Goal: Task Accomplishment & Management: Manage account settings

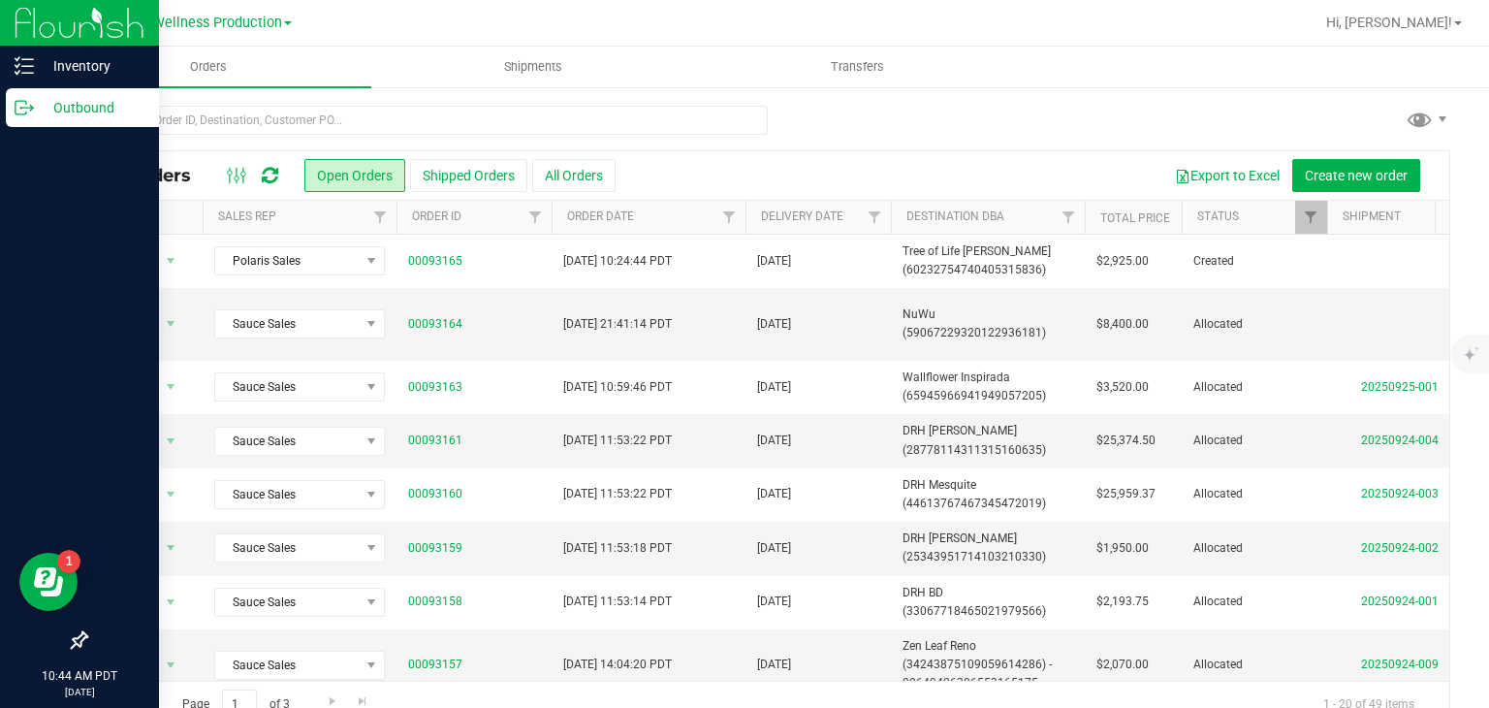
click at [31, 112] on icon at bounding box center [24, 107] width 19 height 19
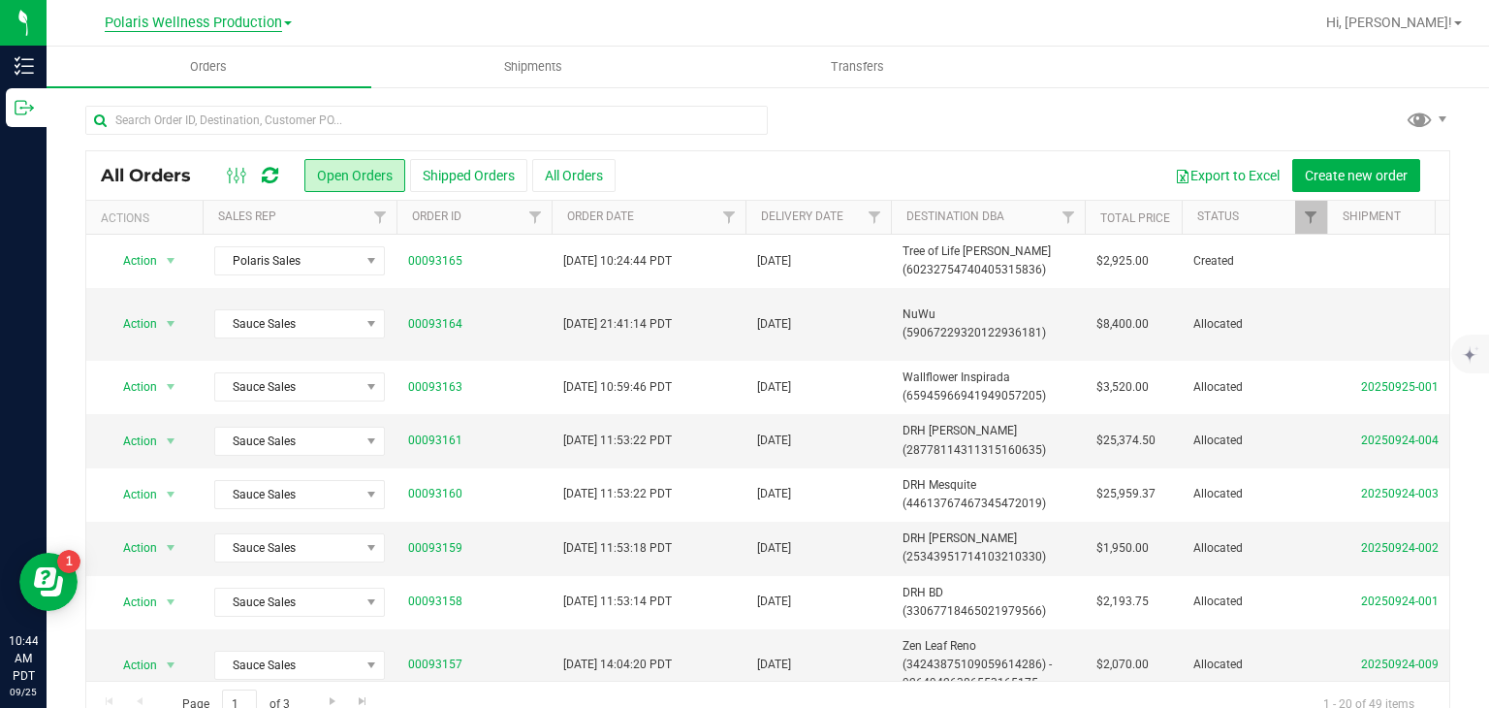
click at [264, 19] on span "Polaris Wellness Production" at bounding box center [193, 23] width 177 height 17
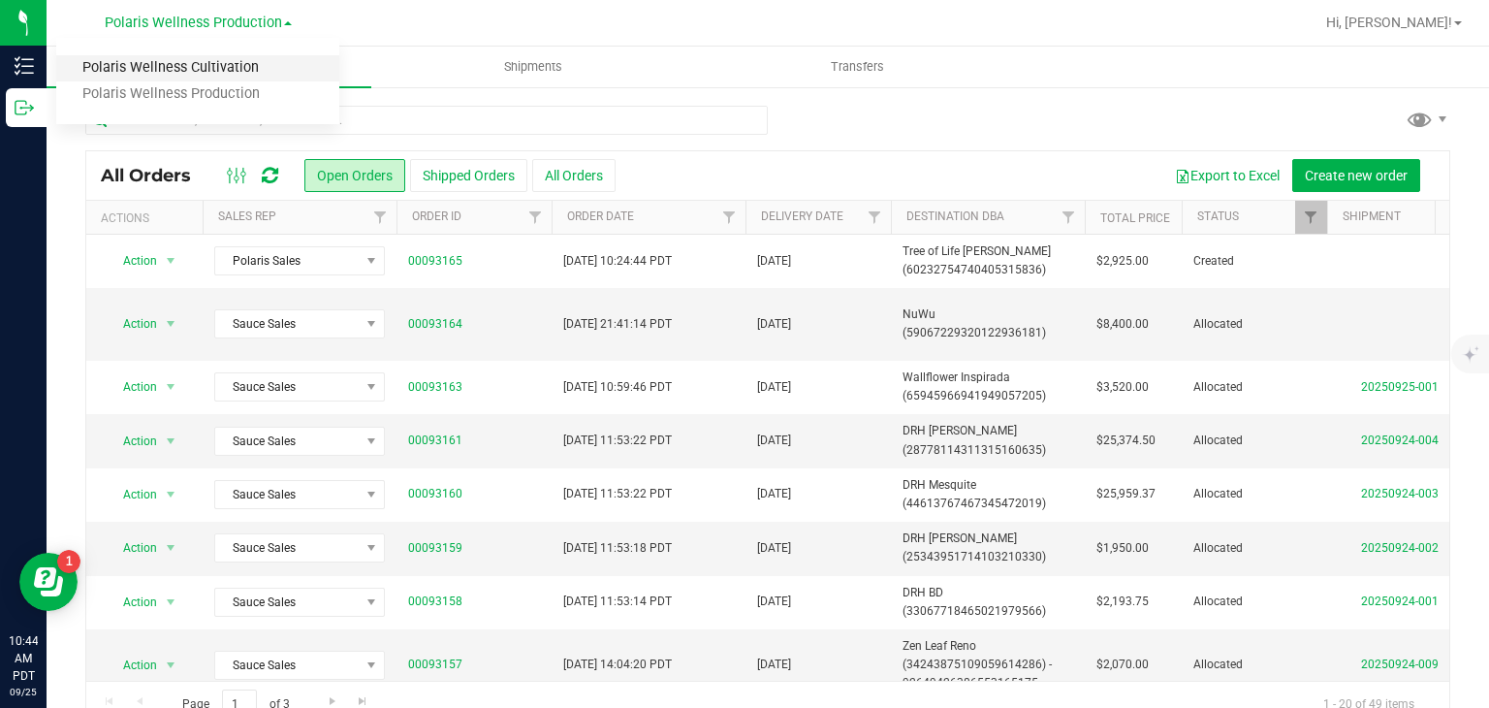
click at [245, 79] on link "Polaris Wellness Cultivation" at bounding box center [197, 68] width 283 height 26
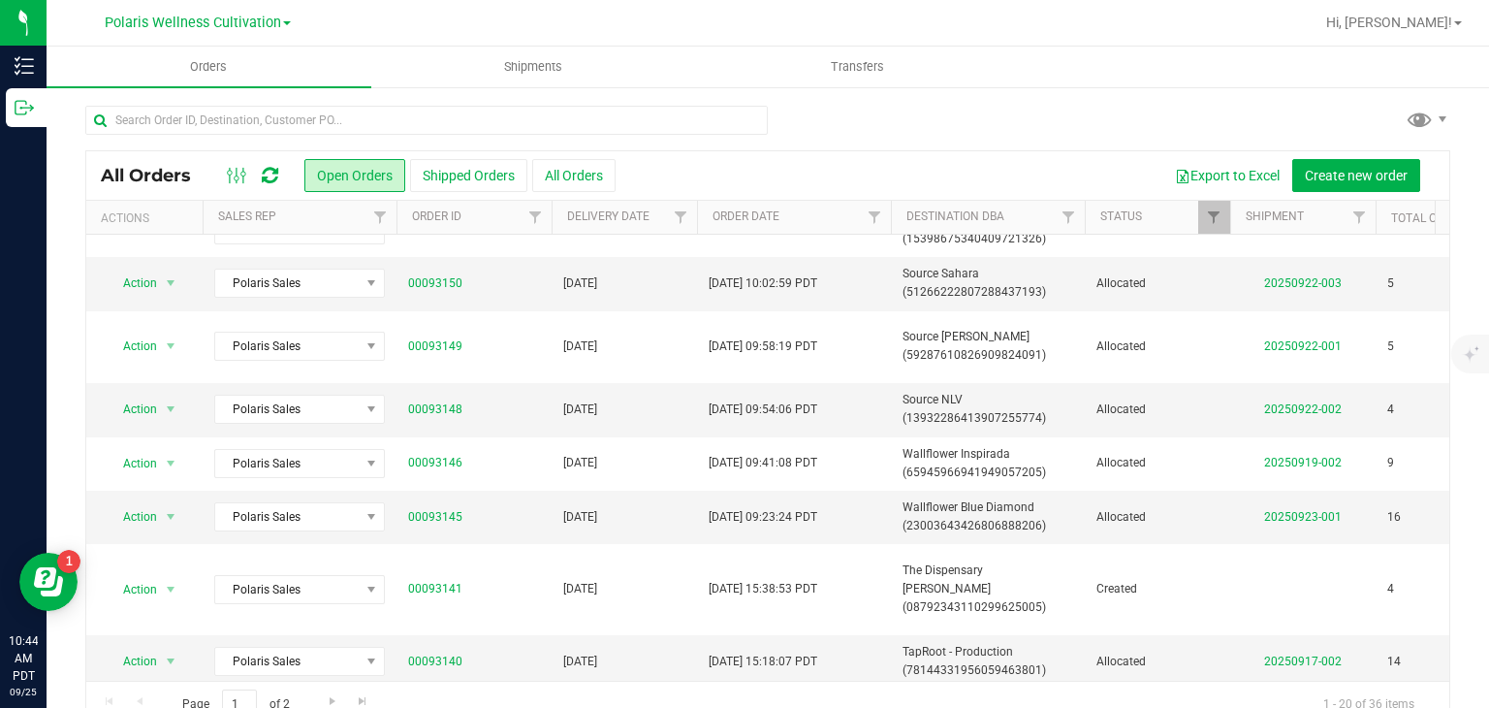
scroll to position [592, 0]
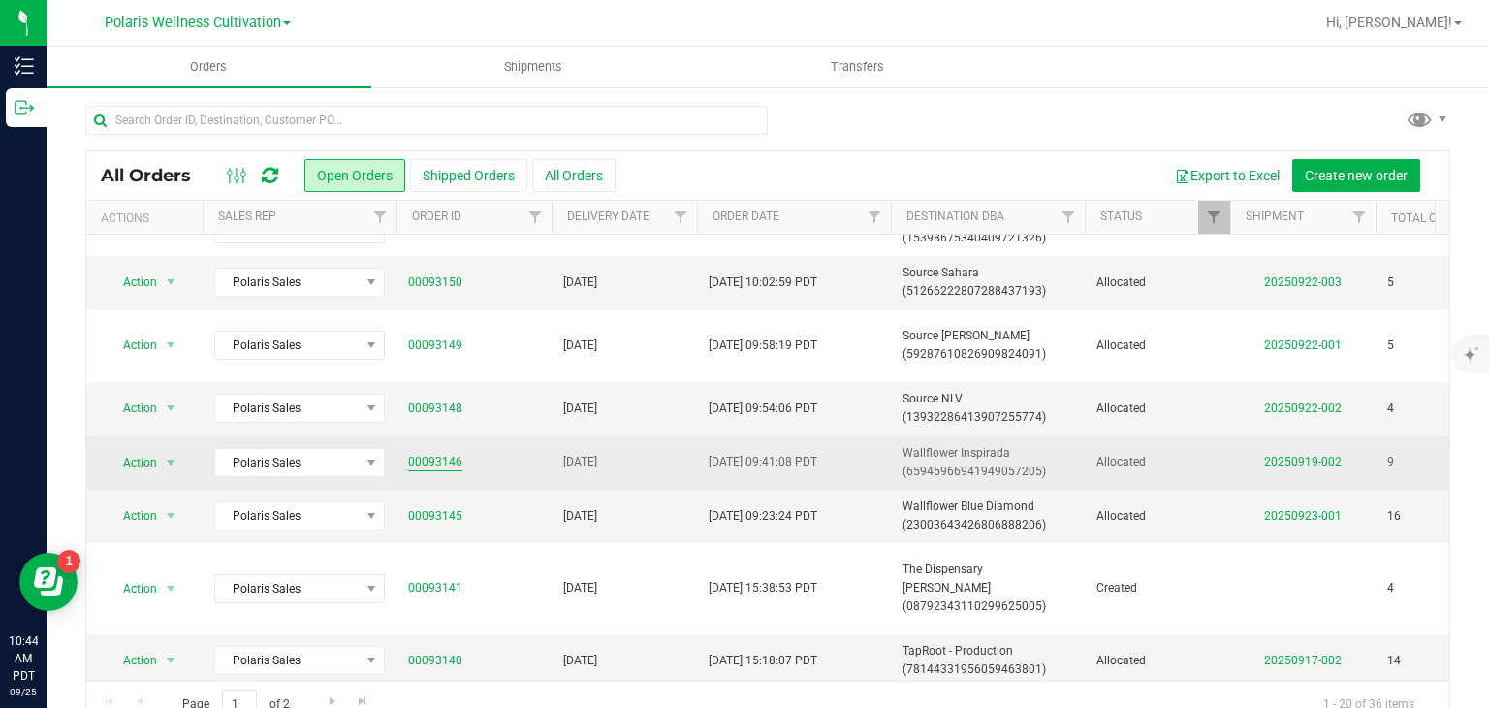
click at [444, 453] on link "00093146" at bounding box center [435, 462] width 54 height 18
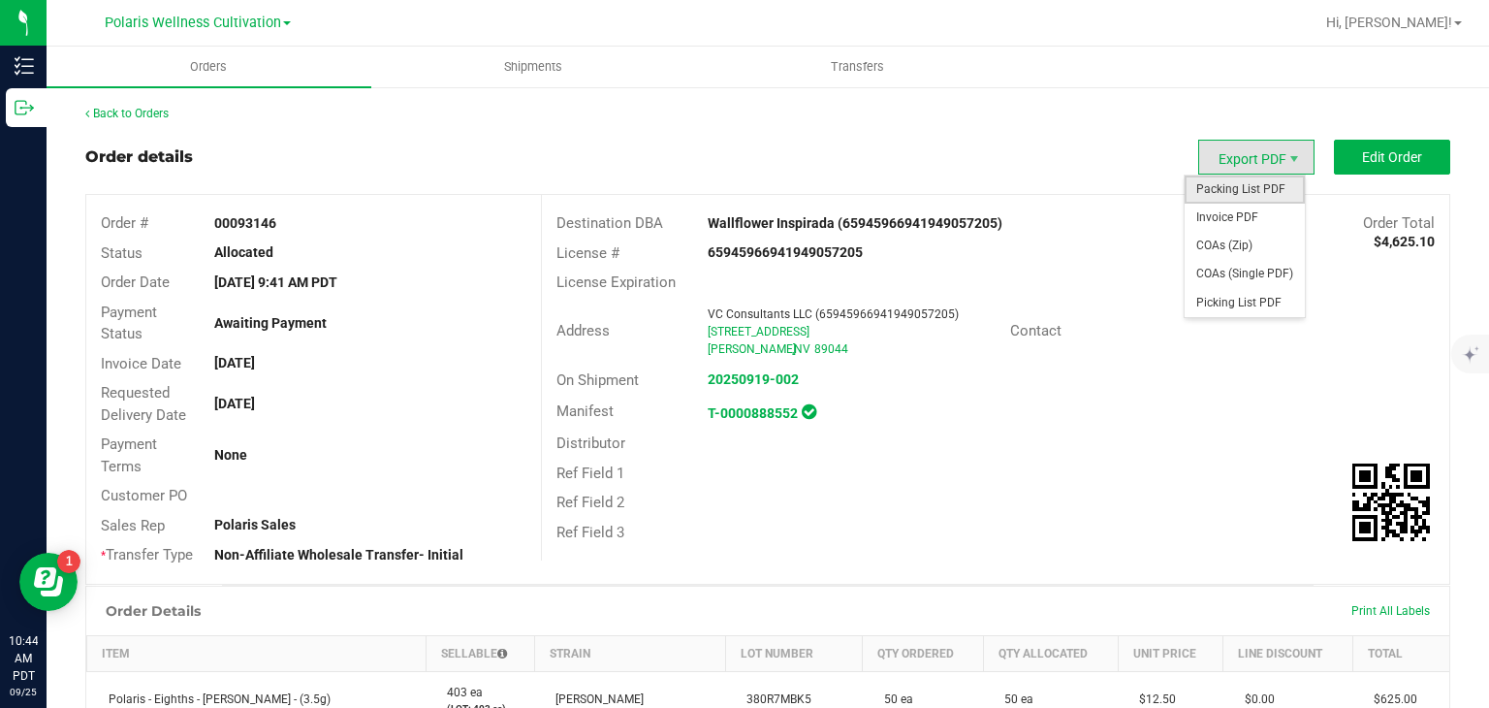
click at [1222, 187] on span "Packing List PDF" at bounding box center [1245, 189] width 120 height 28
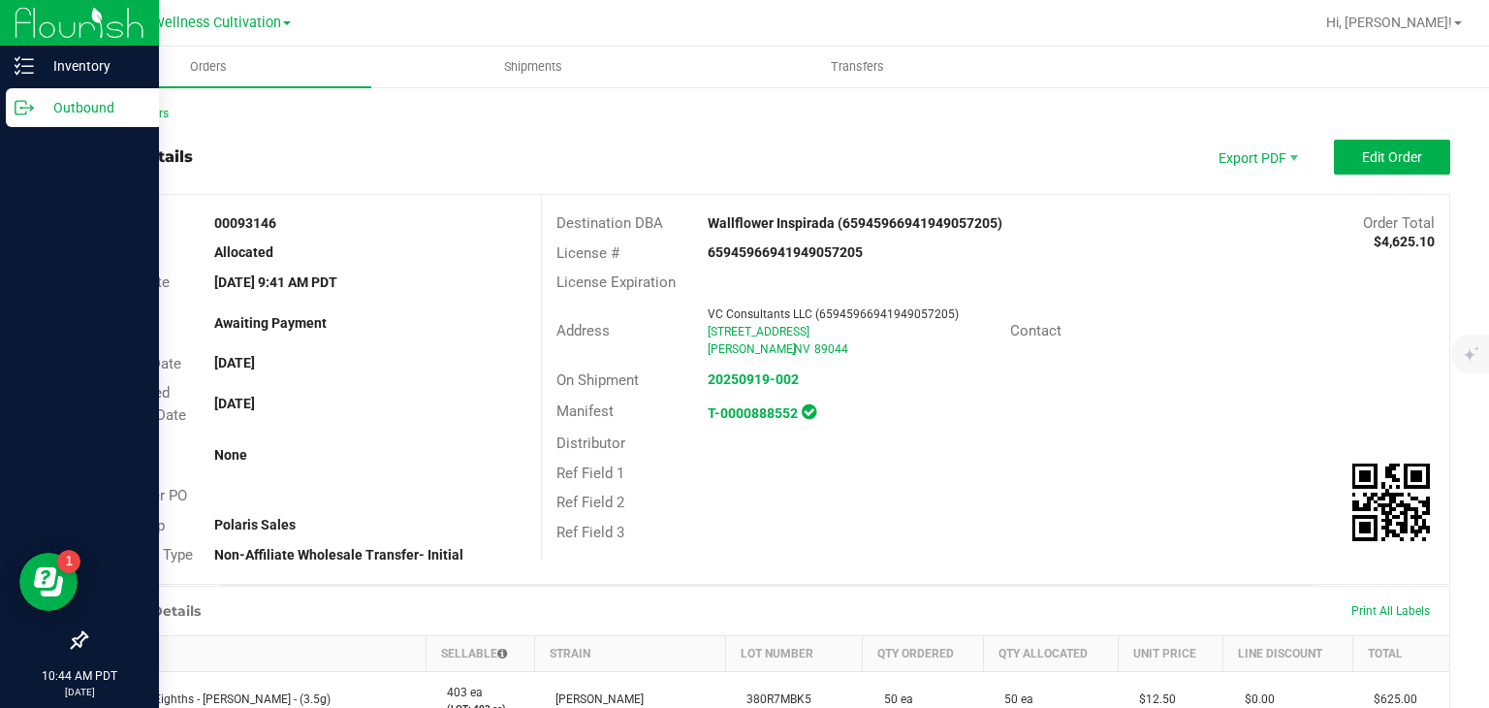
click at [69, 111] on p "Outbound" at bounding box center [92, 107] width 116 height 23
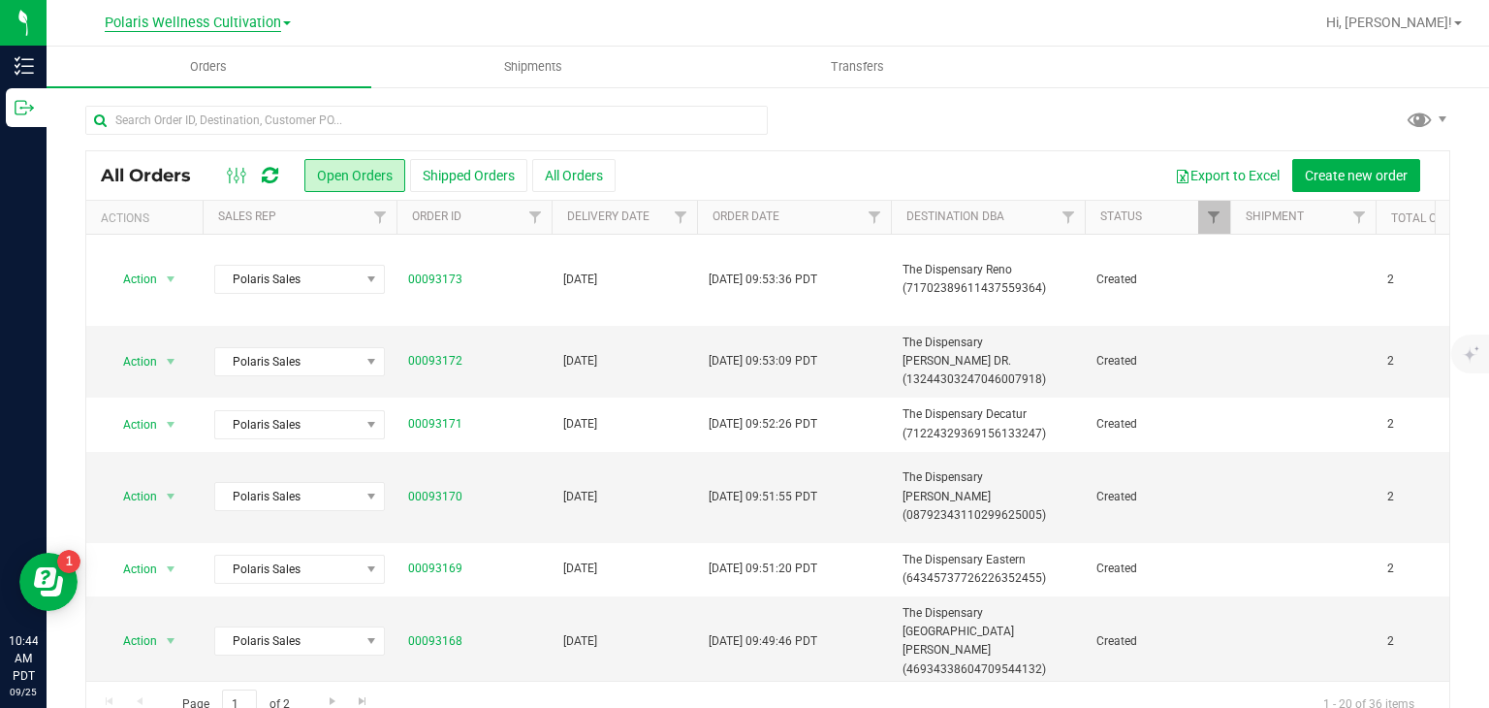
click at [256, 20] on span "Polaris Wellness Cultivation" at bounding box center [193, 23] width 176 height 17
click at [268, 82] on link "Polaris Wellness Production" at bounding box center [197, 94] width 283 height 26
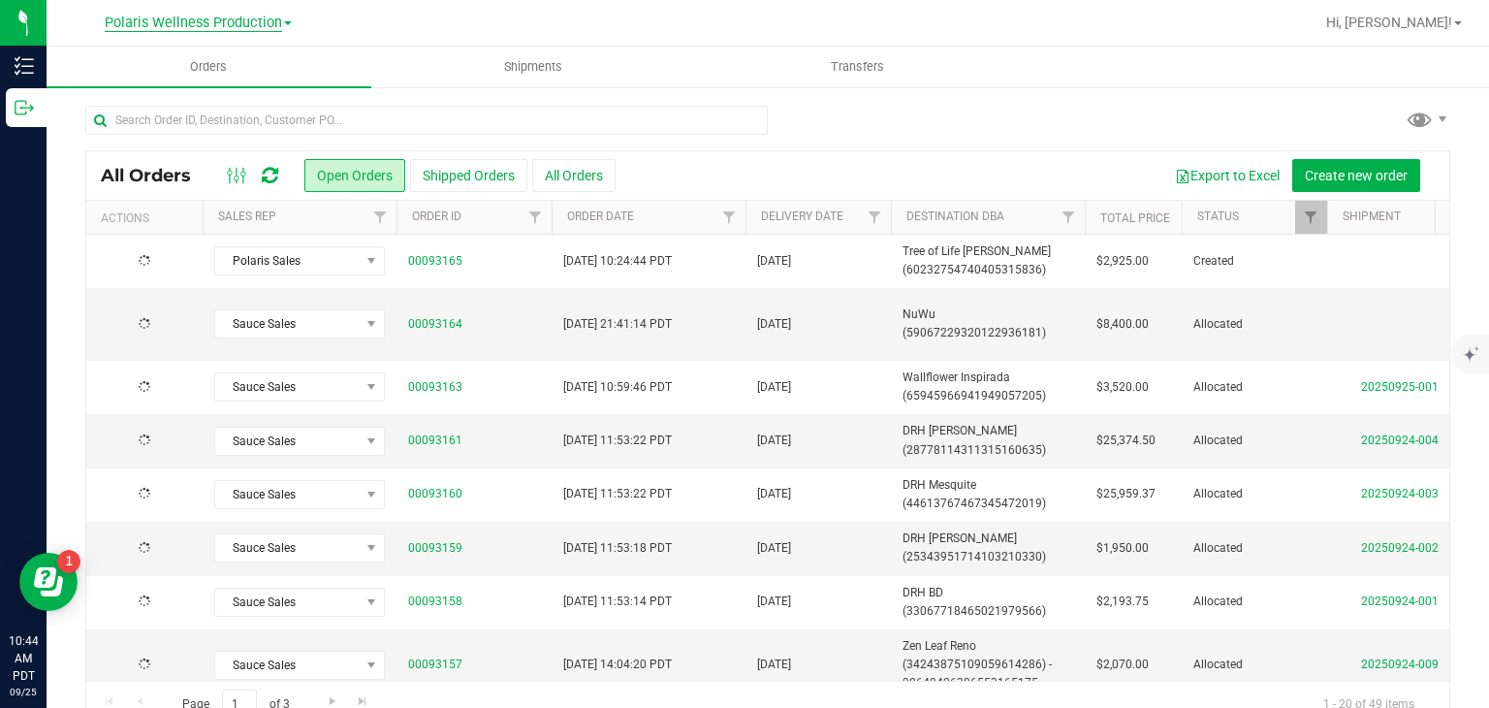
click at [261, 23] on span "Polaris Wellness Production" at bounding box center [193, 23] width 177 height 17
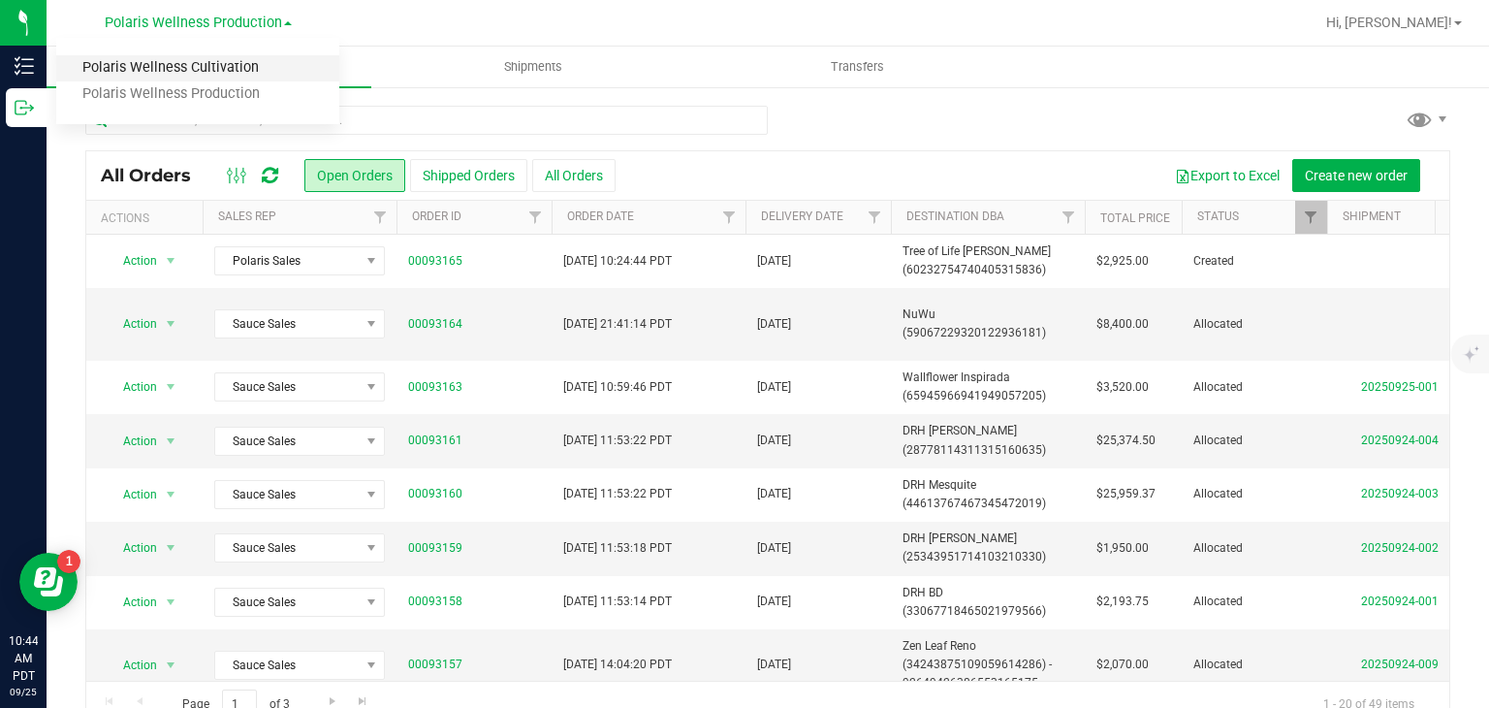
click at [237, 71] on link "Polaris Wellness Cultivation" at bounding box center [197, 68] width 283 height 26
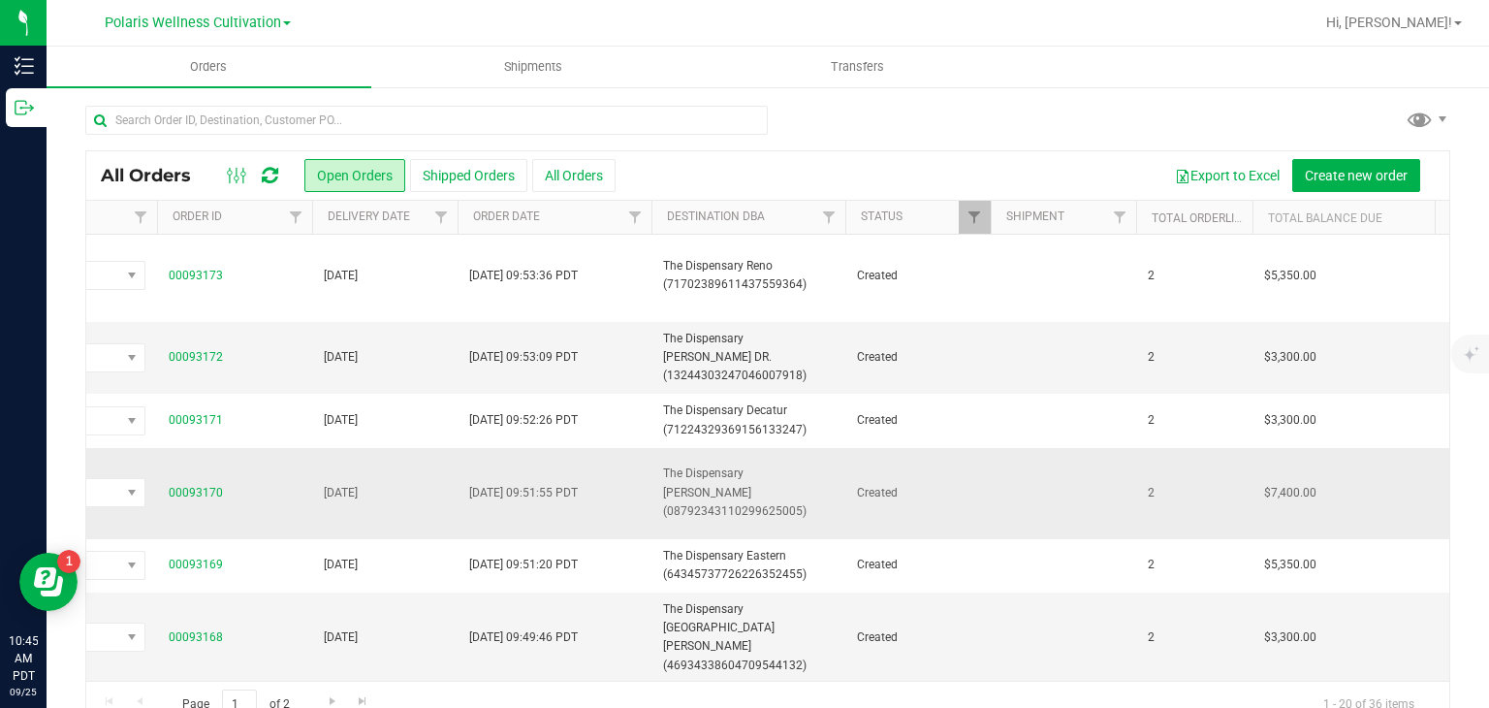
scroll to position [0, 236]
click at [214, 484] on link "00093170" at bounding box center [200, 493] width 54 height 18
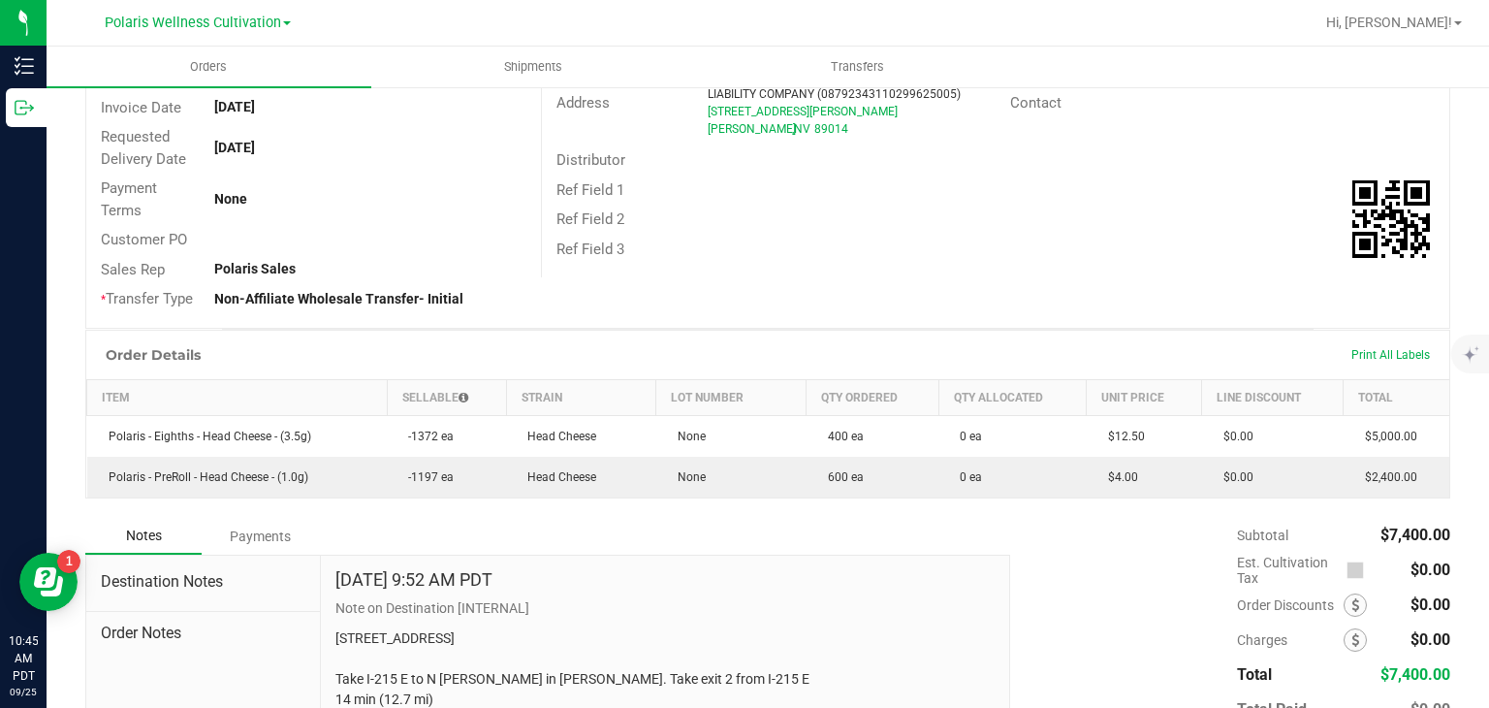
scroll to position [258, 0]
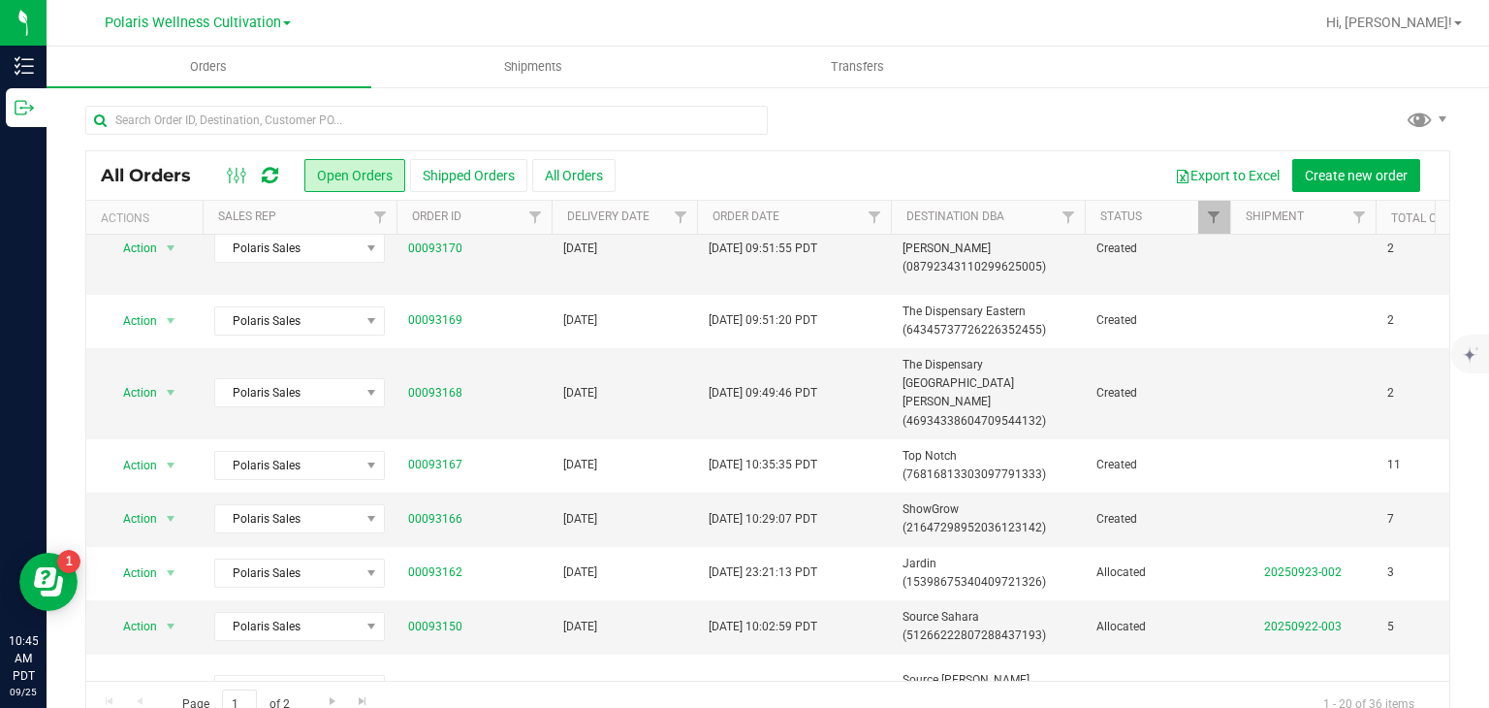
scroll to position [248, 0]
click at [265, 27] on span "Polaris Wellness Cultivation" at bounding box center [193, 23] width 176 height 17
click at [228, 87] on link "Polaris Wellness Production" at bounding box center [197, 94] width 283 height 26
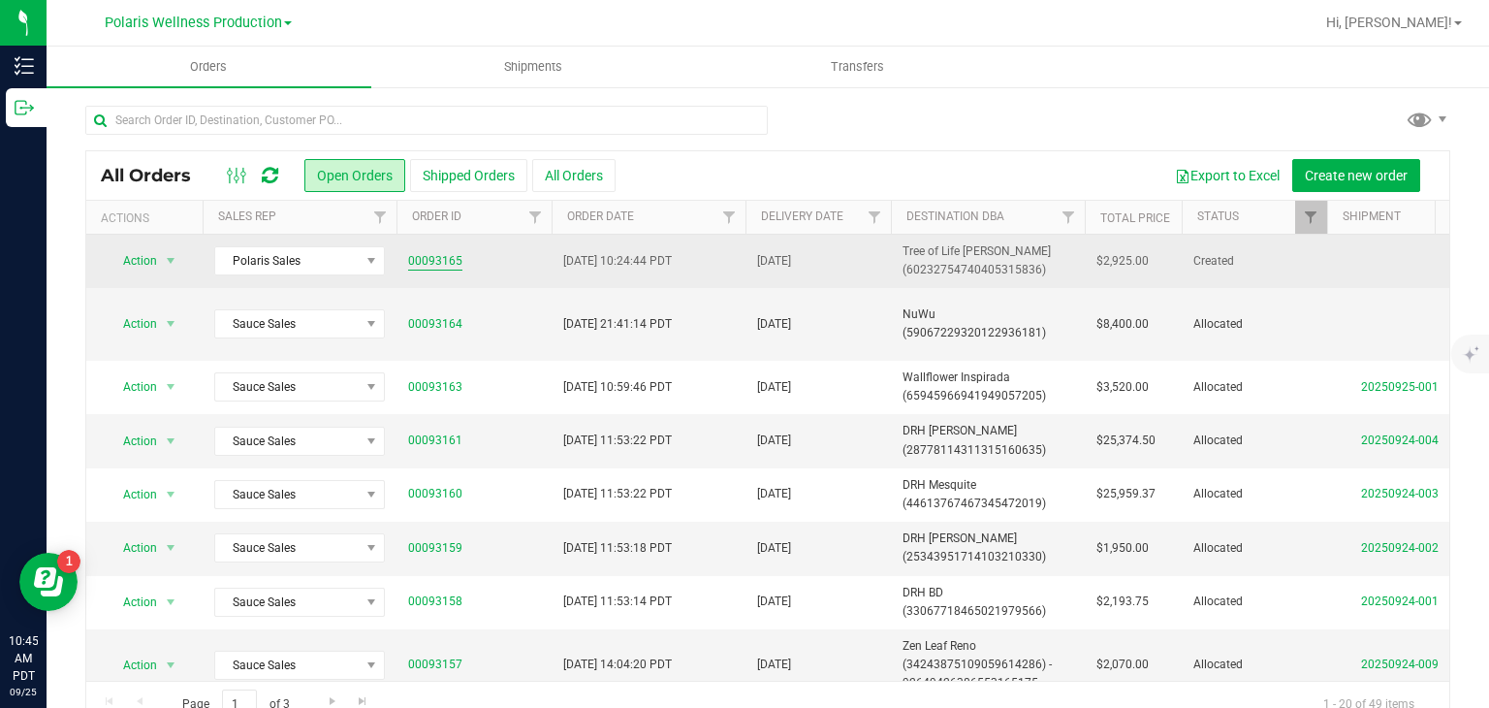
click at [436, 269] on link "00093165" at bounding box center [435, 261] width 54 height 18
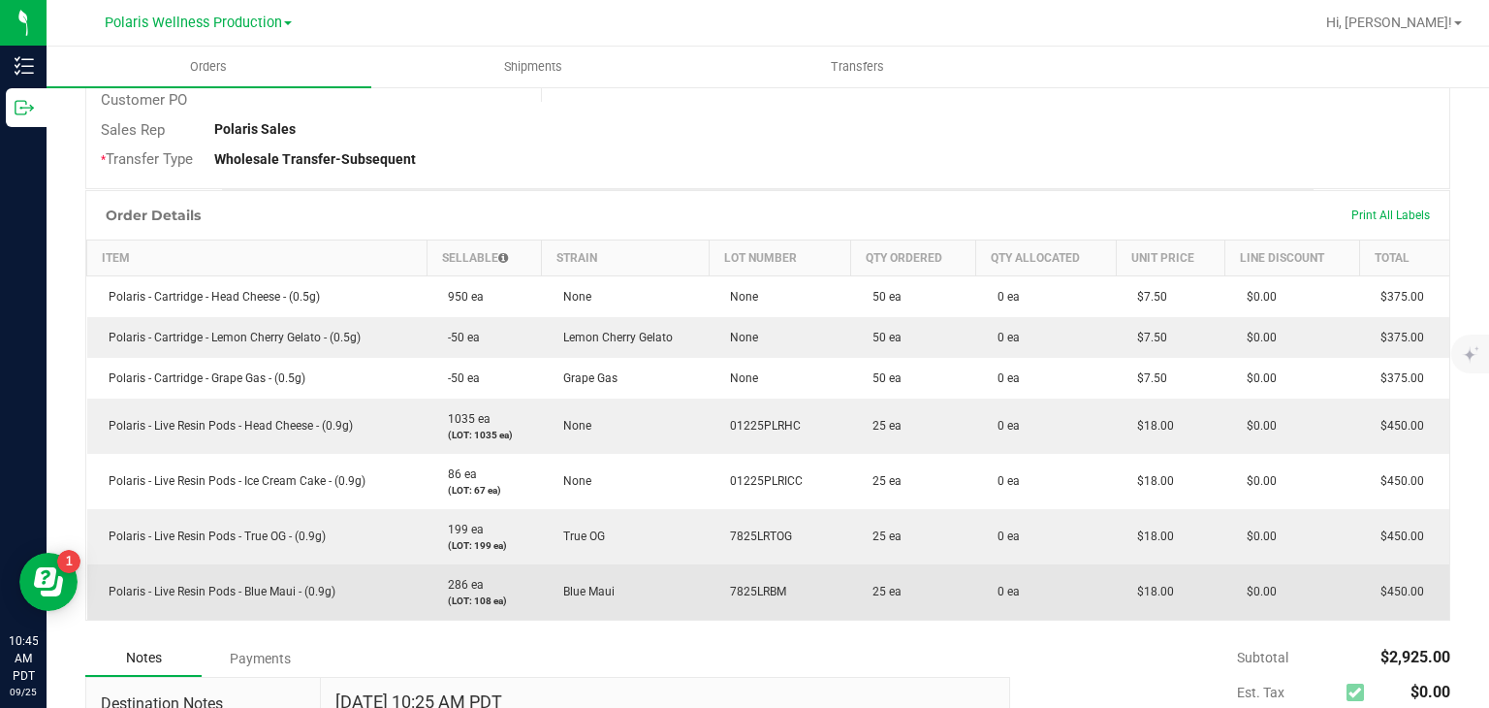
scroll to position [508, 0]
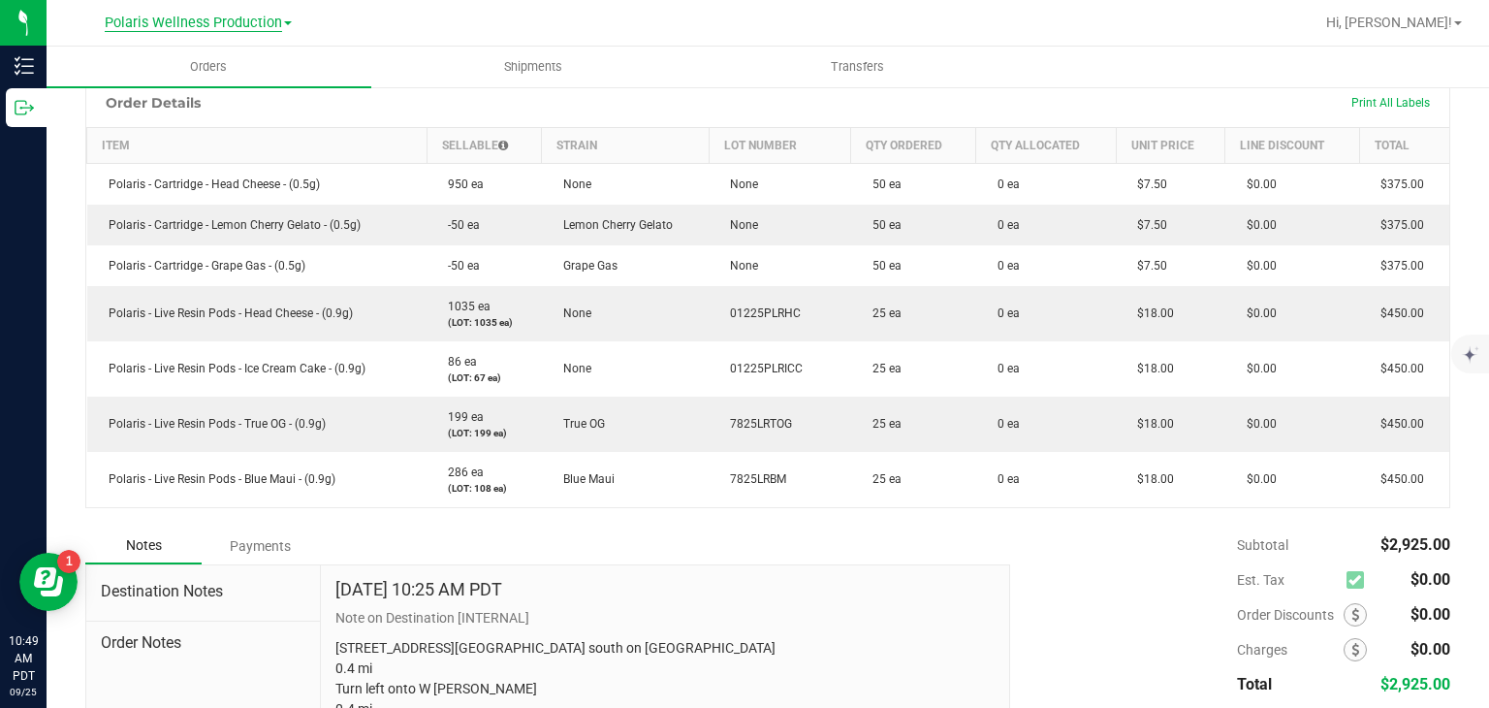
click at [262, 27] on span "Polaris Wellness Production" at bounding box center [193, 23] width 177 height 17
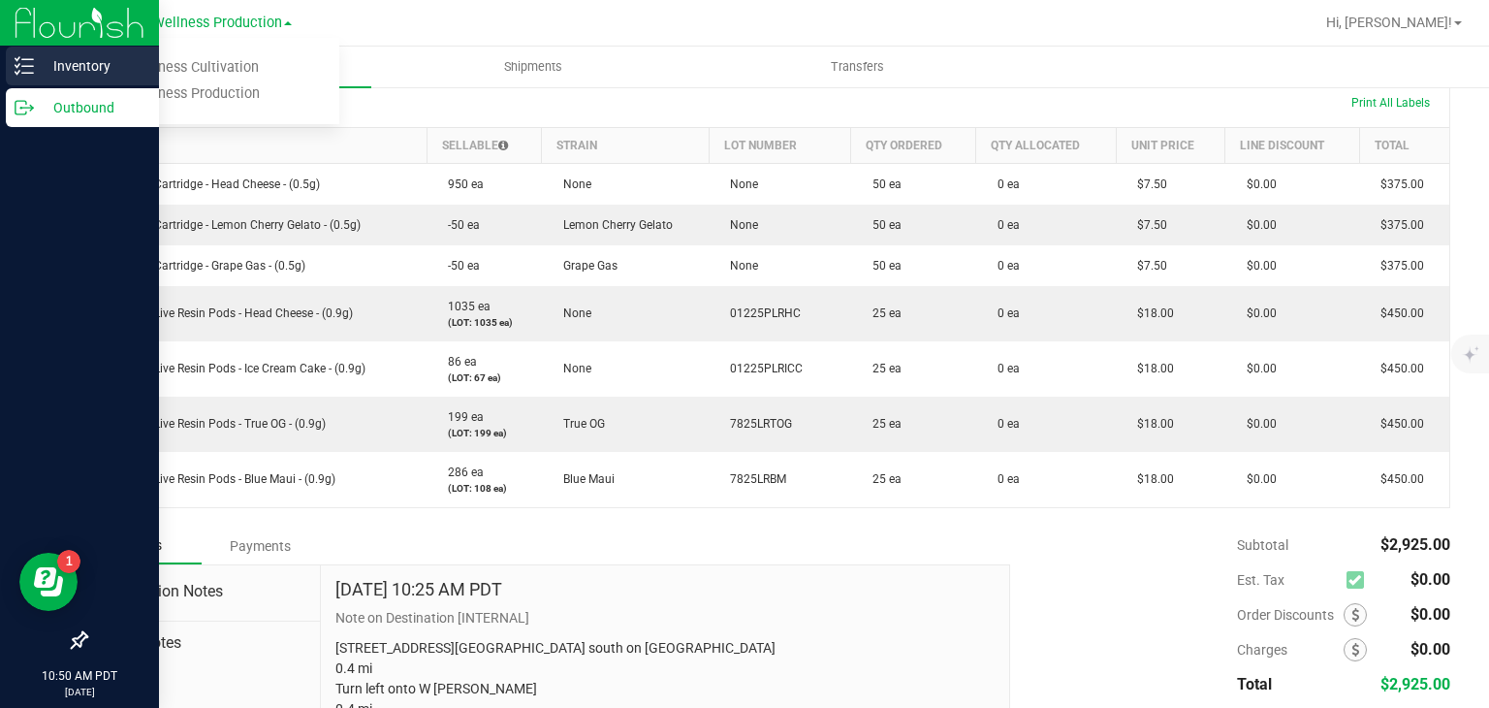
click at [32, 63] on icon at bounding box center [24, 65] width 19 height 19
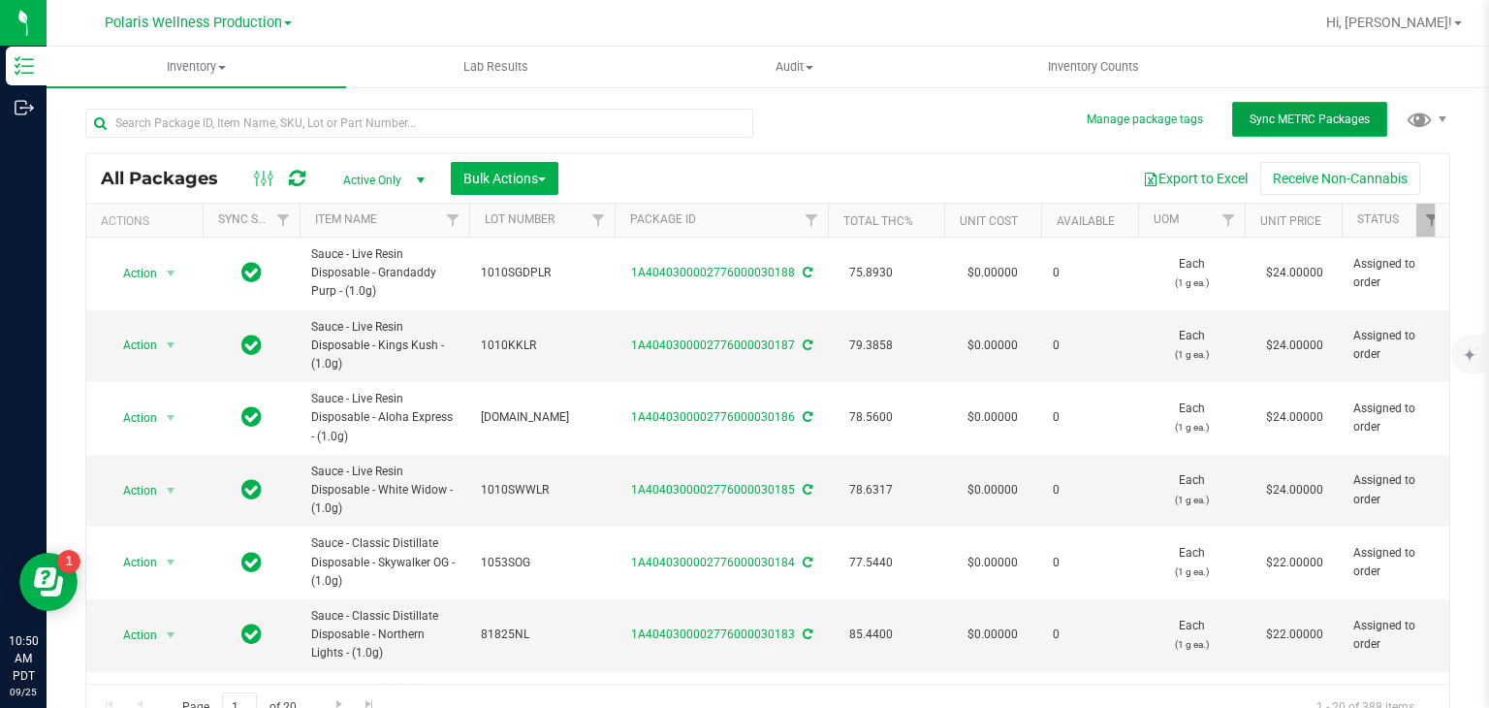
click at [1310, 121] on span "Sync METRC Packages" at bounding box center [1310, 119] width 120 height 14
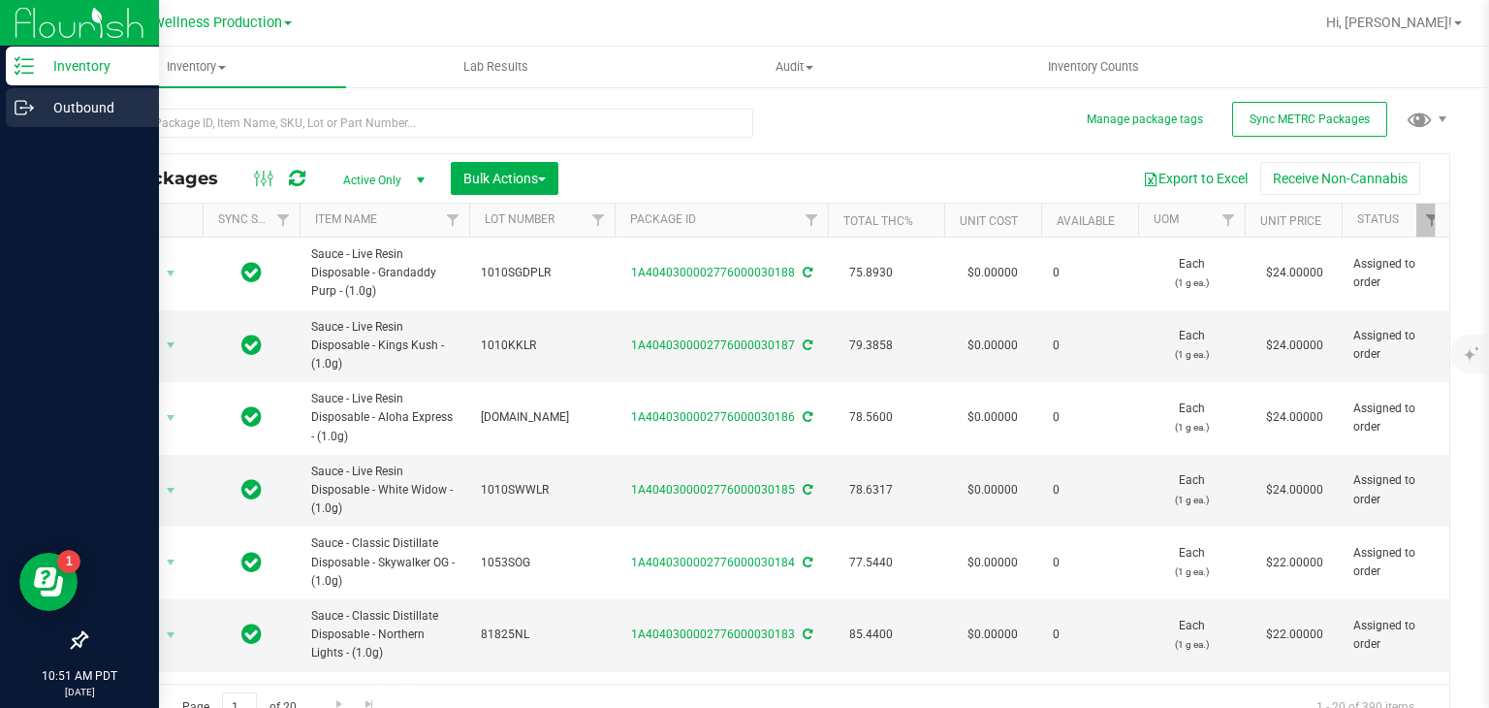
click at [83, 111] on p "Outbound" at bounding box center [92, 107] width 116 height 23
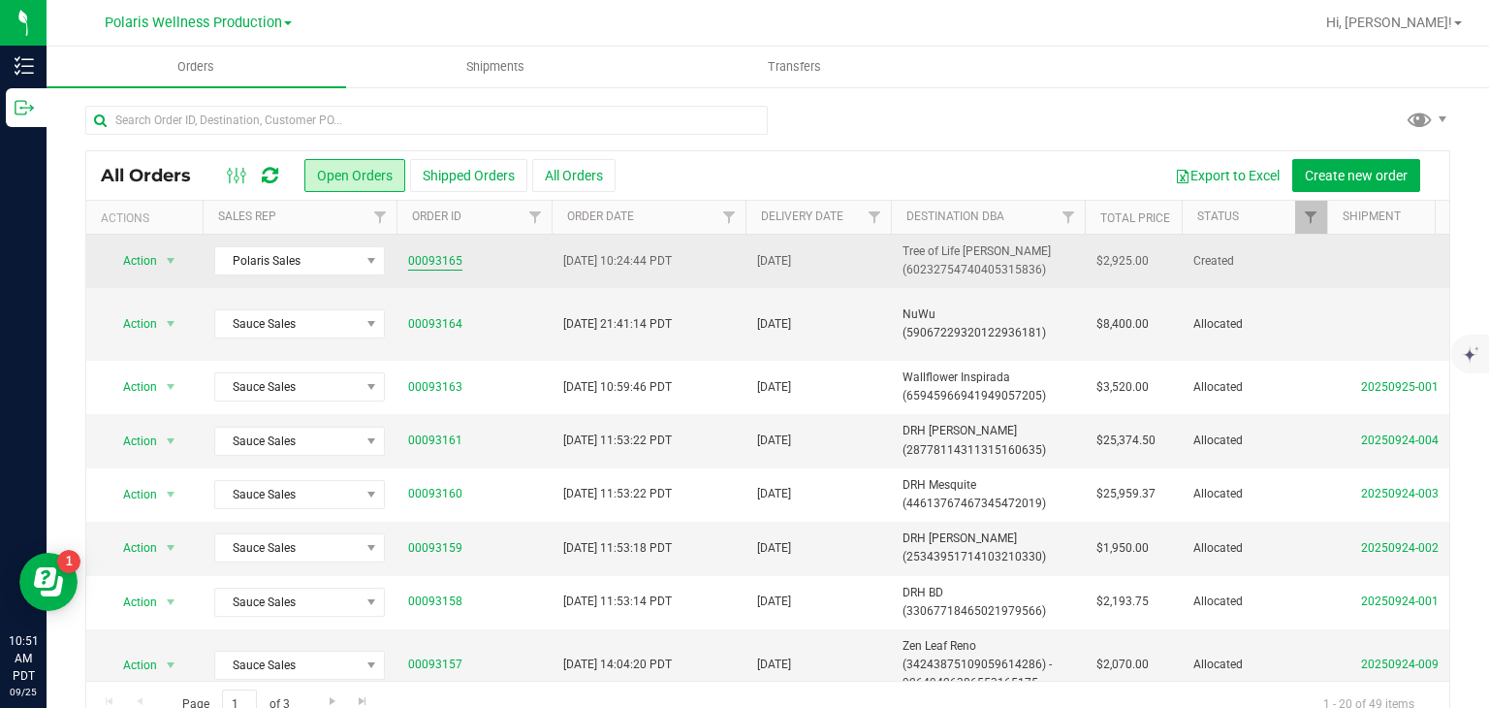
click at [421, 261] on link "00093165" at bounding box center [435, 261] width 54 height 18
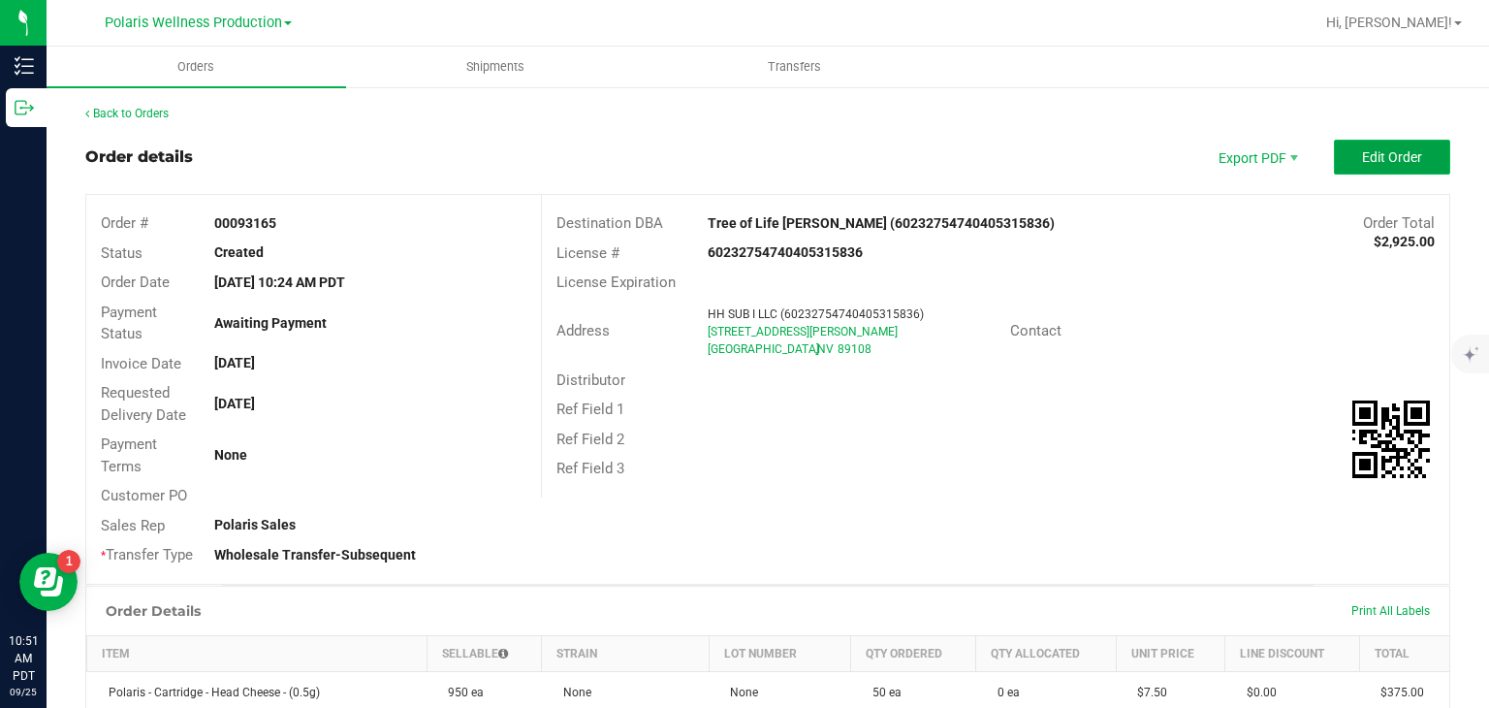
click at [1393, 168] on button "Edit Order" at bounding box center [1392, 157] width 116 height 35
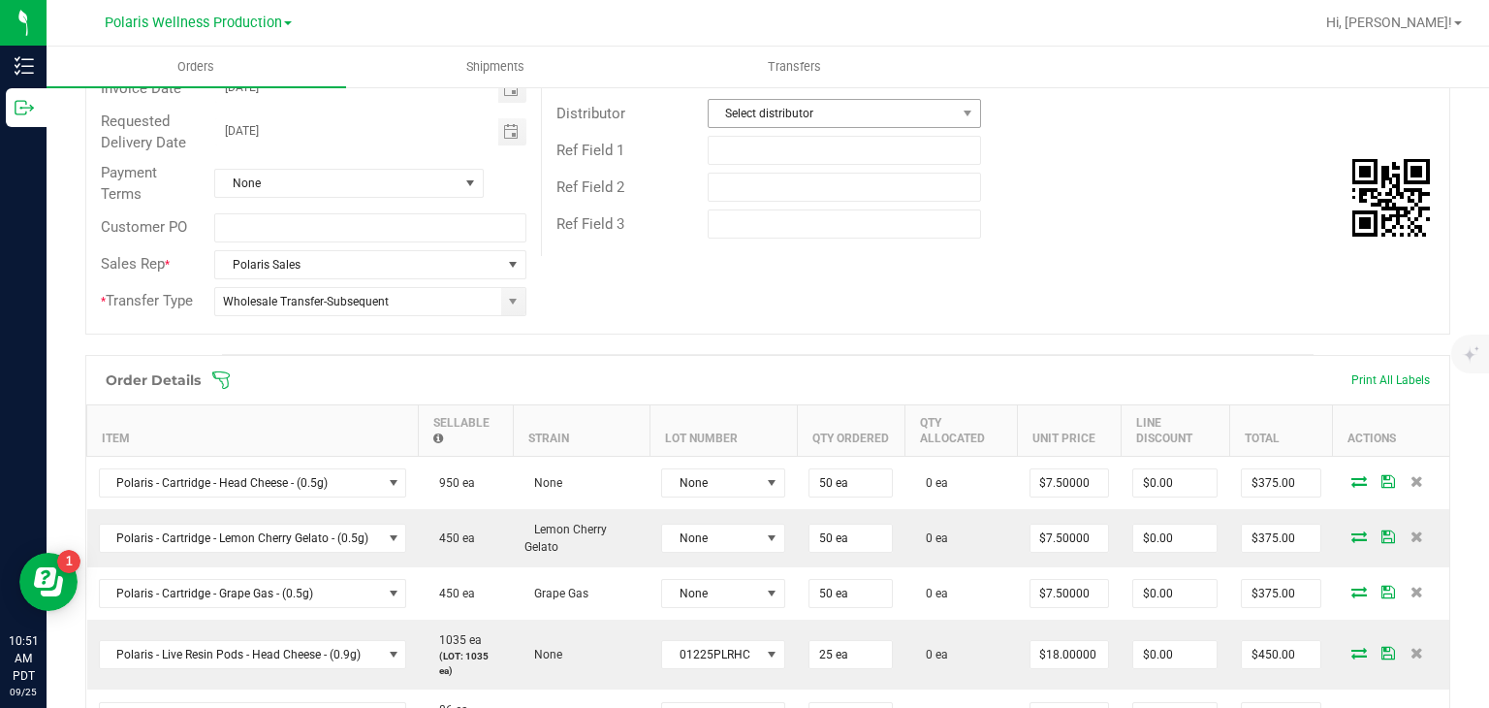
scroll to position [281, 0]
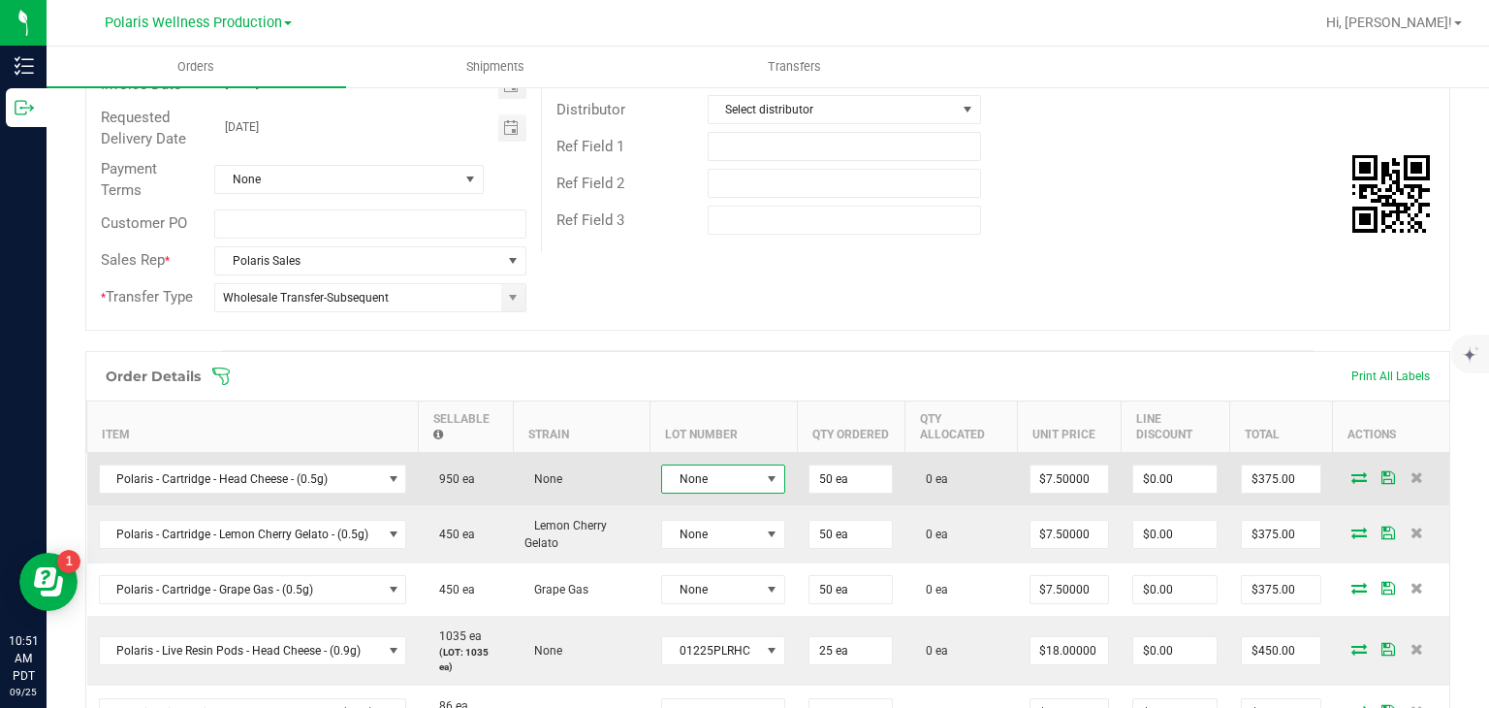
click at [760, 474] on span at bounding box center [772, 478] width 24 height 27
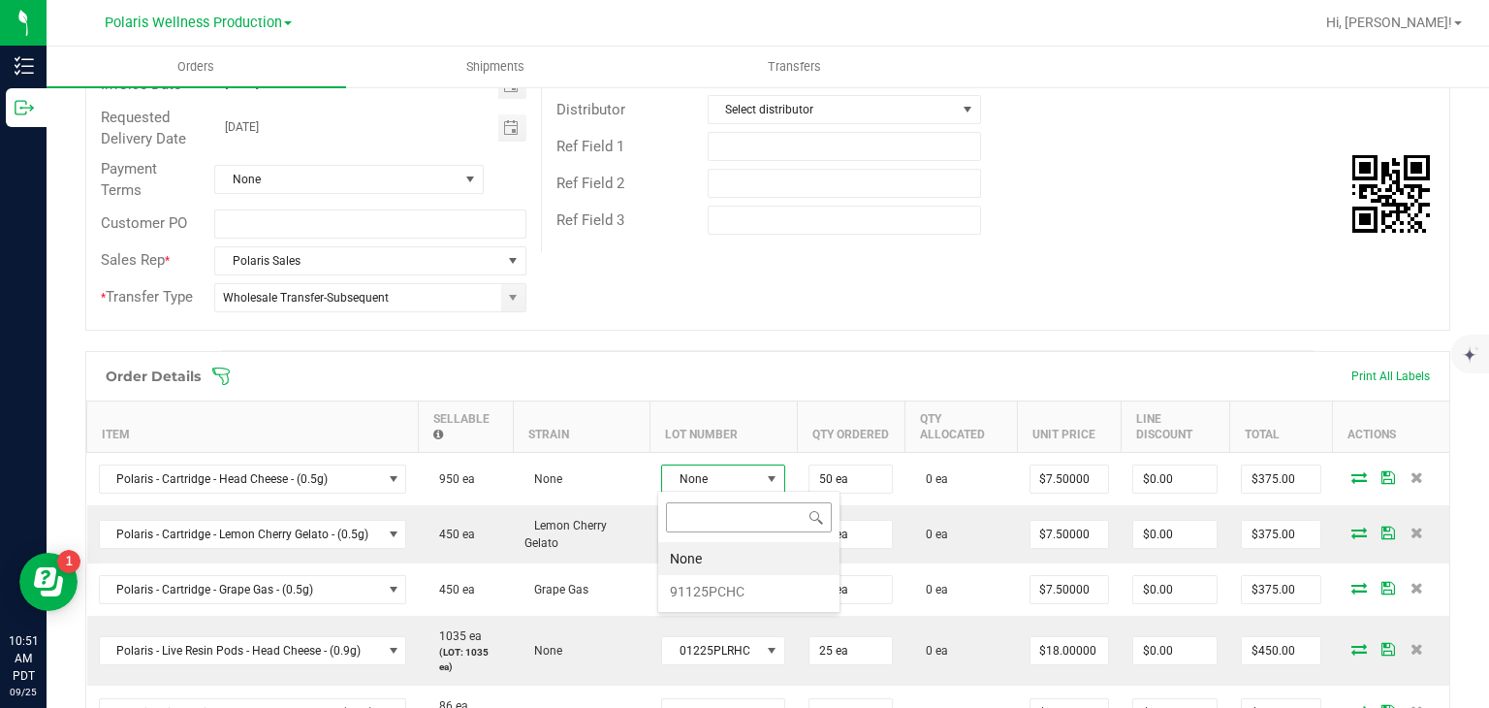
scroll to position [28, 122]
click at [699, 597] on li "91125PCHC" at bounding box center [748, 591] width 181 height 33
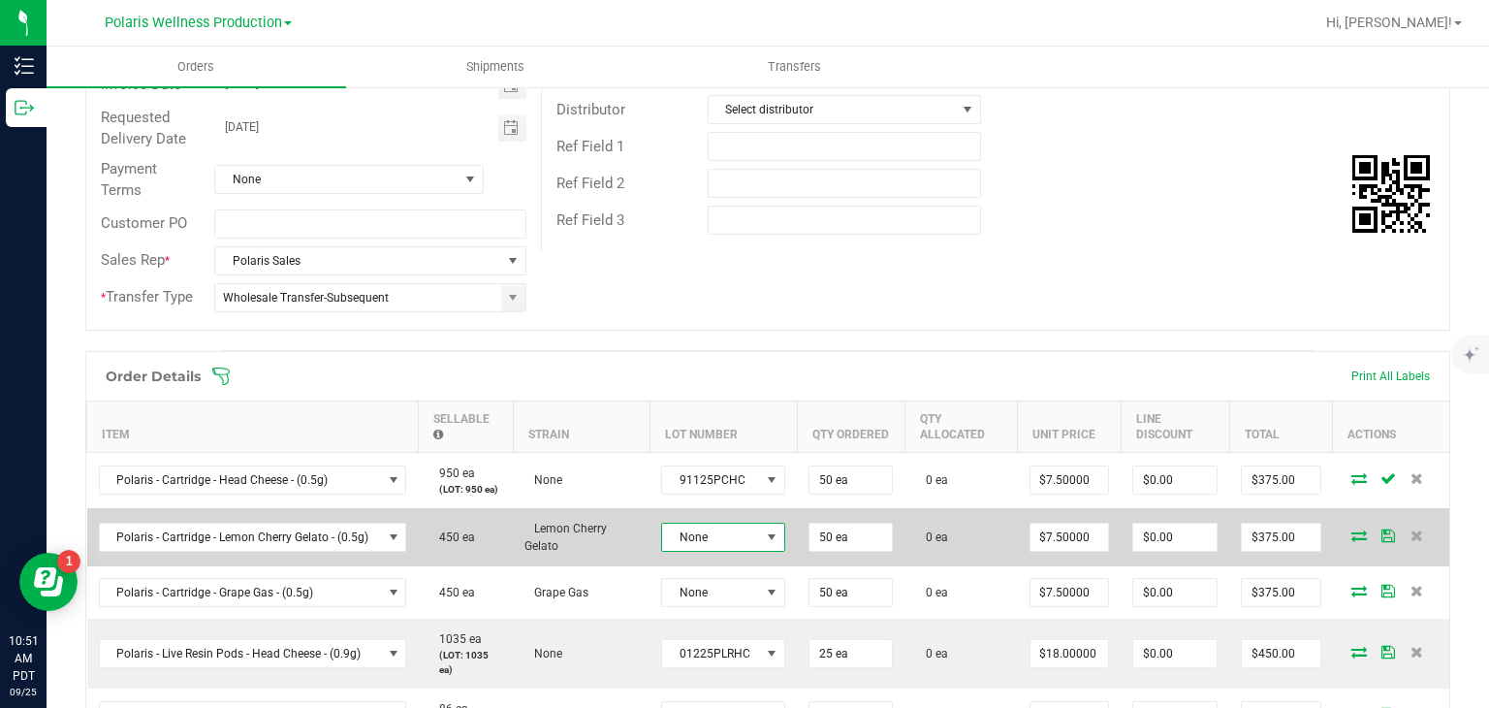
click at [764, 540] on span at bounding box center [772, 537] width 16 height 16
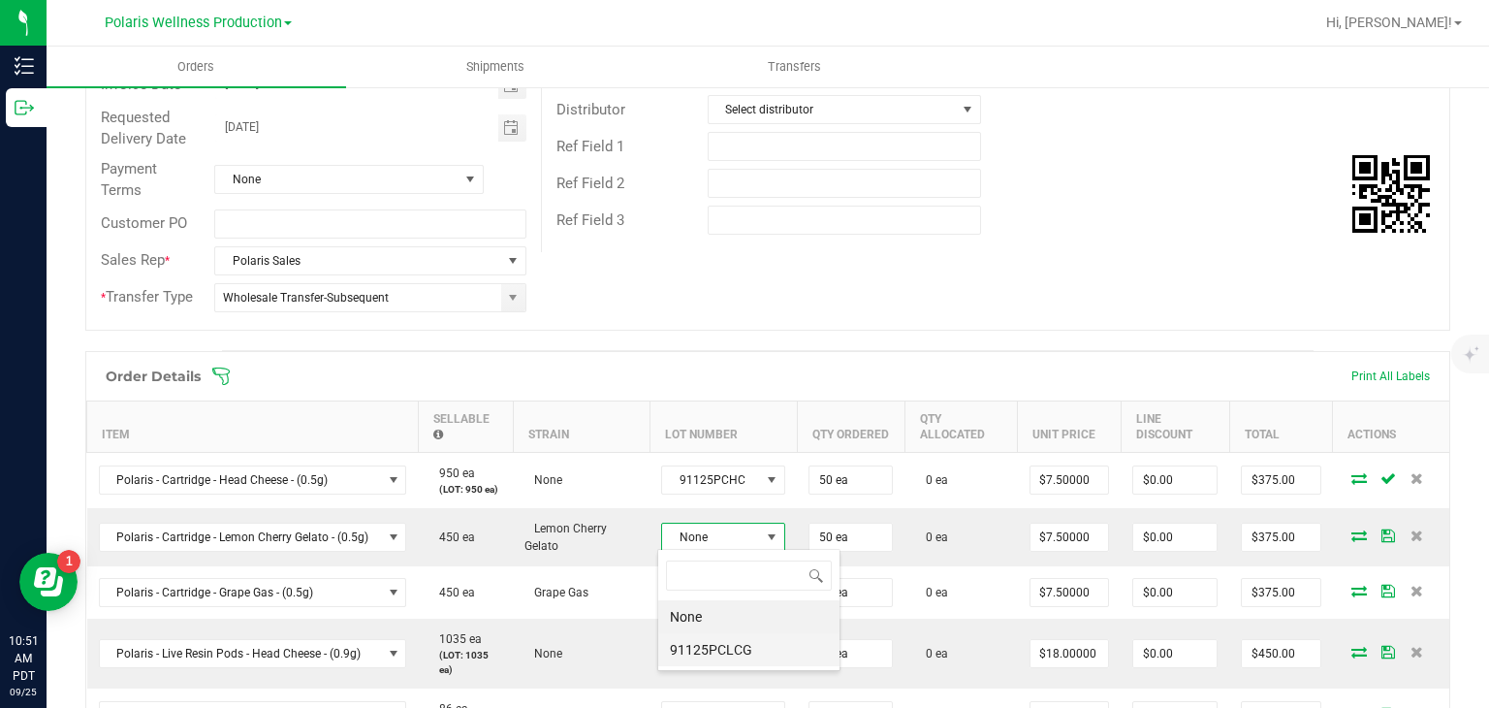
click at [705, 652] on li "91125PCLCG" at bounding box center [748, 649] width 181 height 33
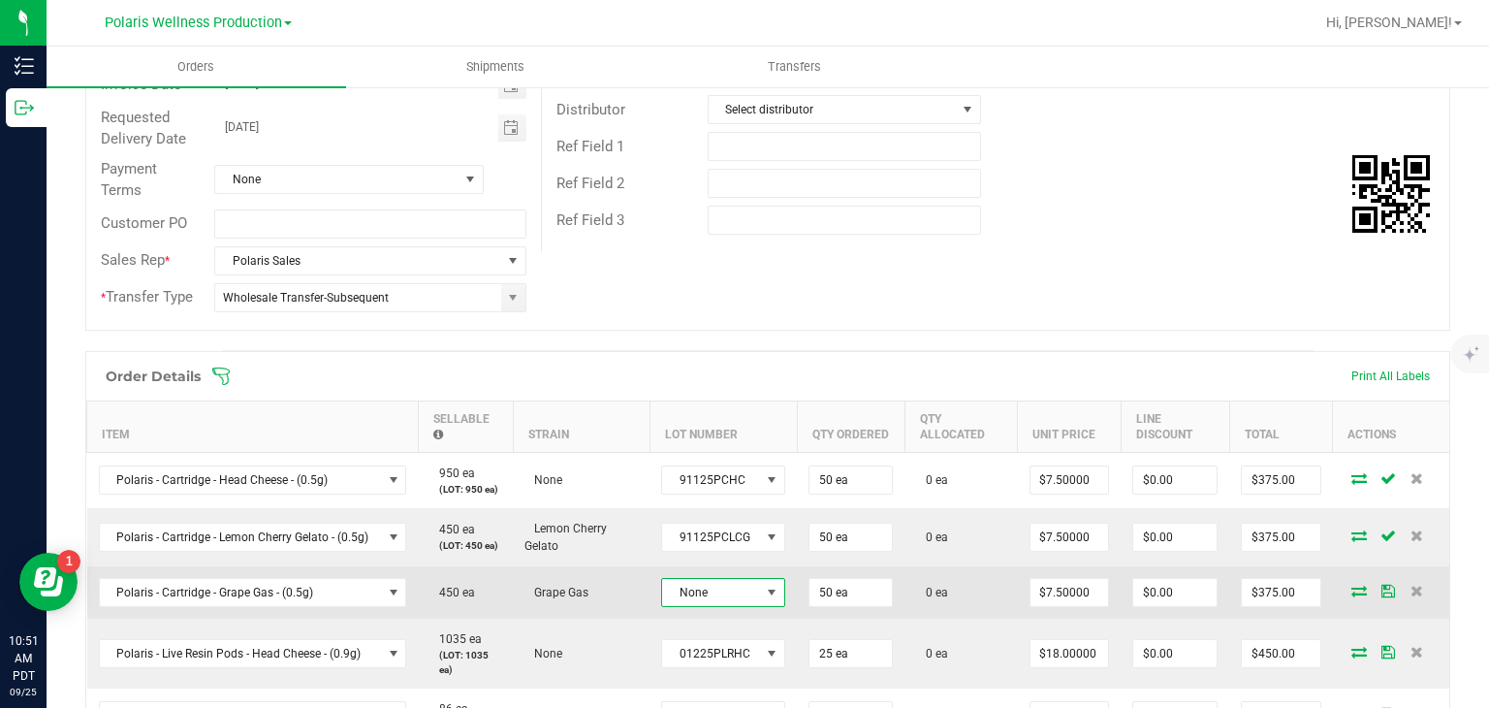
click at [766, 586] on span at bounding box center [772, 593] width 16 height 16
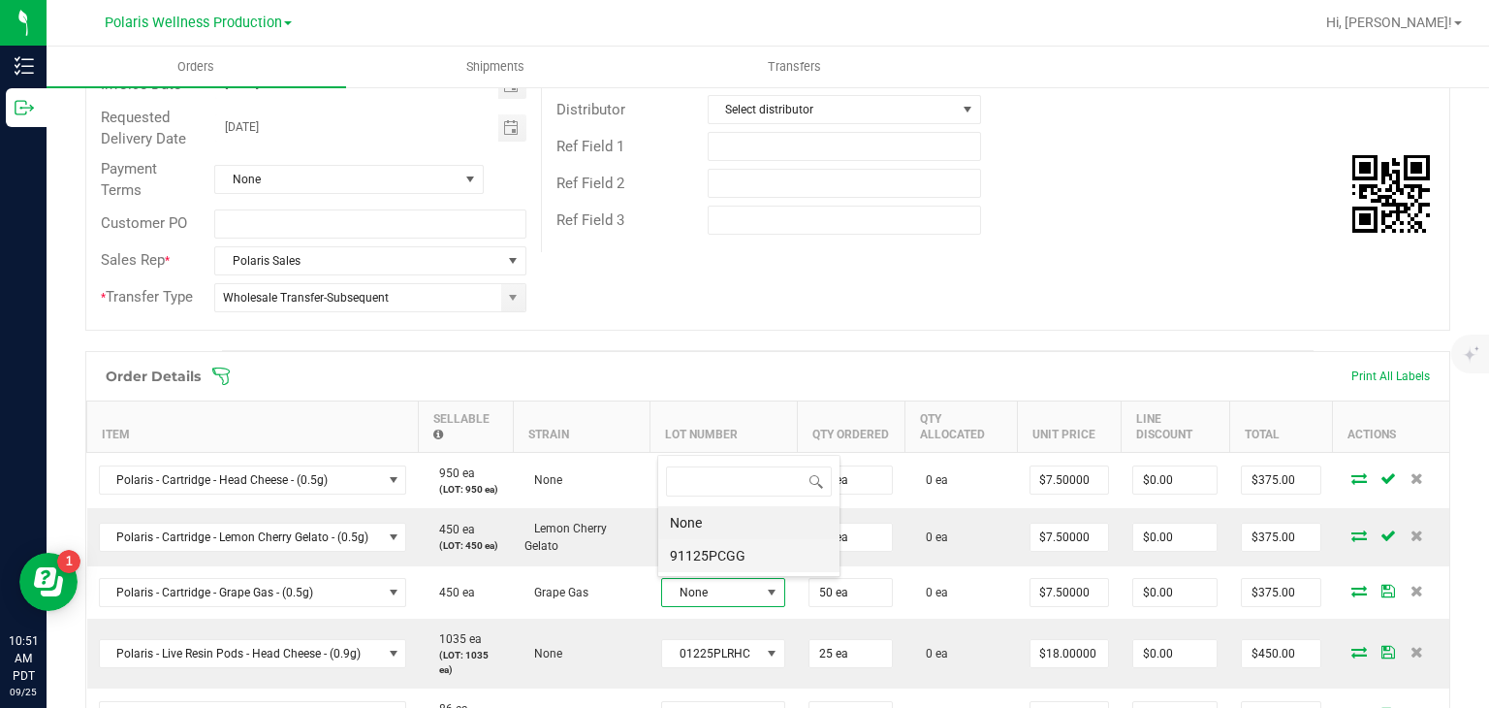
click at [745, 559] on li "91125PCGG" at bounding box center [748, 555] width 181 height 33
click at [959, 375] on span at bounding box center [893, 375] width 1365 height 19
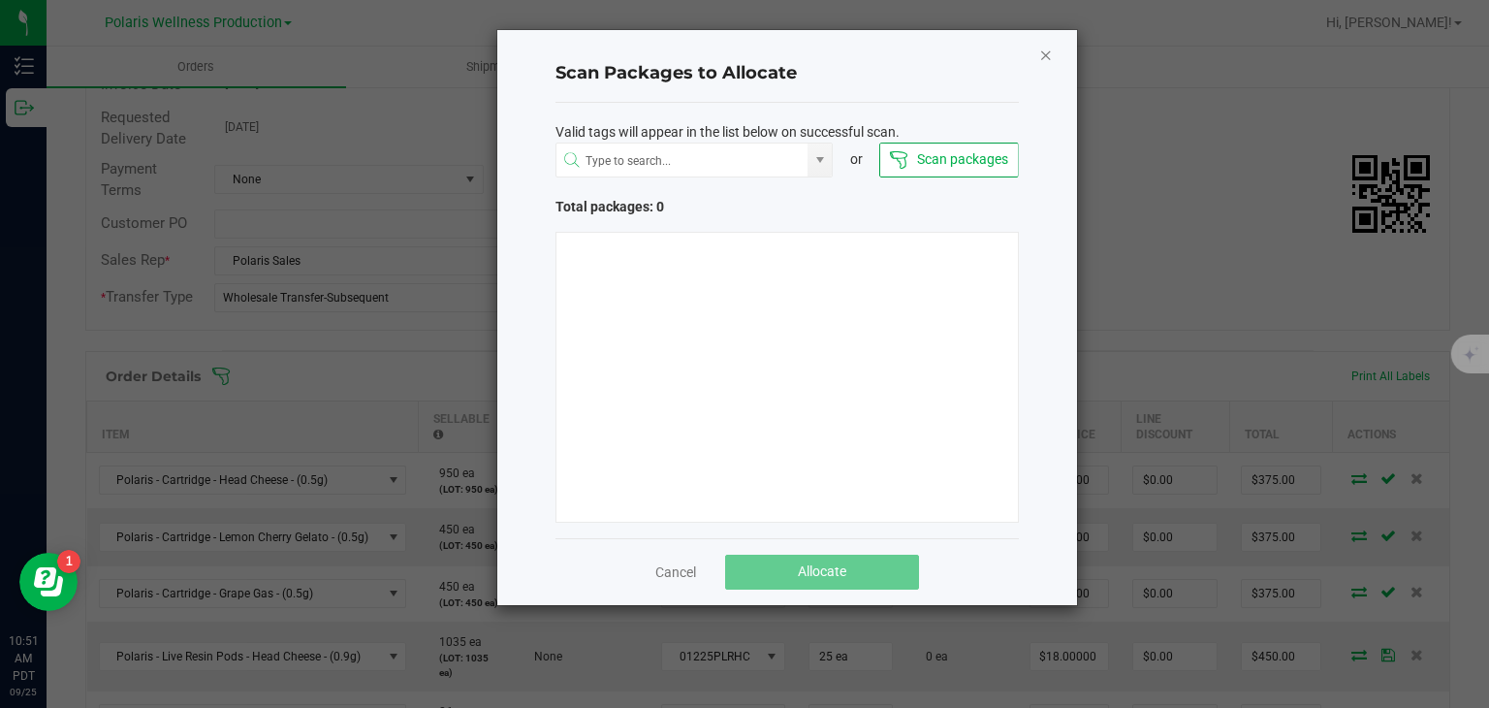
click at [1051, 49] on icon "Close" at bounding box center [1046, 54] width 14 height 23
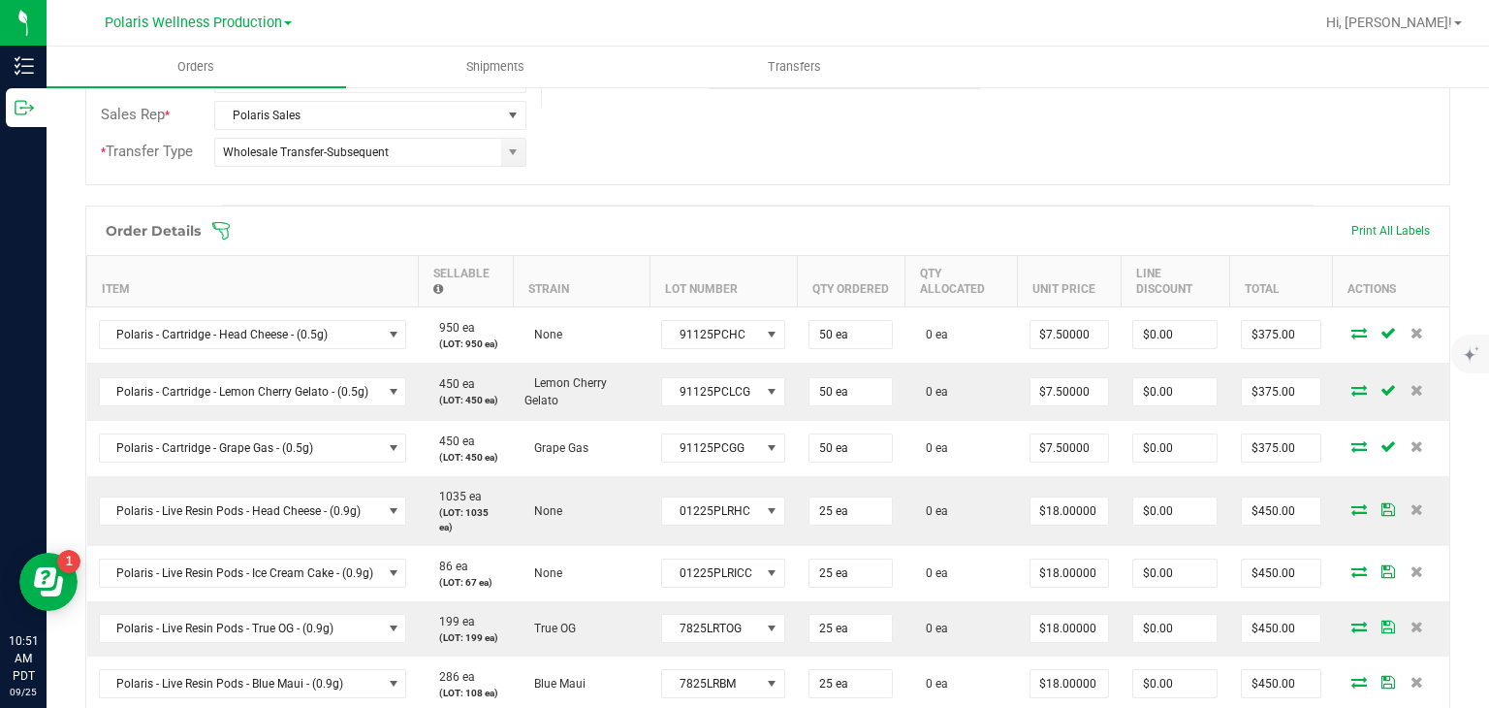
scroll to position [0, 0]
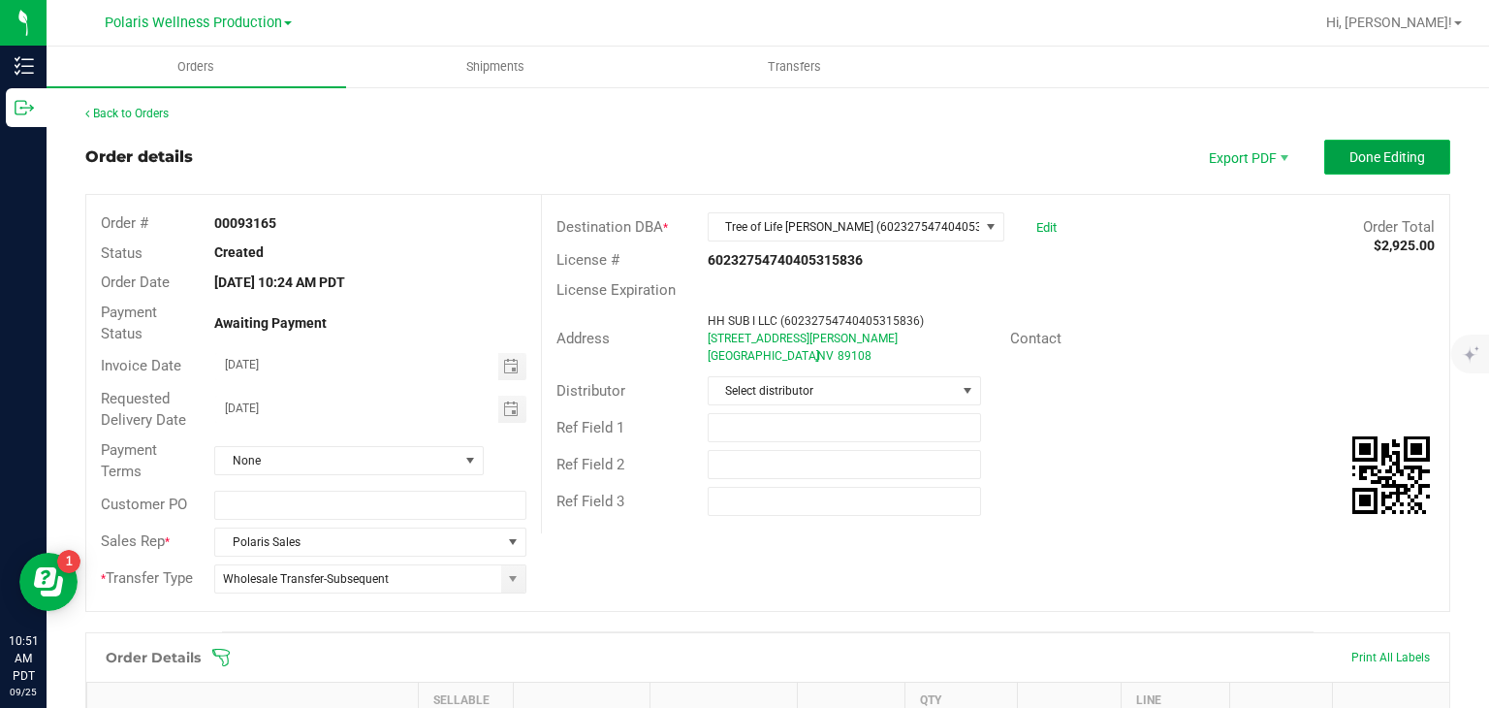
click at [1326, 158] on button "Done Editing" at bounding box center [1387, 157] width 126 height 35
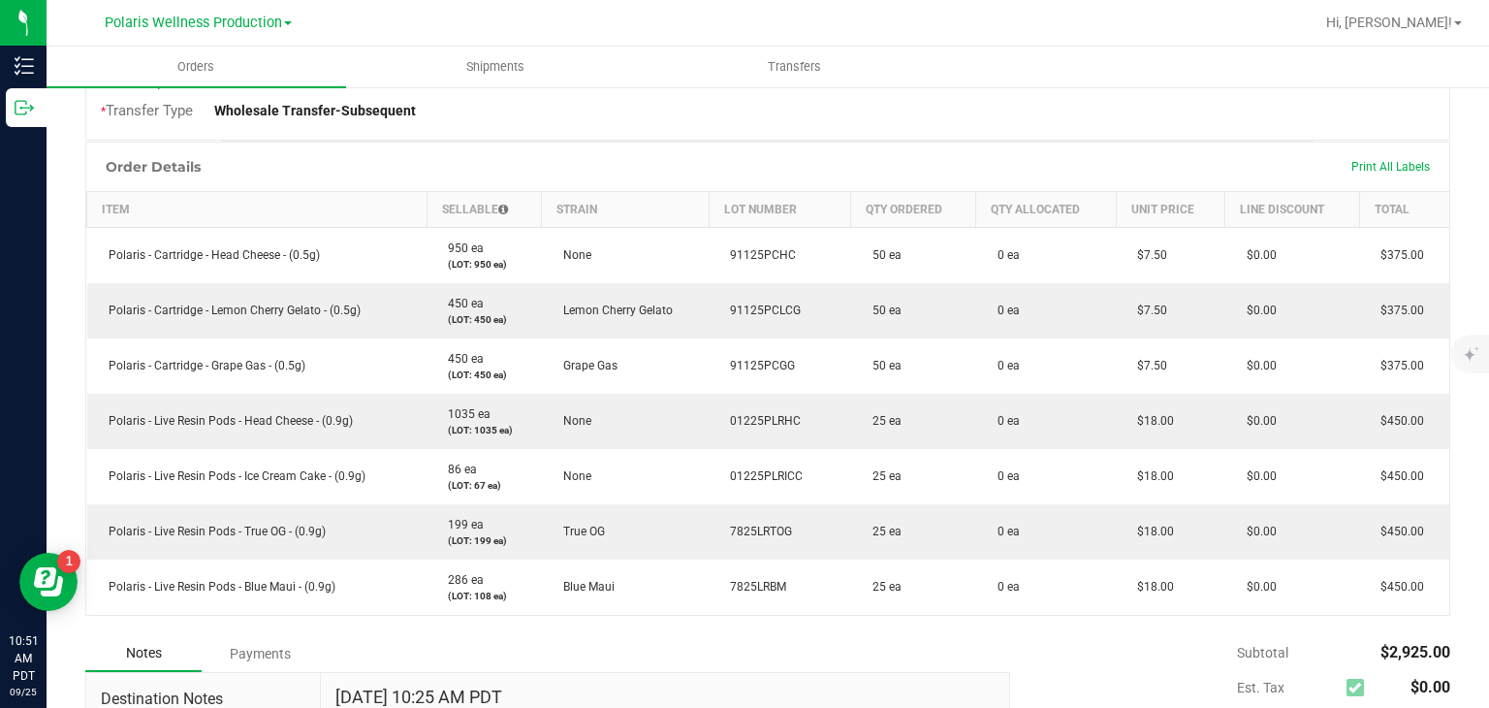
scroll to position [461, 0]
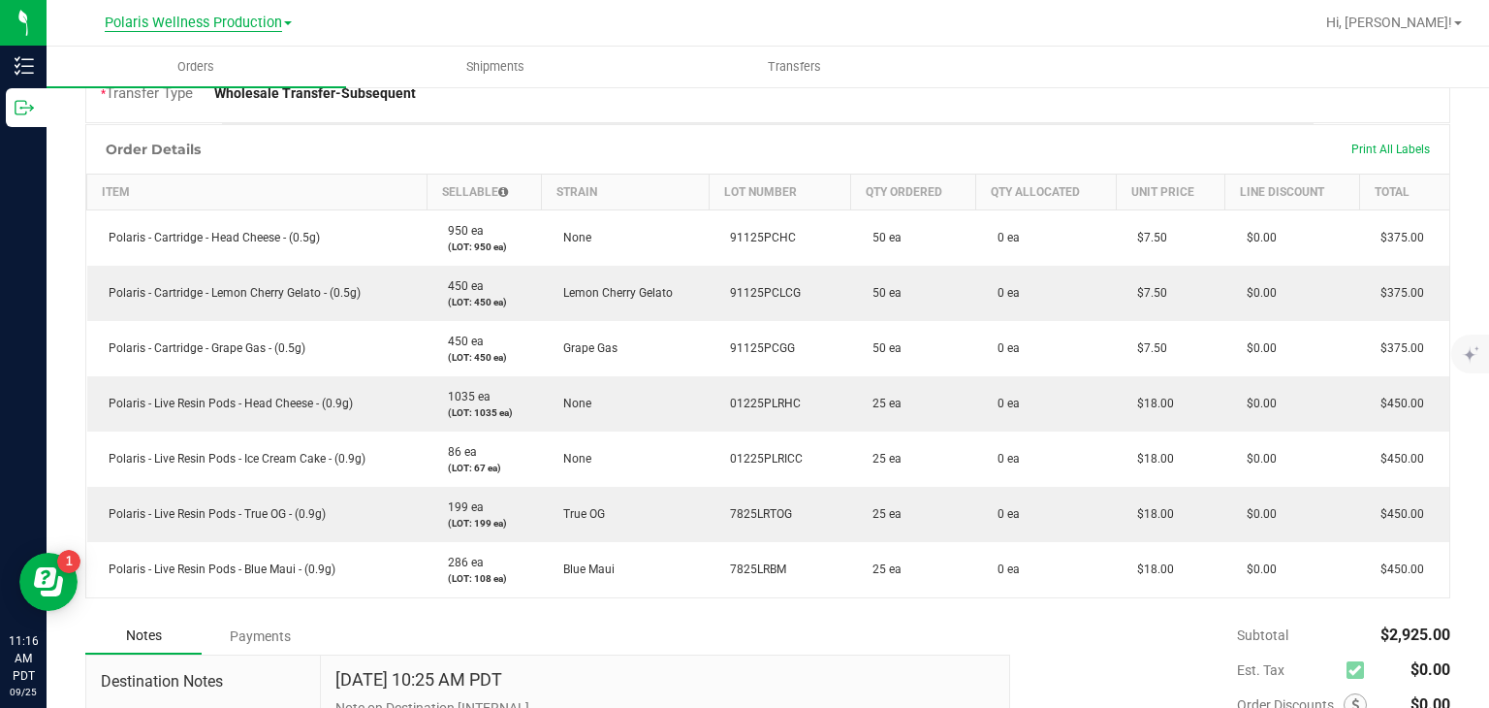
click at [270, 21] on span "Polaris Wellness Production" at bounding box center [193, 23] width 177 height 17
click at [250, 55] on link "Polaris Wellness Cultivation" at bounding box center [197, 68] width 283 height 26
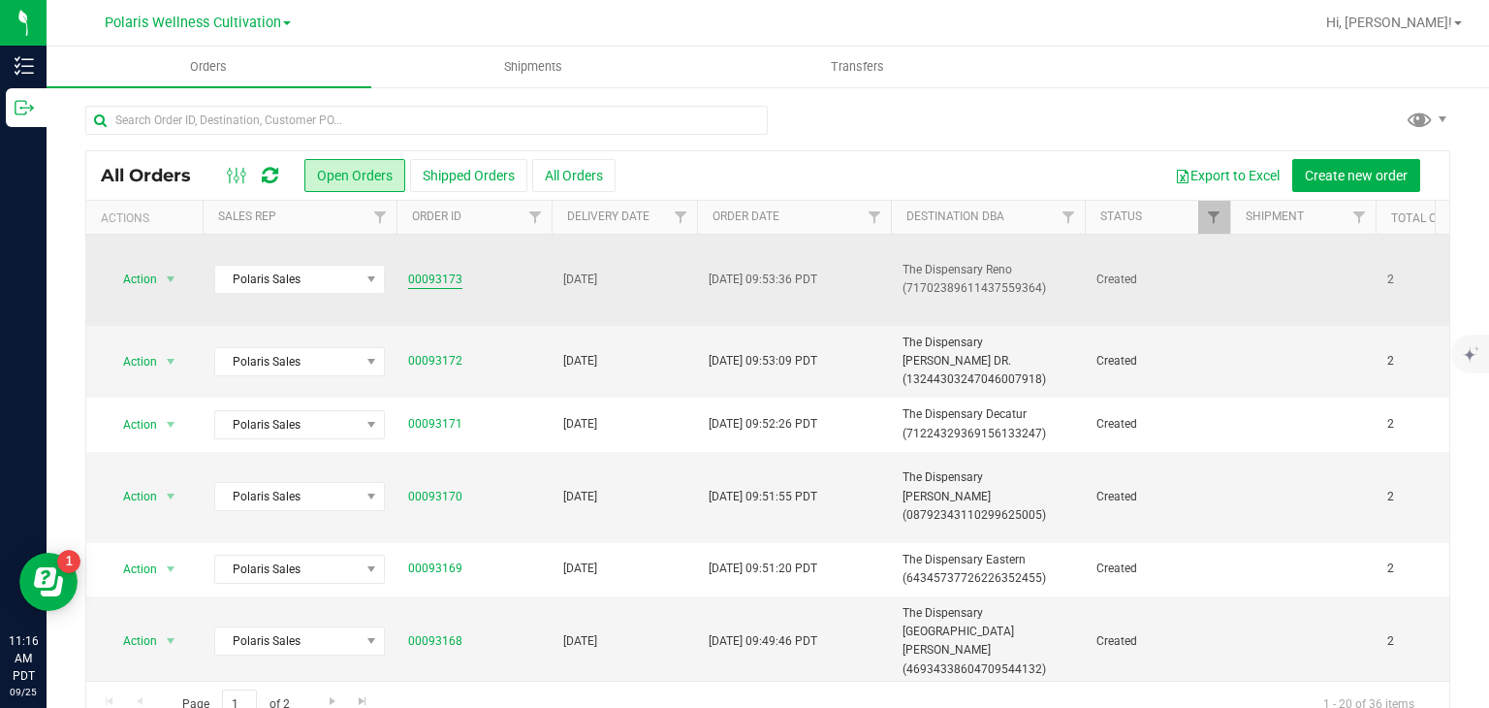
click at [433, 279] on link "00093173" at bounding box center [435, 279] width 54 height 18
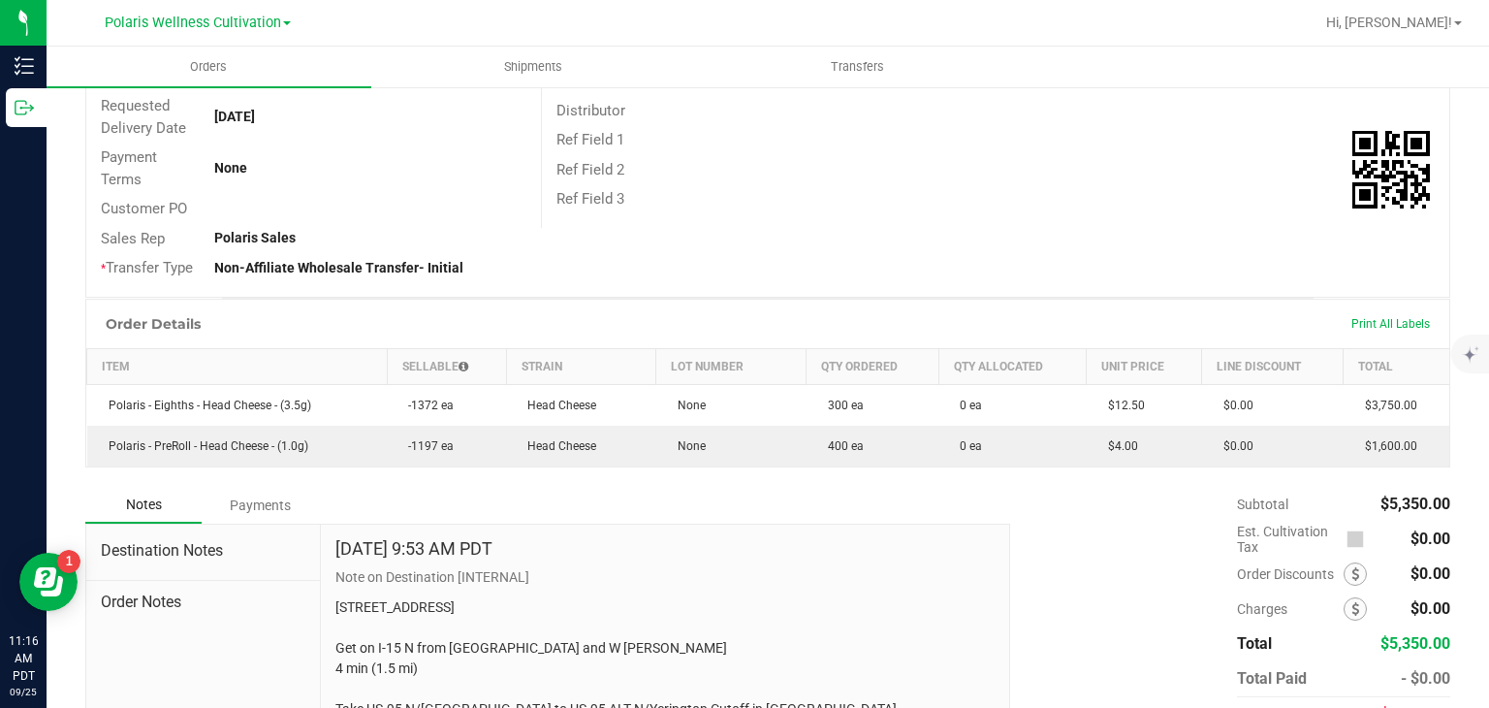
scroll to position [330, 0]
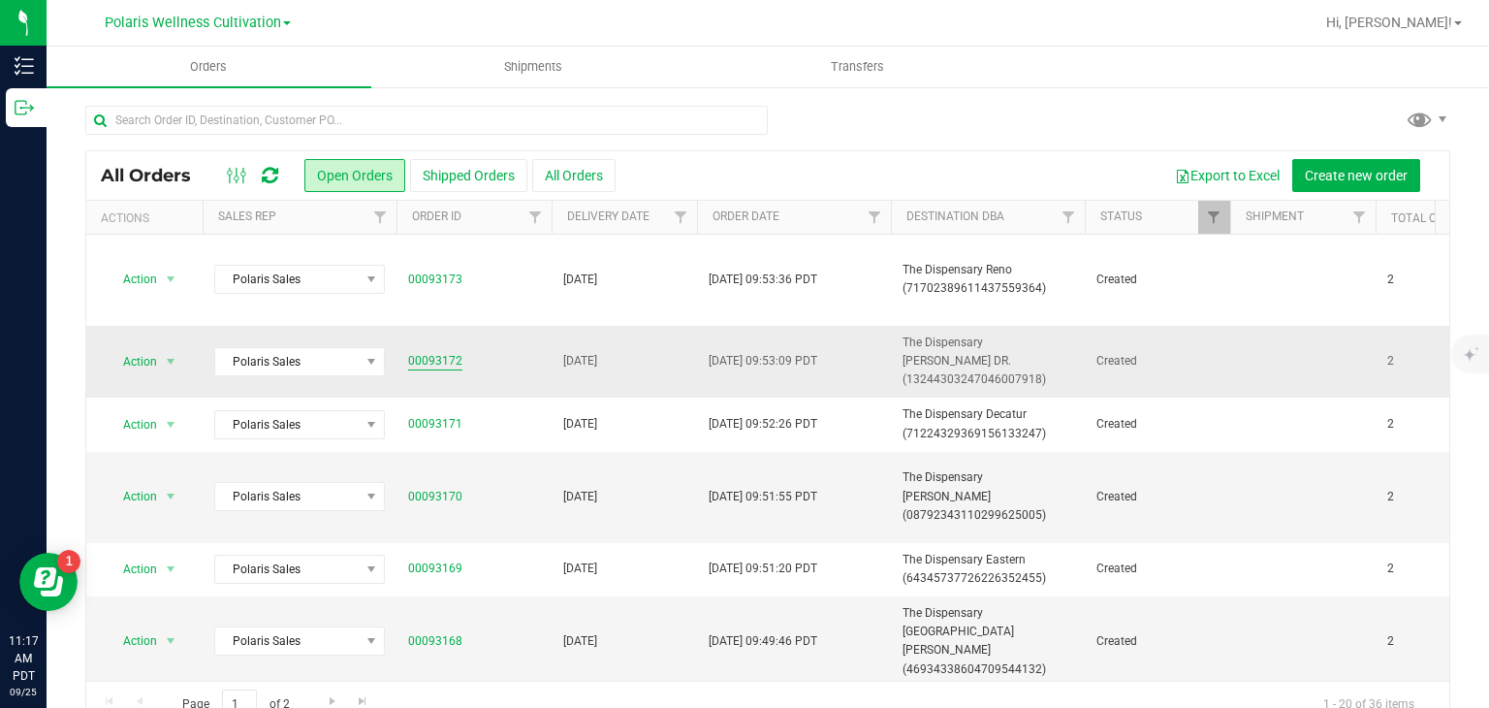
click at [422, 356] on link "00093172" at bounding box center [435, 361] width 54 height 18
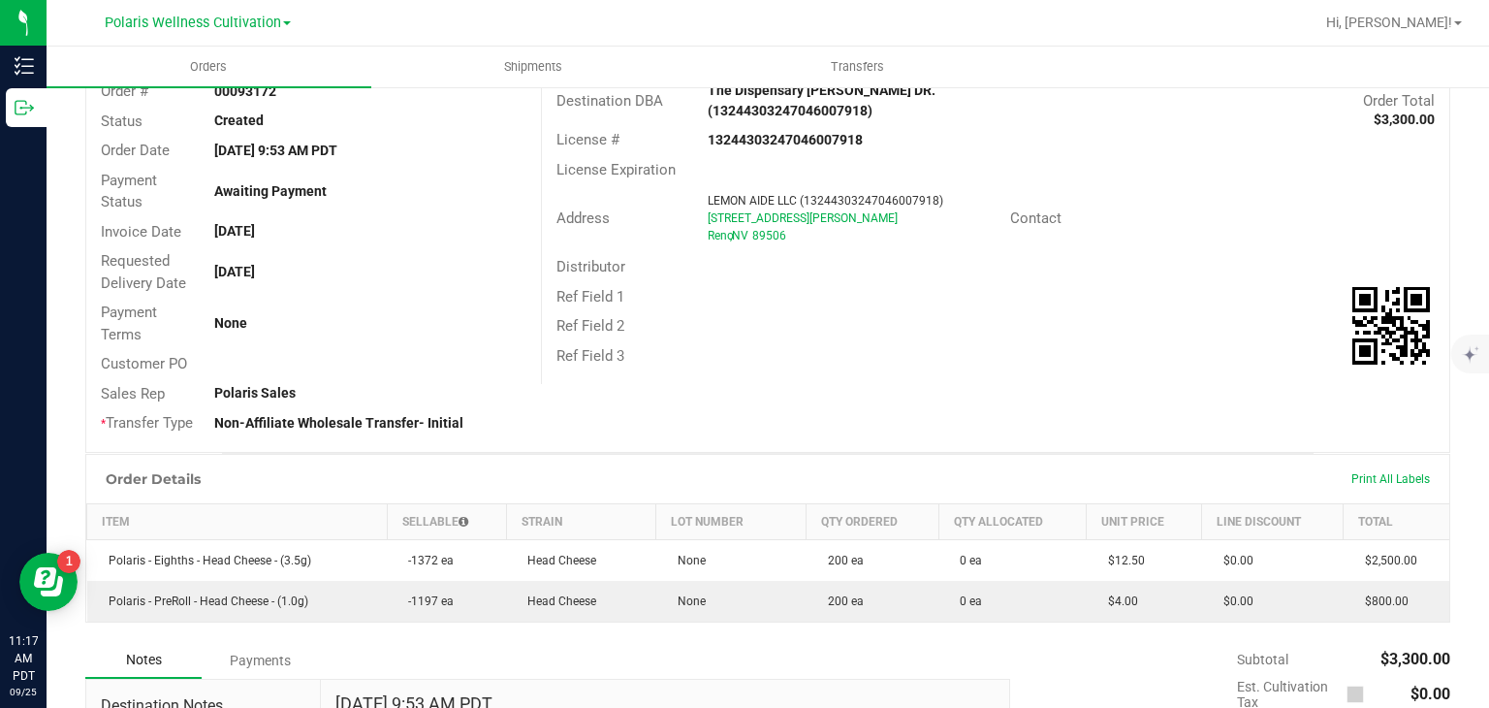
scroll to position [136, 0]
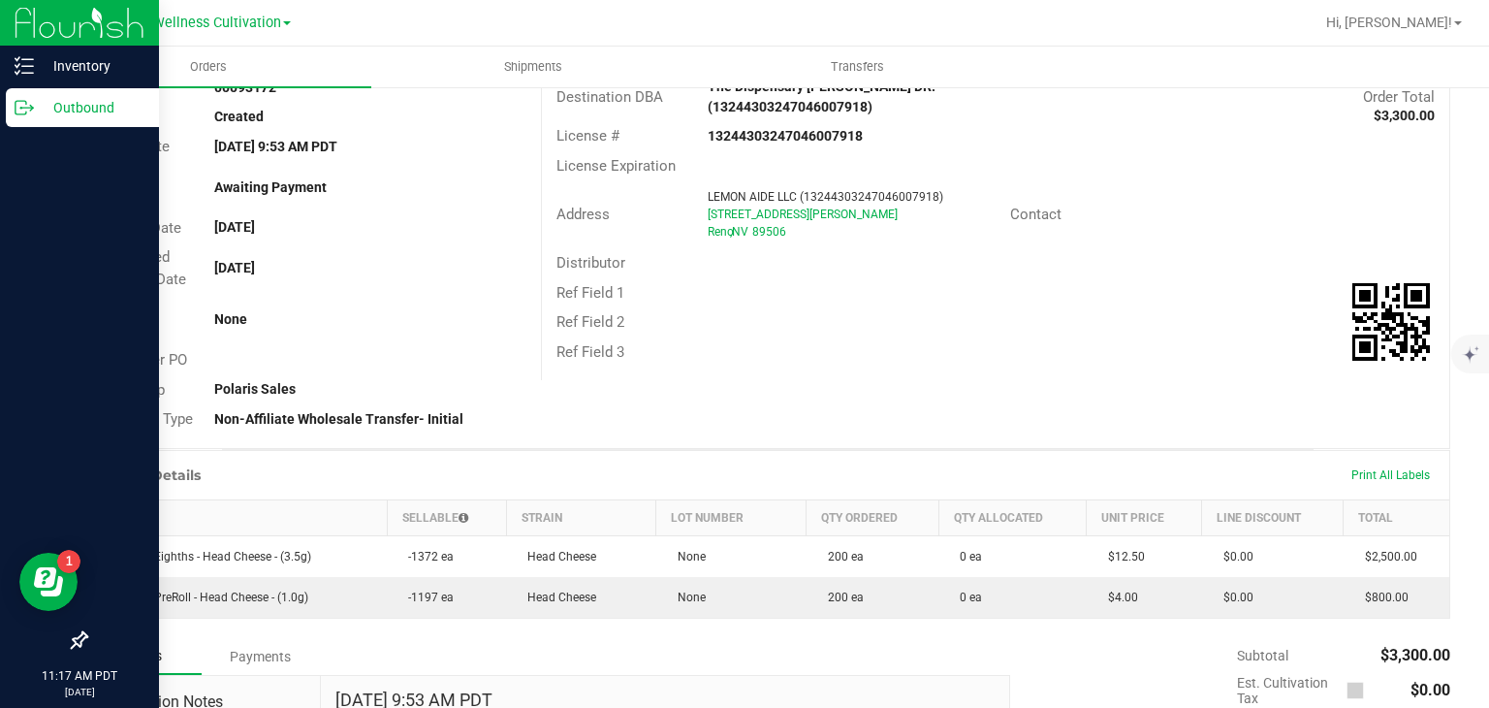
click at [67, 112] on p "Outbound" at bounding box center [92, 107] width 116 height 23
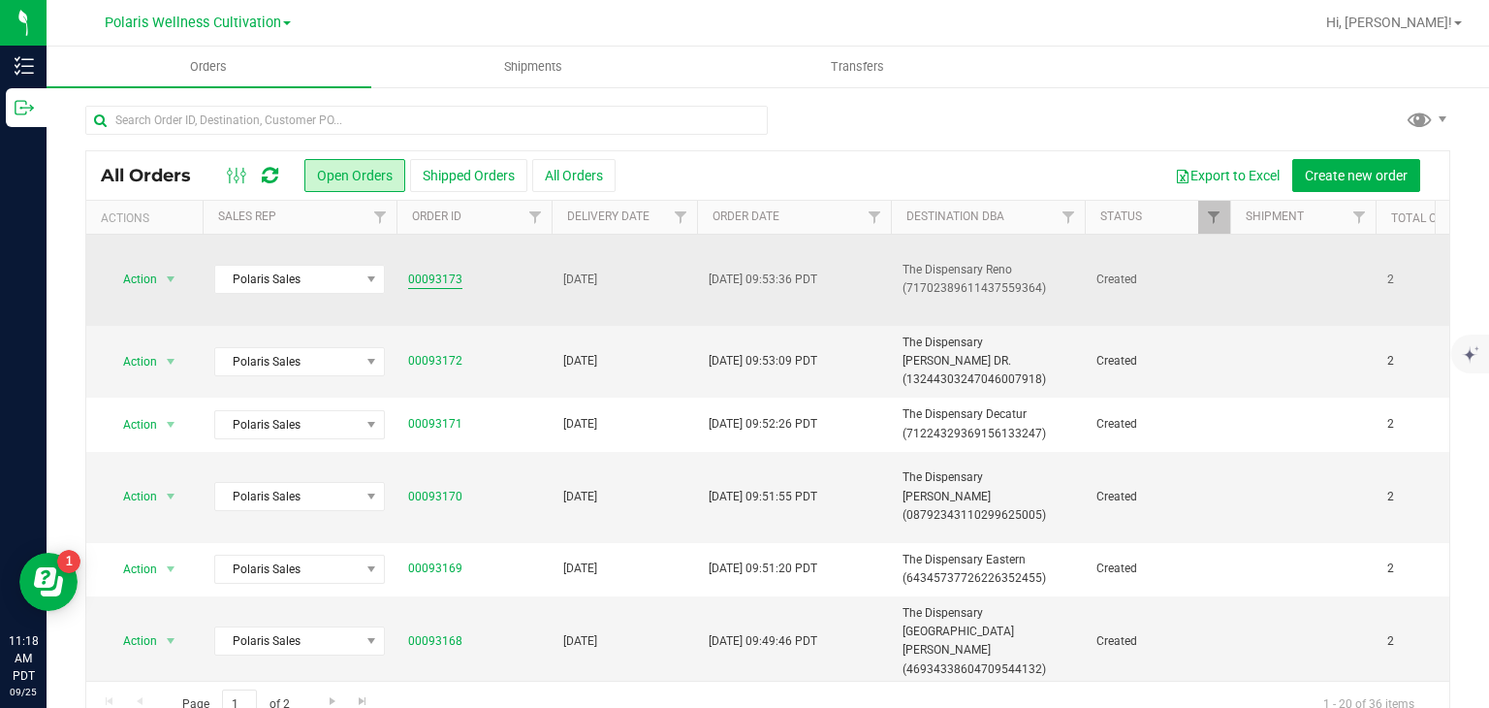
click at [428, 280] on link "00093173" at bounding box center [435, 279] width 54 height 18
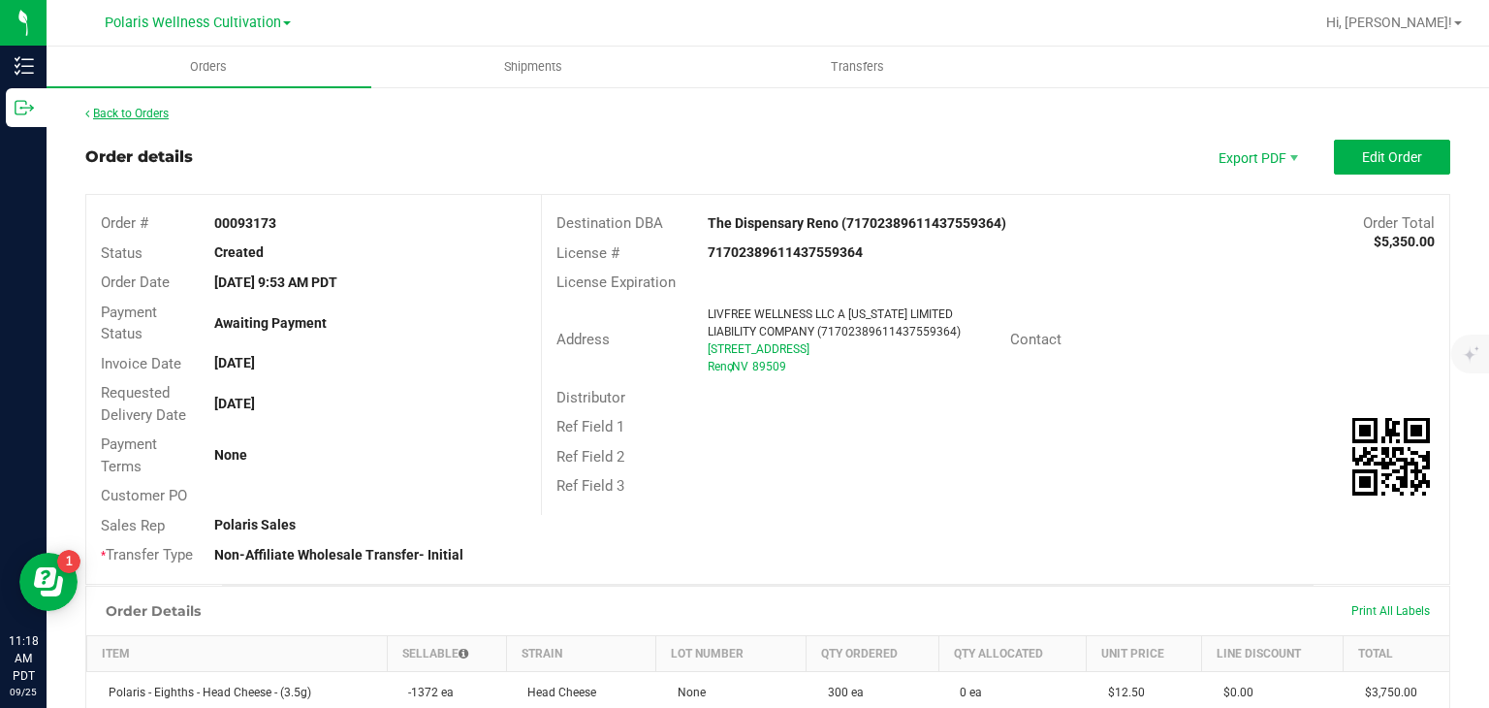
click at [151, 110] on link "Back to Orders" at bounding box center [126, 114] width 83 height 14
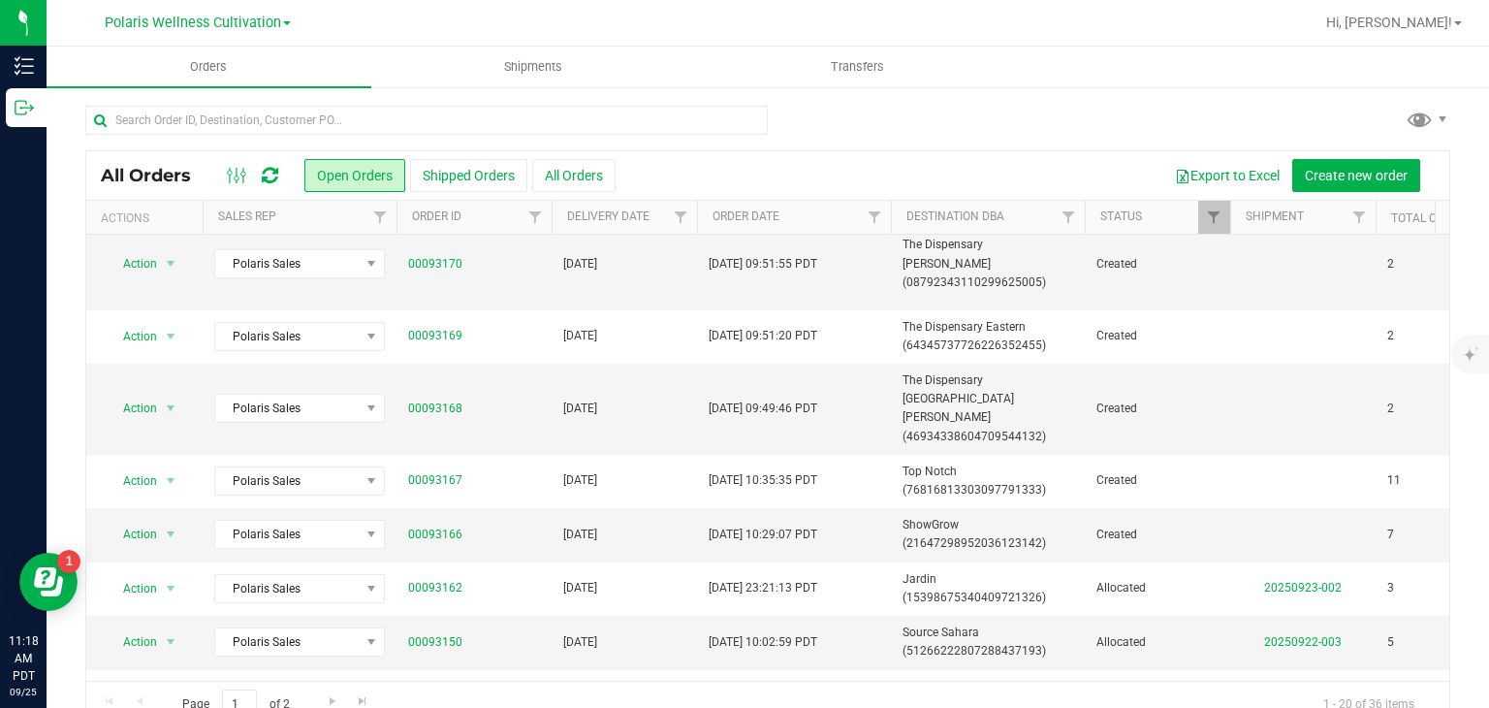
scroll to position [233, 0]
click at [451, 525] on link "00093166" at bounding box center [435, 534] width 54 height 18
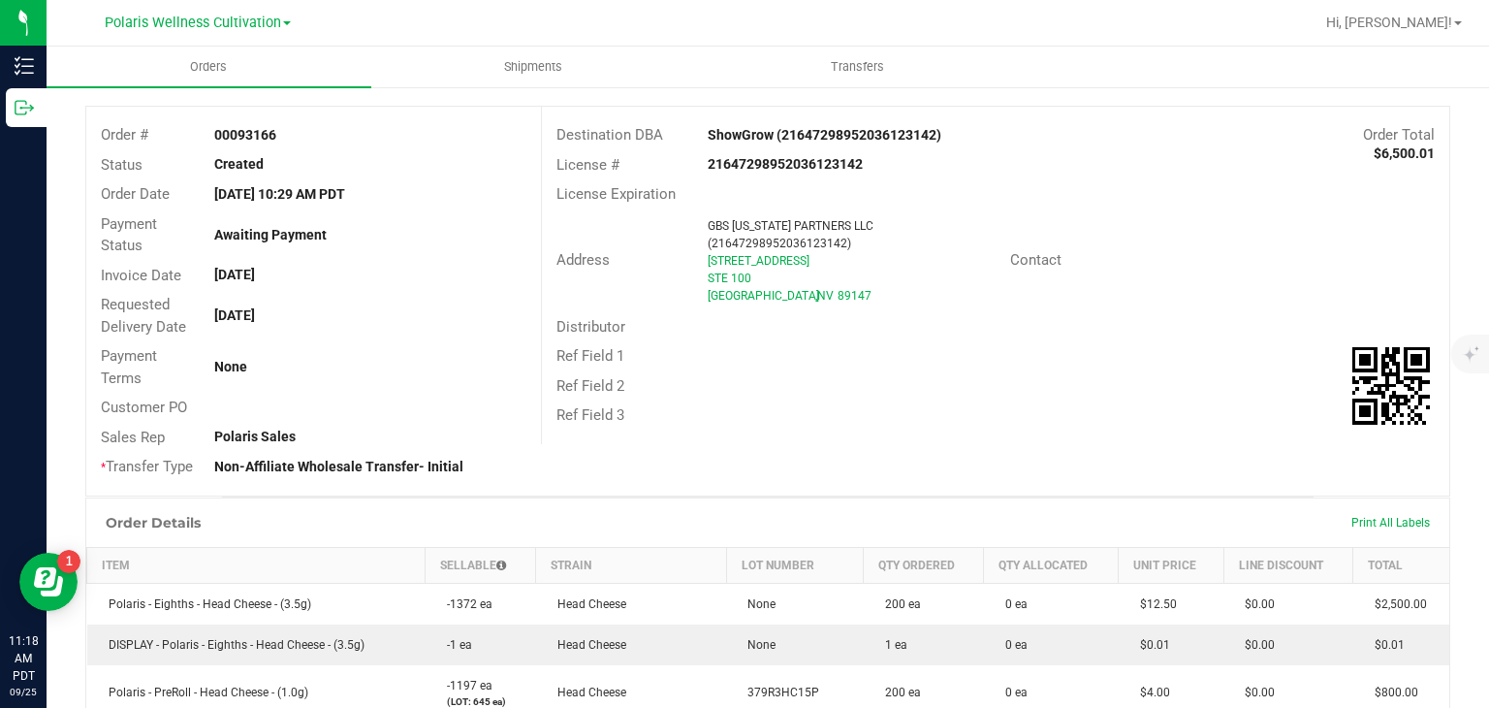
scroll to position [30, 0]
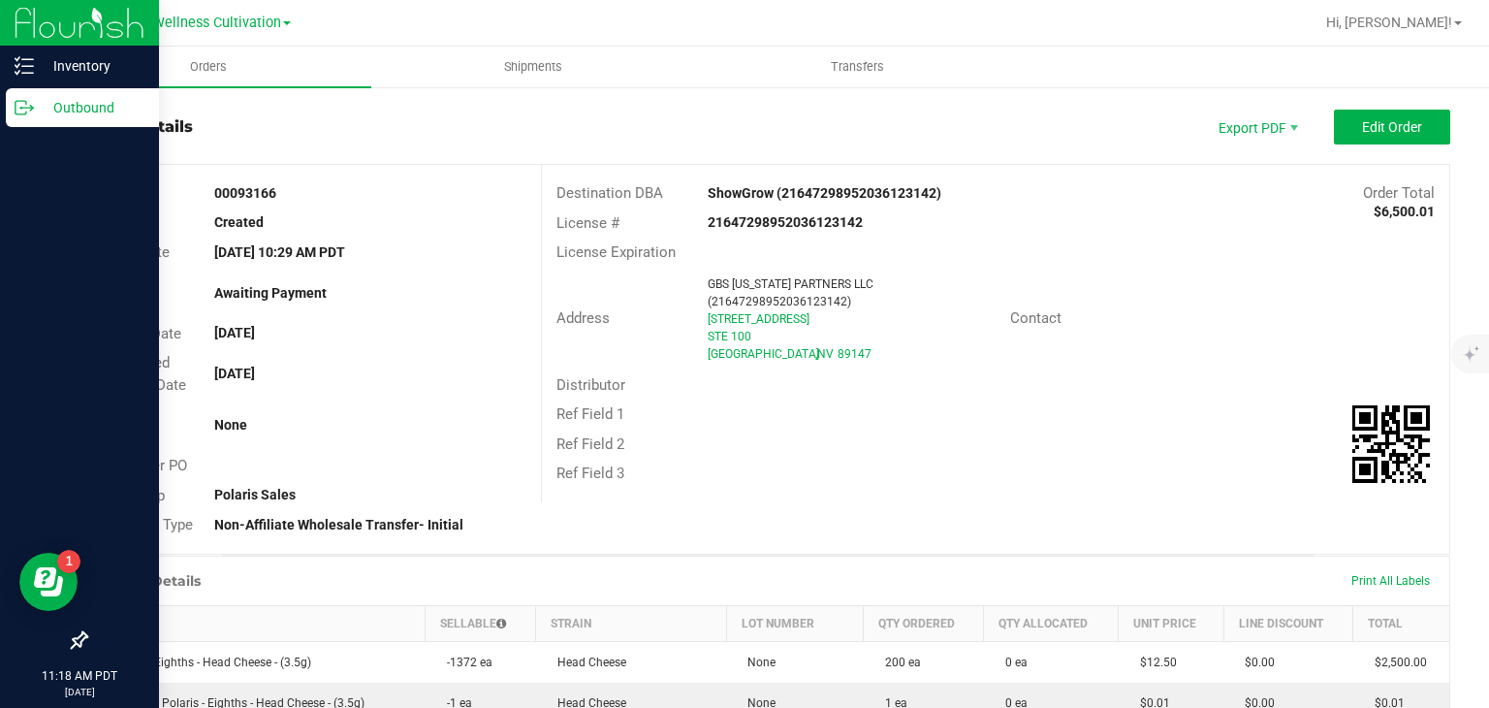
click at [93, 115] on p "Outbound" at bounding box center [92, 107] width 116 height 23
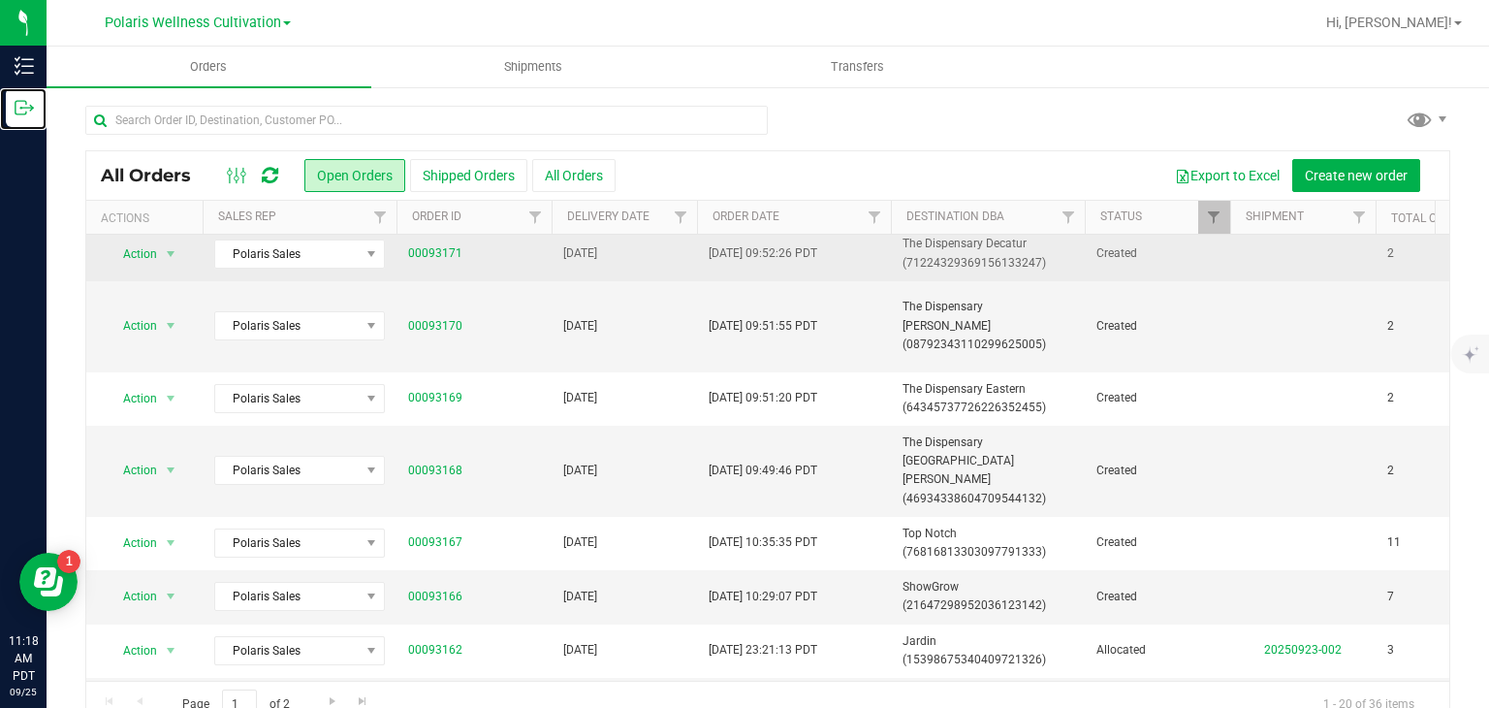
scroll to position [174, 0]
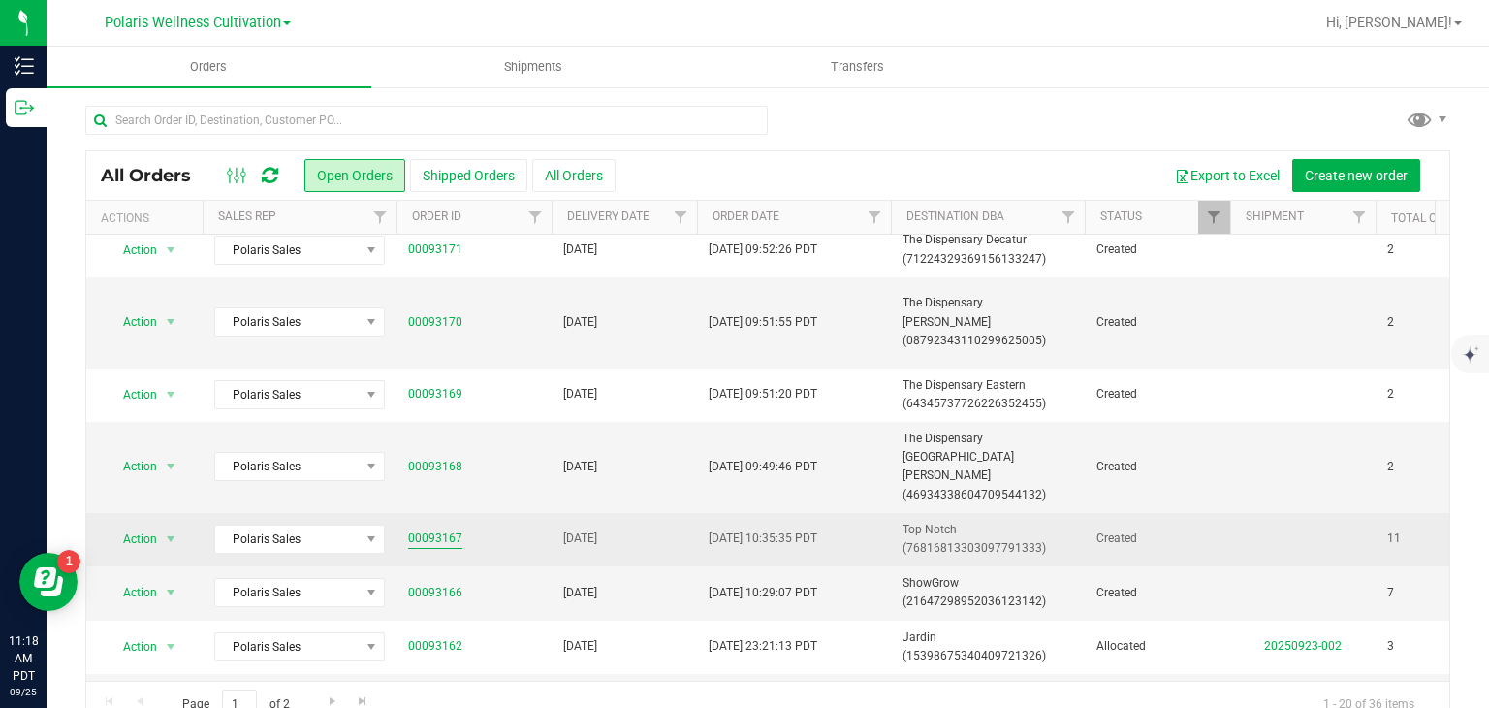
click at [445, 529] on link "00093167" at bounding box center [435, 538] width 54 height 18
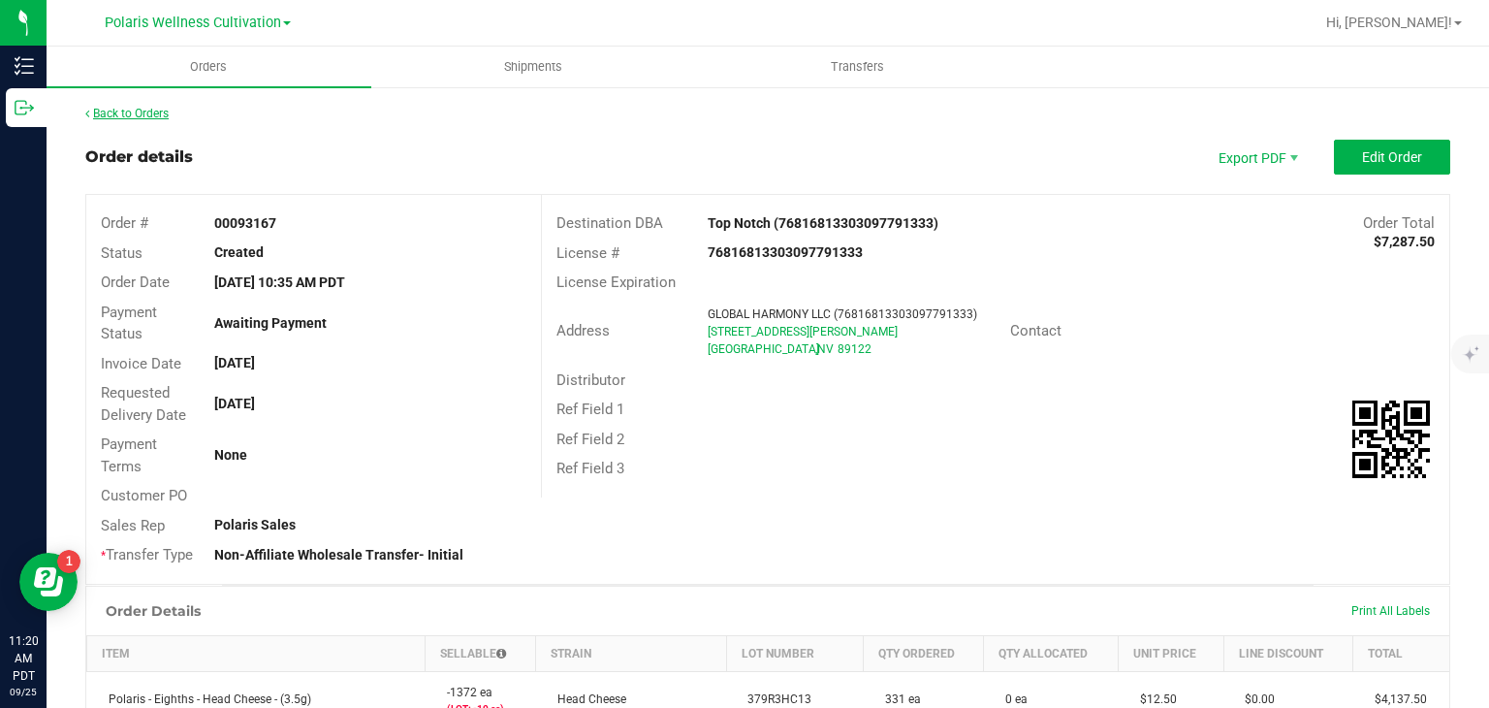
click at [119, 114] on link "Back to Orders" at bounding box center [126, 114] width 83 height 14
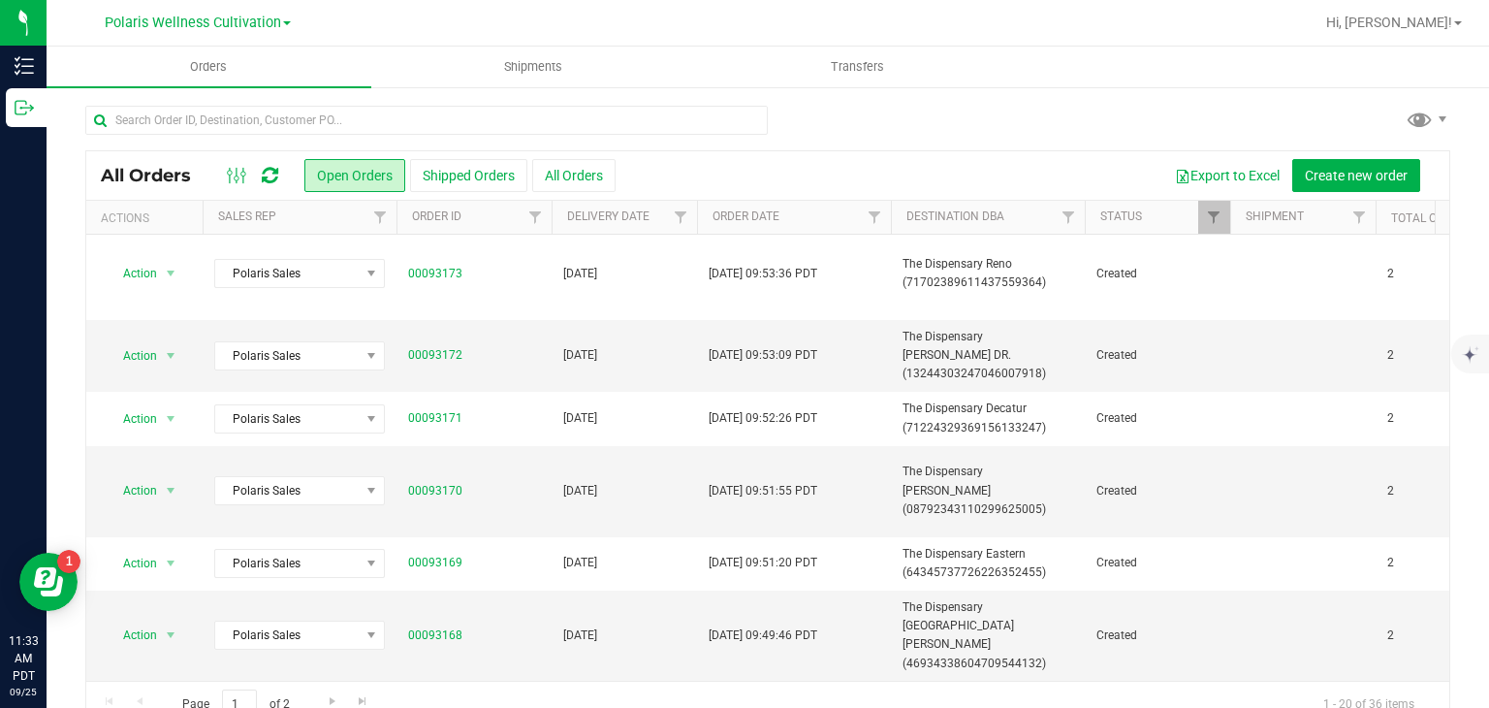
scroll to position [4, 0]
click at [271, 25] on span "Polaris Wellness Cultivation" at bounding box center [193, 23] width 176 height 17
click at [240, 101] on link "Polaris Wellness Production" at bounding box center [197, 94] width 283 height 26
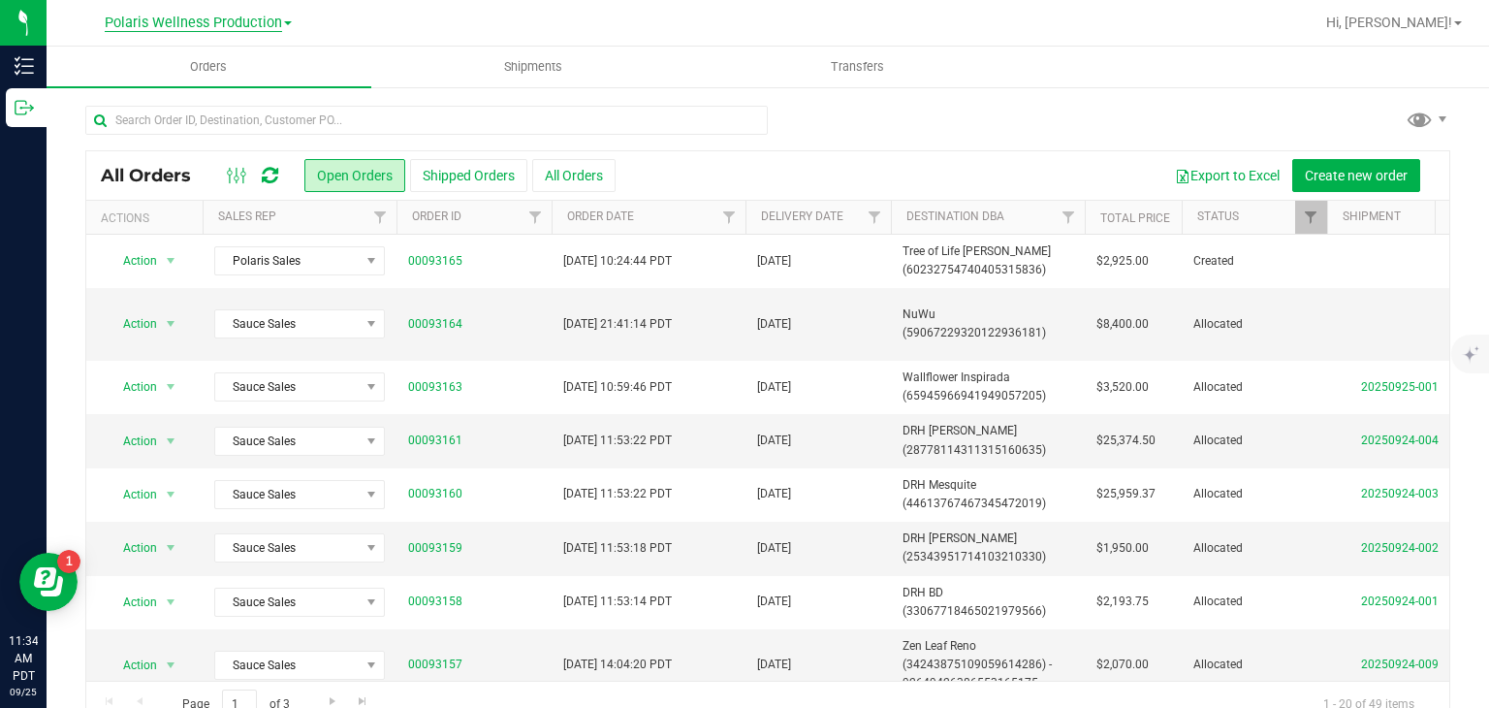
click at [256, 18] on span "Polaris Wellness Production" at bounding box center [193, 23] width 177 height 17
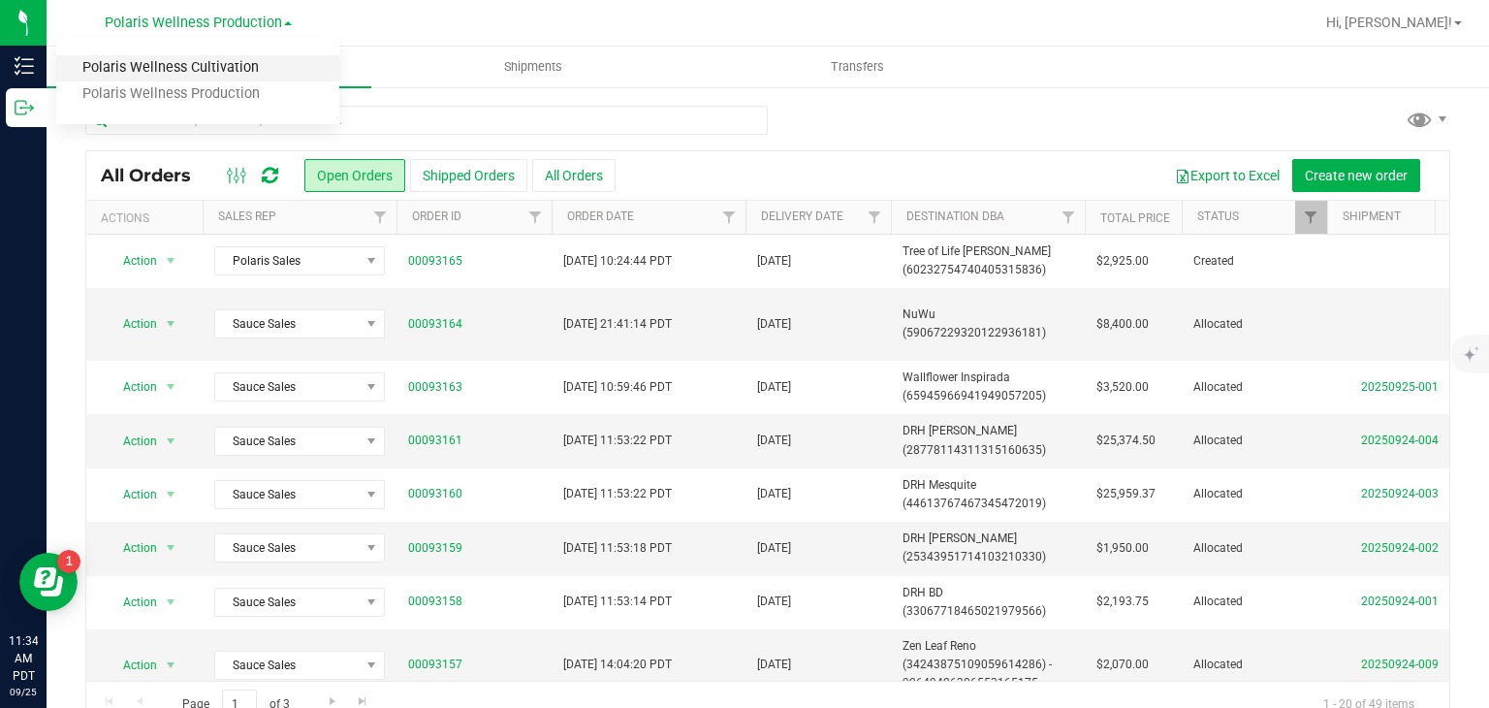
click at [241, 55] on link "Polaris Wellness Cultivation" at bounding box center [197, 68] width 283 height 26
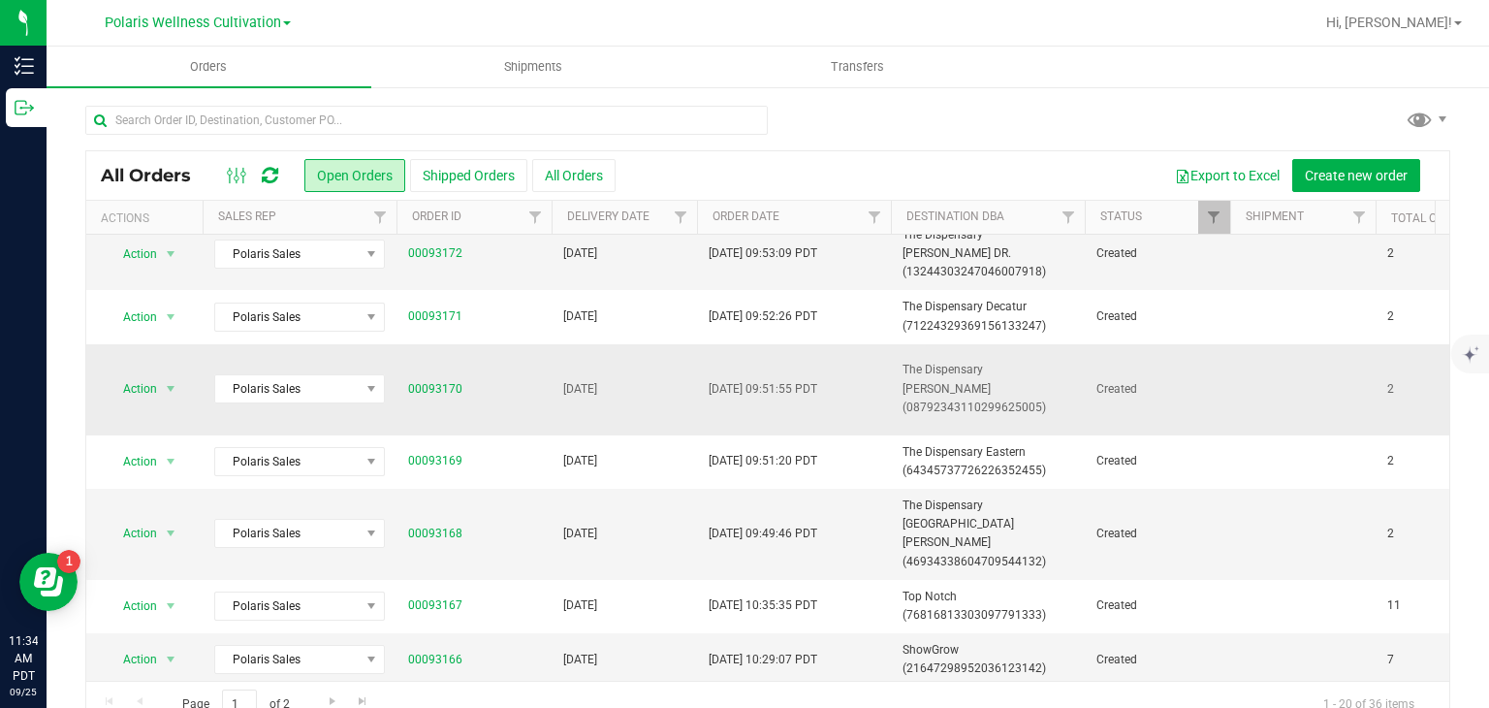
scroll to position [109, 0]
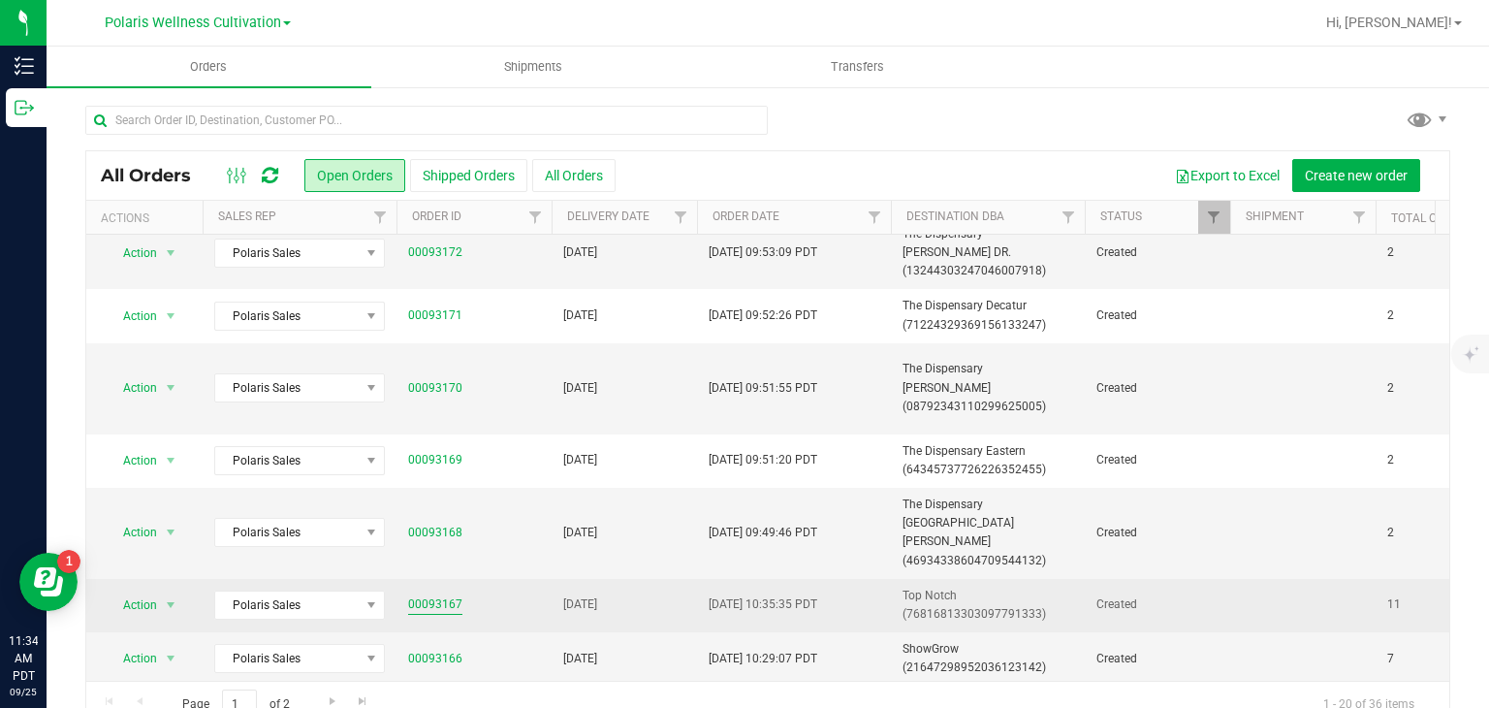
click at [430, 595] on link "00093167" at bounding box center [435, 604] width 54 height 18
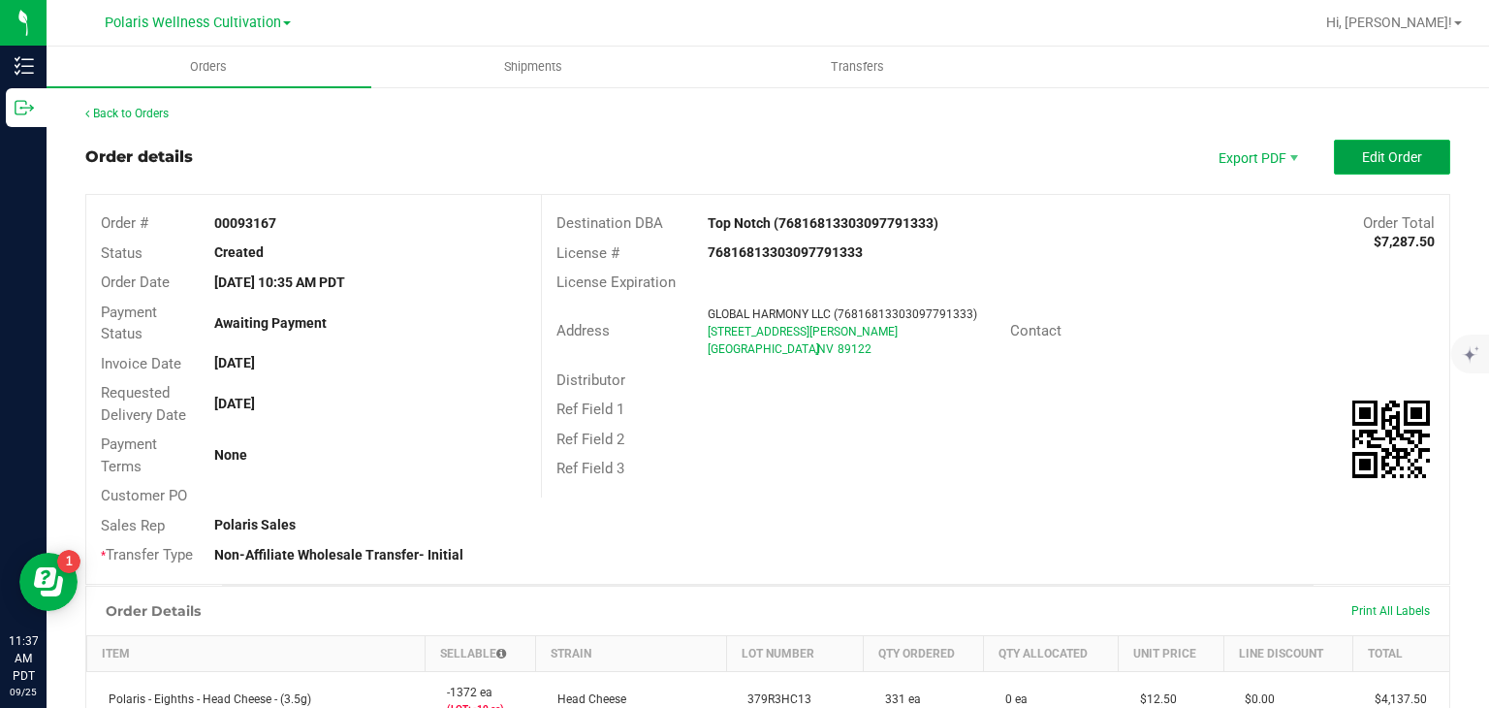
click at [1384, 158] on span "Edit Order" at bounding box center [1392, 157] width 60 height 16
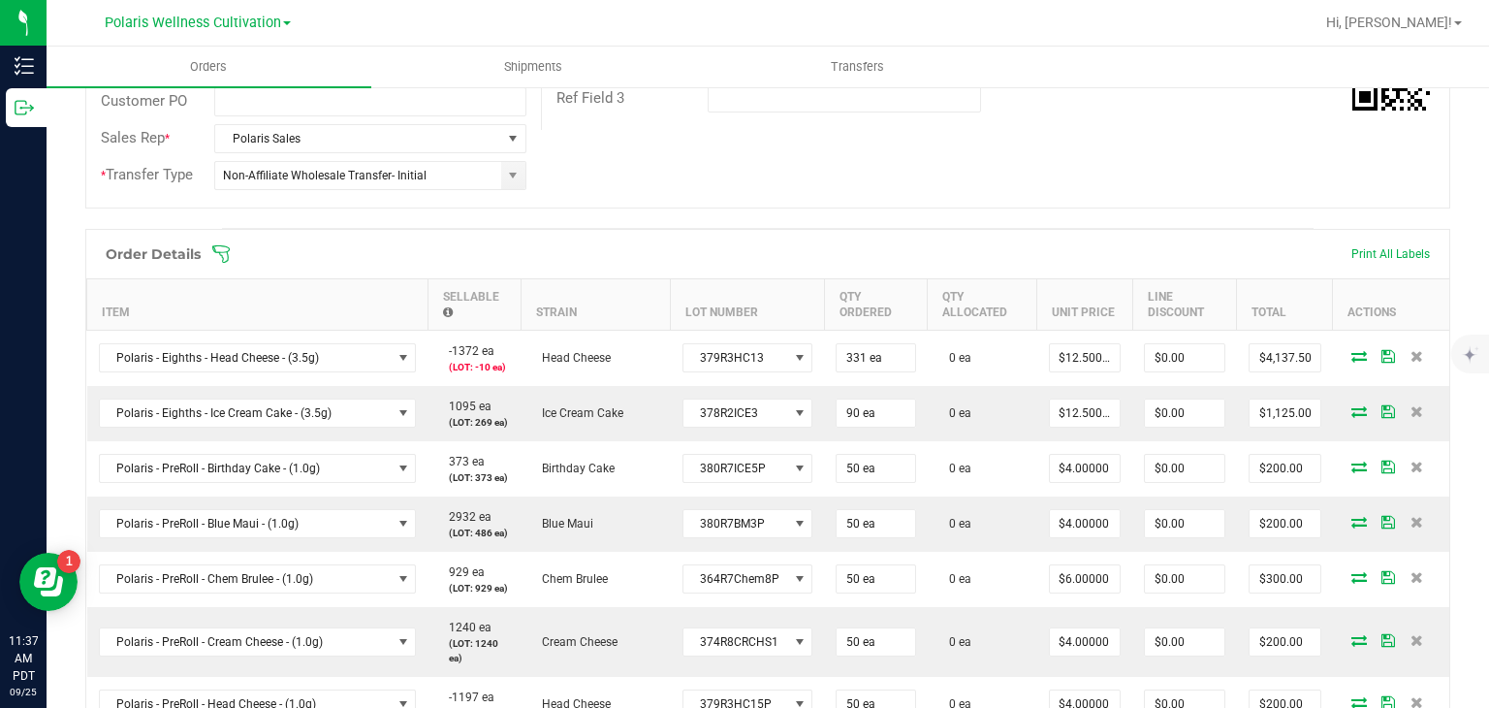
scroll to position [427, 0]
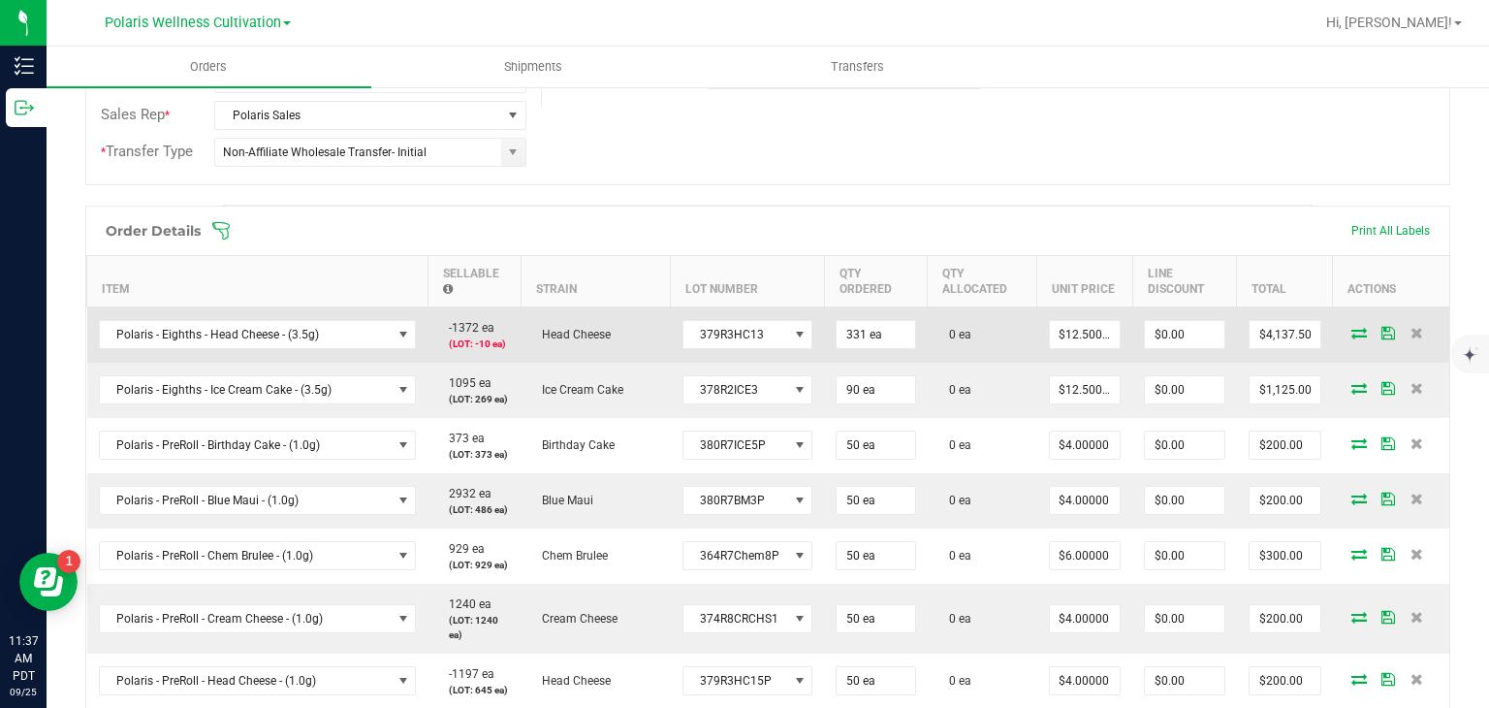
click at [1351, 330] on icon at bounding box center [1359, 333] width 16 height 12
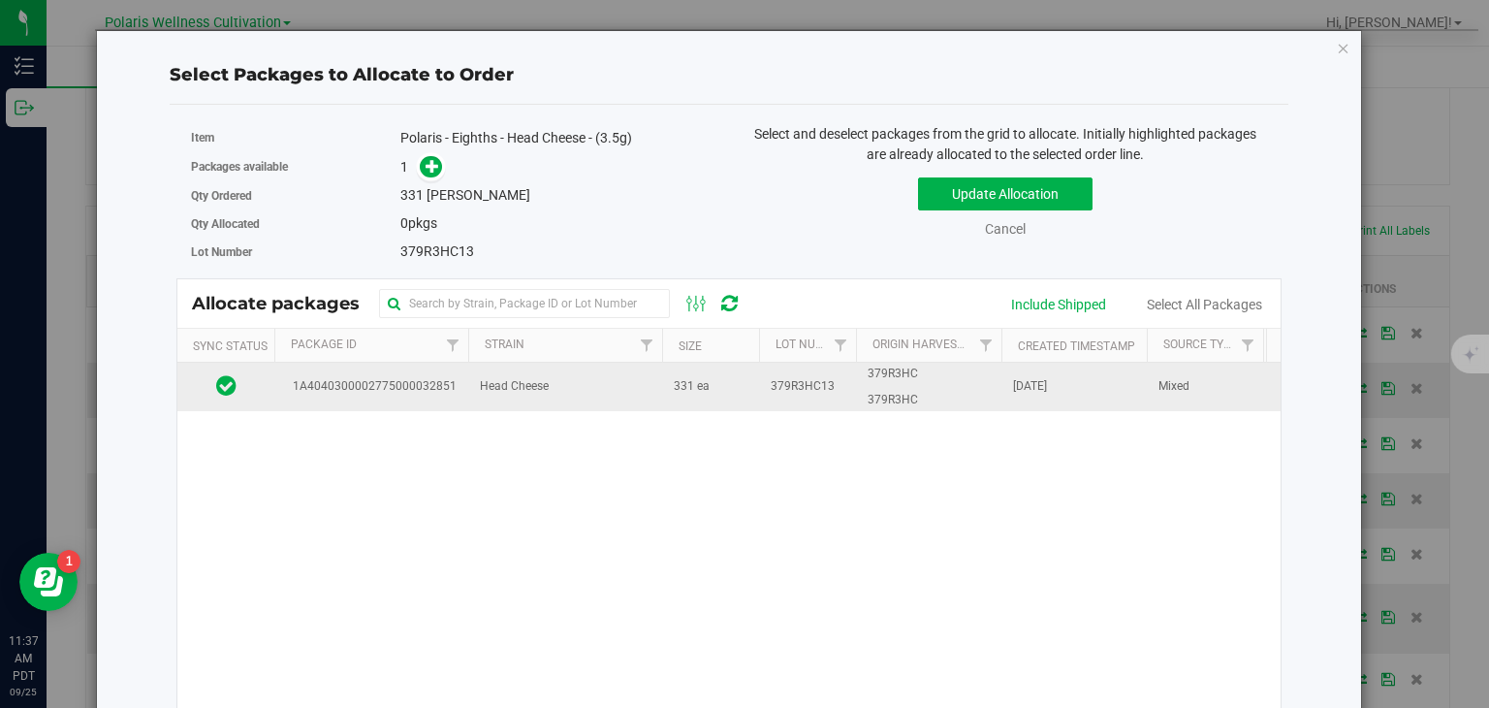
click at [632, 381] on td "Head Cheese" at bounding box center [565, 387] width 194 height 48
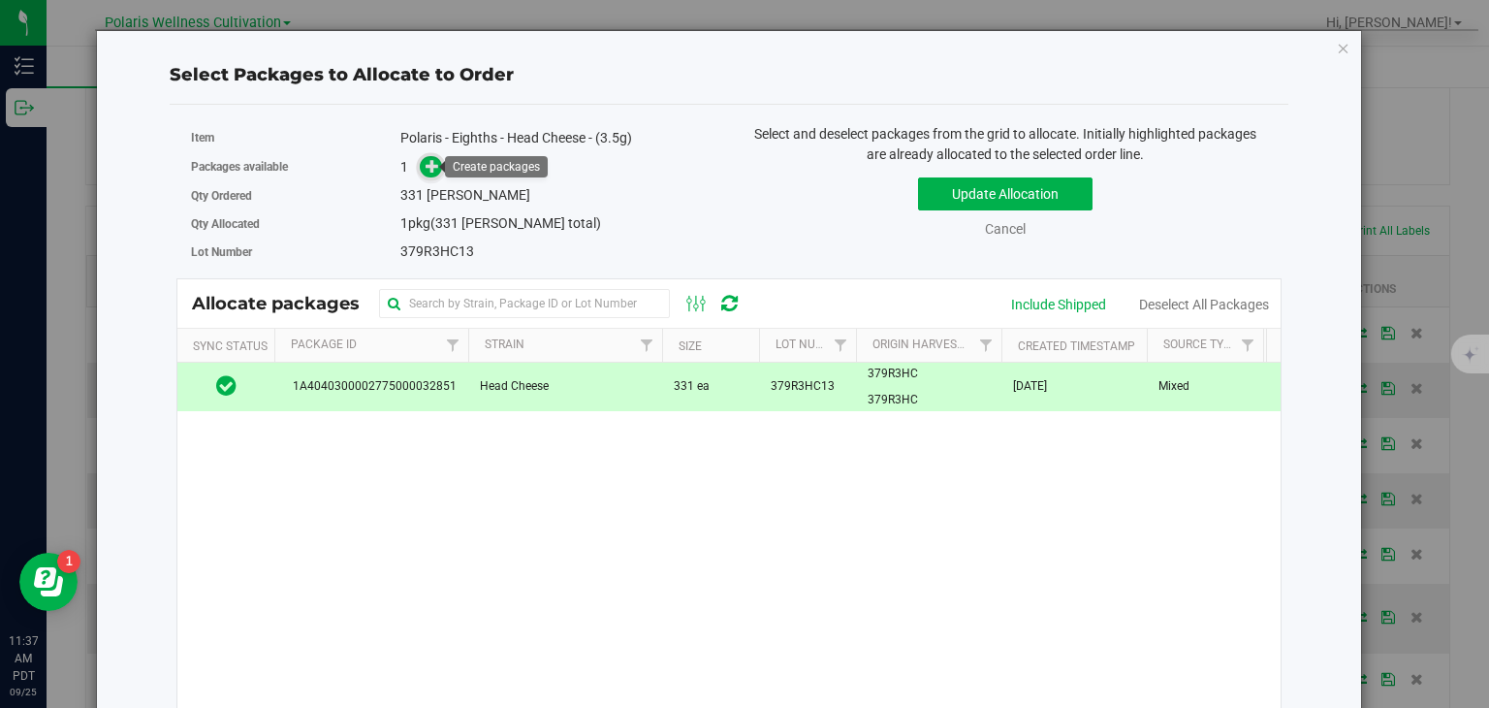
click at [429, 171] on icon at bounding box center [433, 165] width 14 height 14
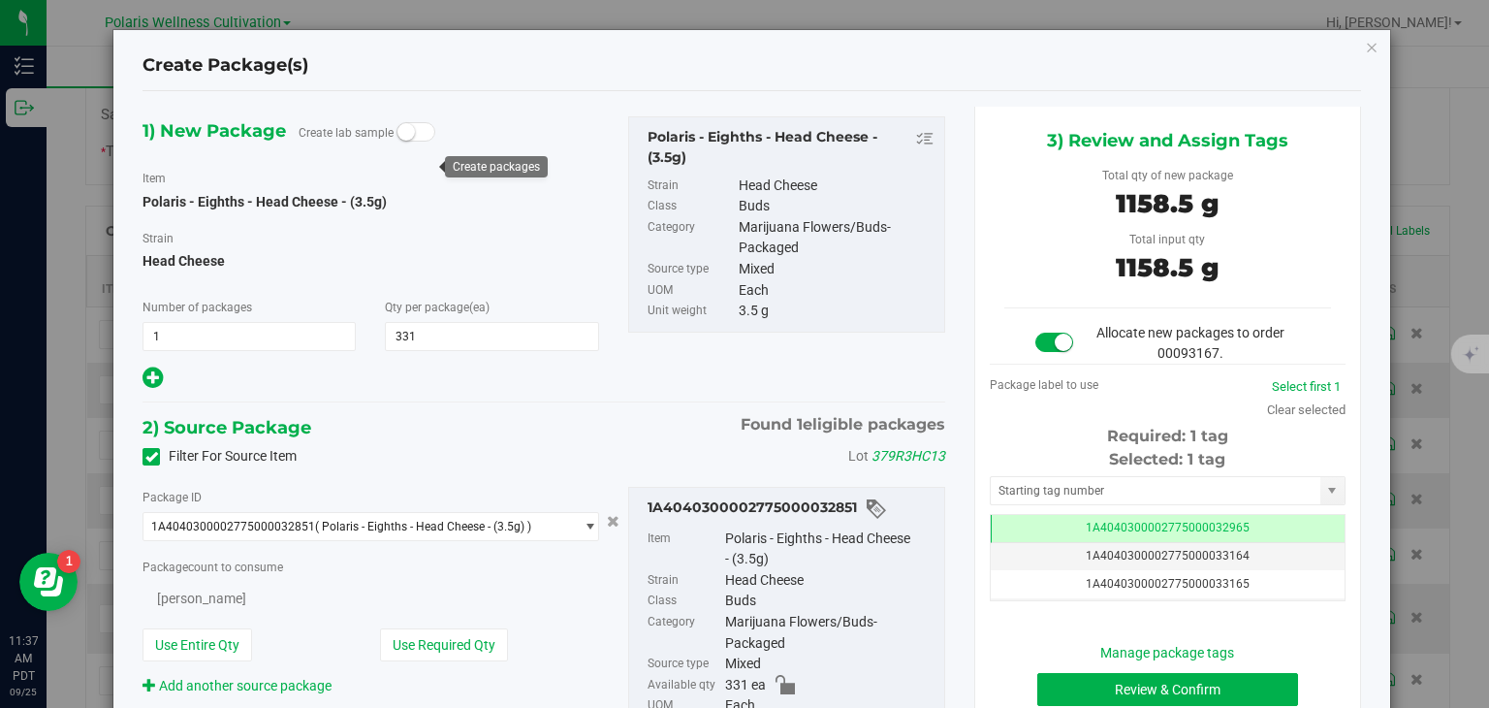
type input "331"
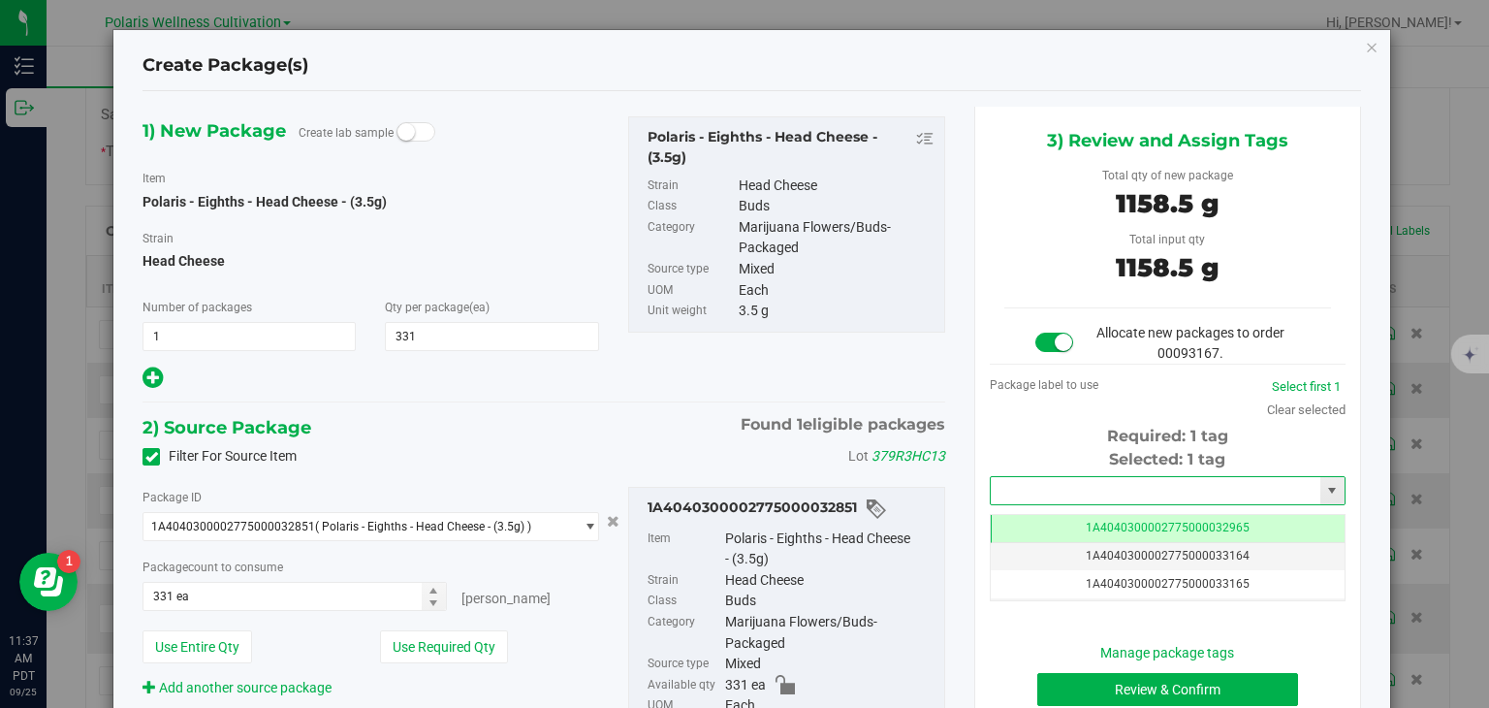
click at [1059, 477] on input "text" at bounding box center [1156, 490] width 330 height 27
click at [1078, 520] on li "1A4040300002775000033184" at bounding box center [1156, 522] width 350 height 29
type input "1A4040300002775000033184"
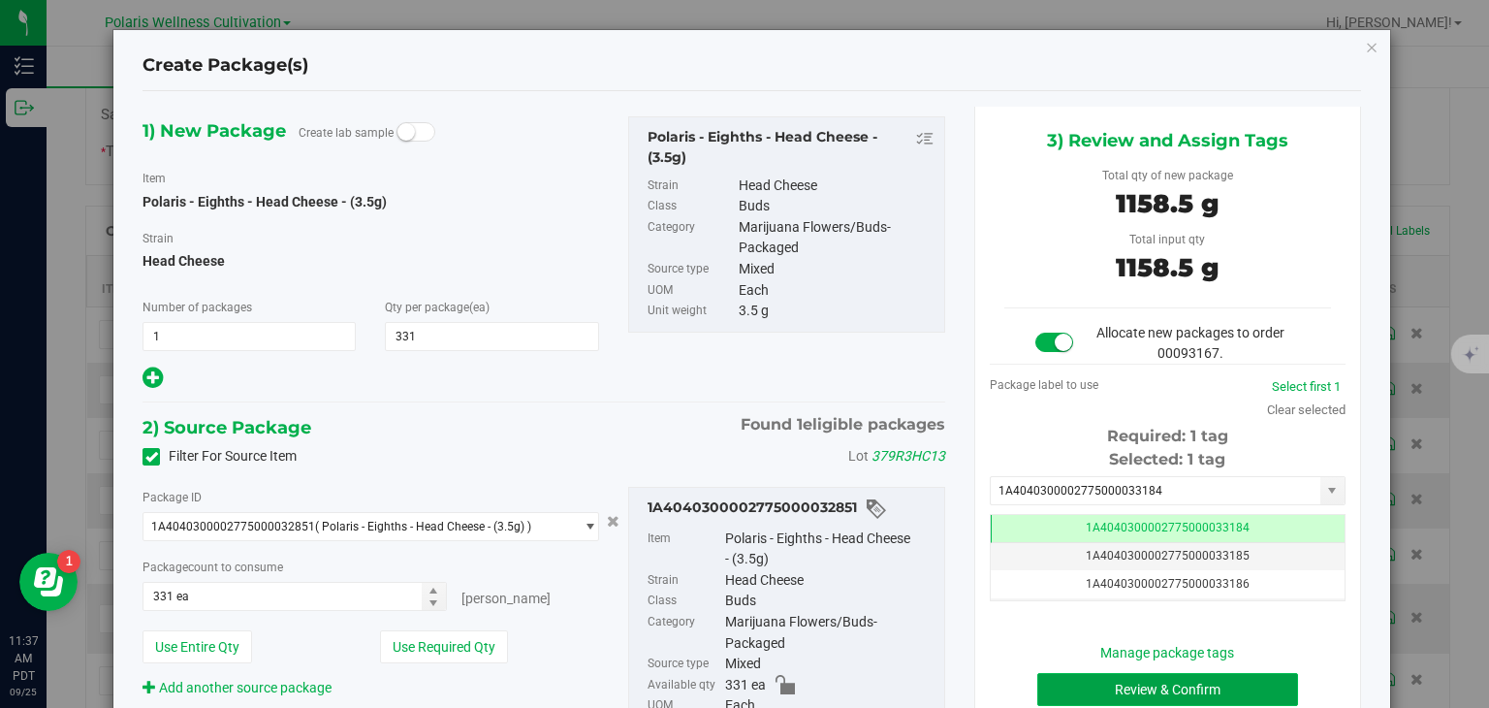
click at [1146, 695] on button "Review & Confirm" at bounding box center [1167, 689] width 261 height 33
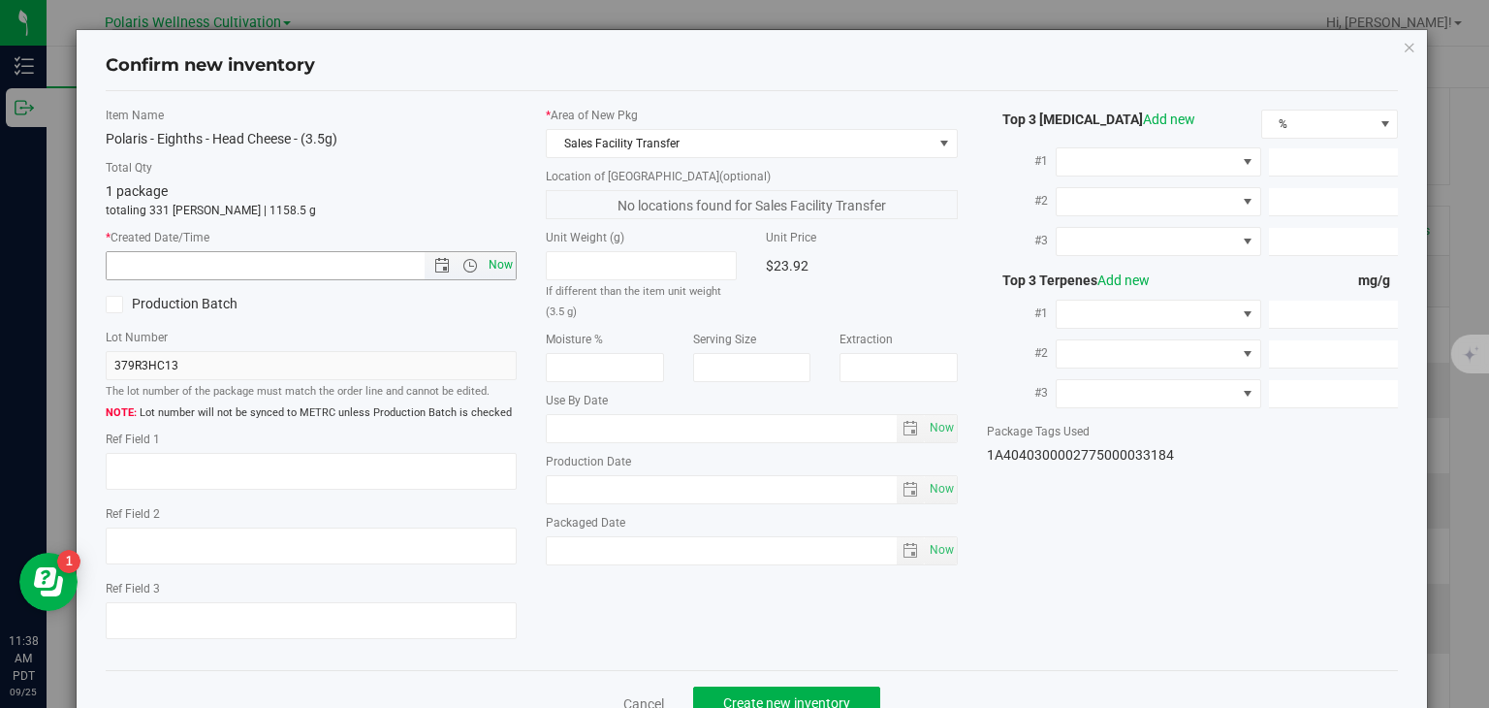
click at [500, 251] on span "Now" at bounding box center [501, 265] width 33 height 28
type input "9/25/2025 11:38 AM"
click at [740, 693] on button "Create new inventory" at bounding box center [786, 702] width 187 height 33
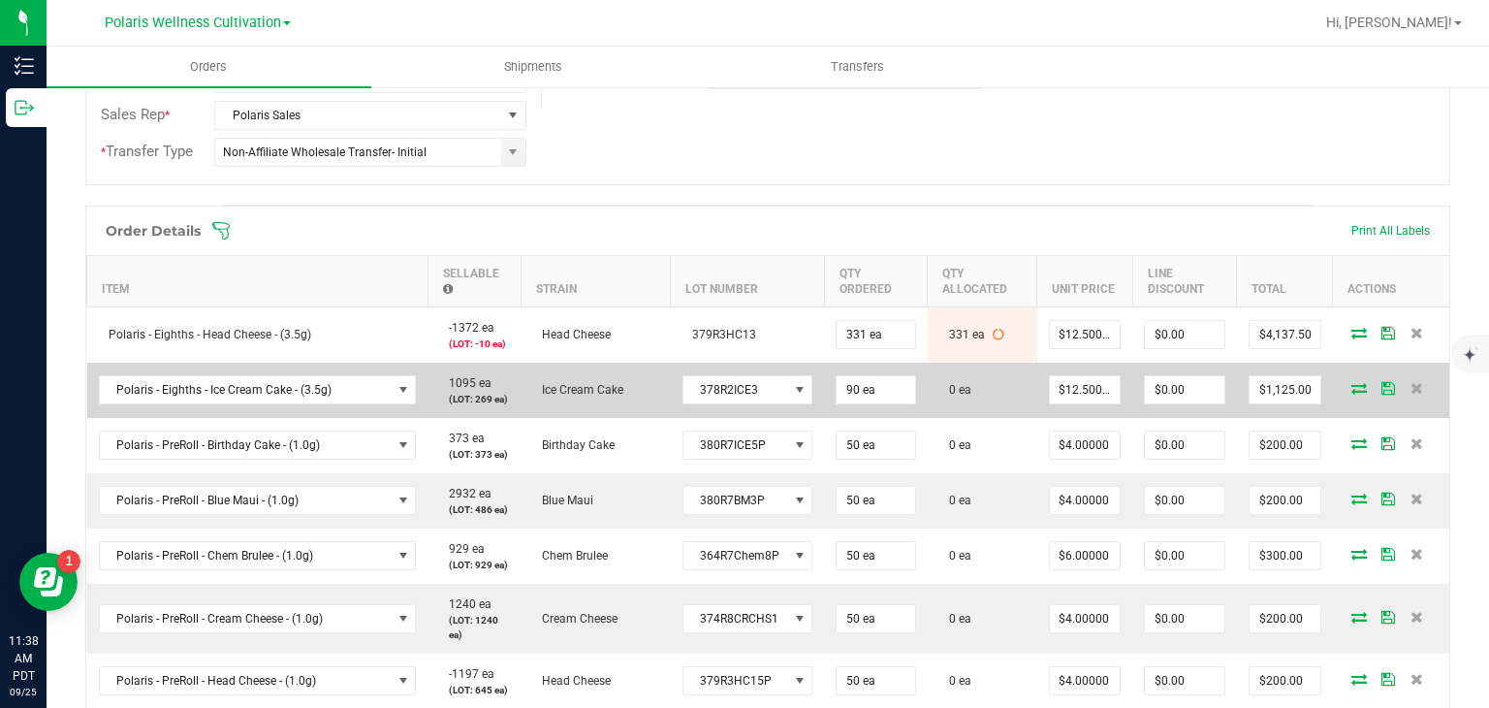
click at [1351, 382] on icon at bounding box center [1359, 388] width 16 height 12
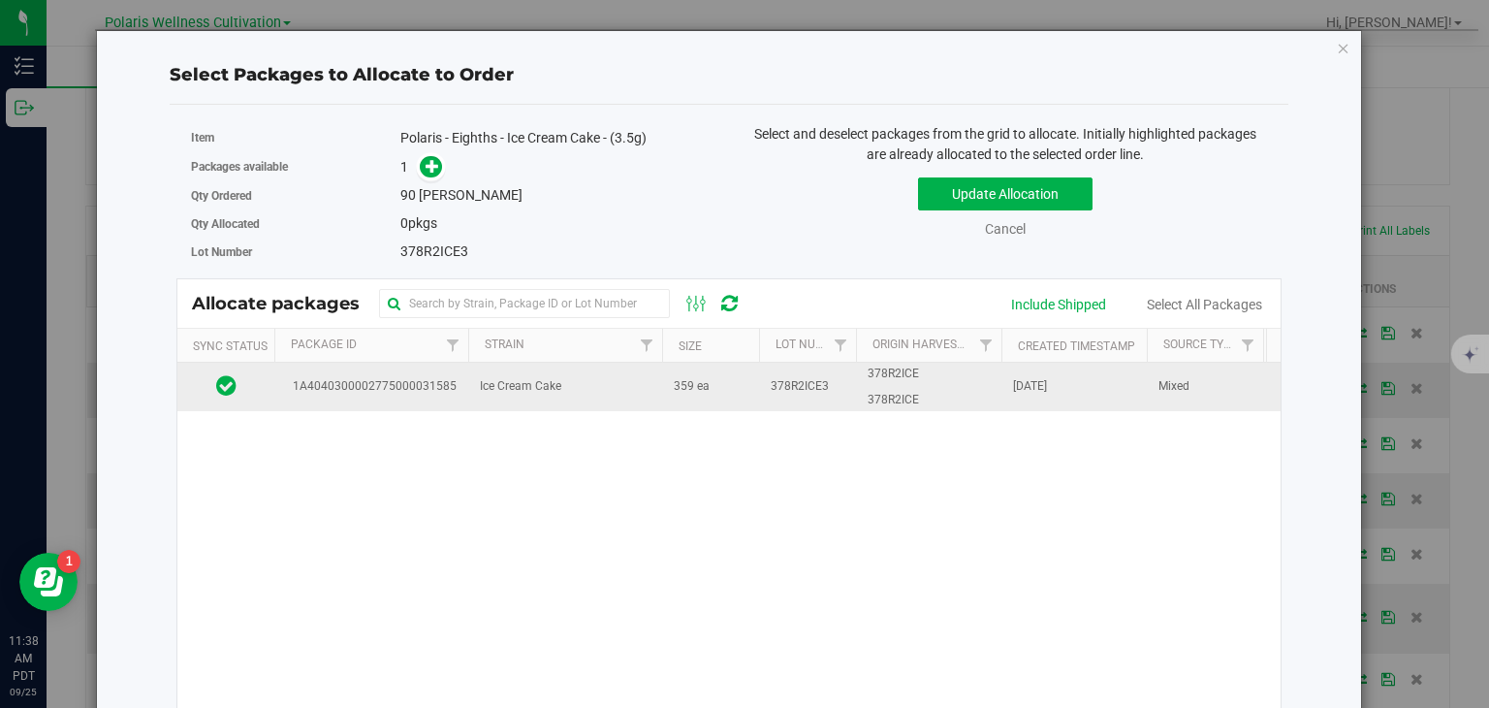
click at [807, 378] on span "378R2ICE3" at bounding box center [800, 386] width 58 height 18
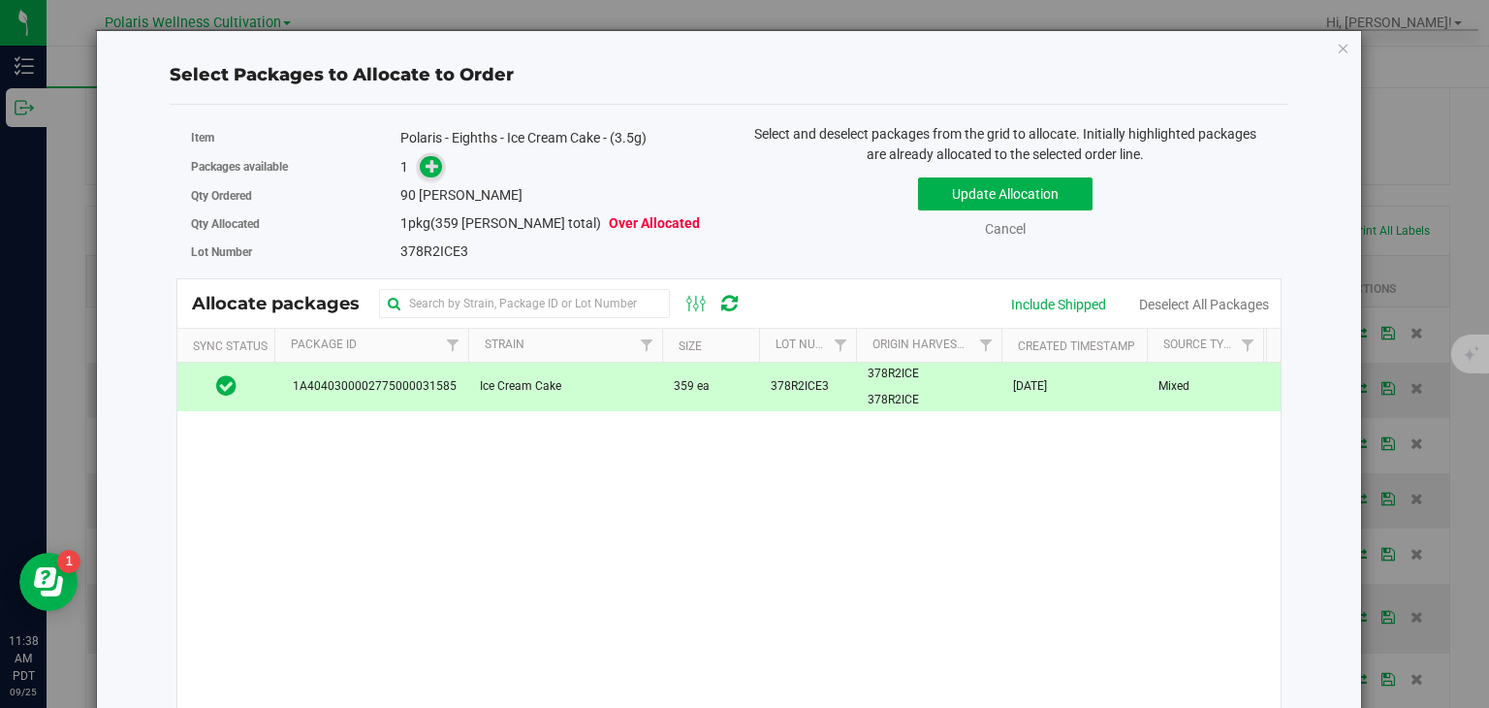
click at [420, 164] on span at bounding box center [426, 167] width 31 height 22
click at [420, 164] on span at bounding box center [431, 167] width 22 height 22
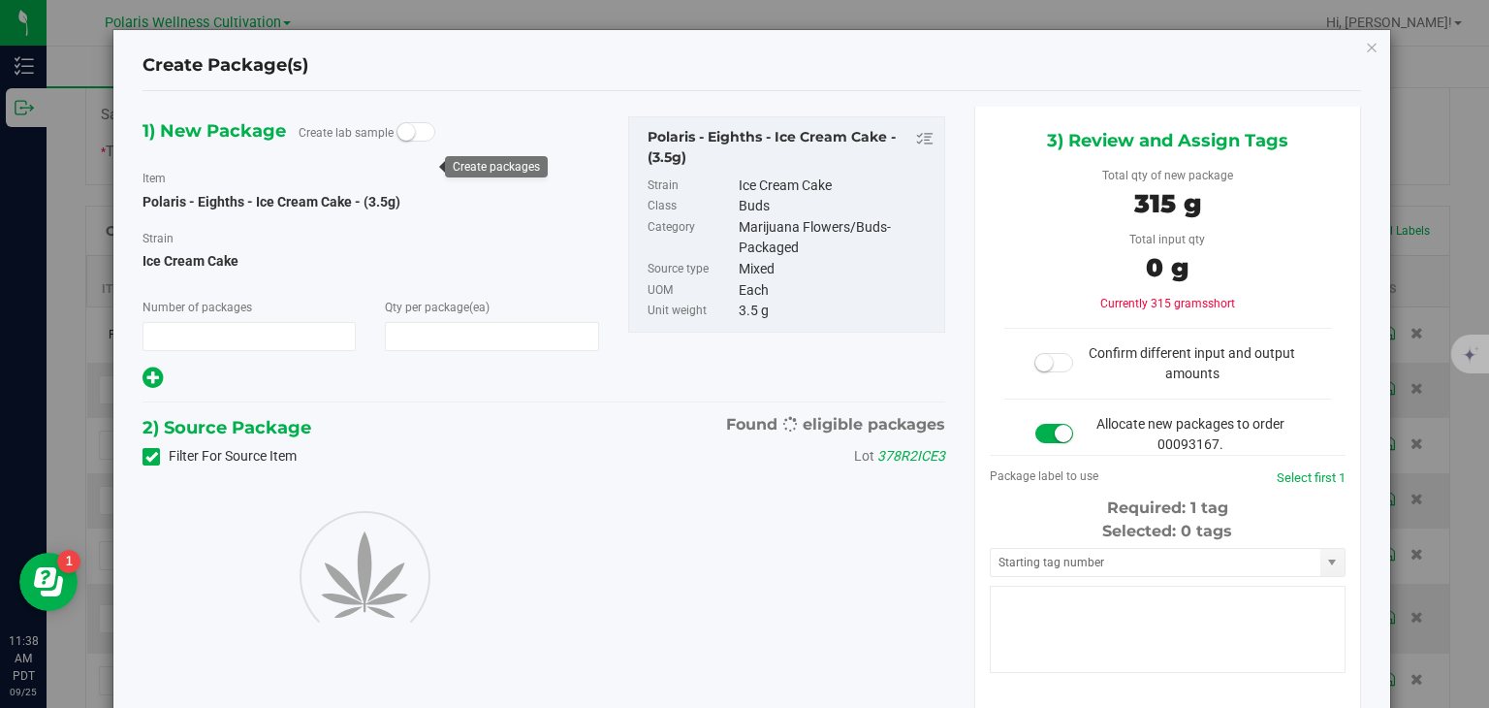
type input "1"
type input "90"
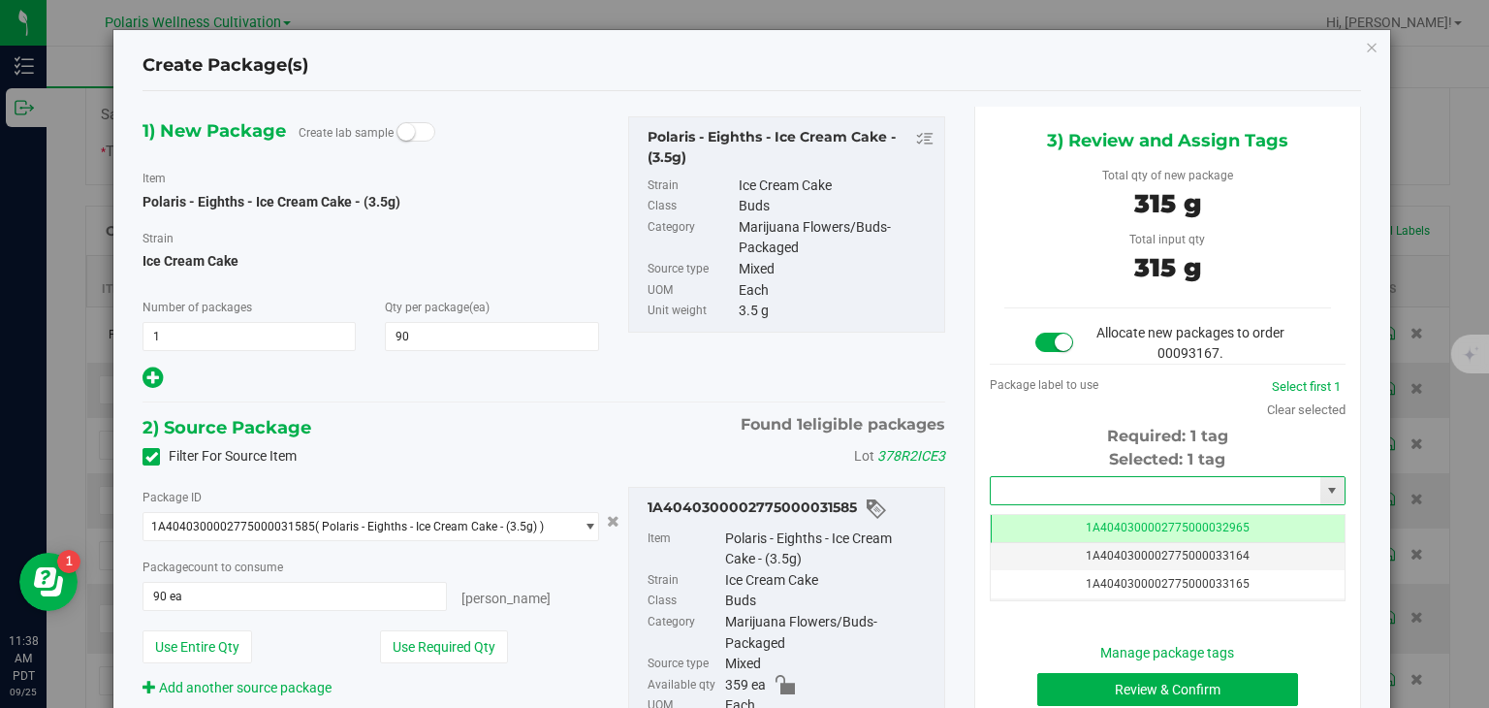
click at [1030, 482] on input "text" at bounding box center [1156, 490] width 330 height 27
click at [1048, 520] on li "1A4040300002775000033185" at bounding box center [1156, 522] width 350 height 29
type input "1A4040300002775000033185"
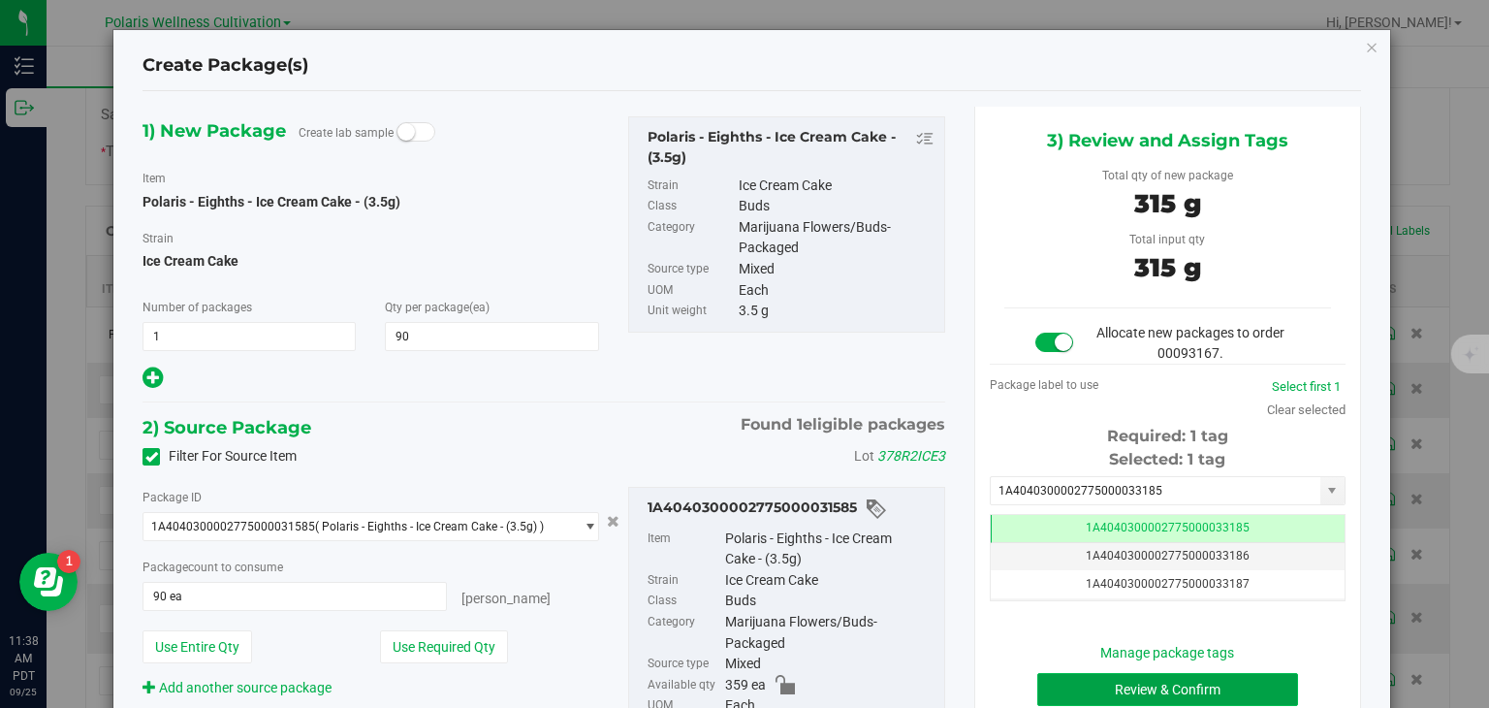
click at [1163, 681] on button "Review & Confirm" at bounding box center [1167, 689] width 261 height 33
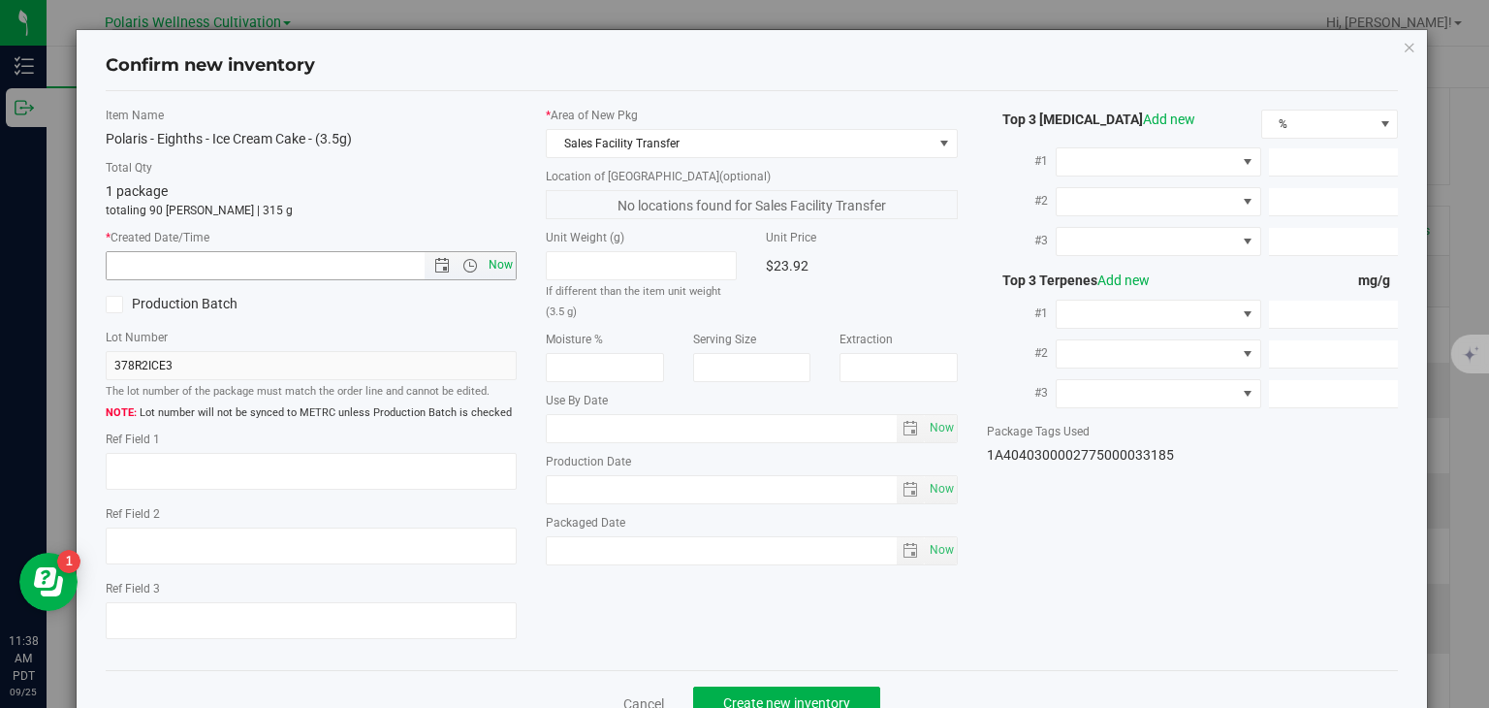
click at [499, 267] on span "Now" at bounding box center [501, 265] width 33 height 28
type input "9/25/2025 11:38 AM"
click at [725, 689] on button "Create new inventory" at bounding box center [786, 702] width 187 height 33
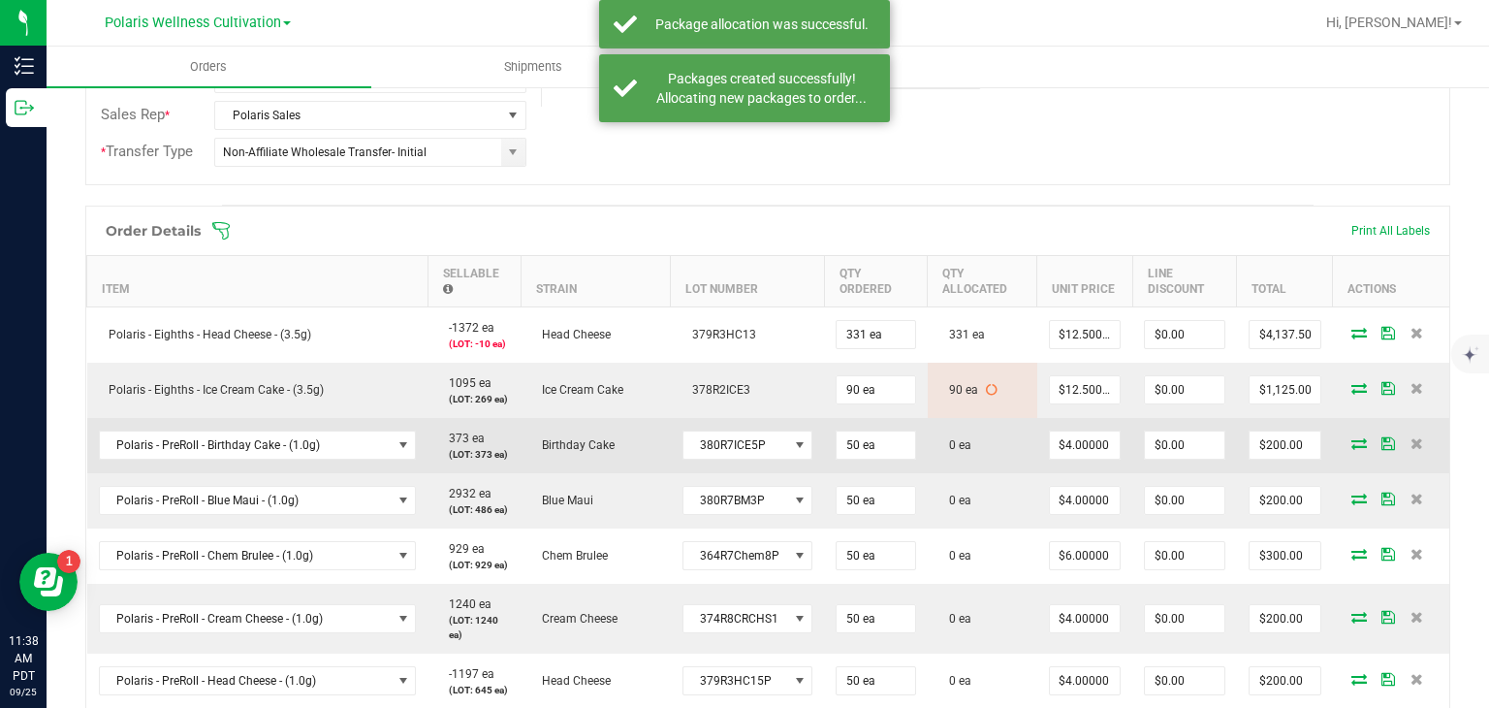
click at [1351, 445] on icon at bounding box center [1359, 443] width 16 height 12
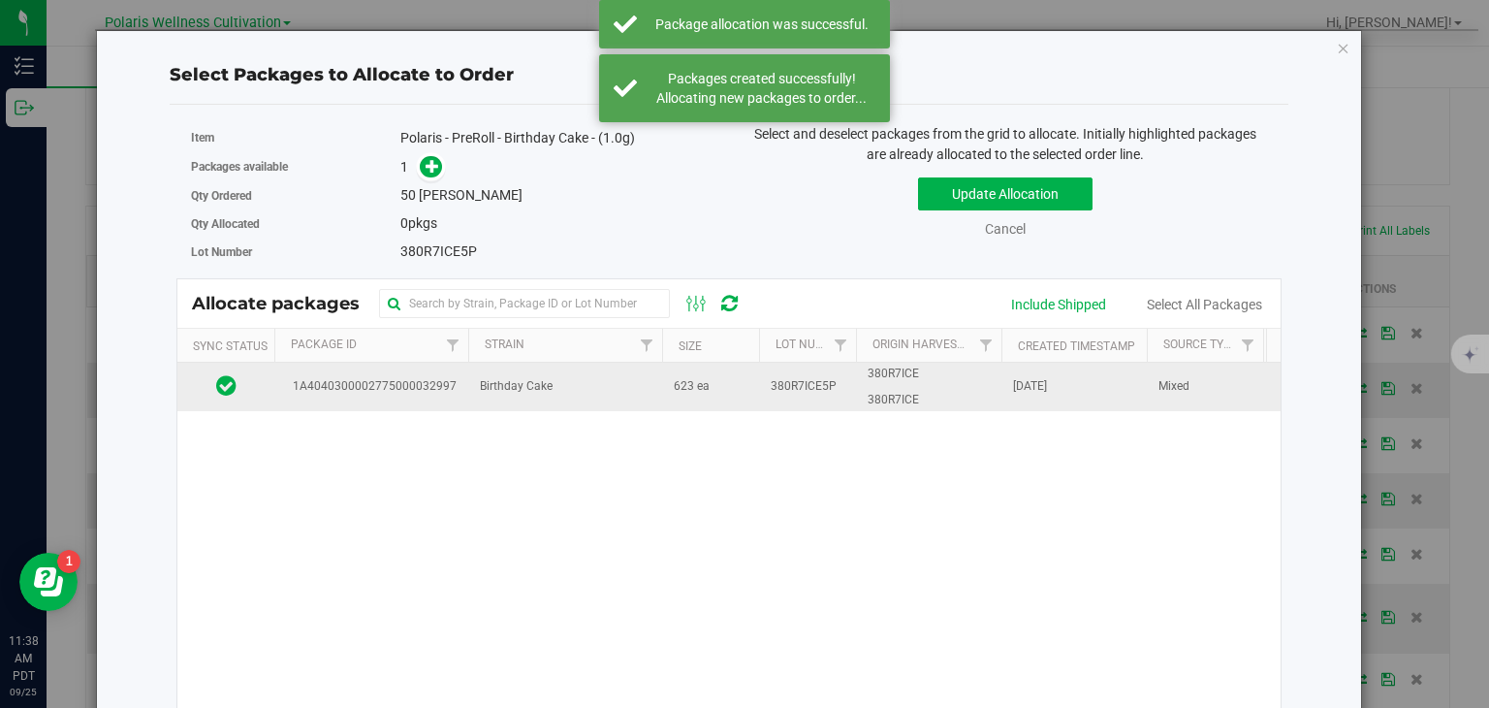
click at [721, 366] on td "623 ea" at bounding box center [710, 387] width 97 height 48
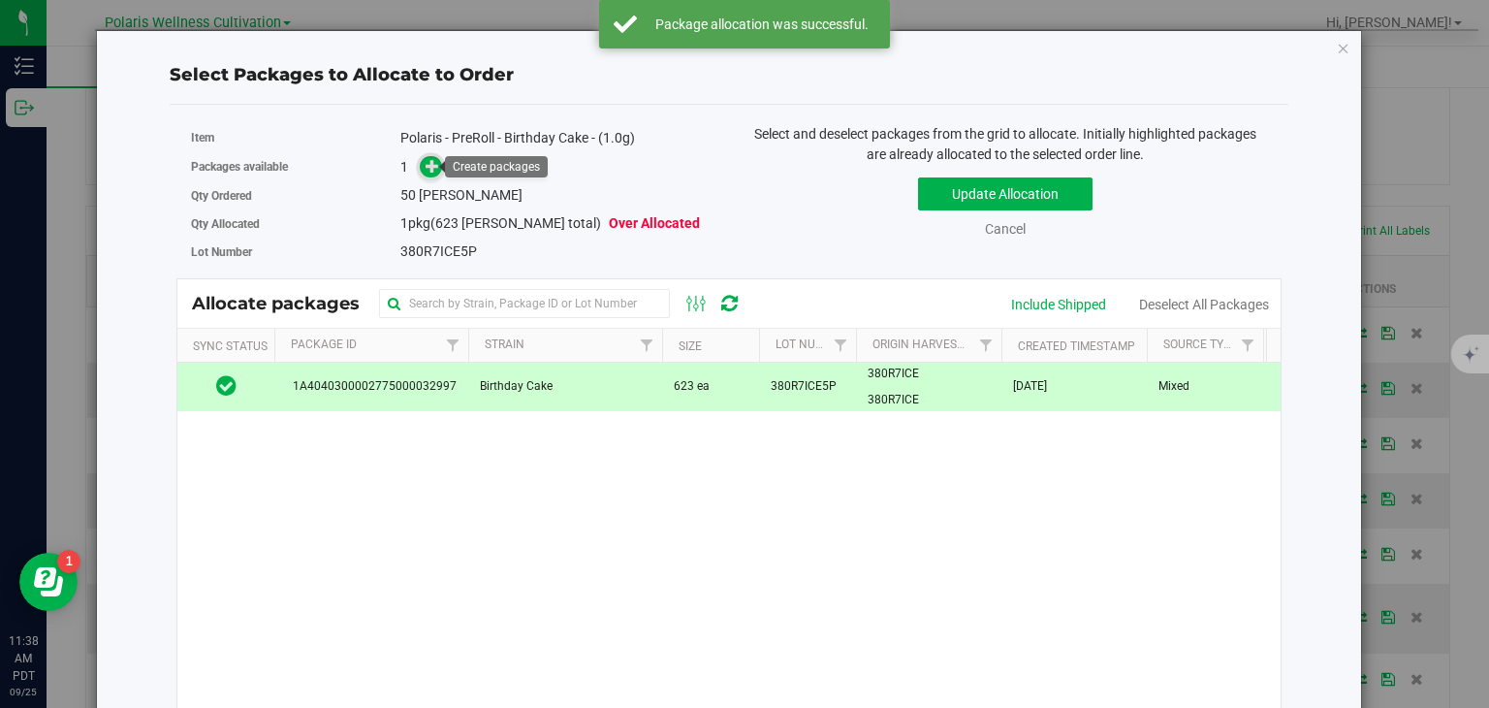
click at [427, 175] on span at bounding box center [431, 166] width 22 height 22
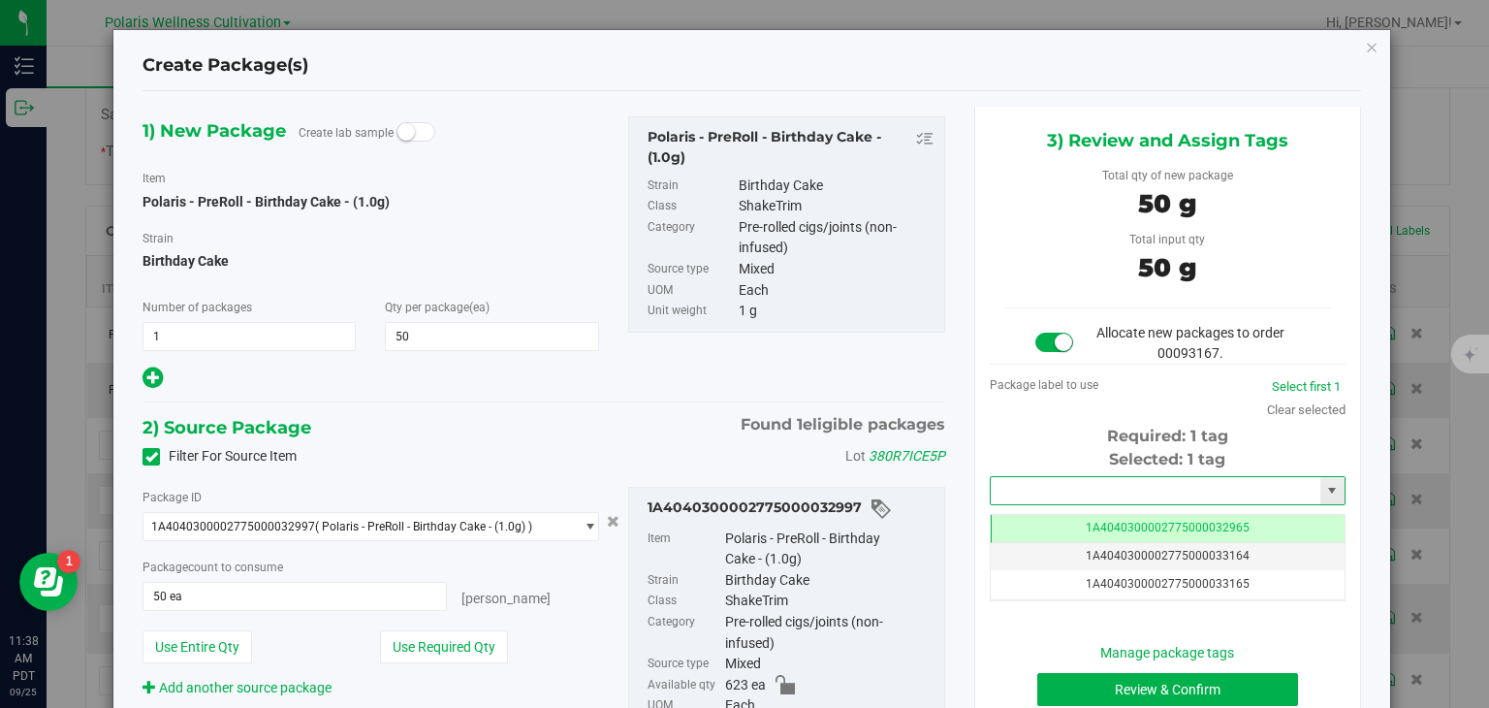
click at [1095, 482] on input "text" at bounding box center [1156, 490] width 330 height 27
click at [1107, 518] on li "1A4040300002775000033186" at bounding box center [1156, 522] width 350 height 29
type input "1A4040300002775000033186"
click at [1170, 676] on button "Review & Confirm" at bounding box center [1167, 689] width 261 height 33
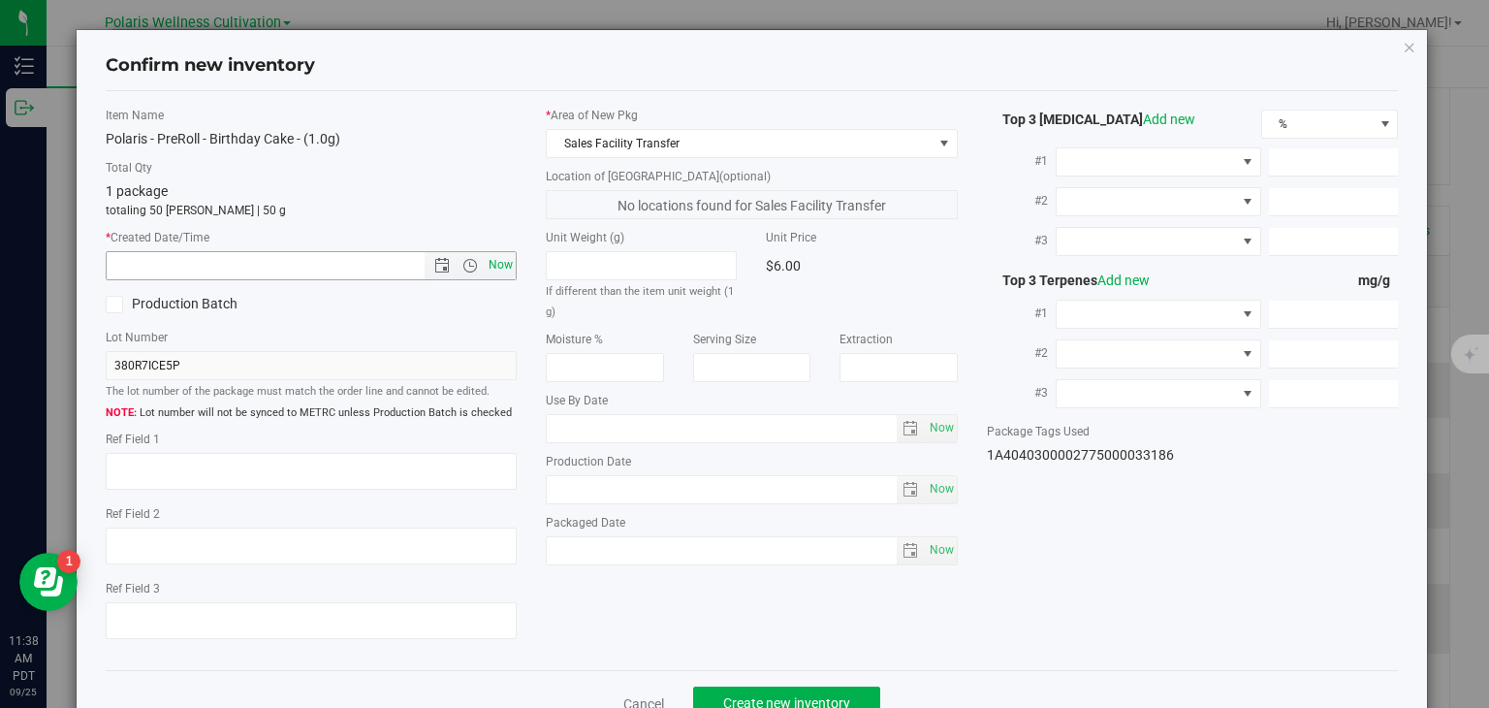
click at [492, 269] on span "Now" at bounding box center [501, 265] width 33 height 28
type input "9/25/2025 11:38 AM"
click at [777, 687] on button "Create new inventory" at bounding box center [786, 702] width 187 height 33
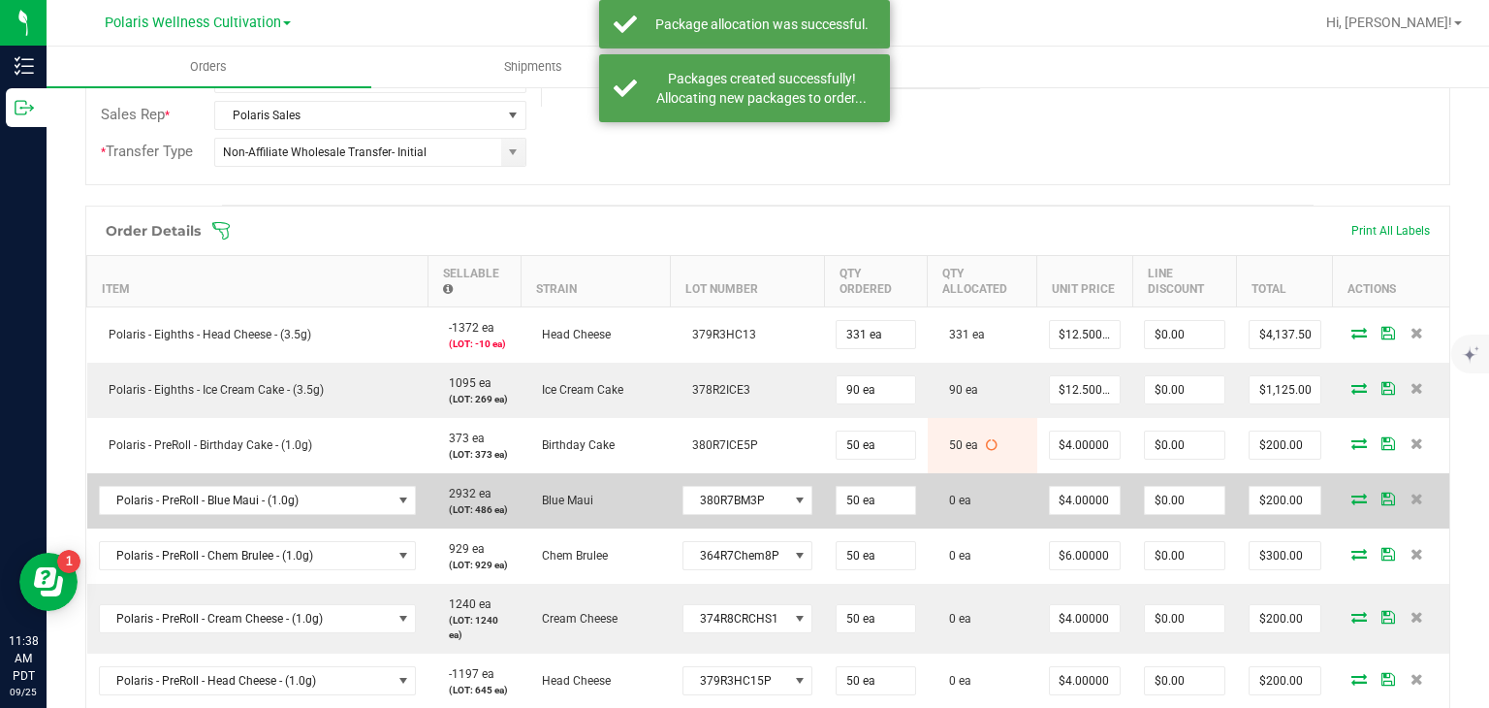
click at [1351, 499] on icon at bounding box center [1359, 498] width 16 height 12
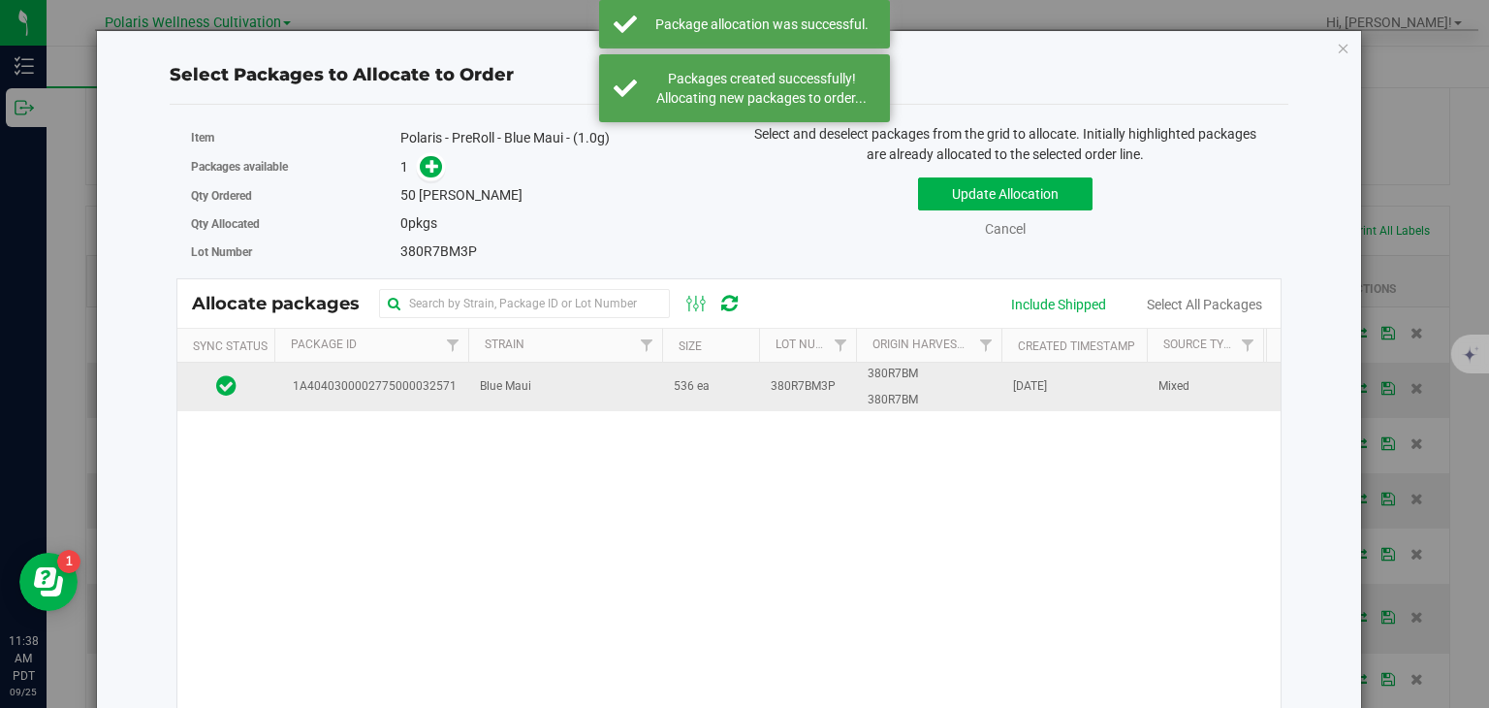
click at [886, 391] on span "380R7BM" at bounding box center [893, 400] width 50 height 18
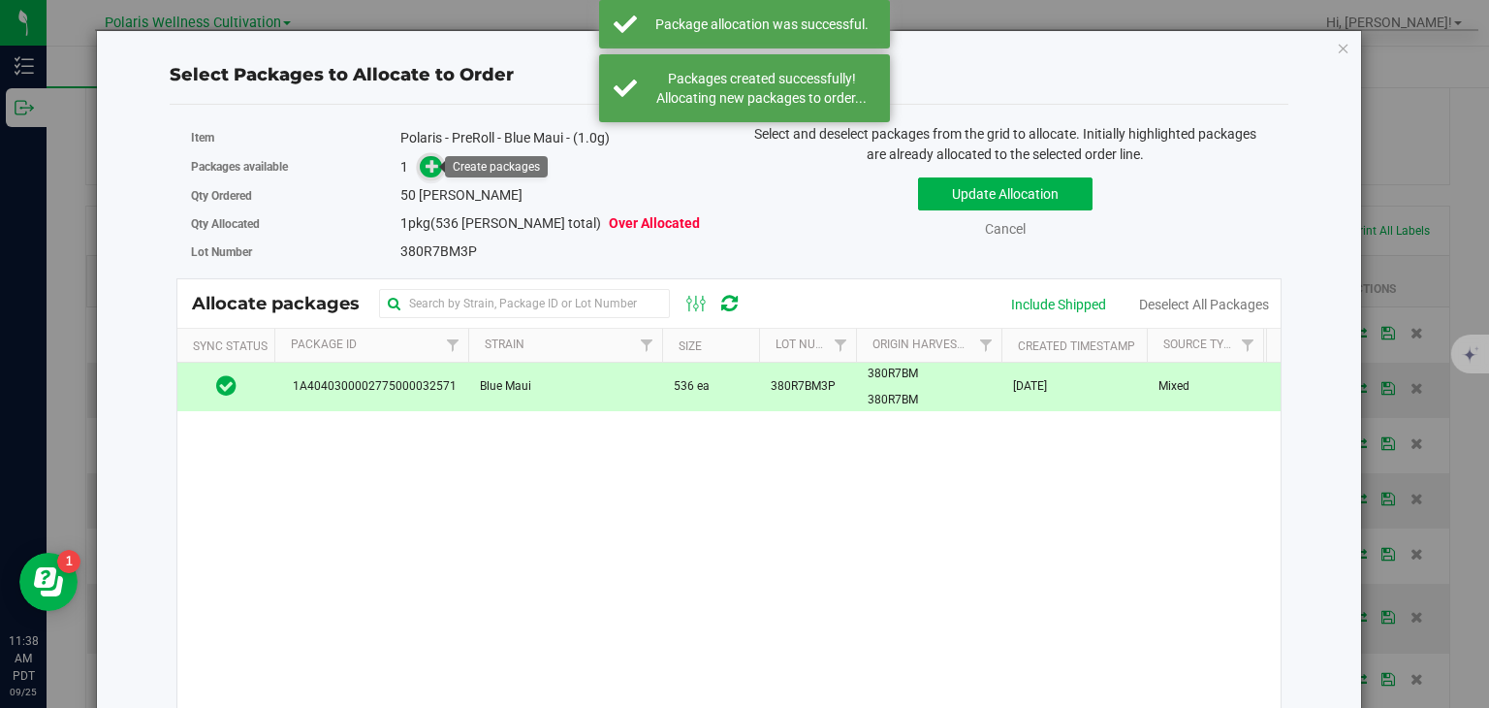
click at [427, 161] on icon at bounding box center [433, 166] width 14 height 14
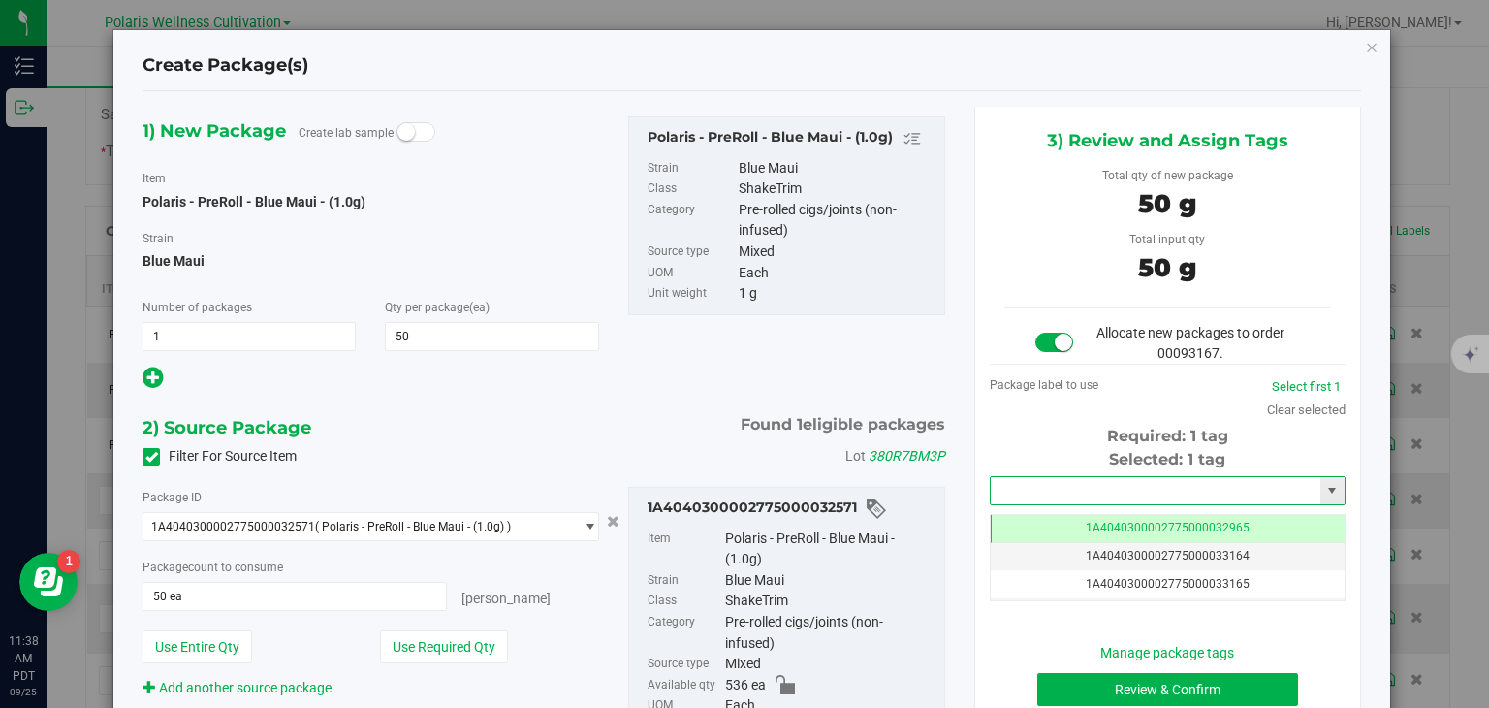
click at [1103, 477] on input "text" at bounding box center [1156, 490] width 330 height 27
click at [1109, 513] on li "1A4040300002775000033187" at bounding box center [1156, 522] width 350 height 29
type input "1A4040300002775000033187"
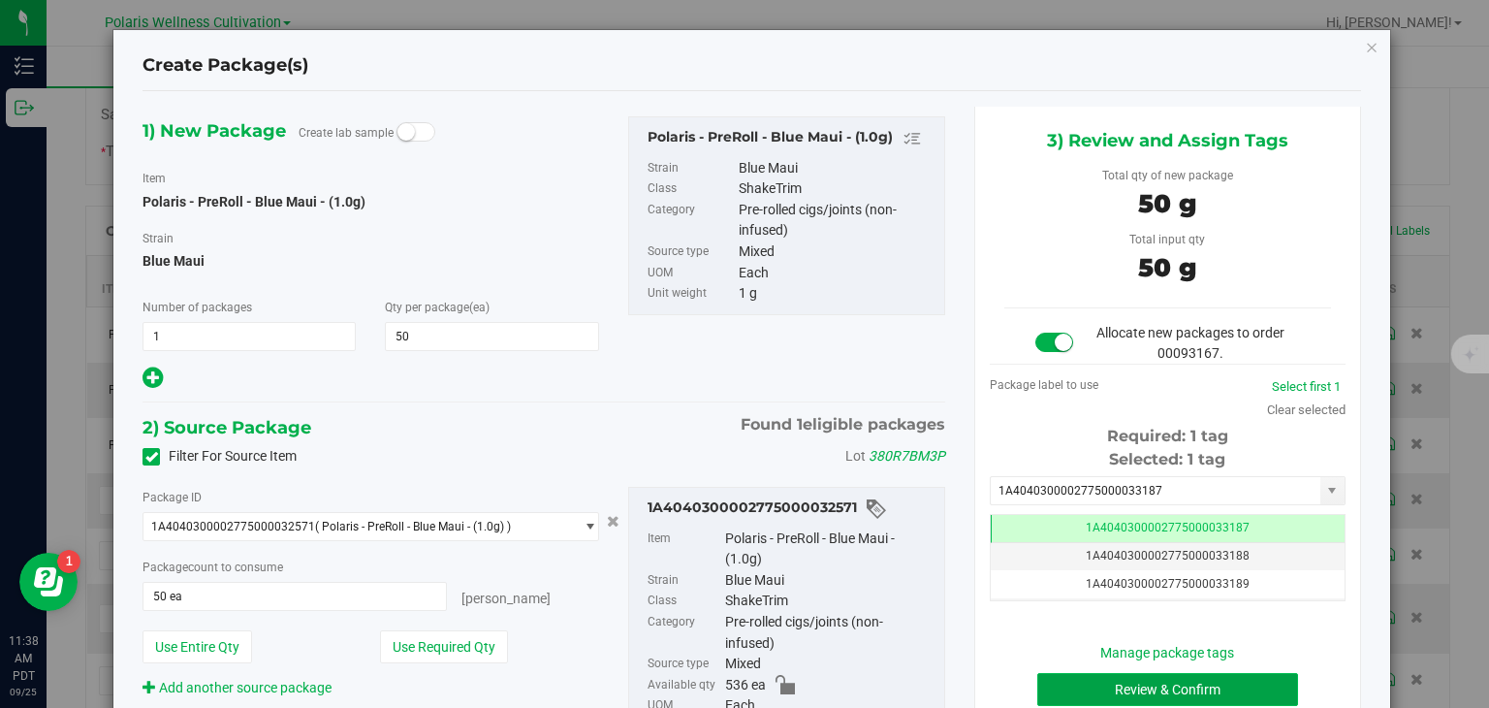
click at [1154, 675] on button "Review & Confirm" at bounding box center [1167, 689] width 261 height 33
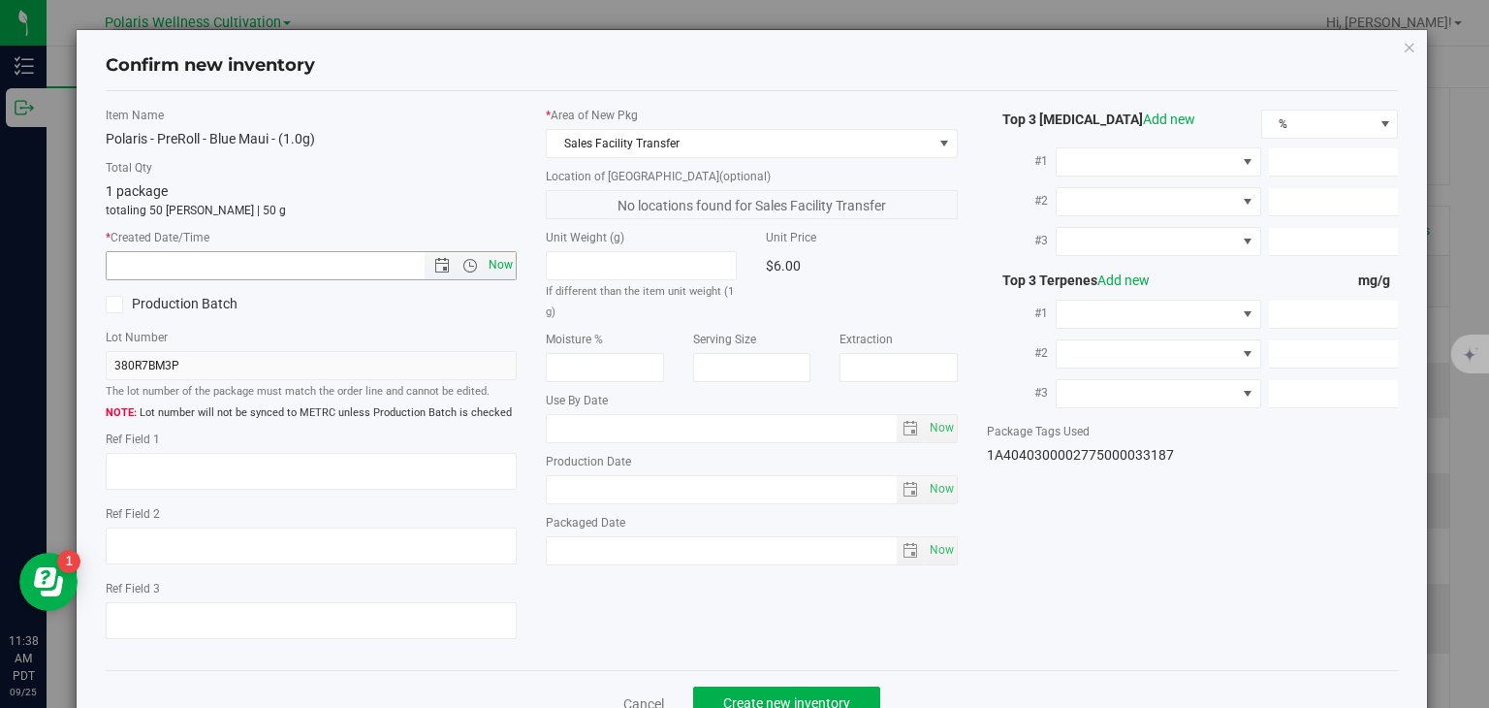
click at [489, 266] on span "Now" at bounding box center [501, 265] width 33 height 28
type input "9/25/2025 11:38 AM"
click at [752, 692] on button "Create new inventory" at bounding box center [786, 702] width 187 height 33
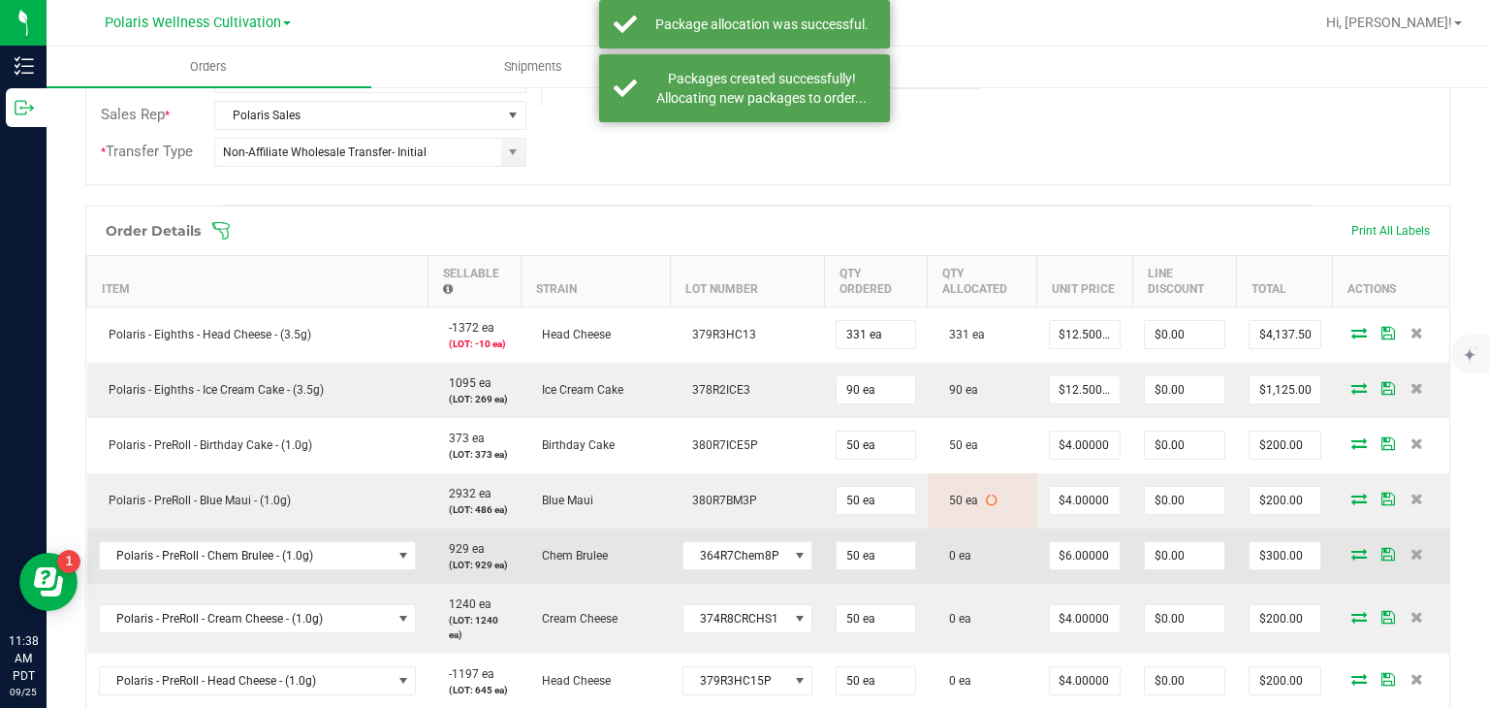
click at [1351, 554] on icon at bounding box center [1359, 554] width 16 height 12
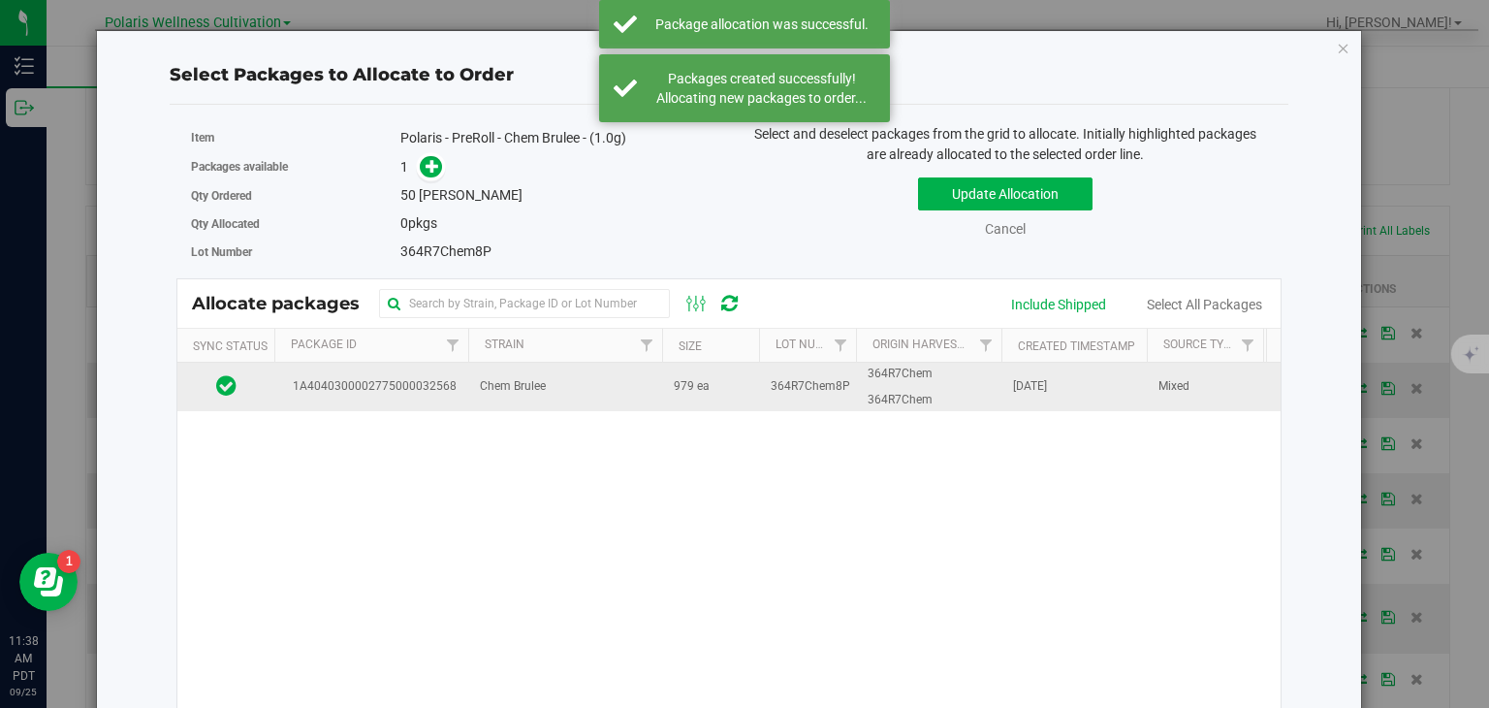
click at [747, 389] on td "979 ea" at bounding box center [710, 387] width 97 height 48
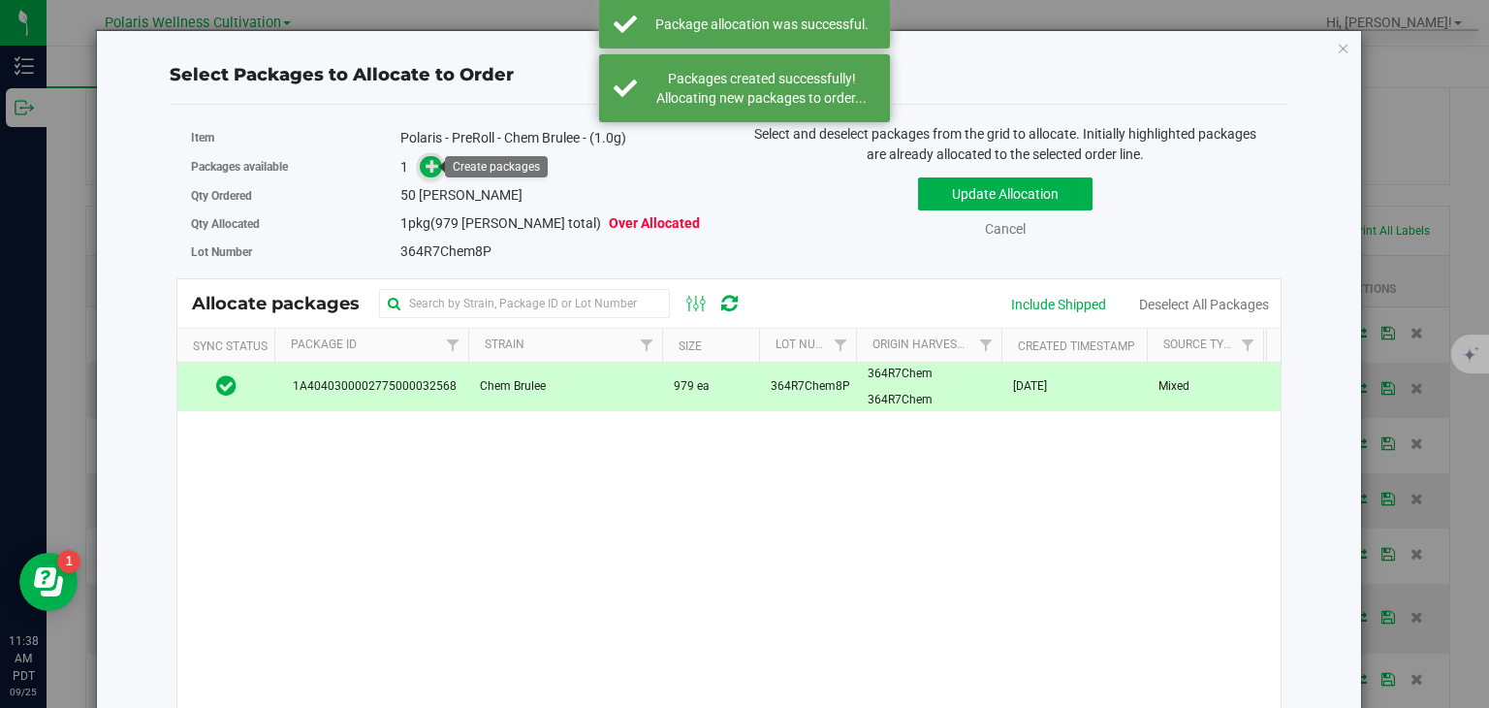
click at [426, 167] on icon at bounding box center [433, 165] width 15 height 15
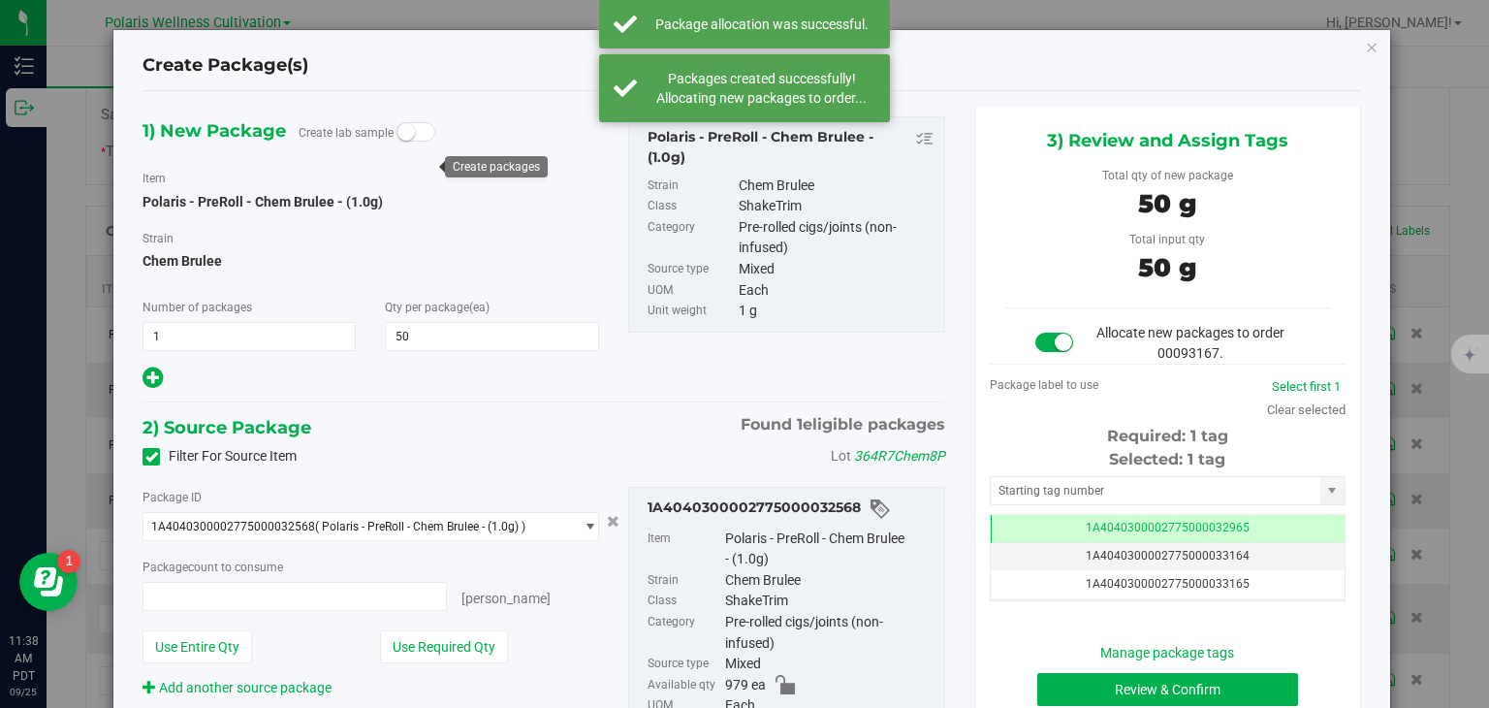
type input "50 ea"
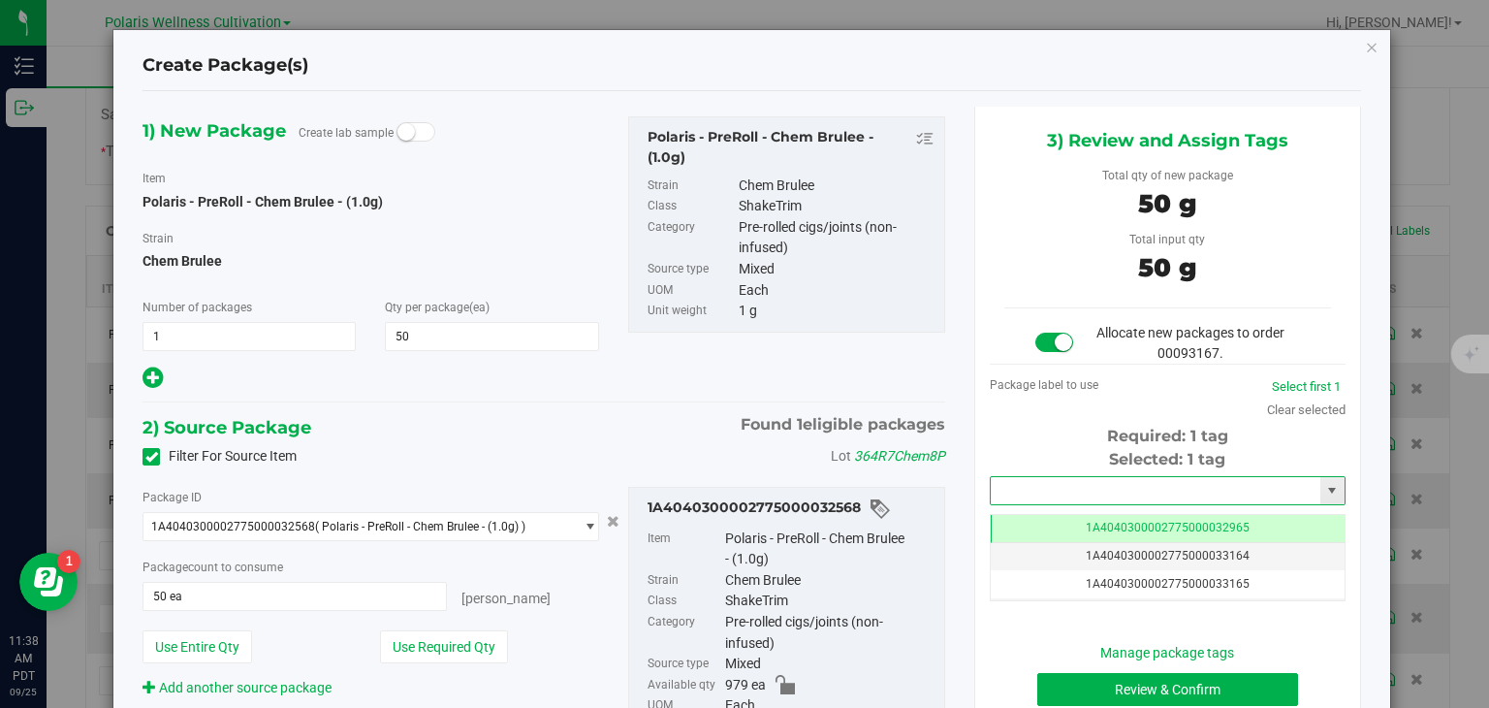
click at [1055, 494] on input "text" at bounding box center [1156, 490] width 330 height 27
click at [1137, 521] on li "1A4040300002775000033188" at bounding box center [1156, 522] width 350 height 29
type input "1A4040300002775000033188"
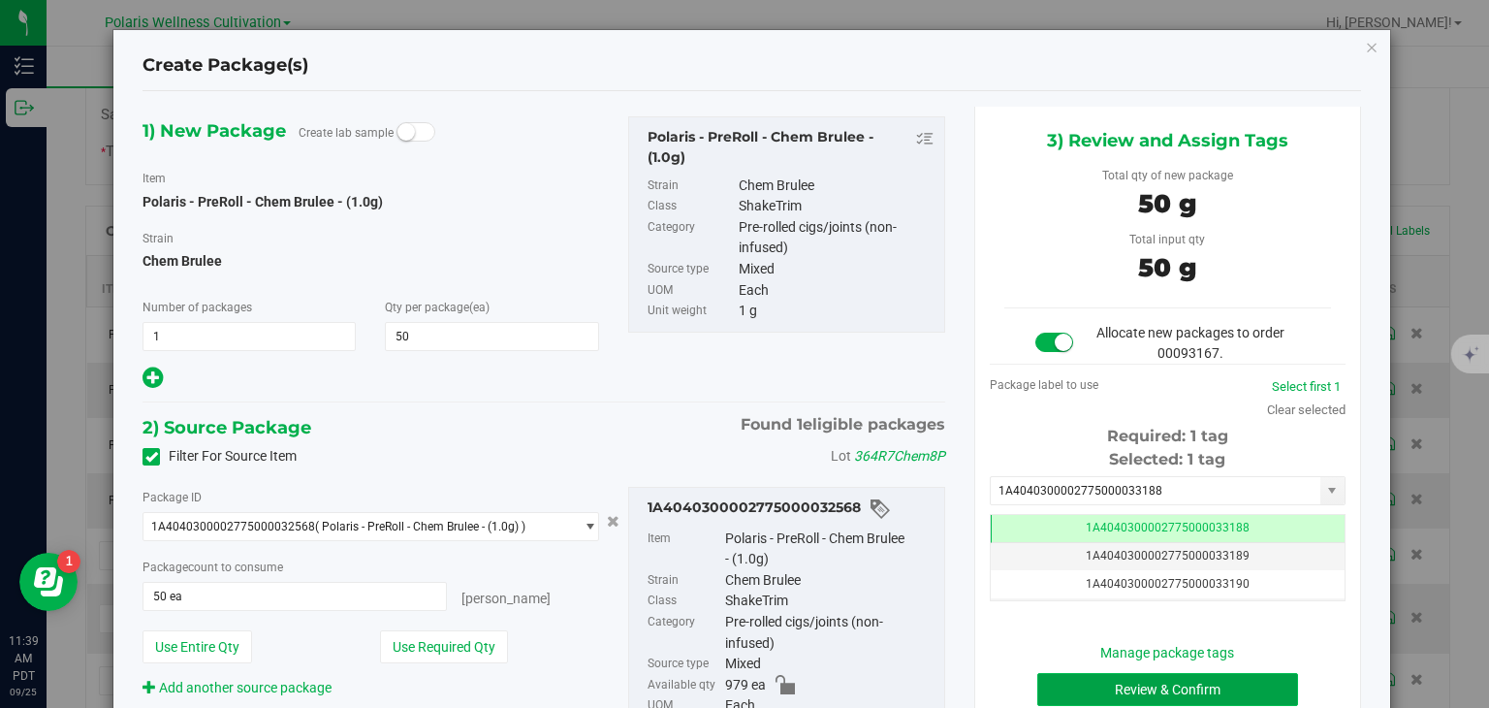
click at [1150, 684] on button "Review & Confirm" at bounding box center [1167, 689] width 261 height 33
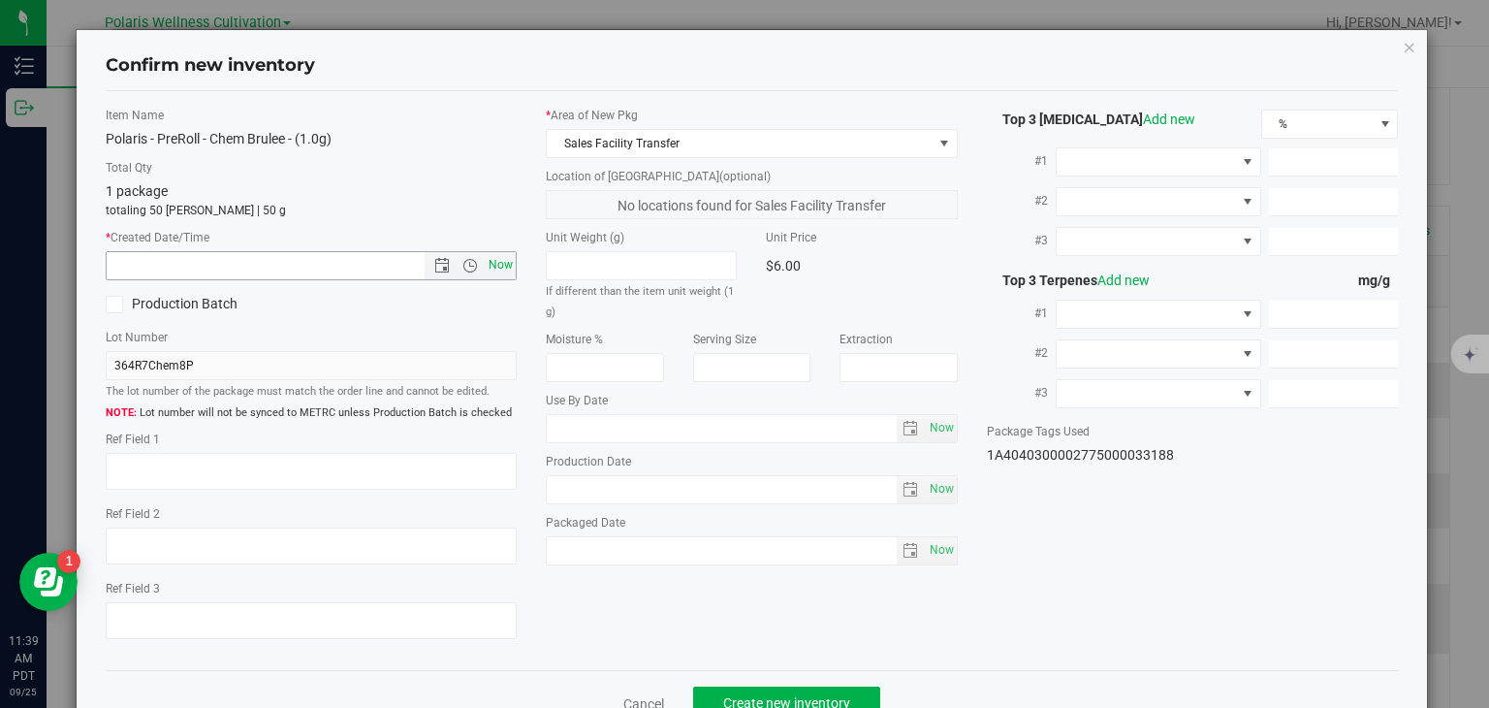
click at [489, 262] on span "Now" at bounding box center [501, 265] width 33 height 28
type input "9/25/2025 11:39 AM"
click at [806, 693] on button "Create new inventory" at bounding box center [786, 702] width 187 height 33
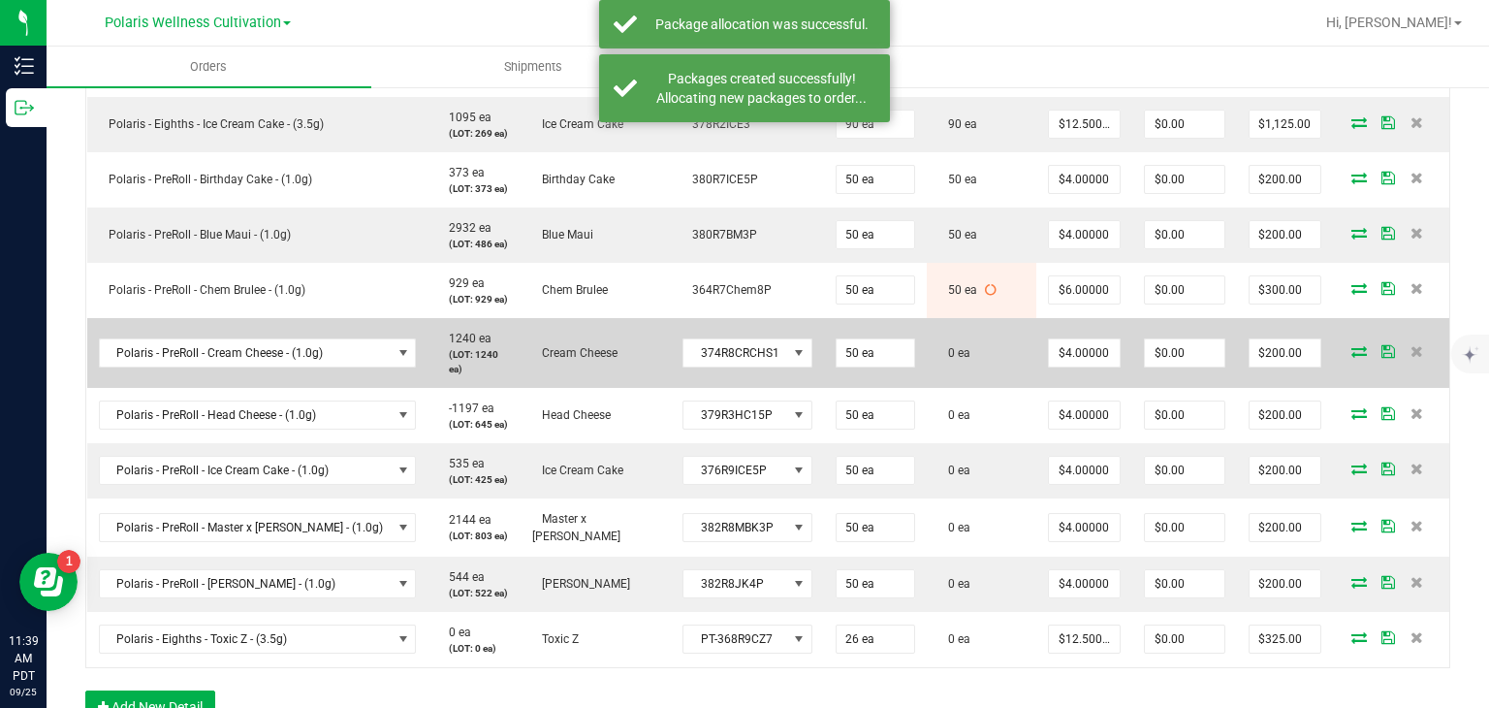
click at [1351, 350] on icon at bounding box center [1359, 351] width 16 height 12
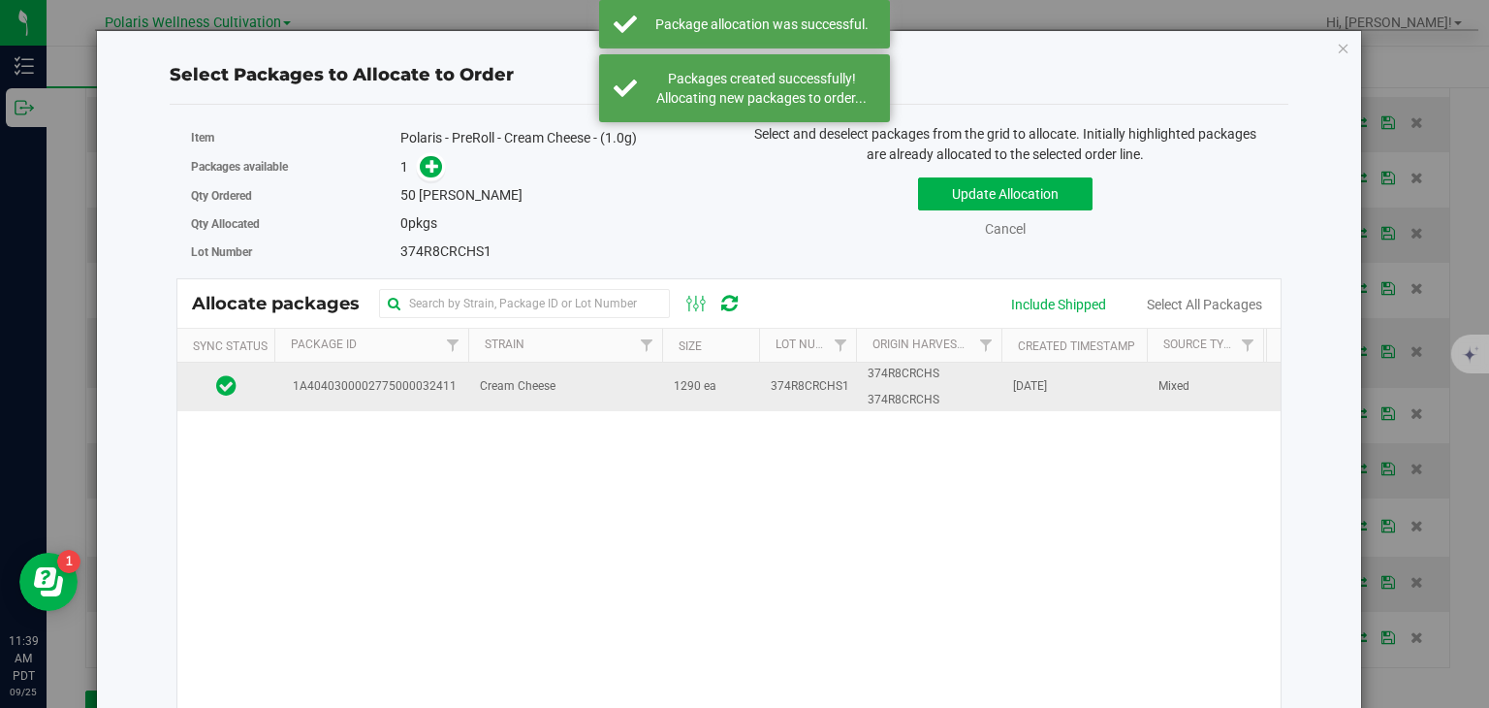
click at [911, 397] on span "374R8CRCHS" at bounding box center [904, 400] width 72 height 18
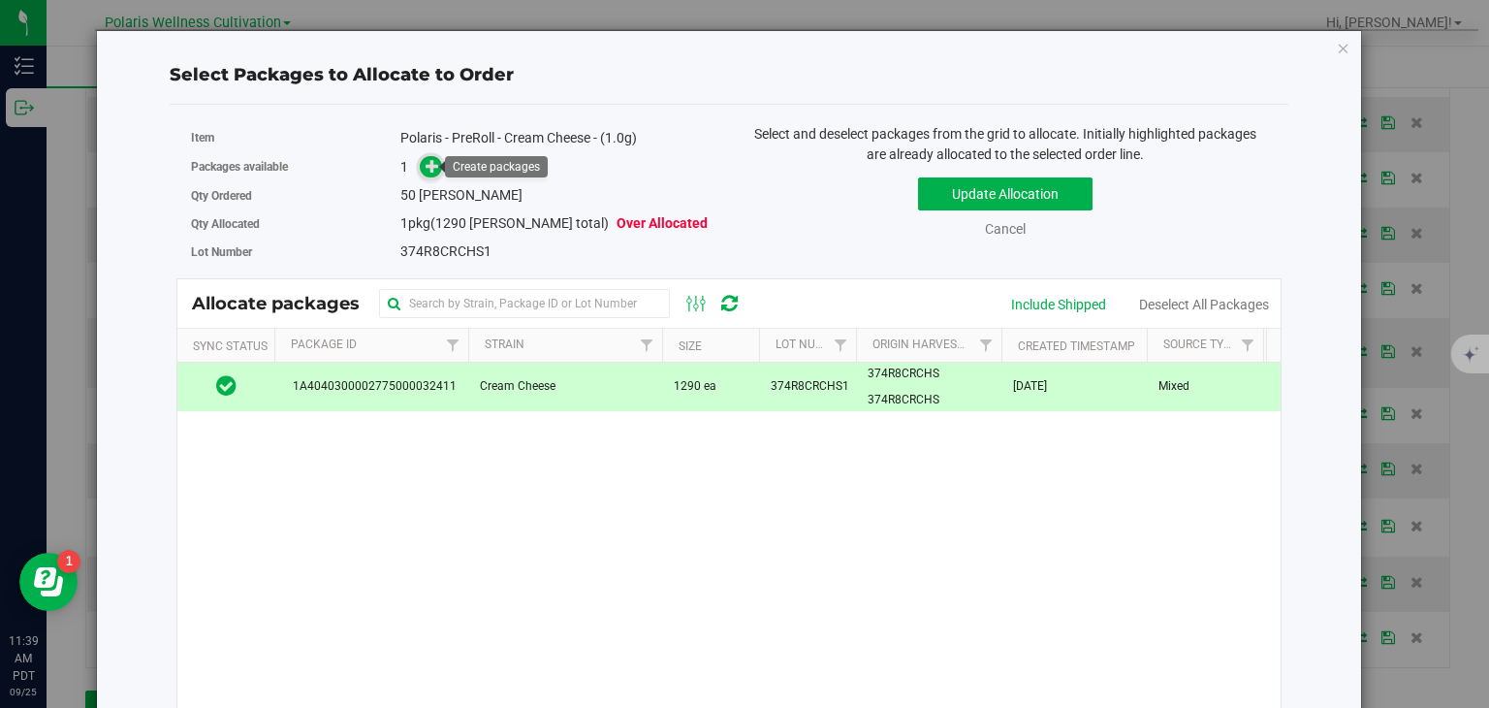
click at [437, 168] on span at bounding box center [432, 166] width 24 height 24
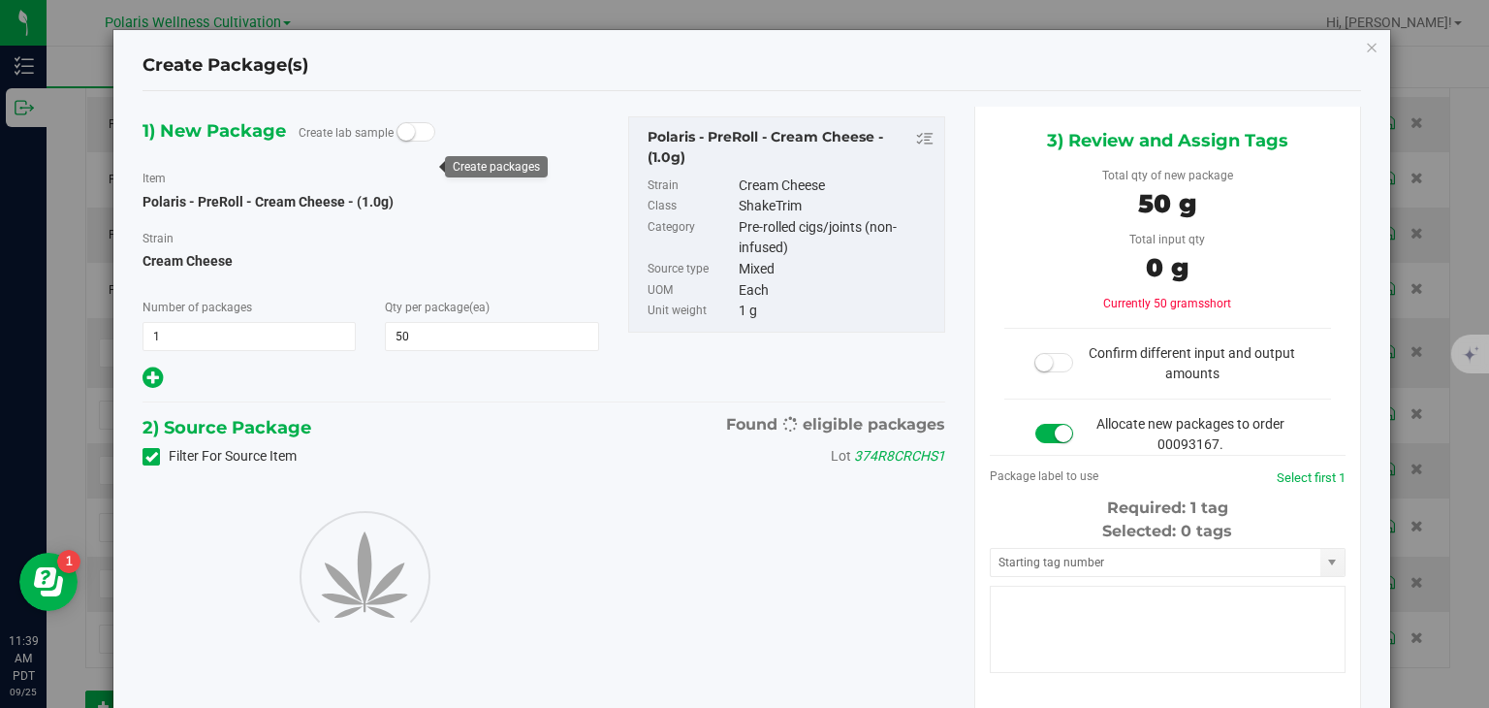
type input "50"
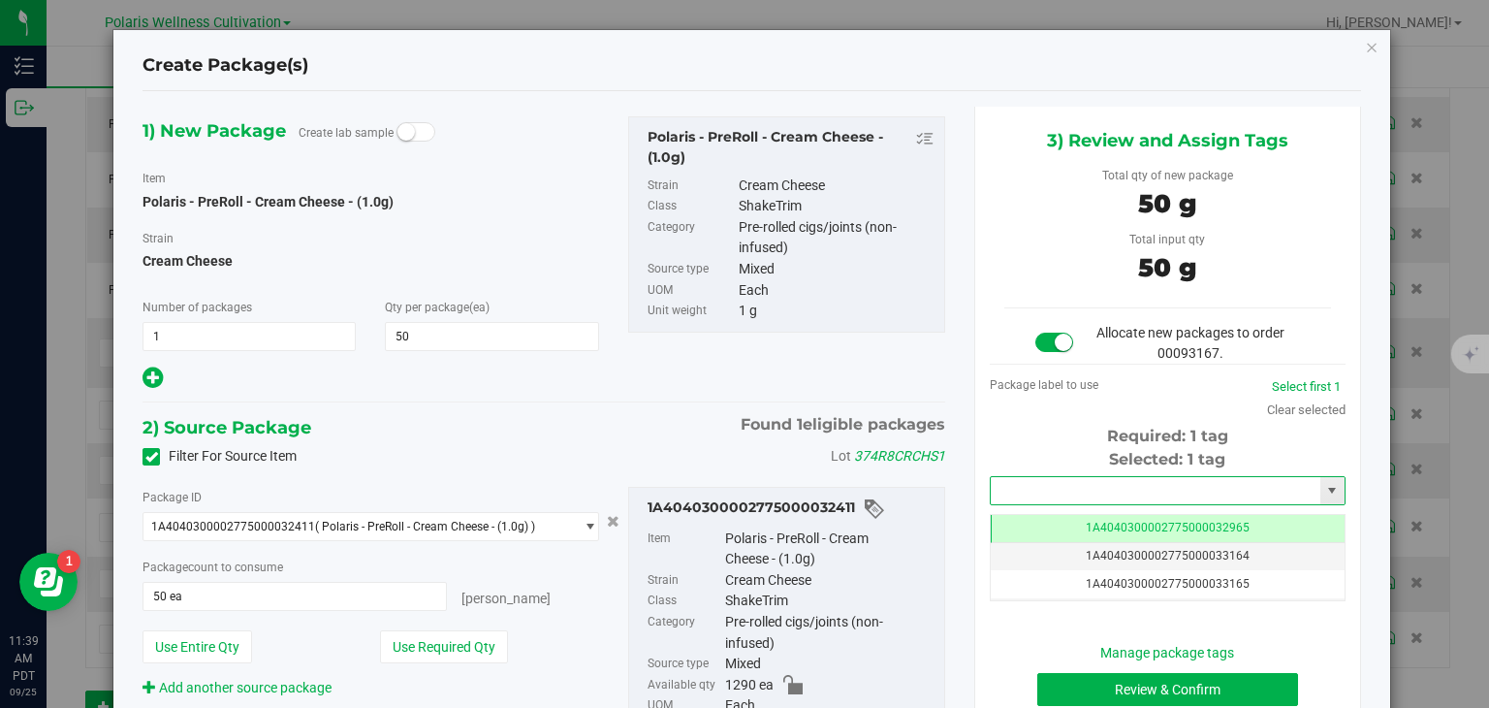
click at [1113, 500] on input "text" at bounding box center [1156, 490] width 330 height 27
click at [1097, 516] on li "1A4040300002775000033189" at bounding box center [1156, 522] width 350 height 29
type input "1A4040300002775000033189"
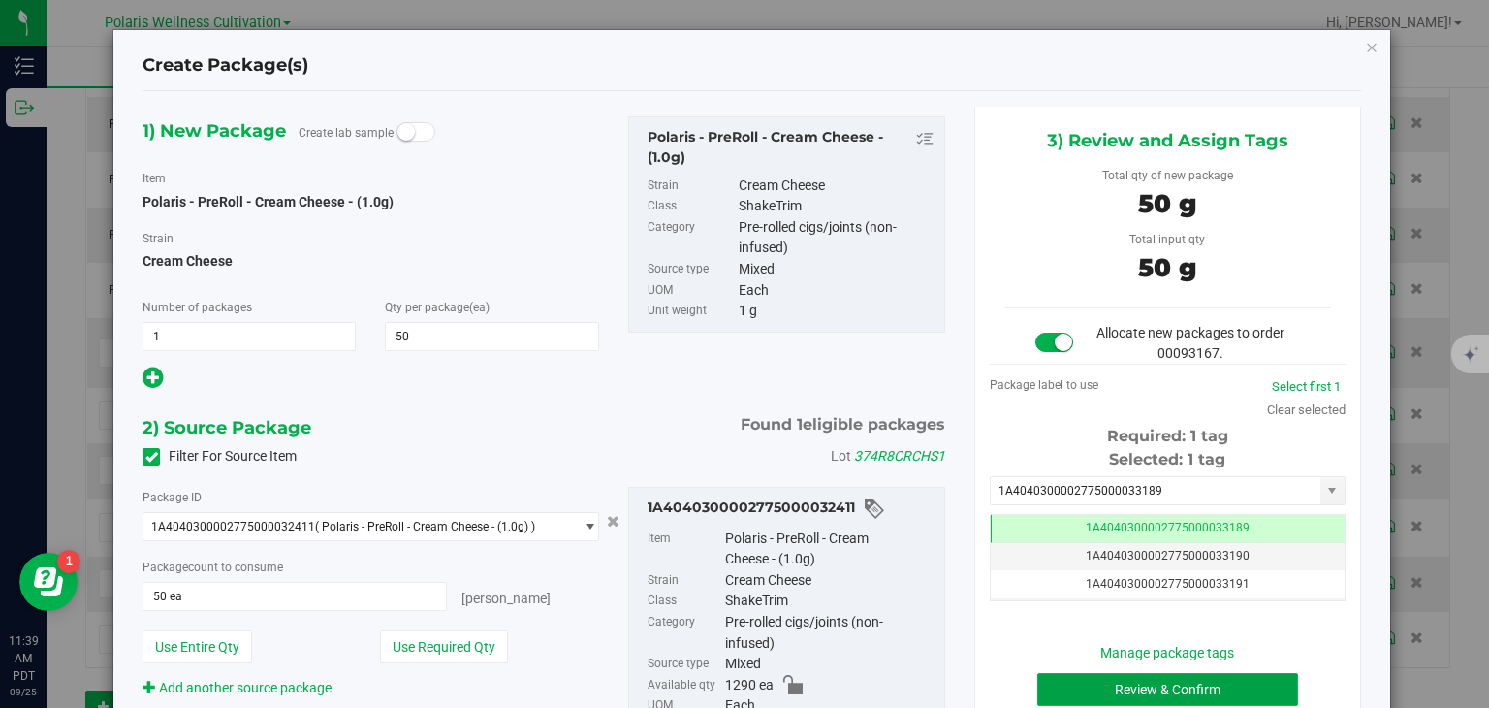
click at [1126, 680] on button "Review & Confirm" at bounding box center [1167, 689] width 261 height 33
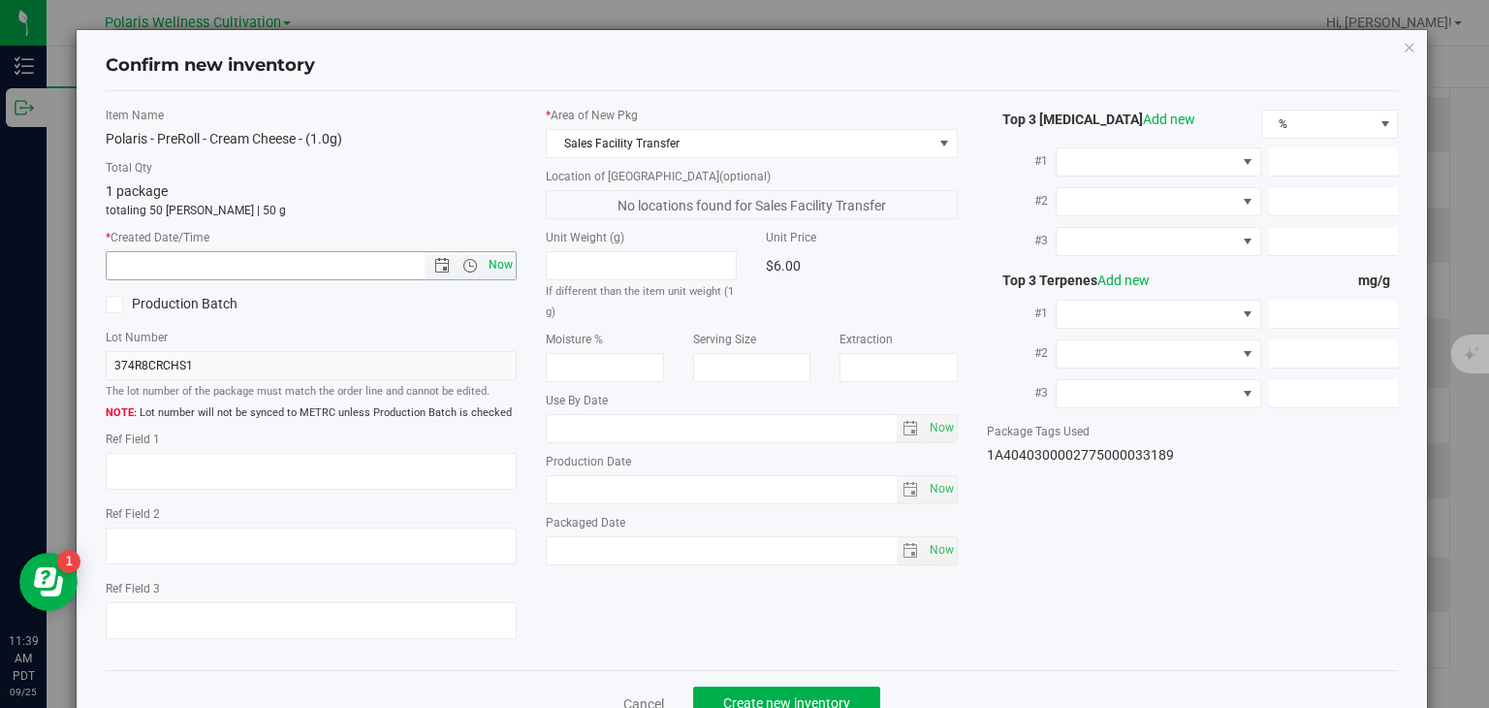
click at [496, 269] on span "Now" at bounding box center [501, 265] width 33 height 28
type input "9/25/2025 11:39 AM"
click at [792, 699] on span "Create new inventory" at bounding box center [786, 703] width 127 height 16
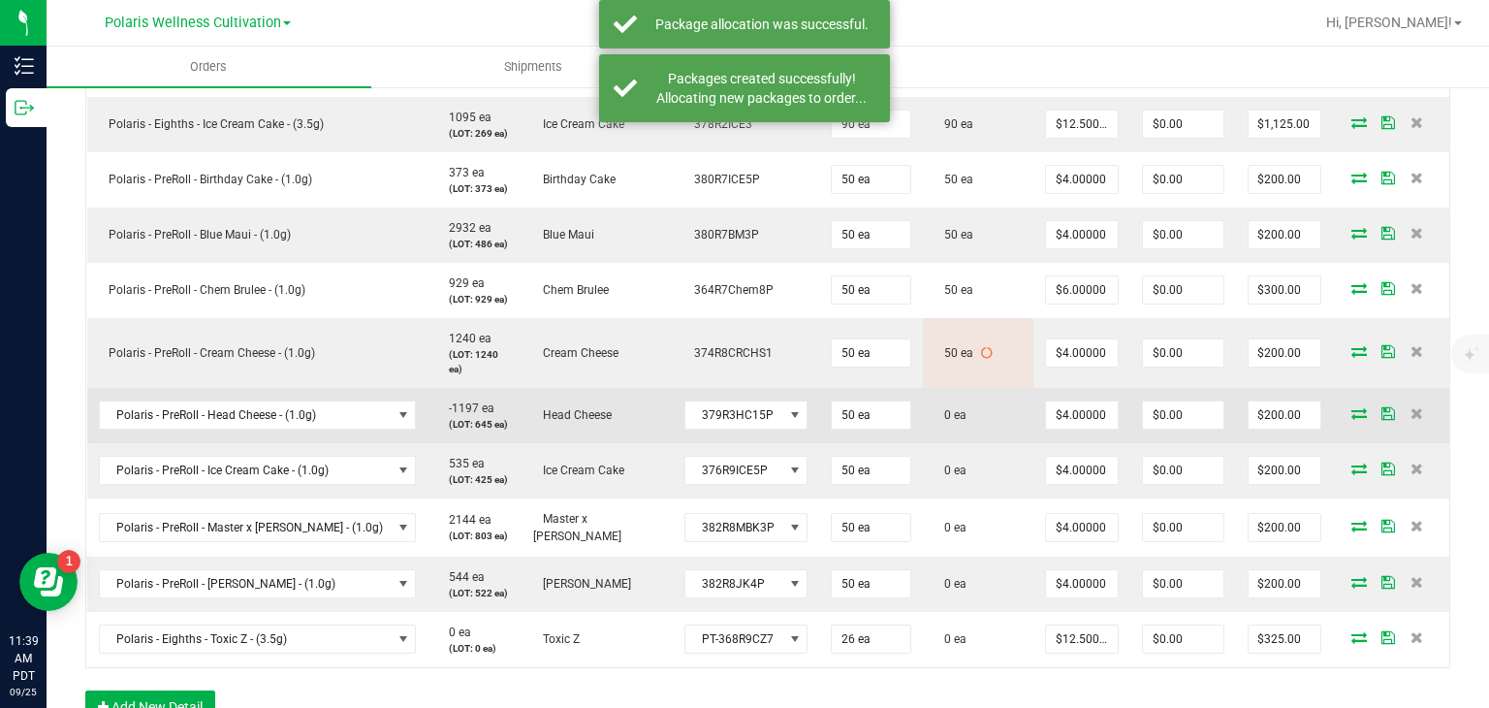
click at [1351, 418] on icon at bounding box center [1359, 413] width 16 height 12
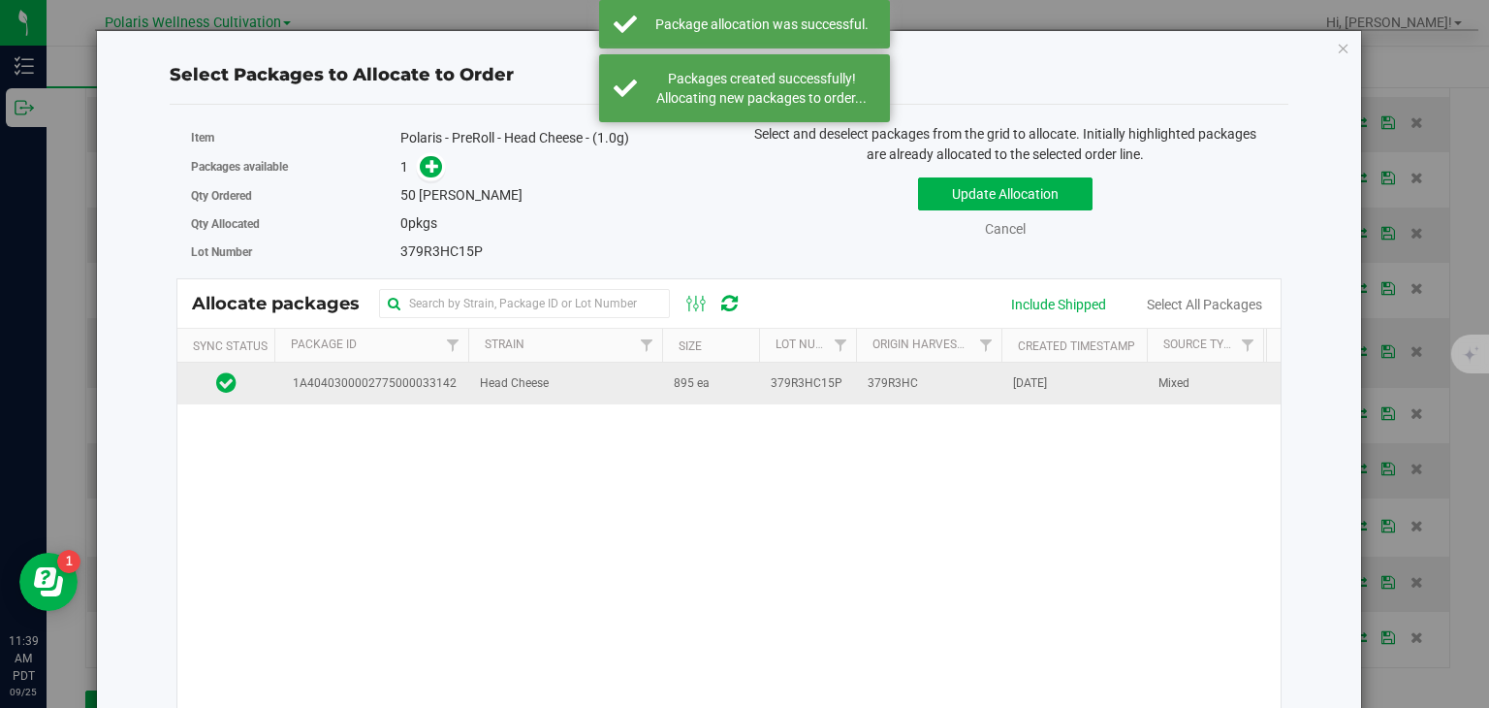
click at [787, 370] on td "379R3HC15P" at bounding box center [807, 384] width 97 height 42
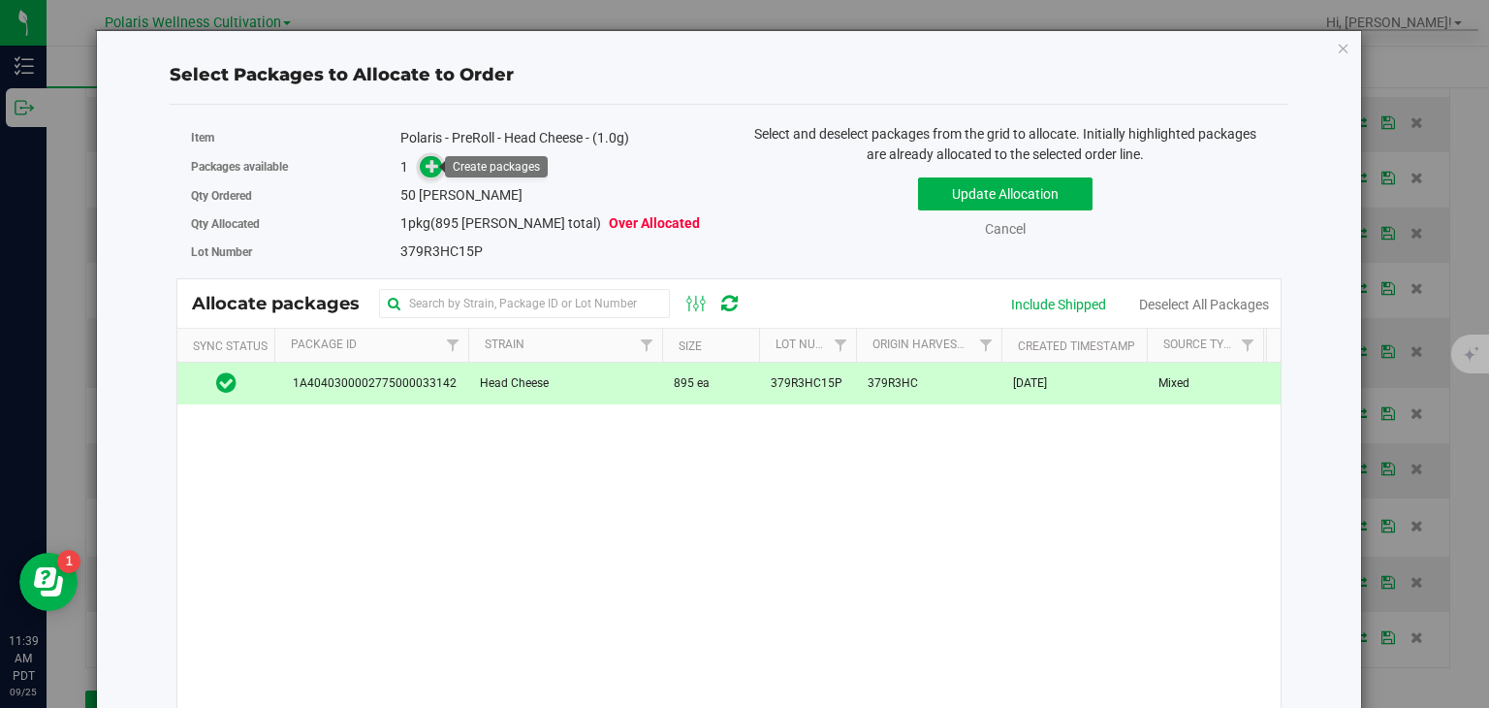
click at [428, 160] on icon at bounding box center [433, 166] width 14 height 14
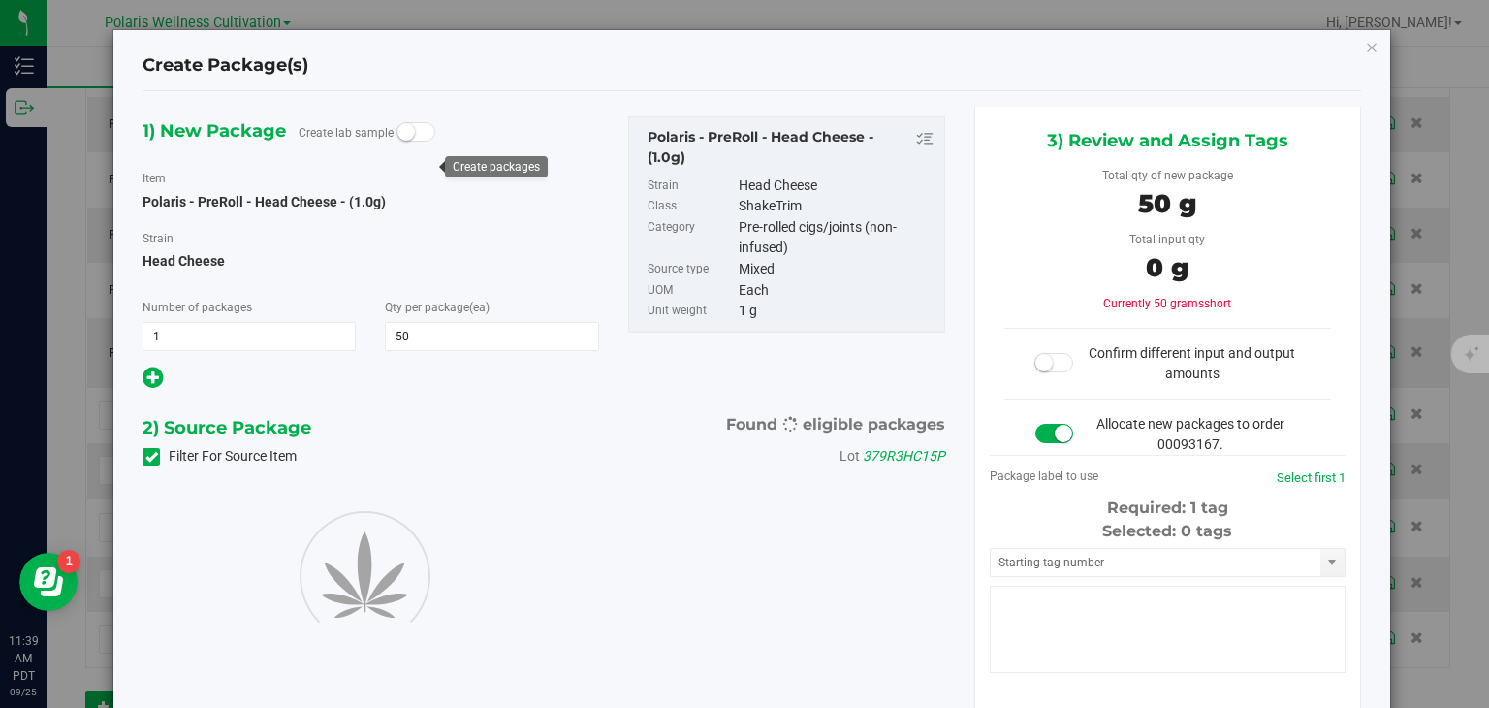
type input "50"
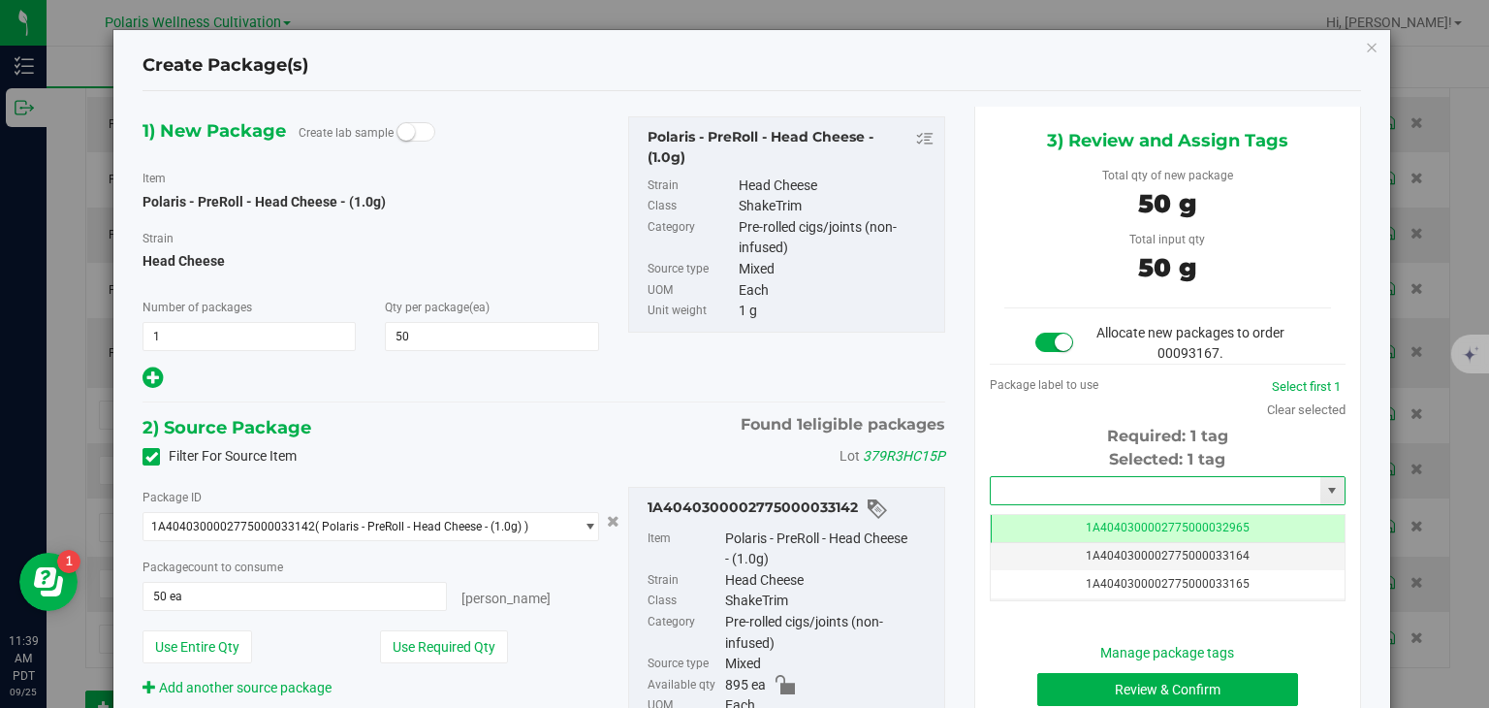
click at [1029, 478] on input "text" at bounding box center [1156, 490] width 330 height 27
click at [1085, 523] on li "1A4040300002775000033190" at bounding box center [1156, 522] width 350 height 29
type input "1A4040300002775000033190"
click at [1209, 687] on button "Review & Confirm" at bounding box center [1167, 689] width 261 height 33
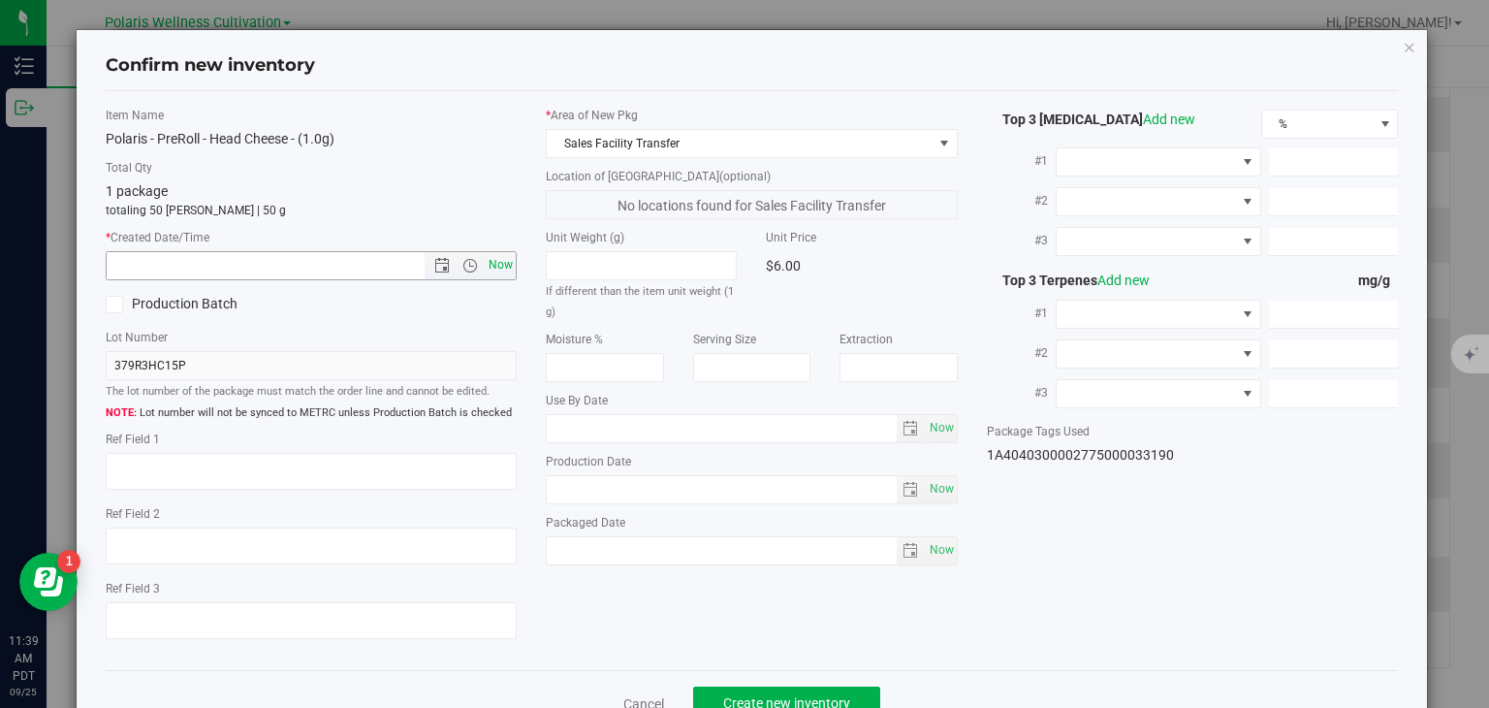
click at [503, 272] on span "Now" at bounding box center [501, 265] width 33 height 28
type input "9/25/2025 11:39 AM"
click at [784, 690] on button "Create new inventory" at bounding box center [786, 702] width 187 height 33
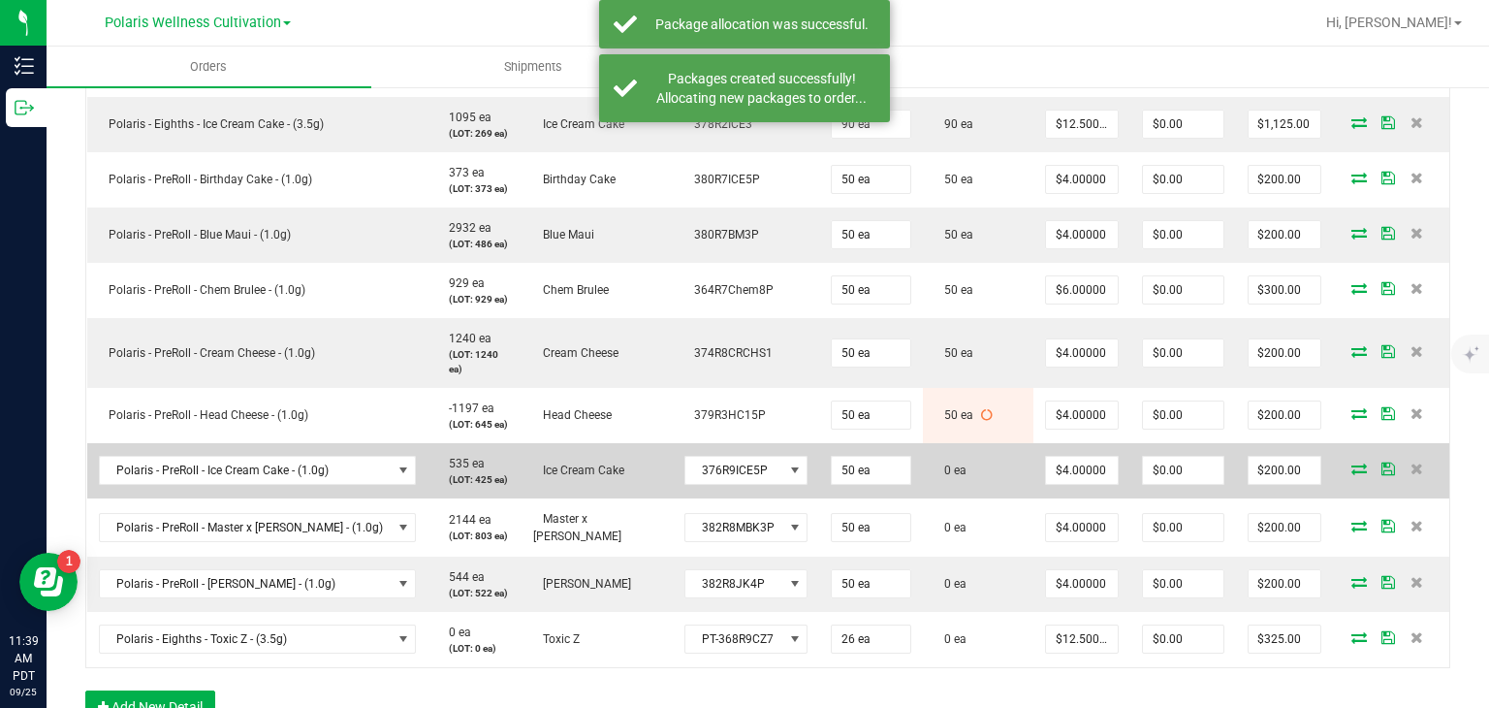
click at [1351, 463] on icon at bounding box center [1359, 468] width 16 height 12
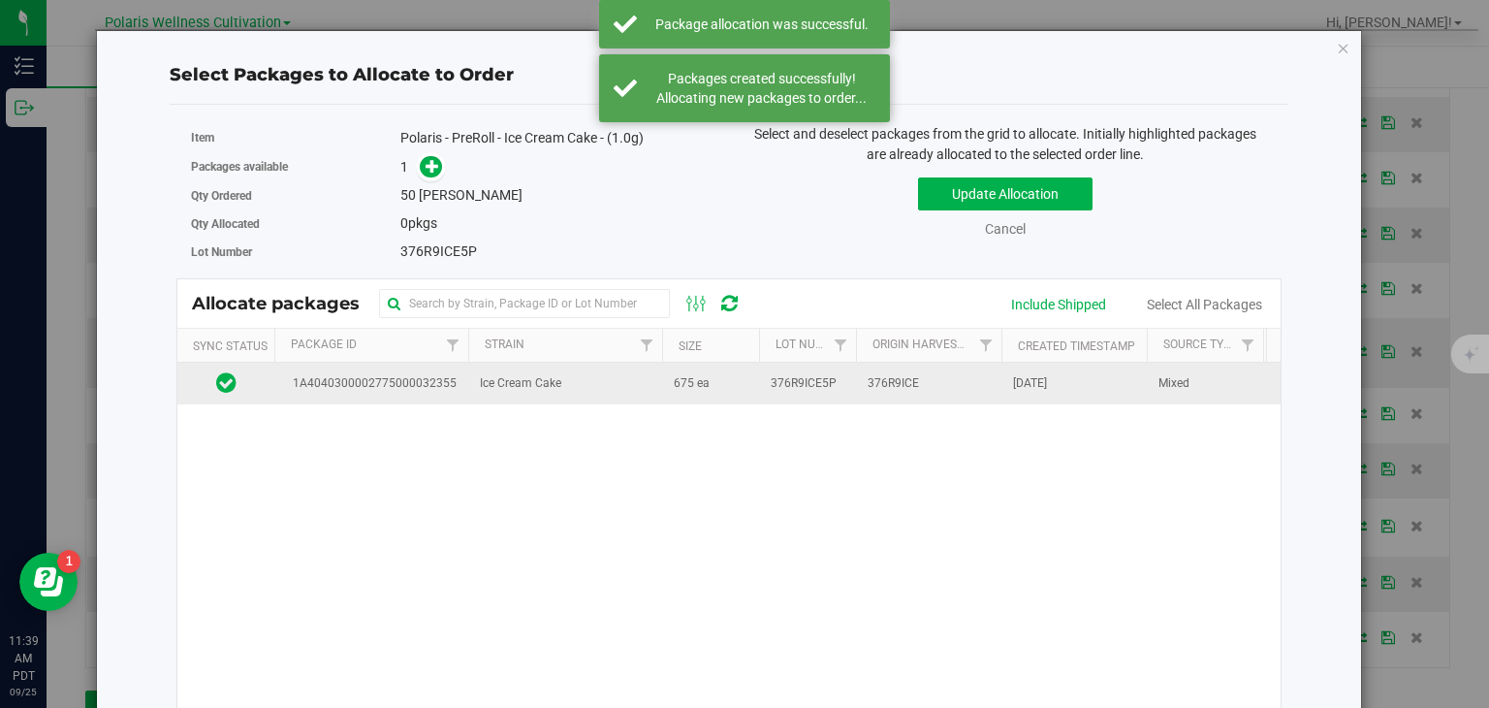
click at [836, 371] on td "376R9ICE5P" at bounding box center [807, 384] width 97 height 42
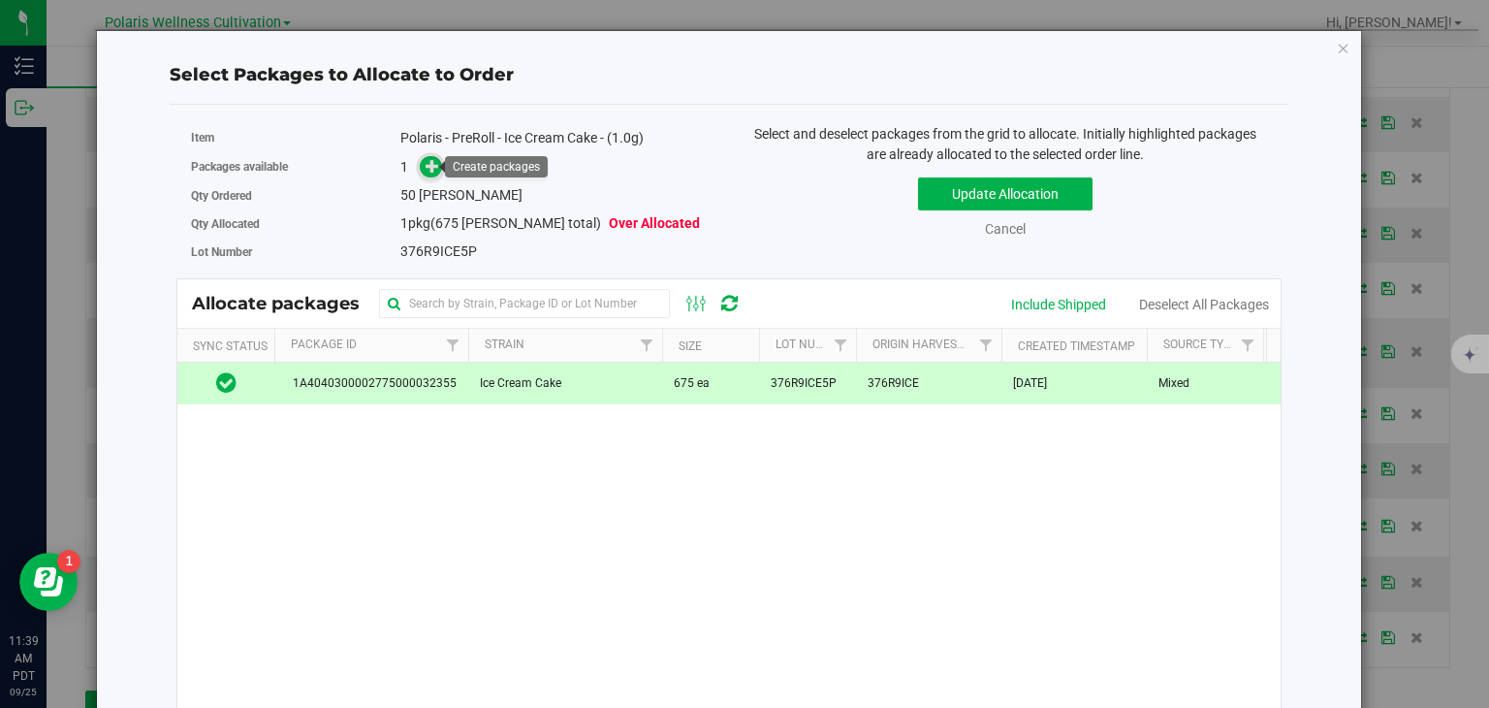
click at [433, 161] on icon at bounding box center [433, 166] width 14 height 14
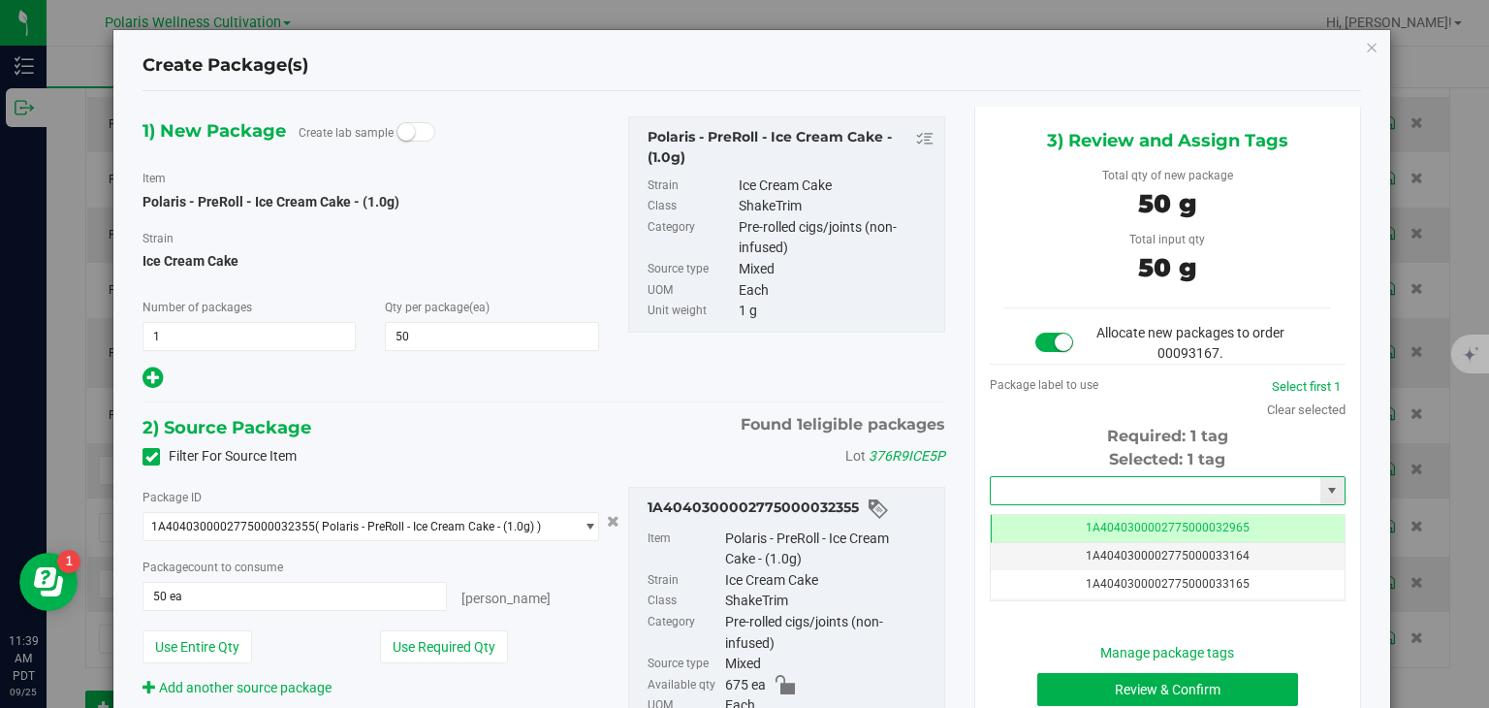
click at [1044, 499] on input "text" at bounding box center [1156, 490] width 330 height 27
click at [1047, 516] on li "1A4040300002775000033191" at bounding box center [1156, 522] width 350 height 29
type input "1A4040300002775000033191"
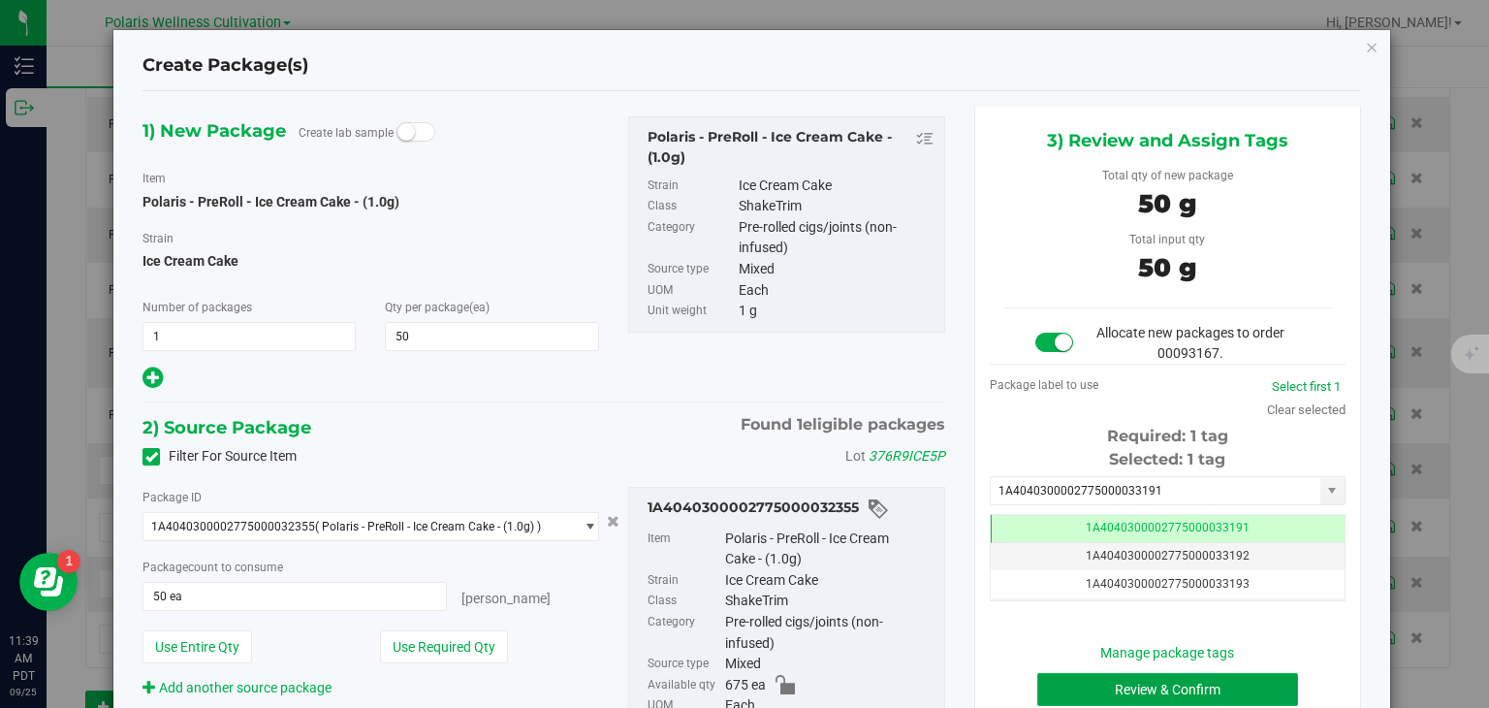
click at [1147, 682] on button "Review & Confirm" at bounding box center [1167, 689] width 261 height 33
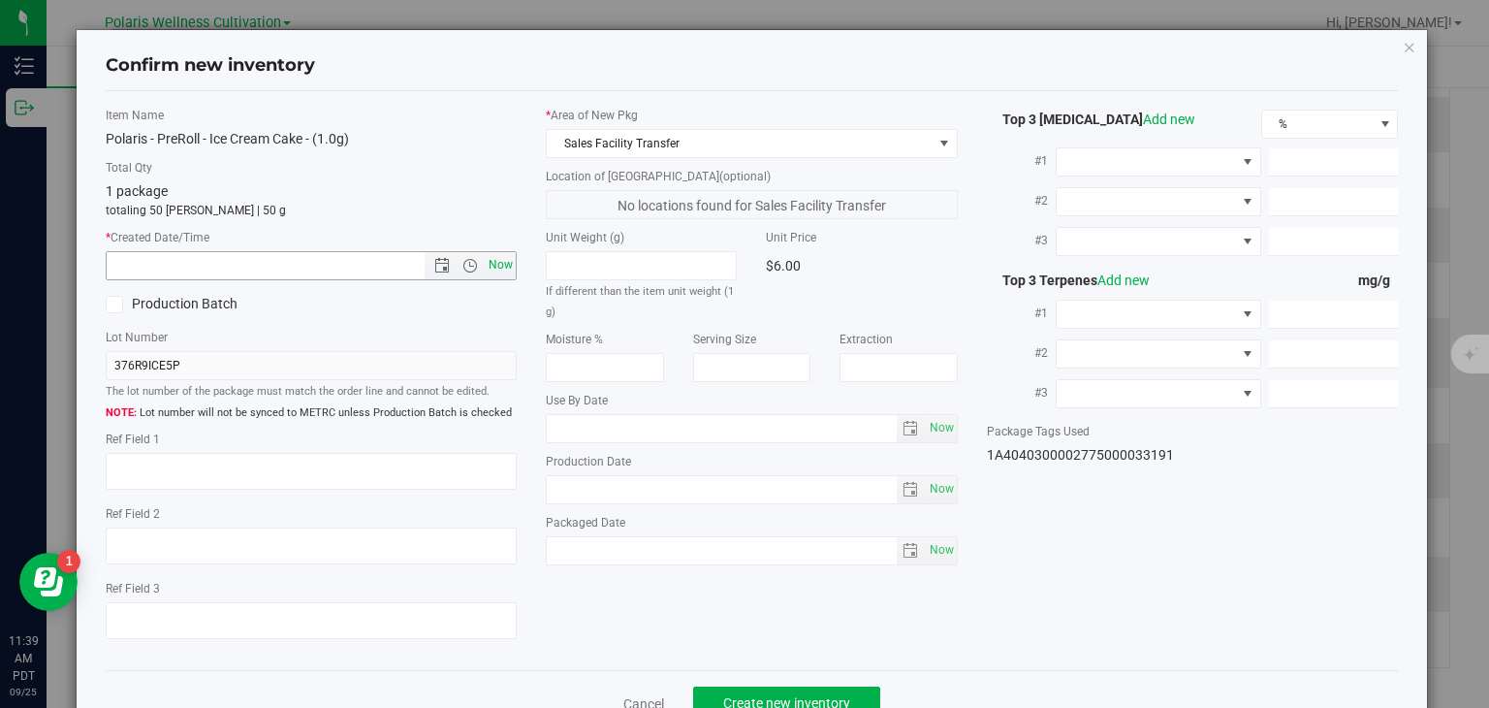
click at [500, 265] on span "Now" at bounding box center [501, 265] width 33 height 28
type input "9/25/2025 11:39 AM"
click at [748, 688] on button "Create new inventory" at bounding box center [786, 702] width 187 height 33
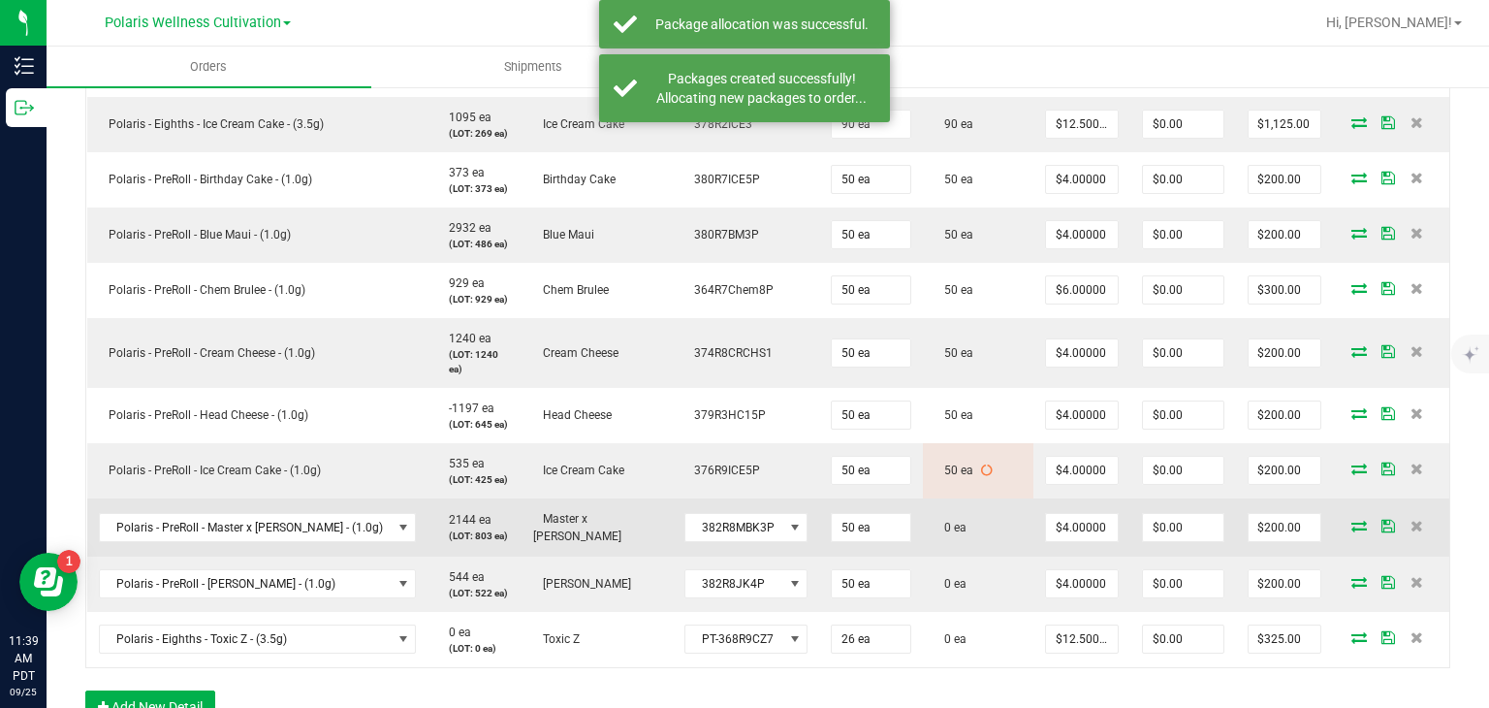
click at [1351, 523] on icon at bounding box center [1359, 526] width 16 height 12
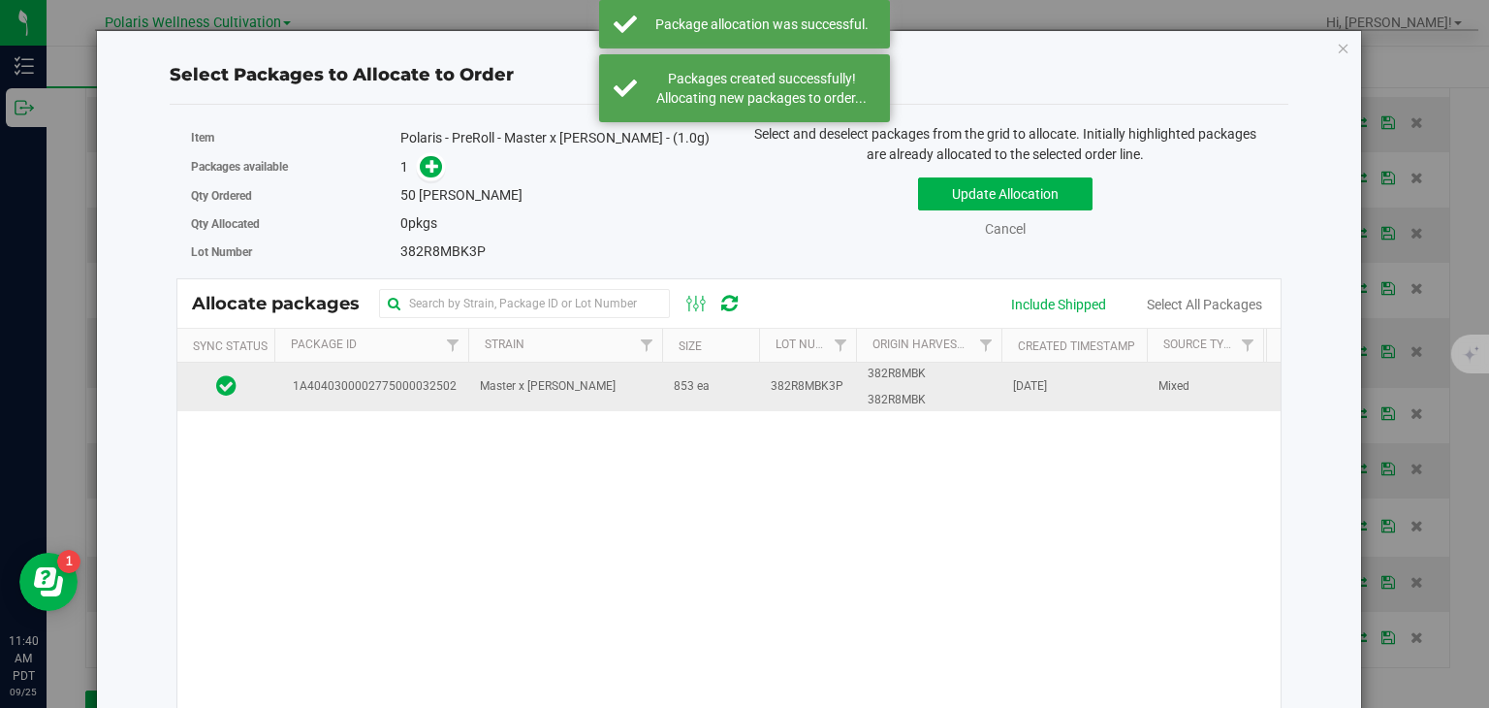
click at [764, 378] on td "382R8MBK3P" at bounding box center [807, 387] width 97 height 48
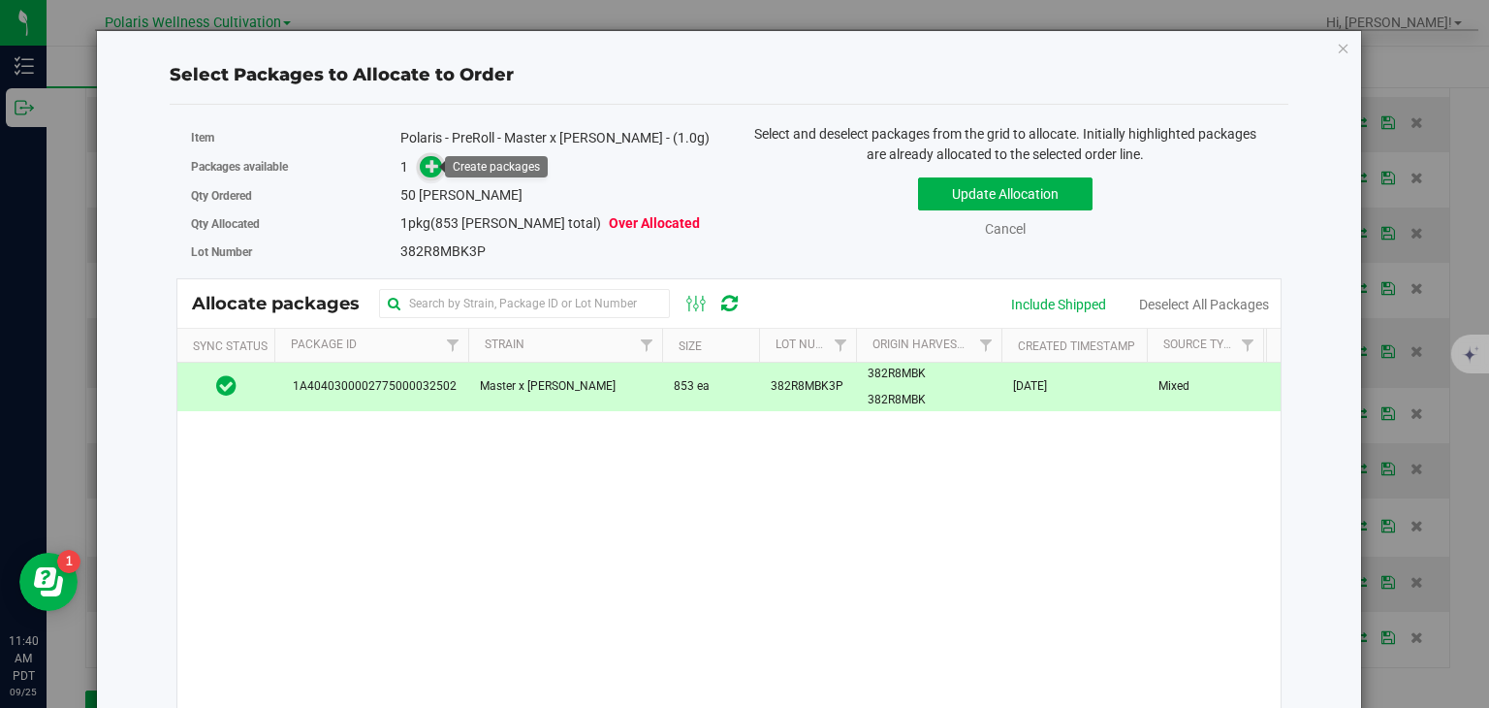
click at [426, 160] on icon at bounding box center [433, 166] width 14 height 14
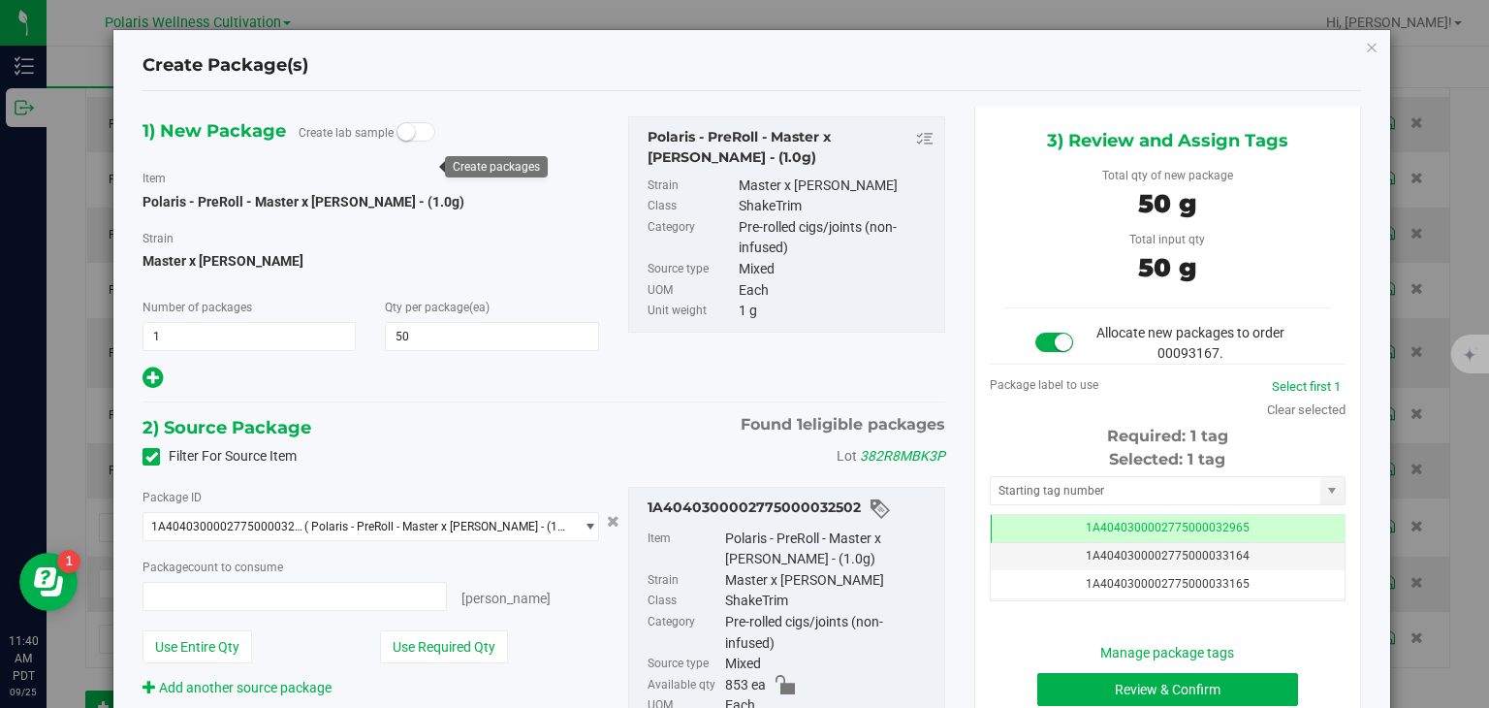
type input "50 ea"
click at [1086, 493] on input "text" at bounding box center [1156, 490] width 330 height 27
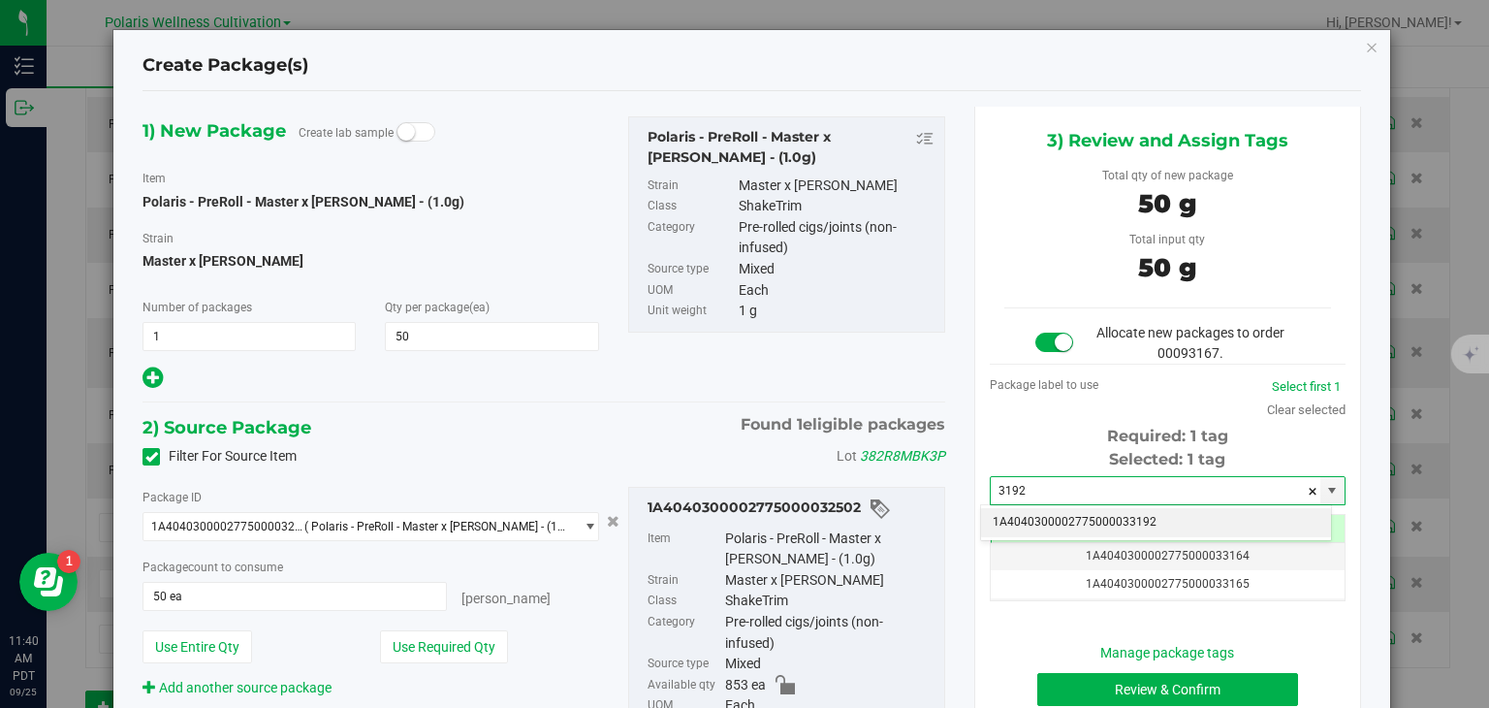
click at [1059, 513] on li "1A4040300002775000033192" at bounding box center [1156, 522] width 350 height 29
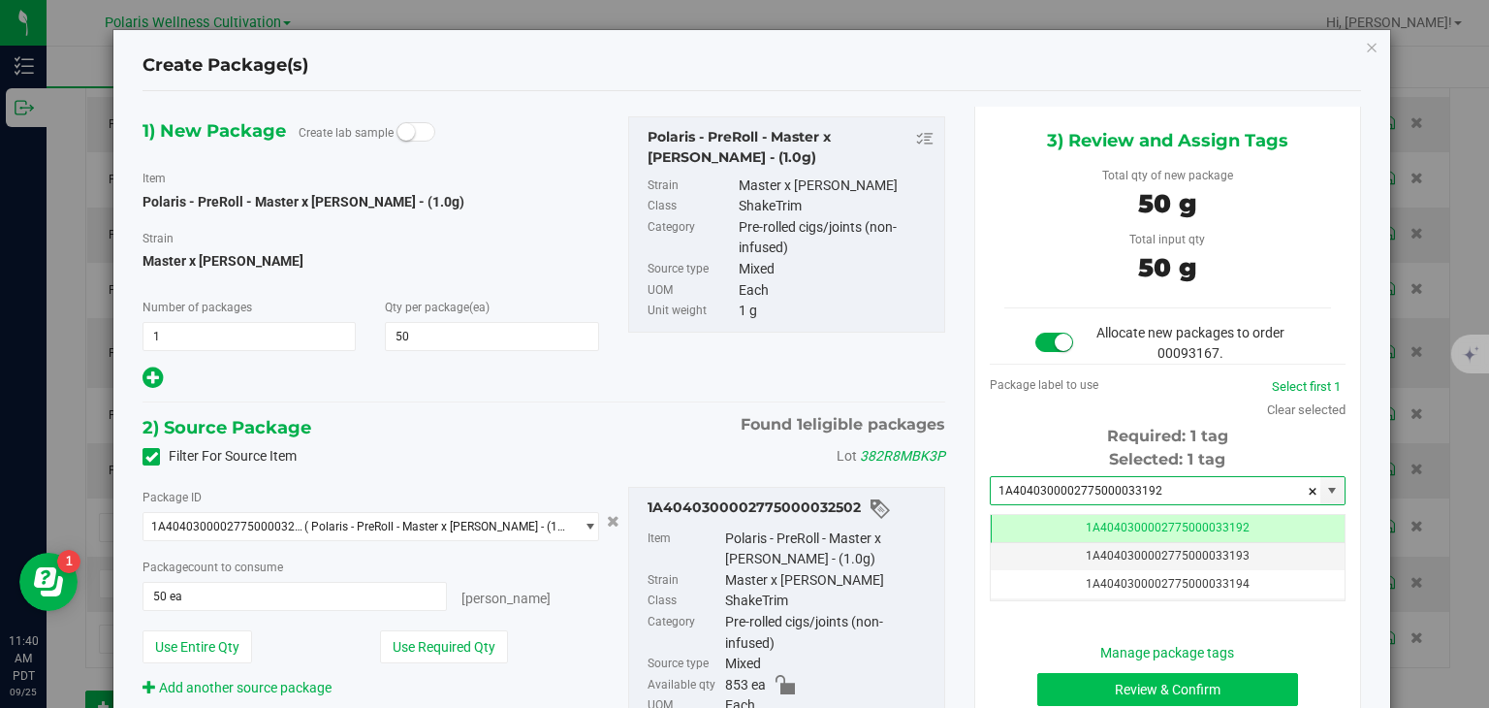
type input "1A4040300002775000033192"
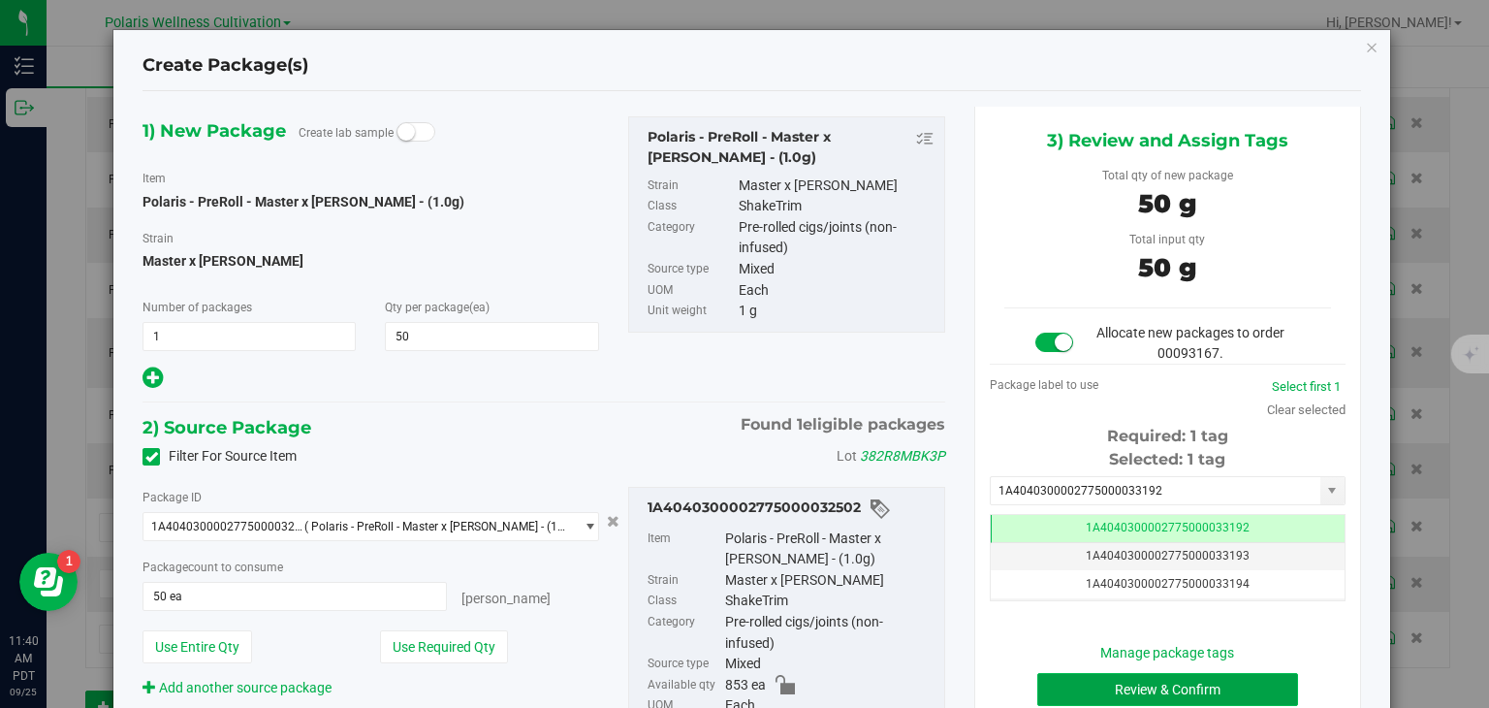
click at [1143, 684] on button "Review & Confirm" at bounding box center [1167, 689] width 261 height 33
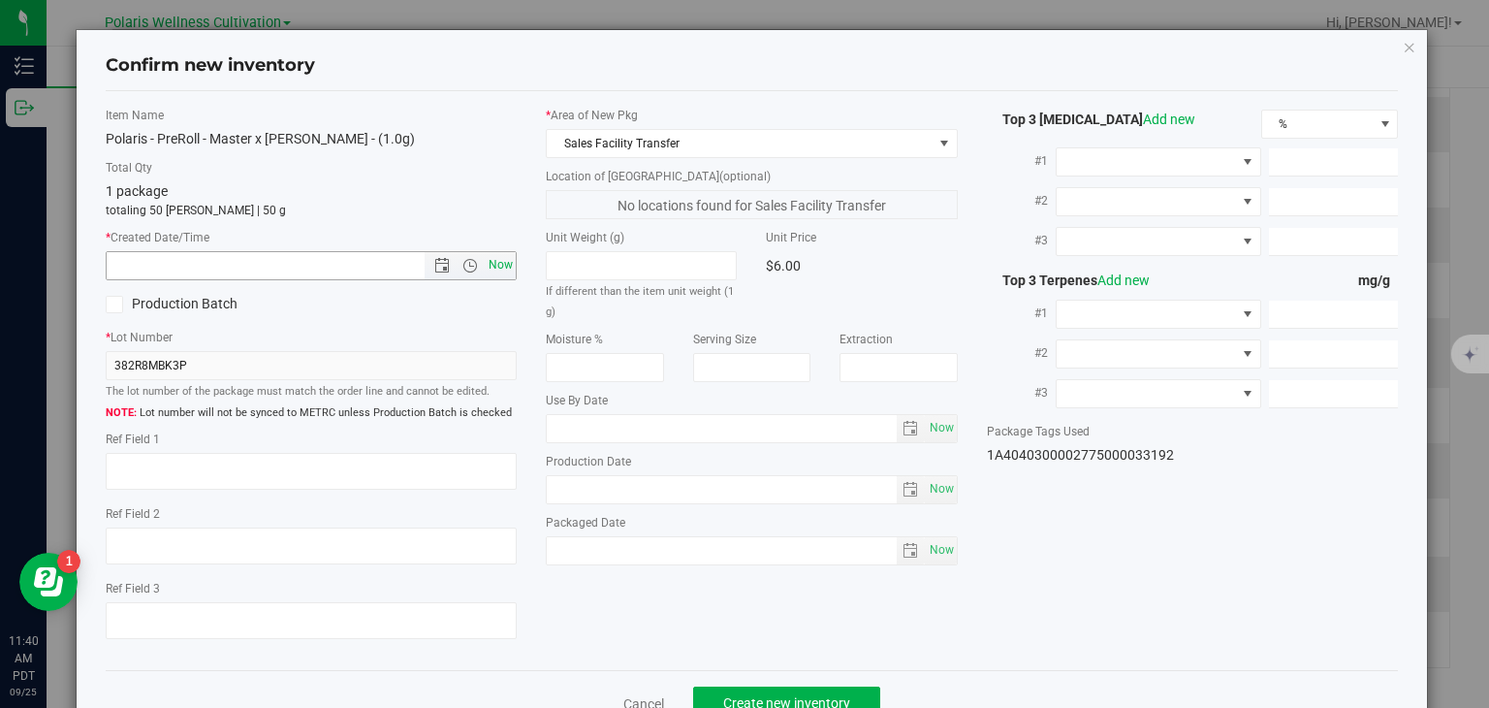
click at [500, 262] on span "Now" at bounding box center [501, 265] width 33 height 28
type input "9/25/2025 11:40 AM"
click at [776, 696] on span "Create new inventory" at bounding box center [786, 703] width 127 height 16
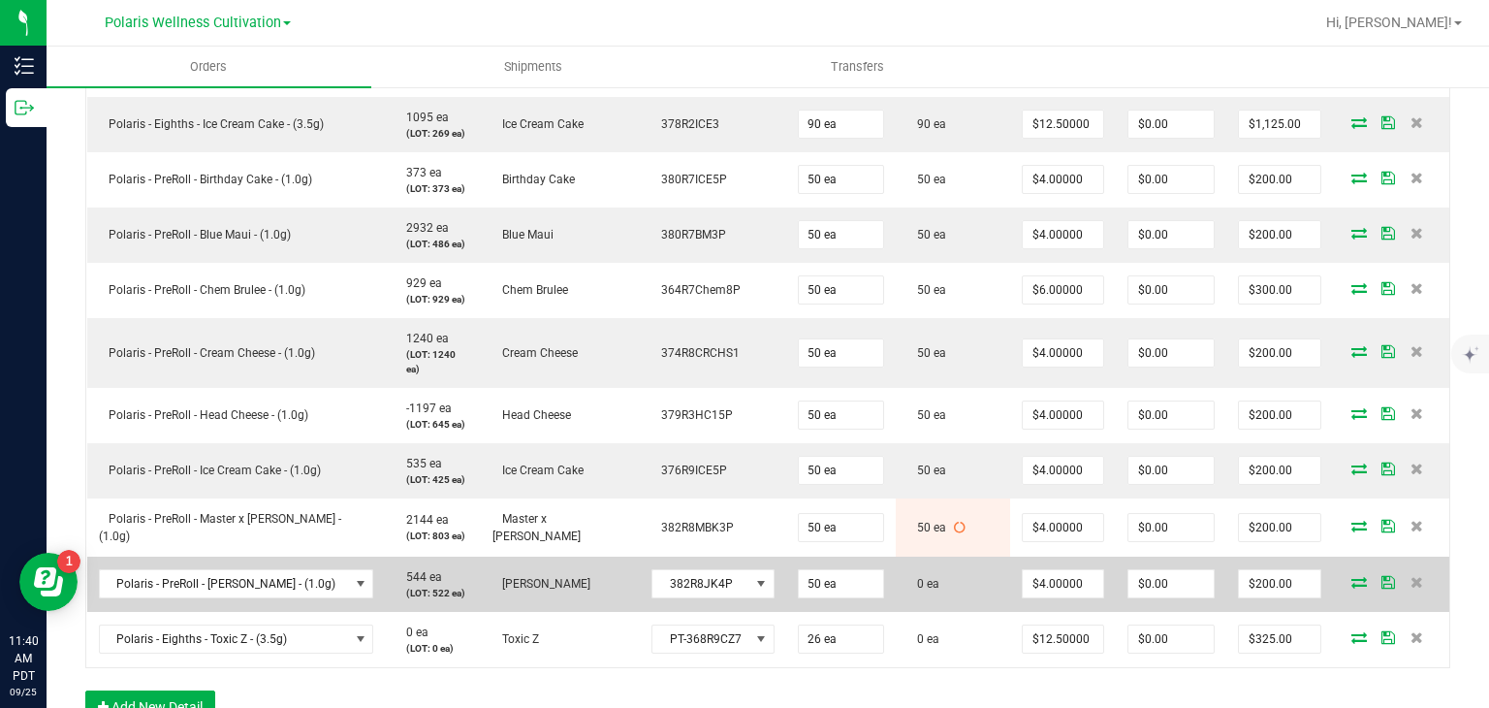
click at [1346, 587] on td at bounding box center [1391, 583] width 116 height 55
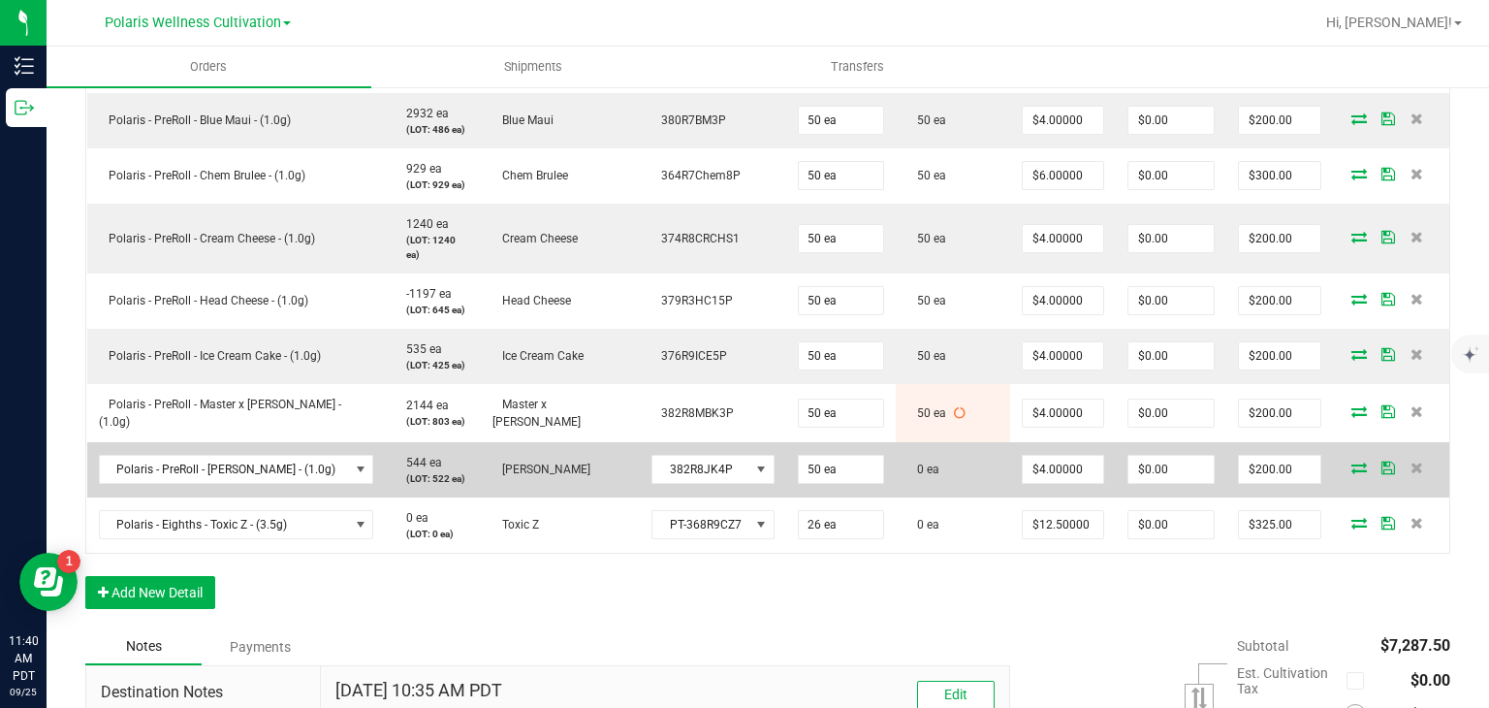
click at [1351, 461] on icon at bounding box center [1359, 467] width 16 height 12
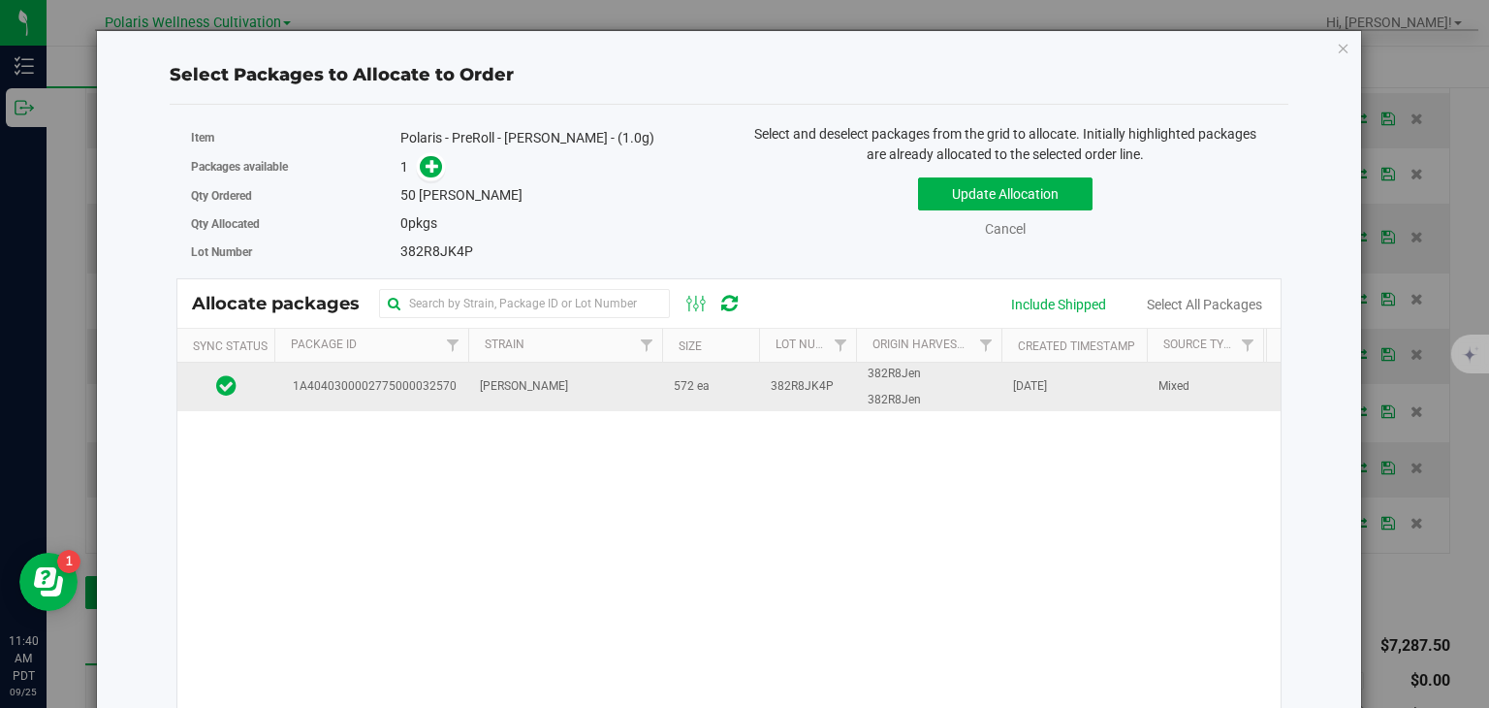
click at [768, 407] on td "382R8JK4P" at bounding box center [807, 387] width 97 height 48
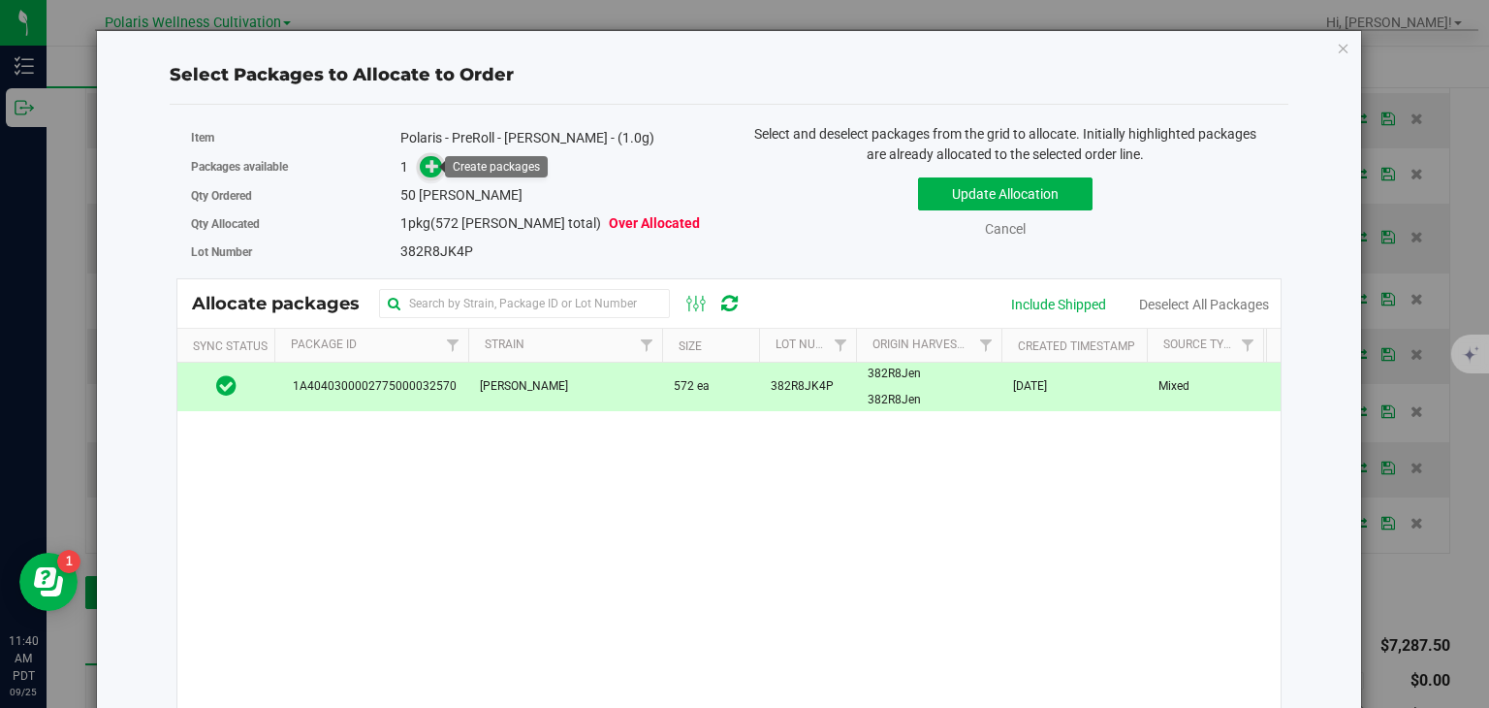
click at [420, 169] on span at bounding box center [431, 167] width 22 height 22
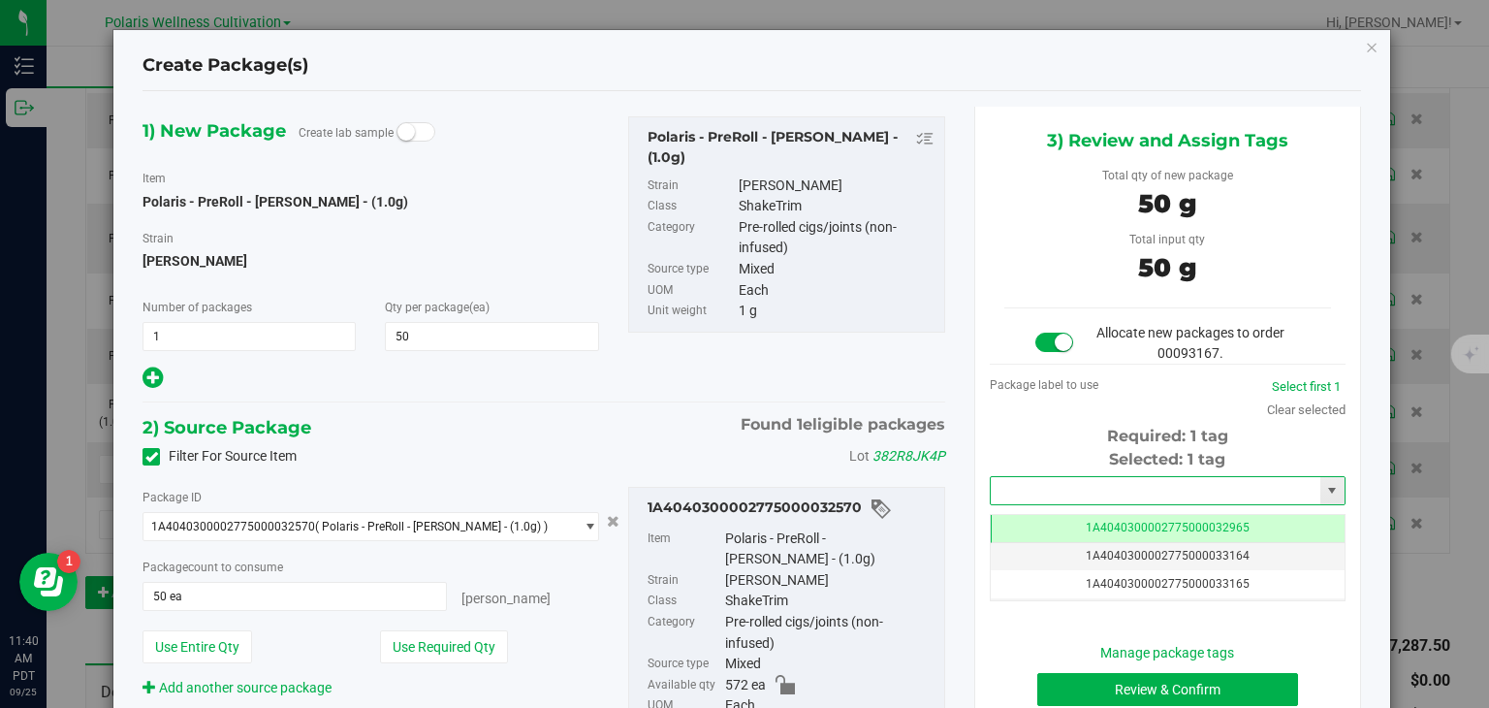
click at [1213, 500] on input "text" at bounding box center [1156, 490] width 330 height 27
click at [1204, 515] on li "1A4040300002775000033193" at bounding box center [1156, 522] width 350 height 29
type input "1A4040300002775000033193"
click at [1101, 680] on button "Review & Confirm" at bounding box center [1167, 689] width 261 height 33
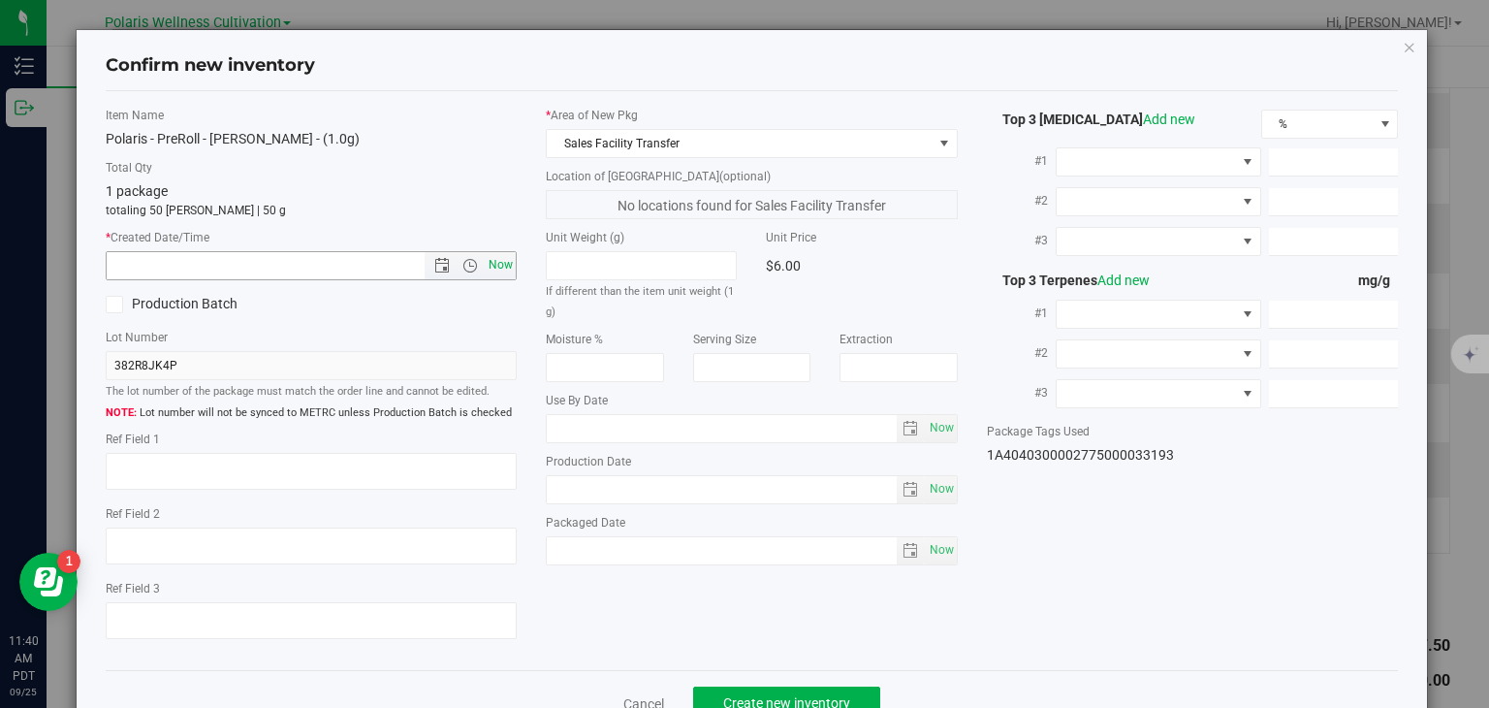
click at [504, 257] on span "Now" at bounding box center [501, 265] width 33 height 28
type input "9/25/2025 11:40 AM"
click at [833, 687] on button "Create new inventory" at bounding box center [786, 702] width 187 height 33
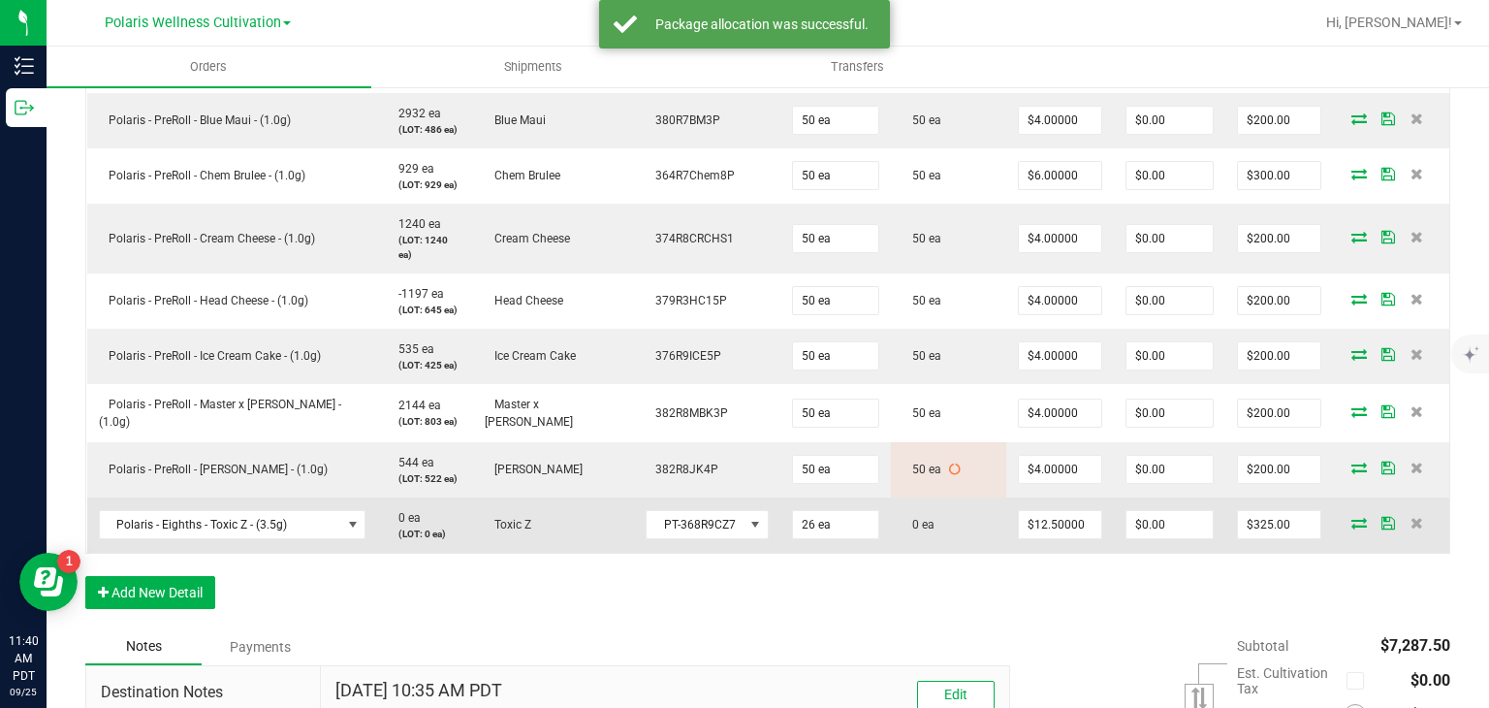
click at [1351, 520] on icon at bounding box center [1359, 523] width 16 height 12
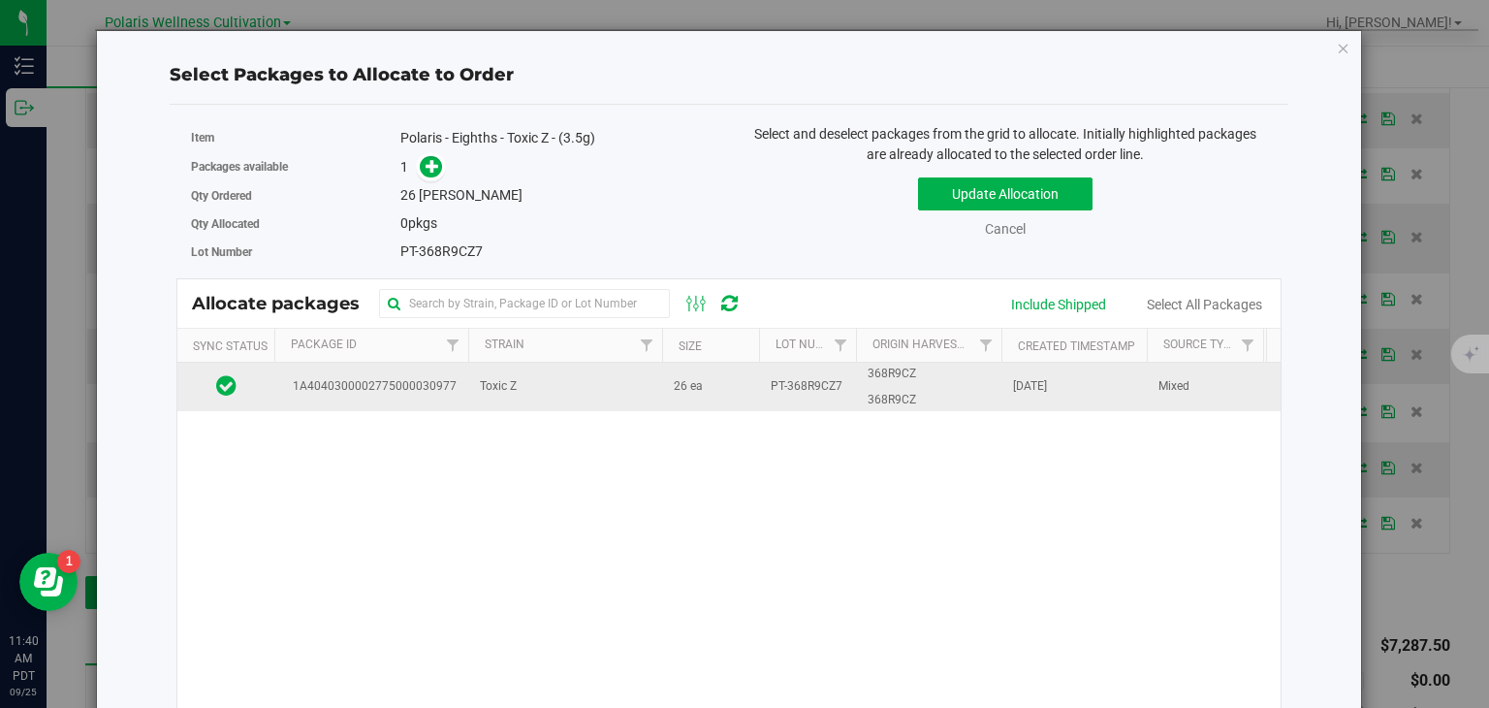
click at [841, 373] on td "PT-368R9CZ7" at bounding box center [807, 387] width 97 height 48
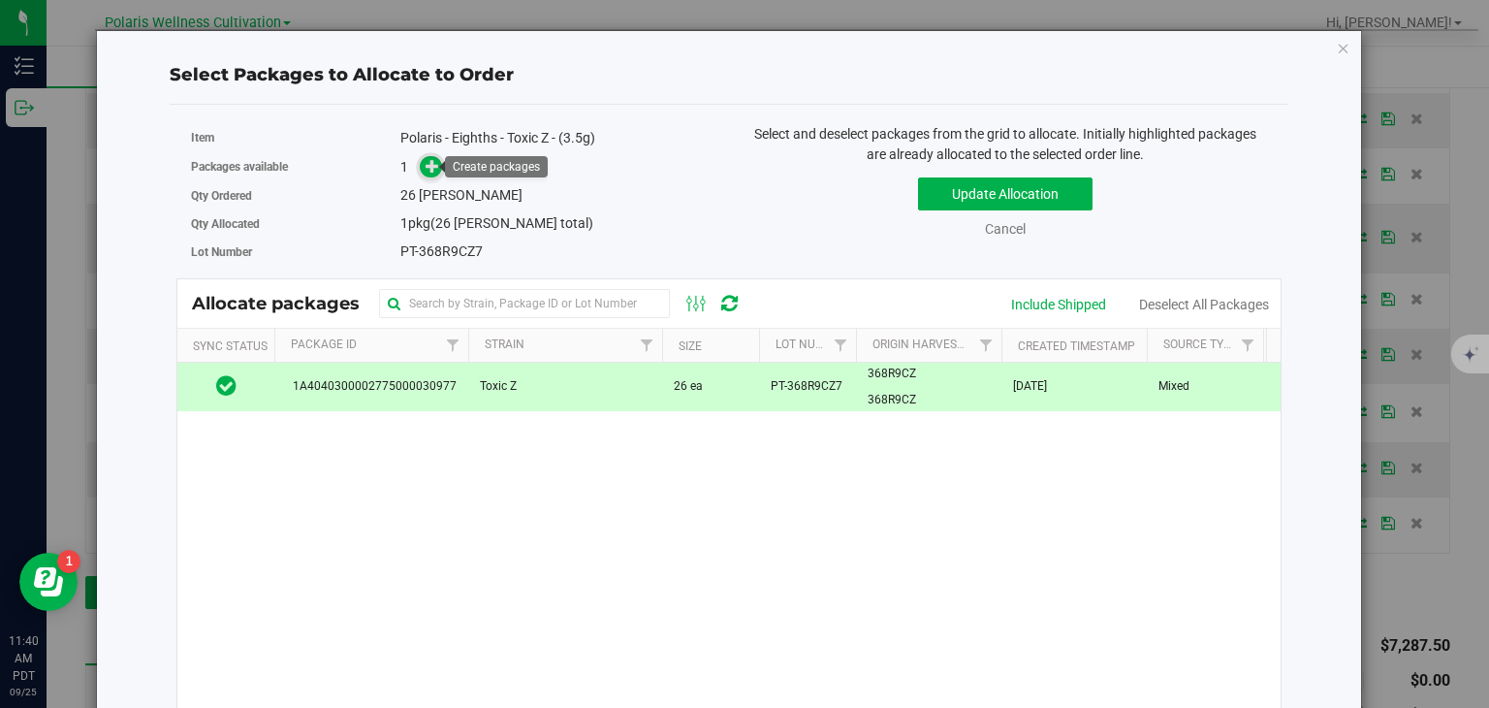
click at [428, 168] on icon at bounding box center [433, 166] width 14 height 14
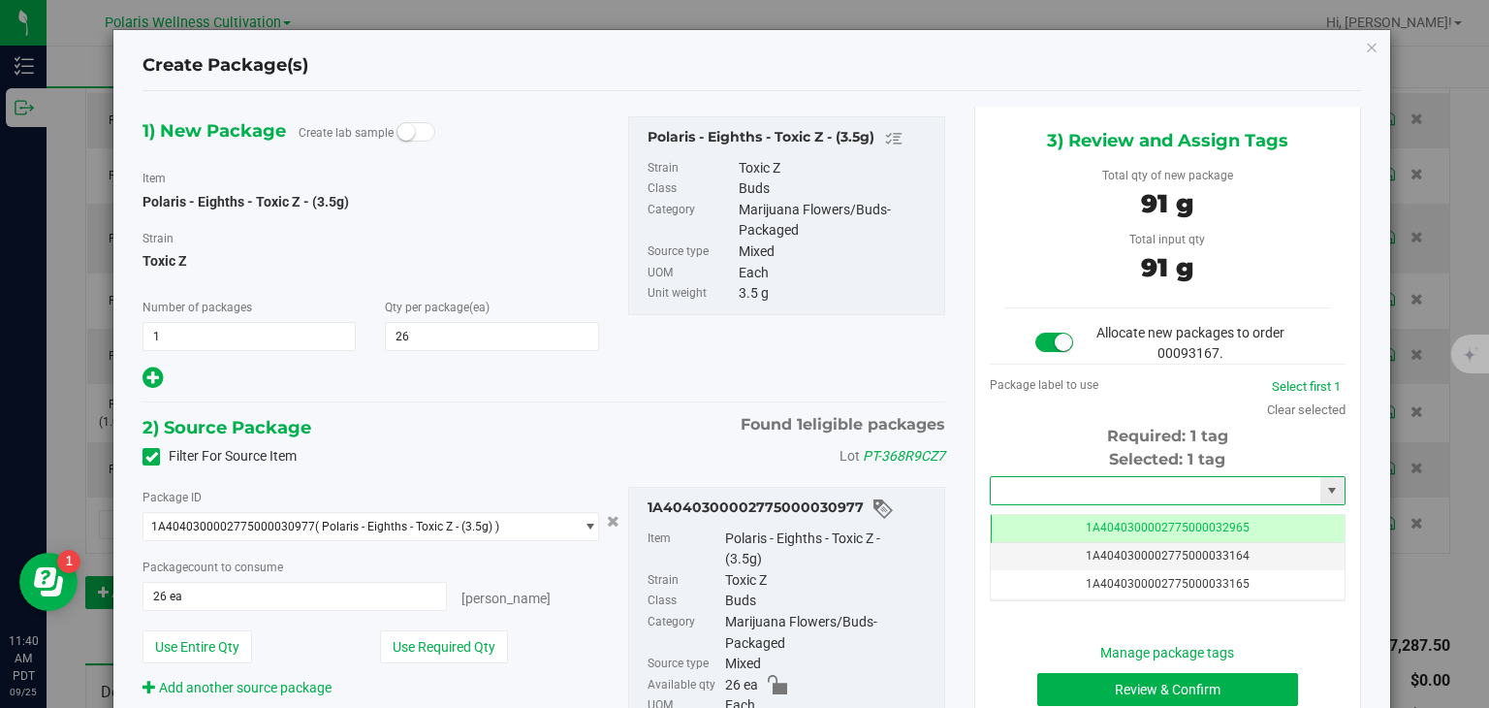
drag, startPoint x: 1063, startPoint y: 494, endPoint x: 1047, endPoint y: 494, distance: 16.5
click at [1047, 494] on input "text" at bounding box center [1156, 490] width 330 height 27
click at [1047, 515] on li "1A4040300002775000033194" at bounding box center [1156, 522] width 350 height 29
type input "1A4040300002775000033194"
click at [1131, 543] on td "1A4040300002775000033195" at bounding box center [1168, 557] width 354 height 28
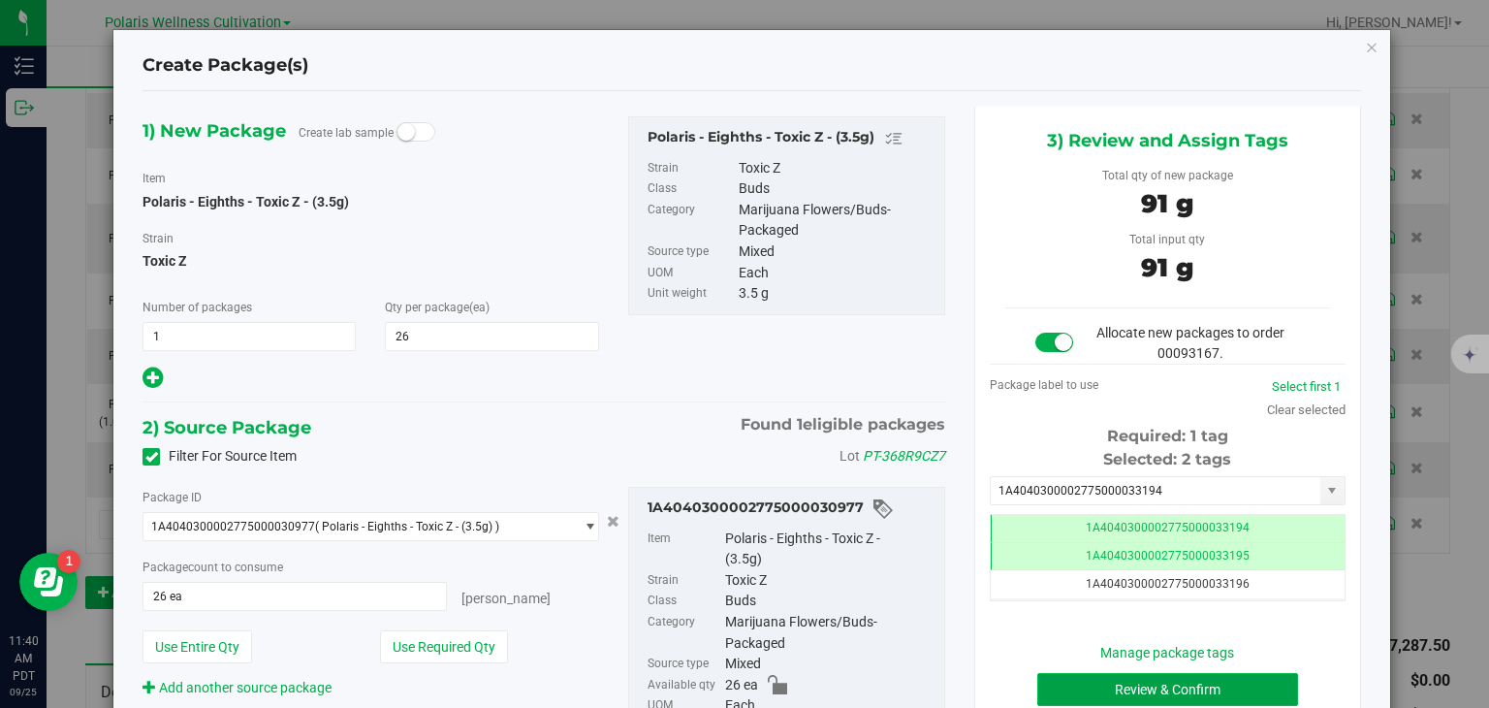
click at [1140, 694] on button "Review & Confirm" at bounding box center [1167, 689] width 261 height 33
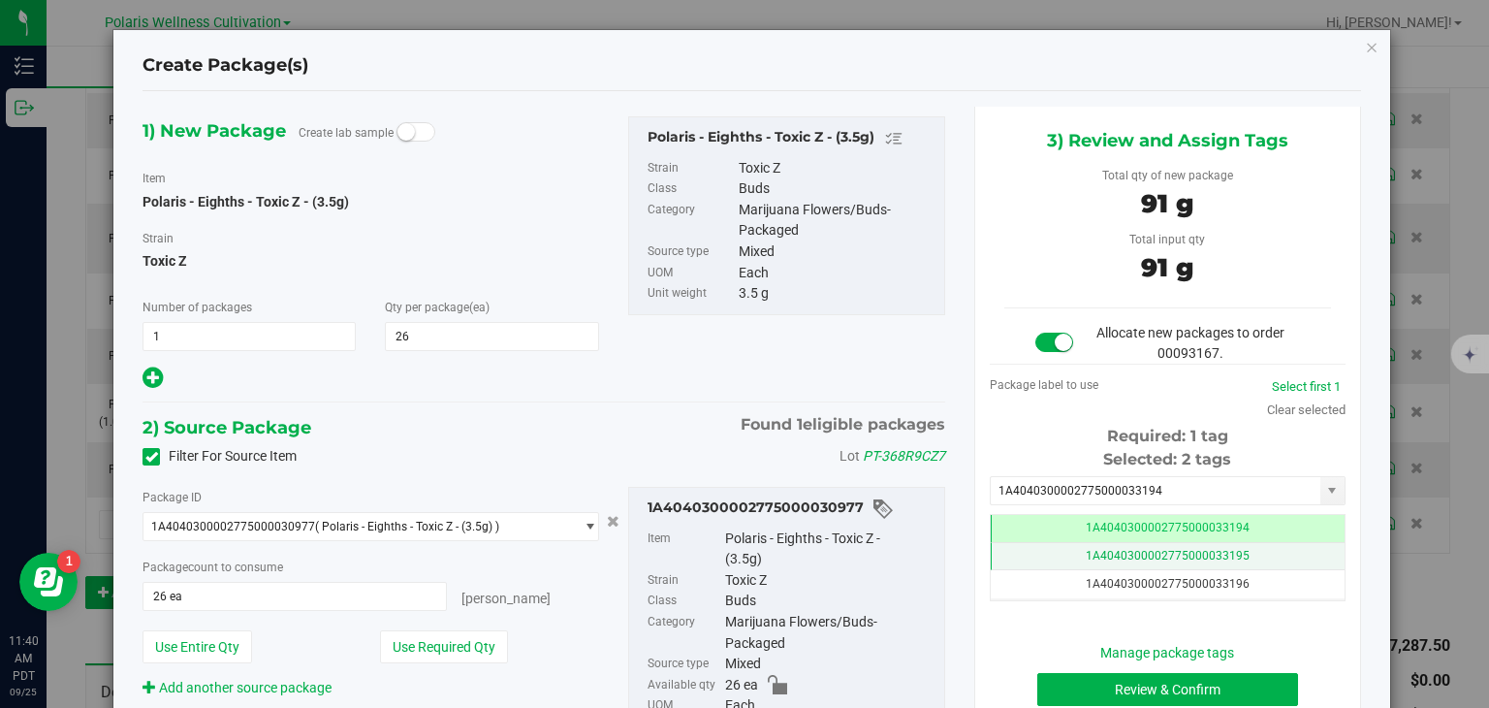
click at [1150, 558] on span "1A4040300002775000033195" at bounding box center [1168, 556] width 164 height 14
click at [1228, 686] on button "Review & Confirm" at bounding box center [1167, 689] width 261 height 33
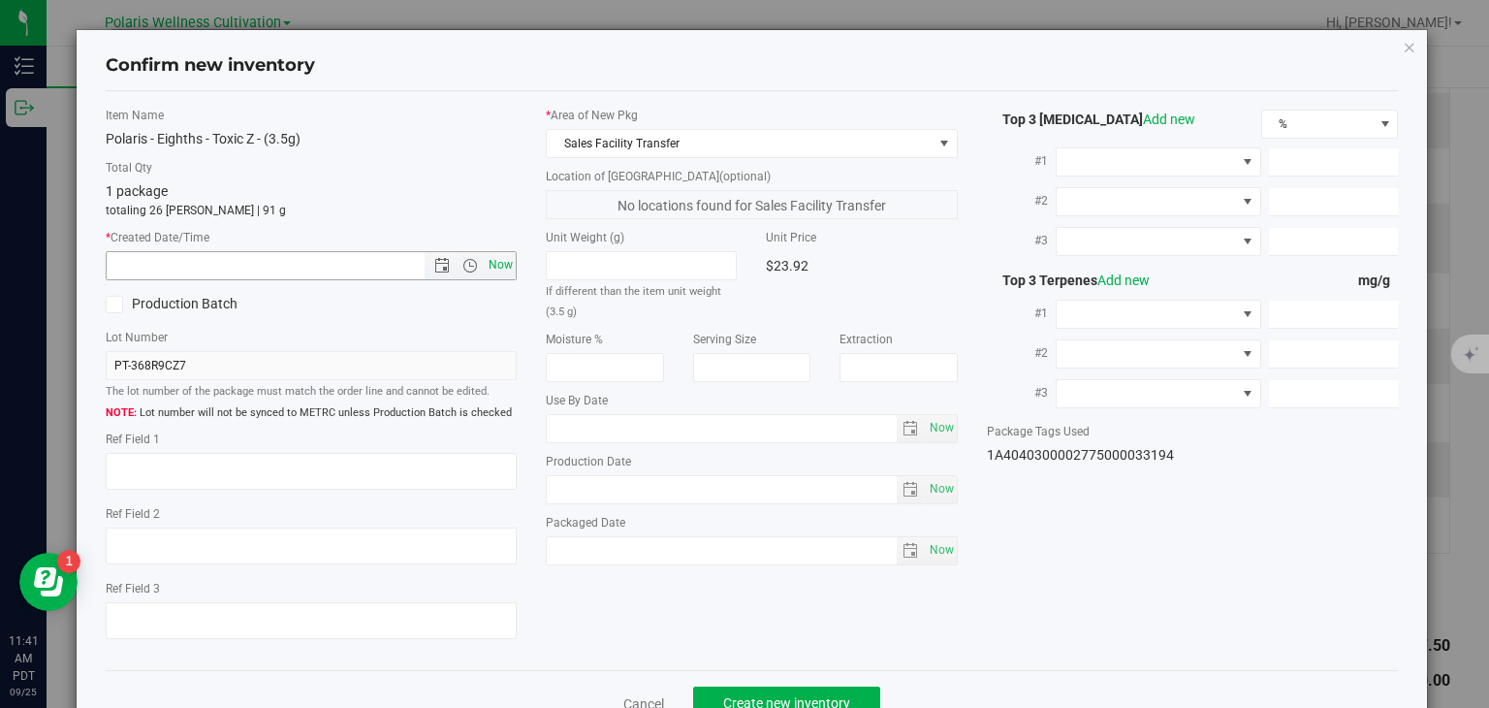
click at [508, 263] on span "Now" at bounding box center [501, 265] width 33 height 28
type input "9/25/2025 11:41 AM"
click at [508, 263] on span "Now" at bounding box center [501, 265] width 33 height 28
click at [750, 692] on button "Create new inventory" at bounding box center [786, 702] width 187 height 33
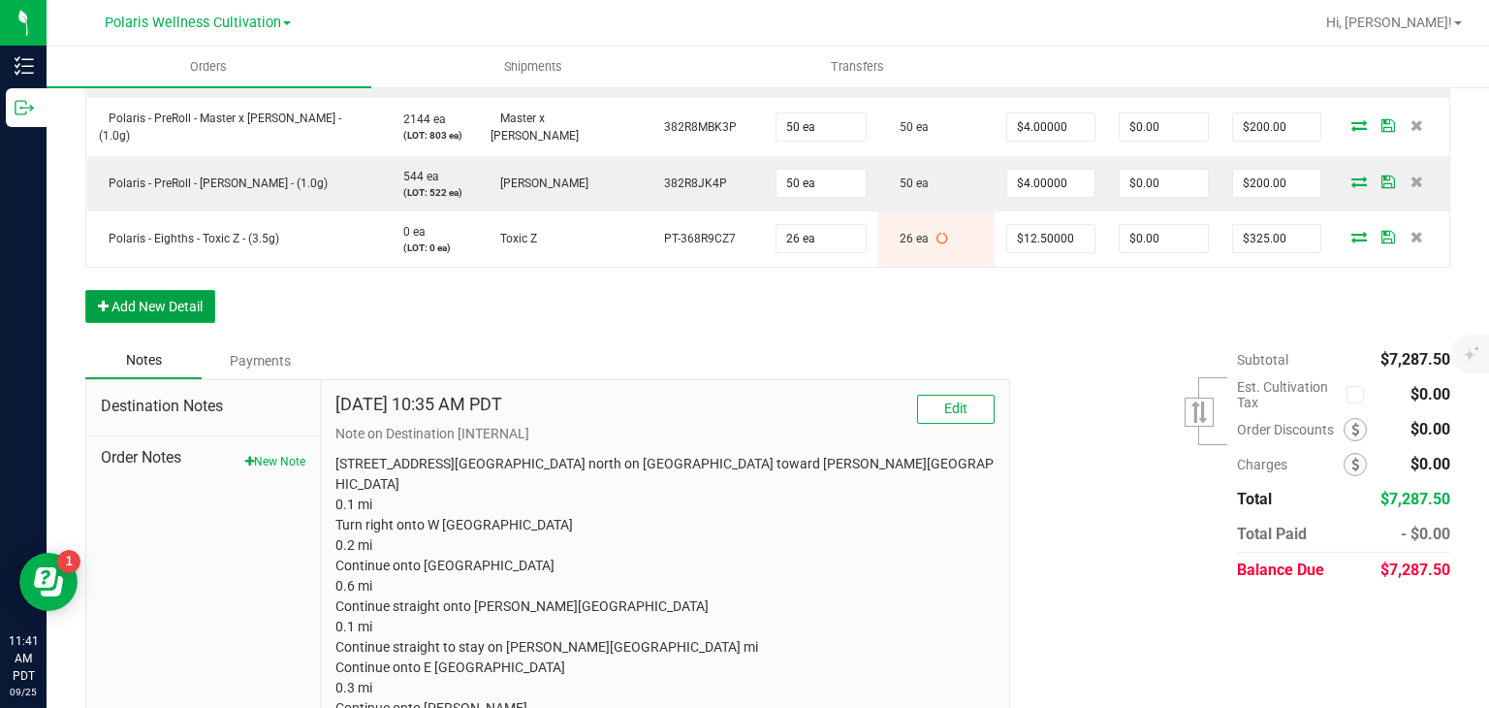
click at [155, 290] on button "Add New Detail" at bounding box center [150, 306] width 130 height 33
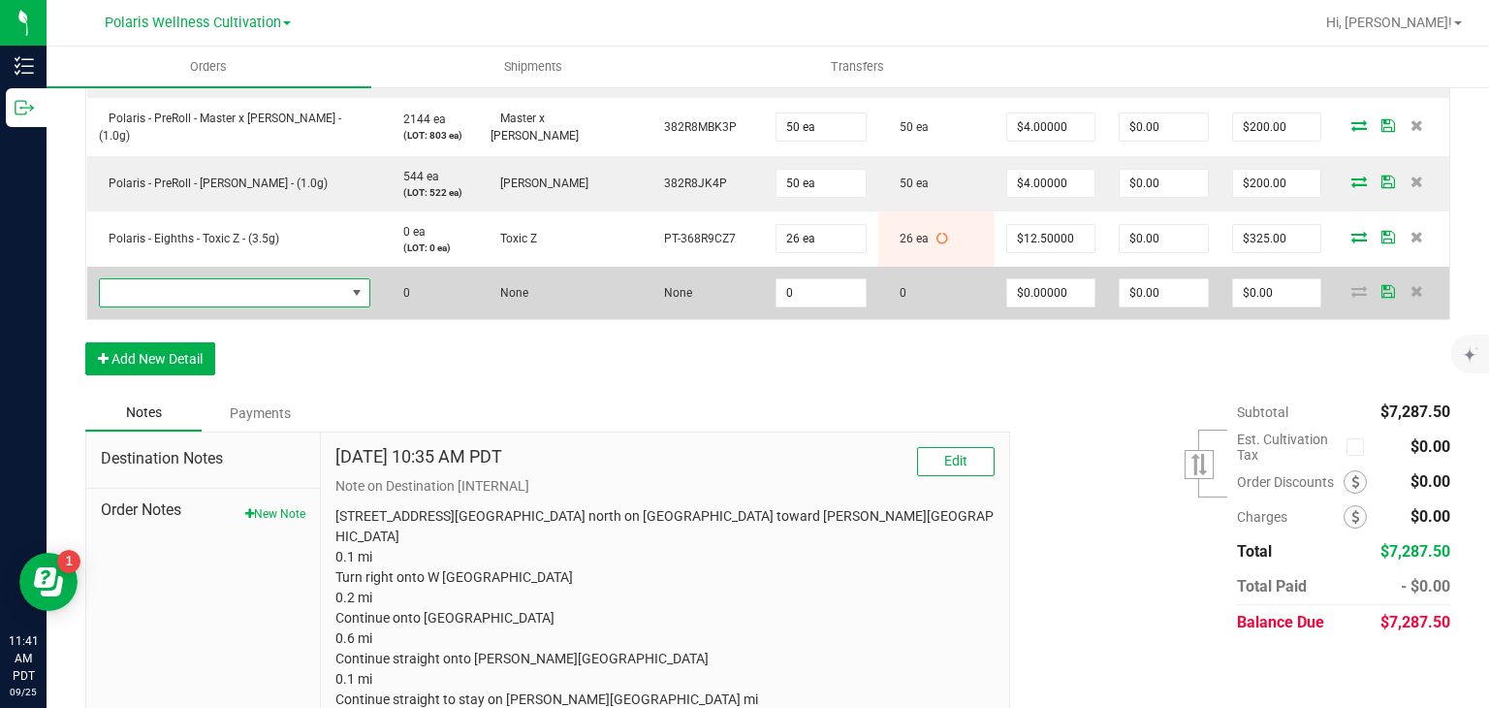
click at [229, 279] on span "NO DATA FOUND" at bounding box center [222, 292] width 245 height 27
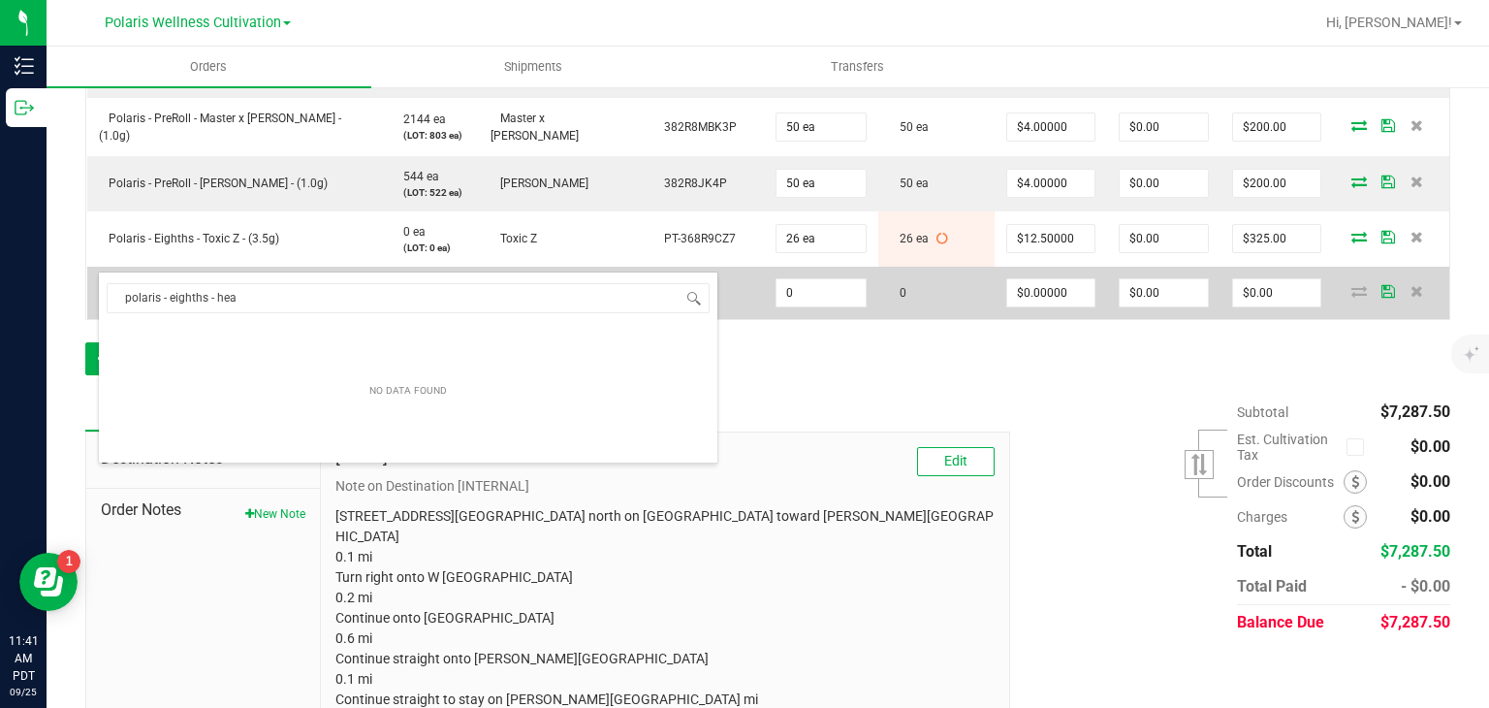
type input "polaris - eighths - head"
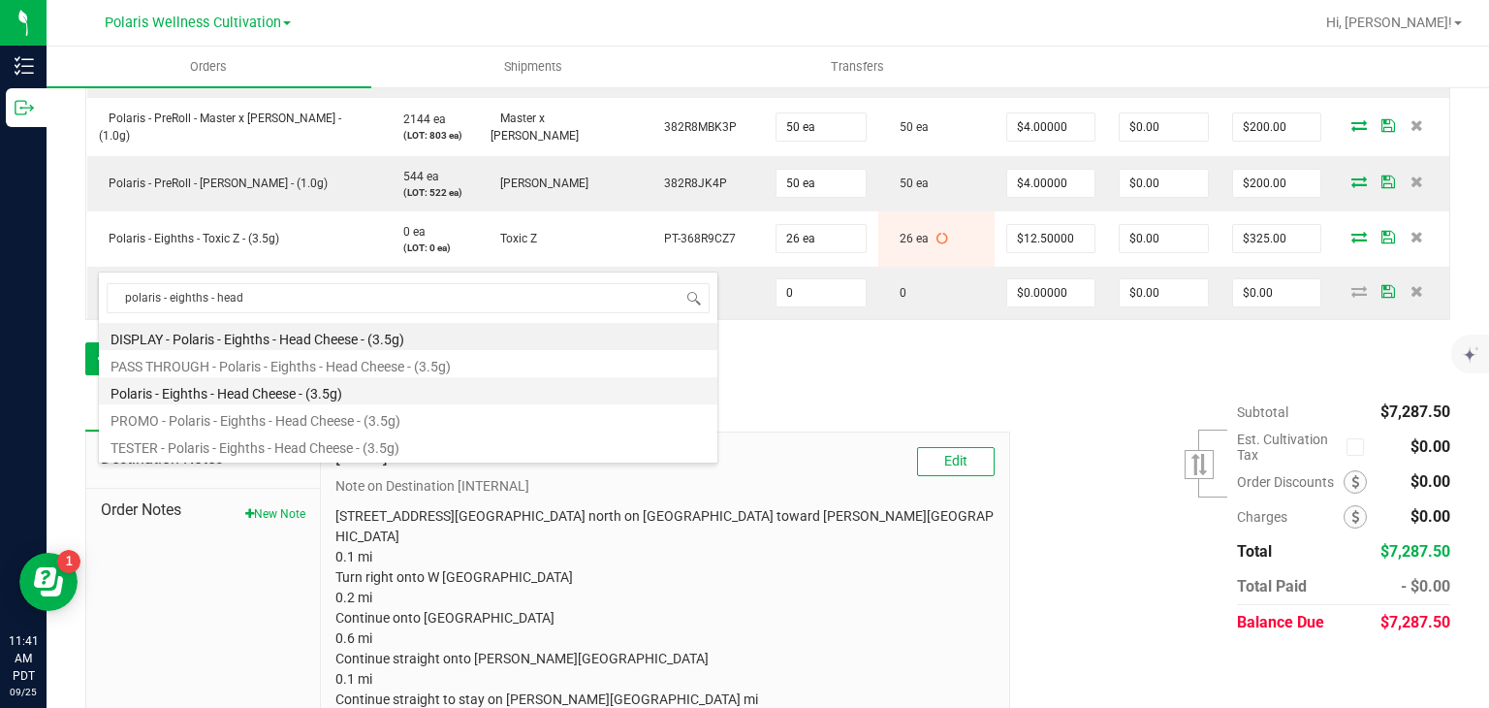
click at [264, 386] on li "Polaris - Eighths - Head Cheese - (3.5g)" at bounding box center [408, 390] width 618 height 27
type input "0 ea"
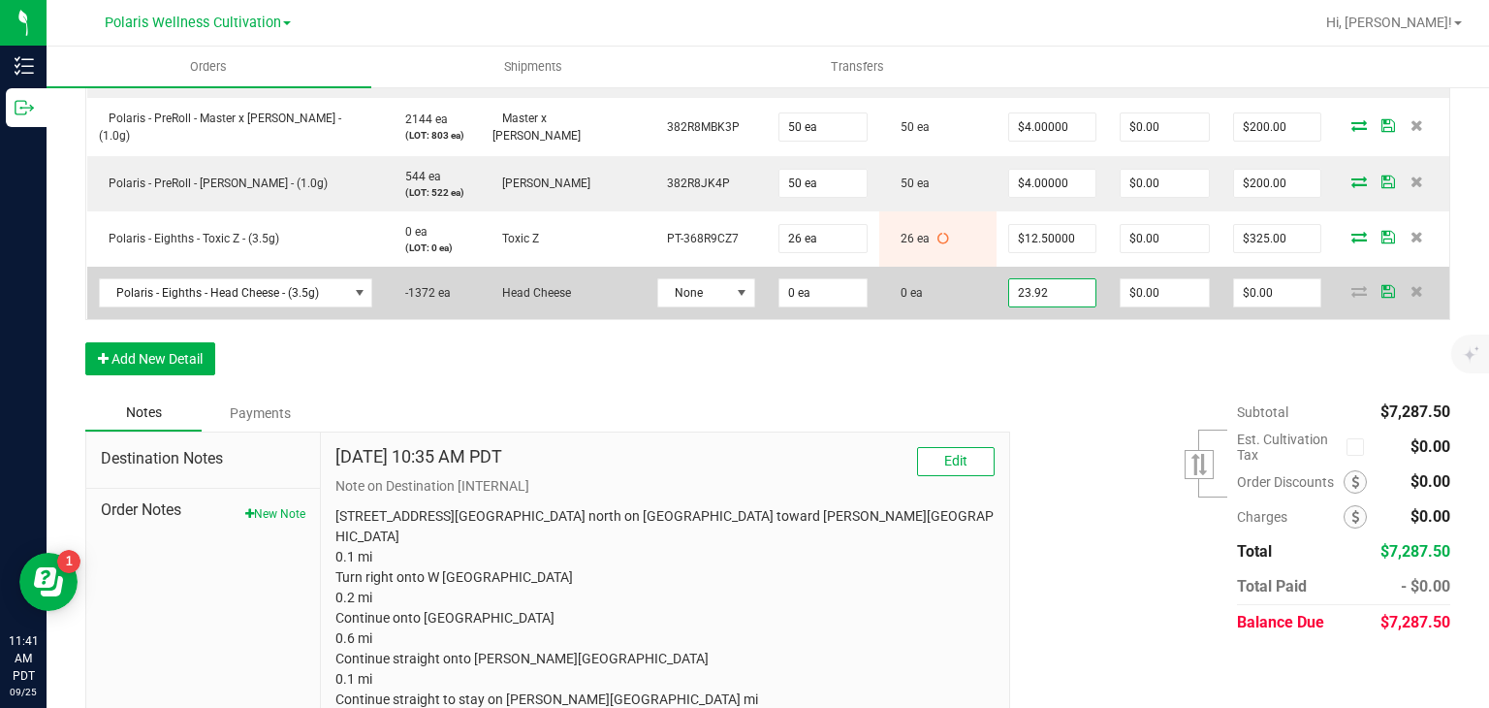
click at [1010, 279] on input "23.92" at bounding box center [1052, 292] width 86 height 27
type input "12.5"
type input "0"
type input "$12.50000"
click at [786, 279] on input "0" at bounding box center [823, 292] width 88 height 27
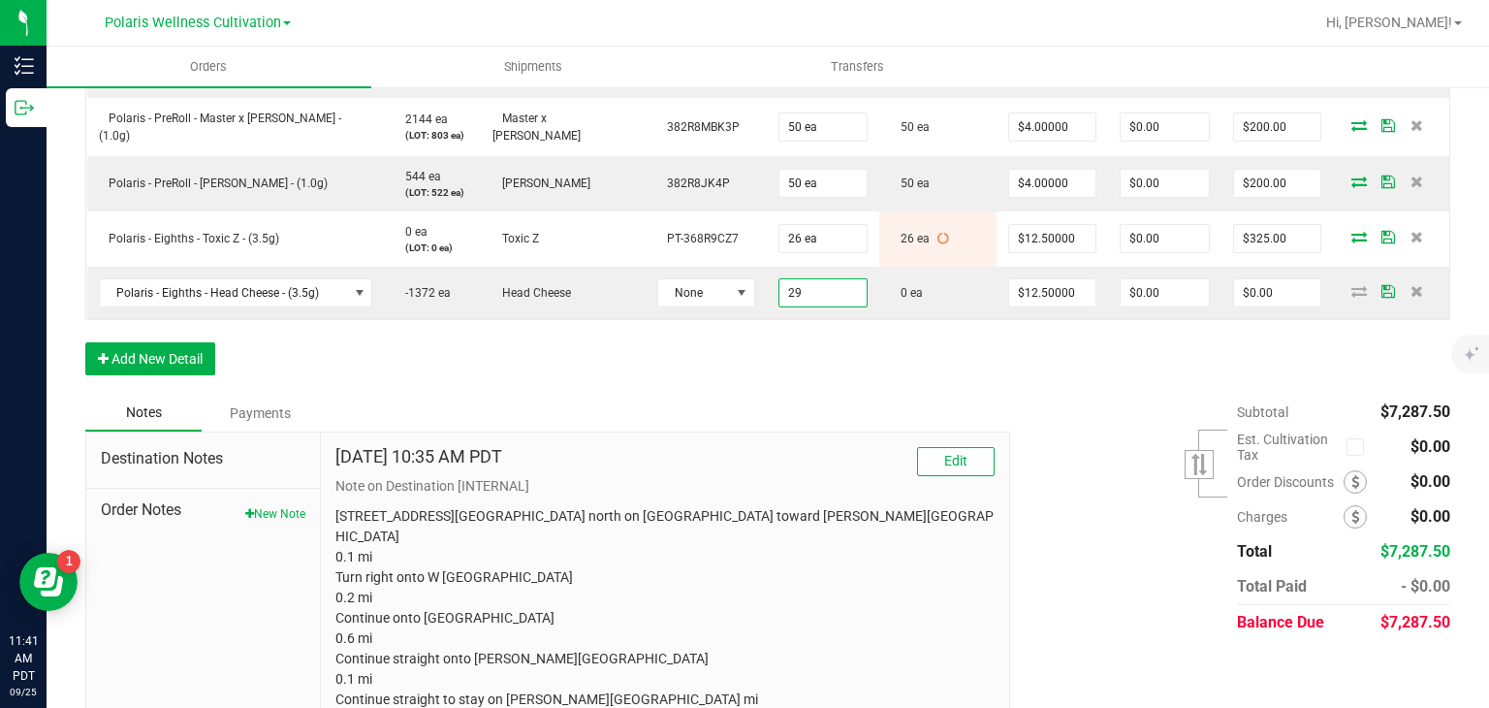
type input "29 ea"
type input "$362.50"
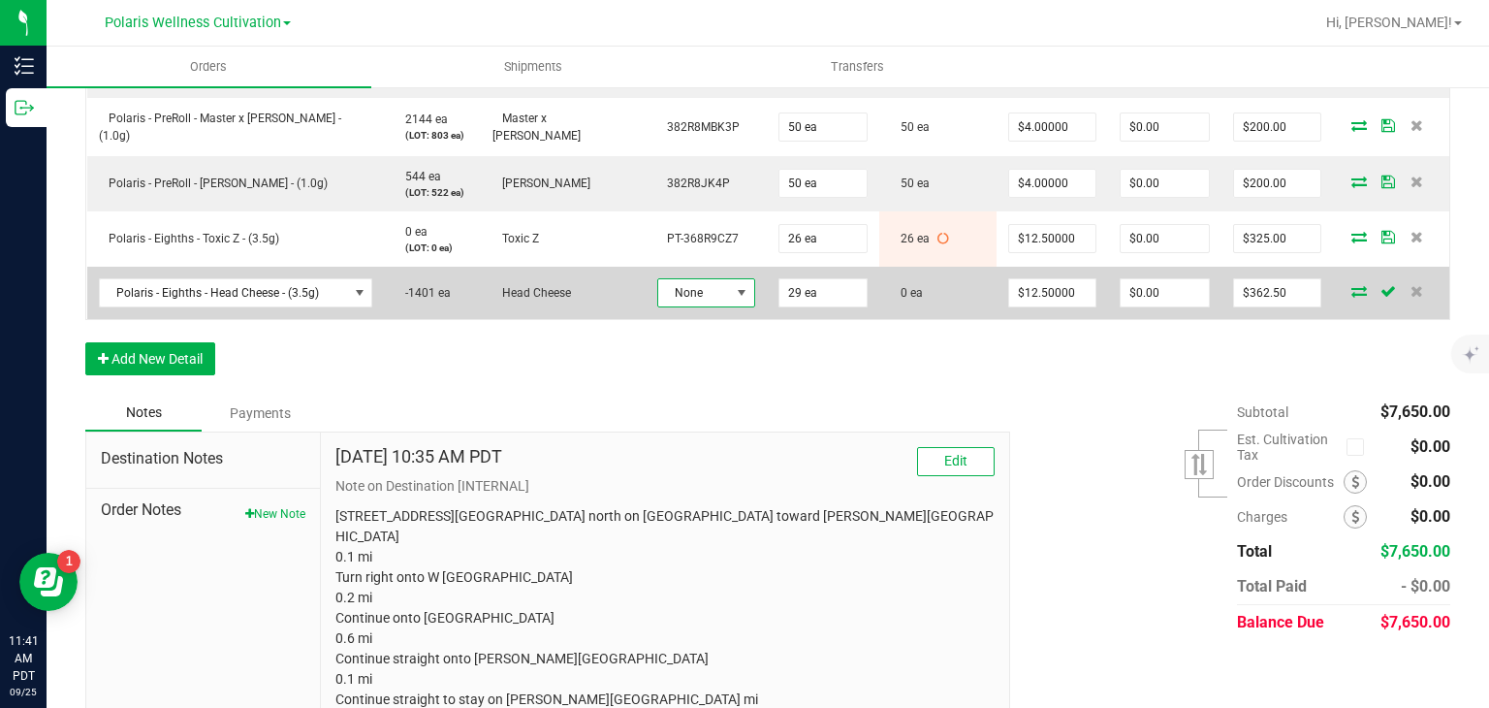
click at [689, 279] on span "None" at bounding box center [694, 292] width 72 height 27
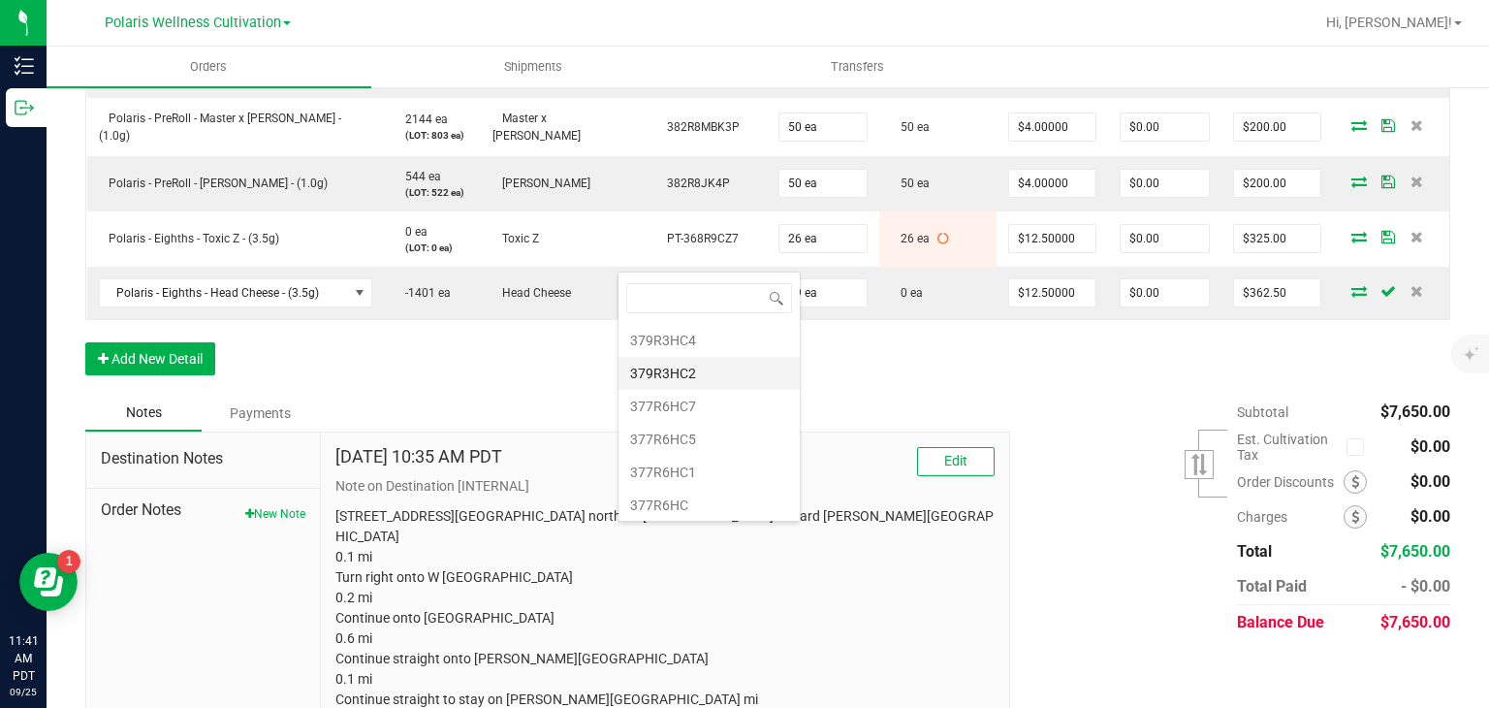
click at [698, 364] on li "379R3HC2" at bounding box center [708, 373] width 181 height 33
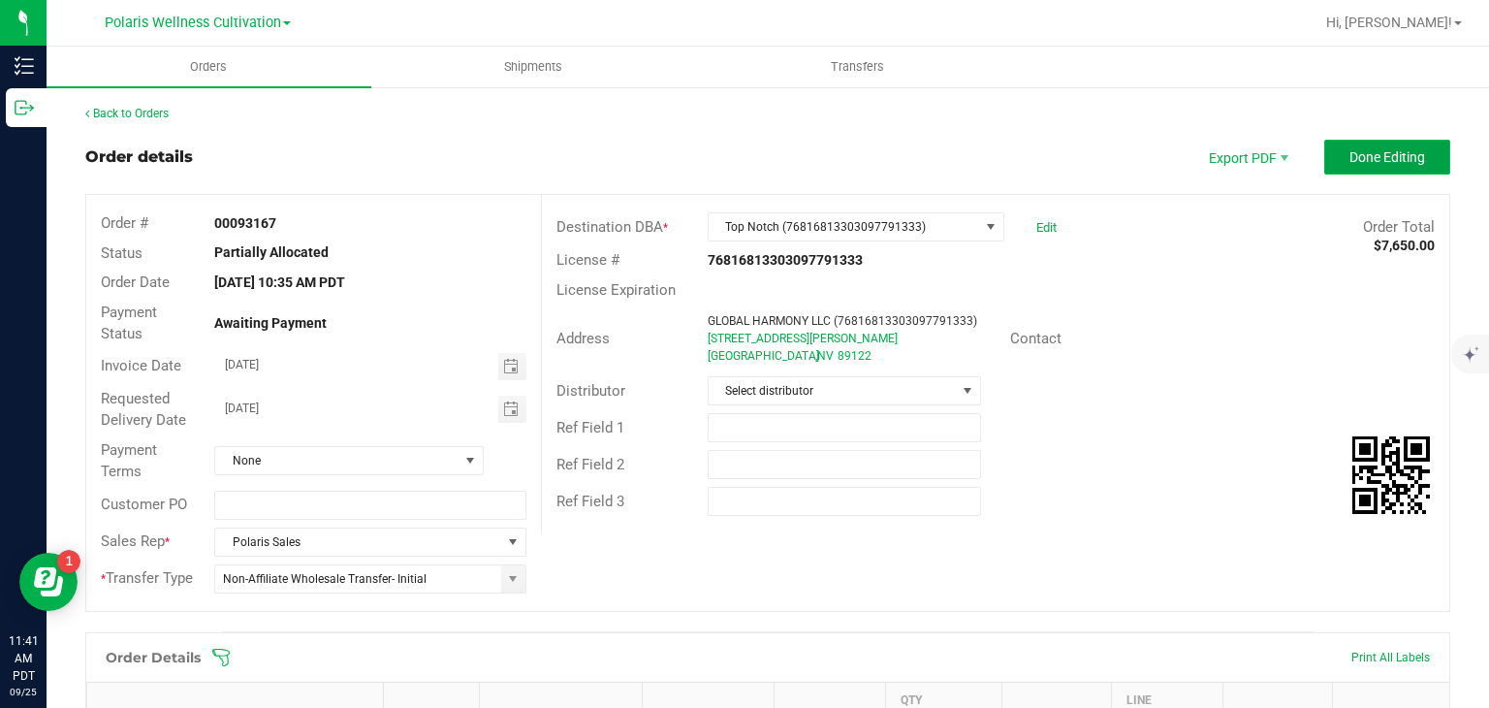
click at [1349, 149] on span "Done Editing" at bounding box center [1387, 157] width 76 height 16
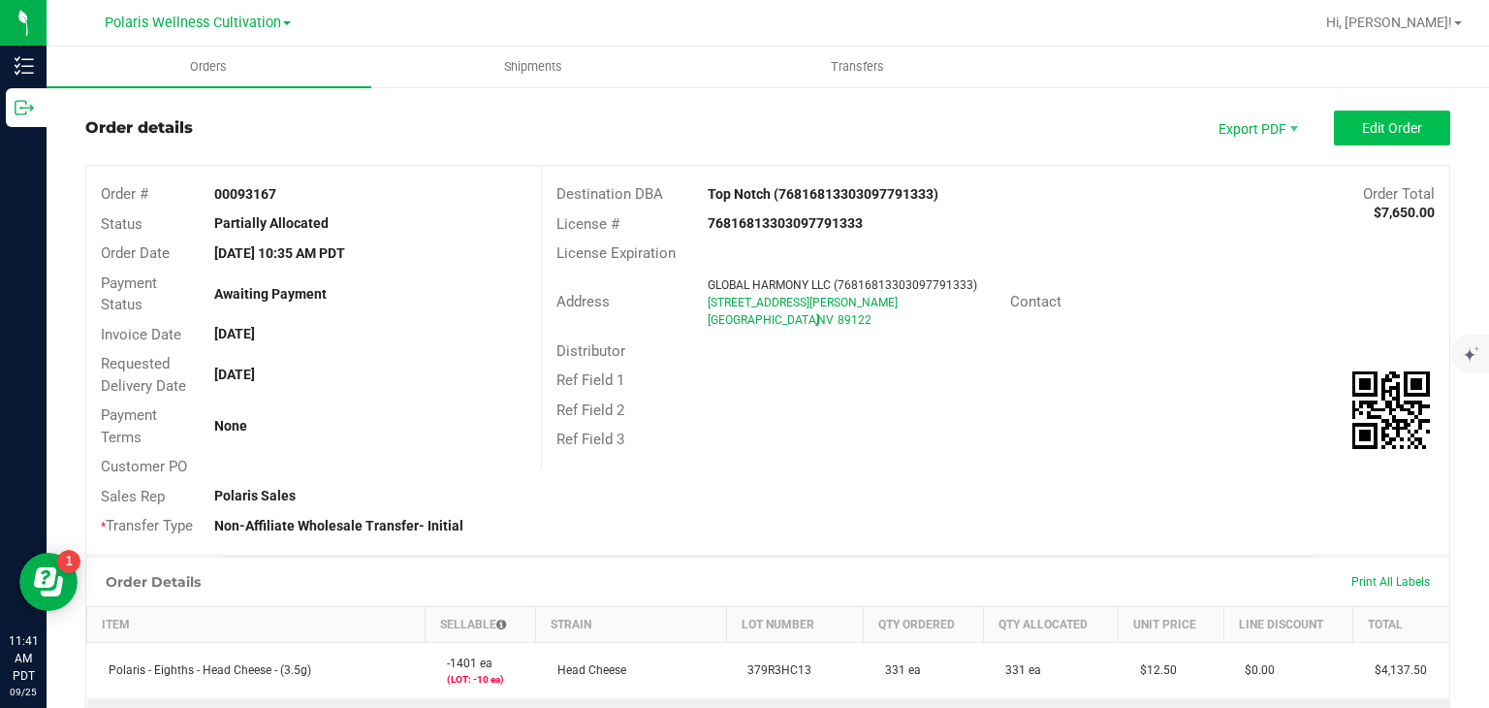
scroll to position [12, 0]
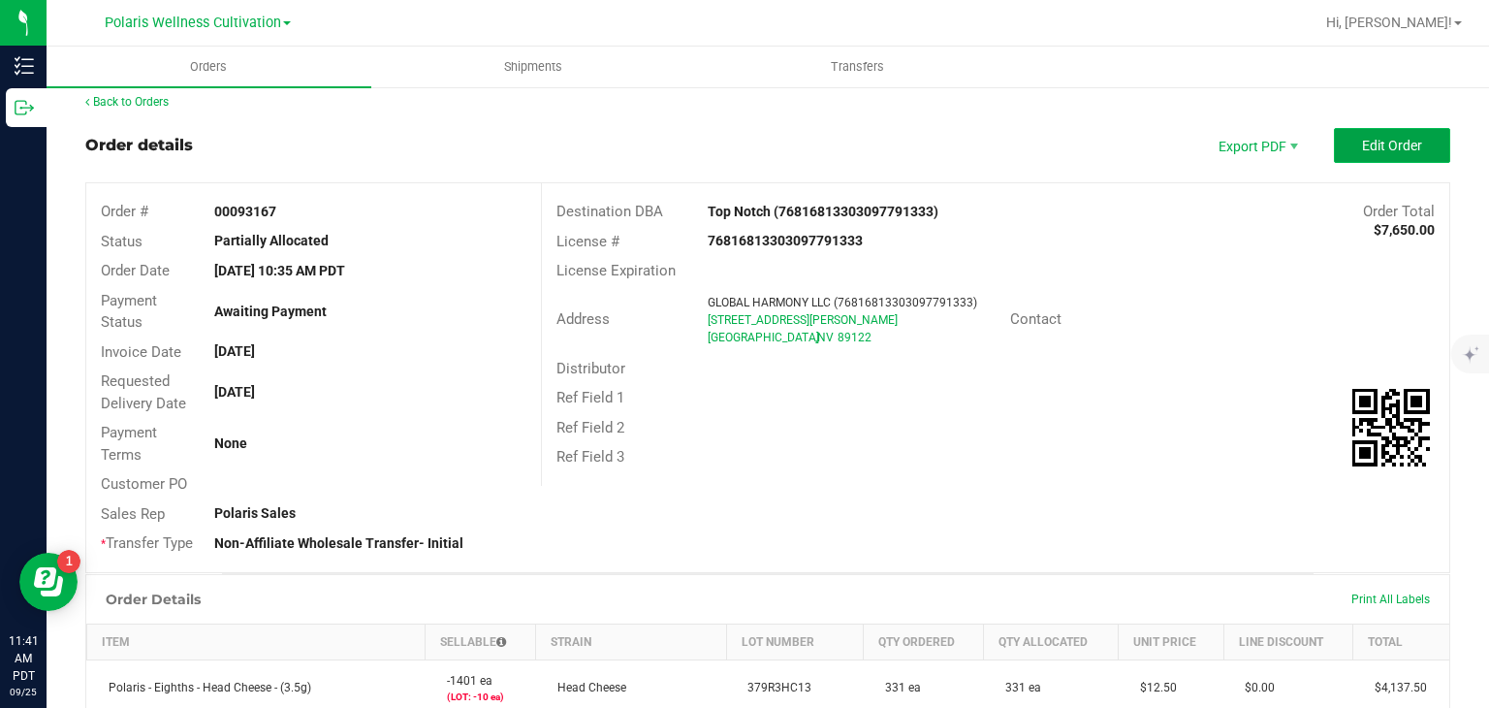
click at [1377, 144] on span "Edit Order" at bounding box center [1392, 146] width 60 height 16
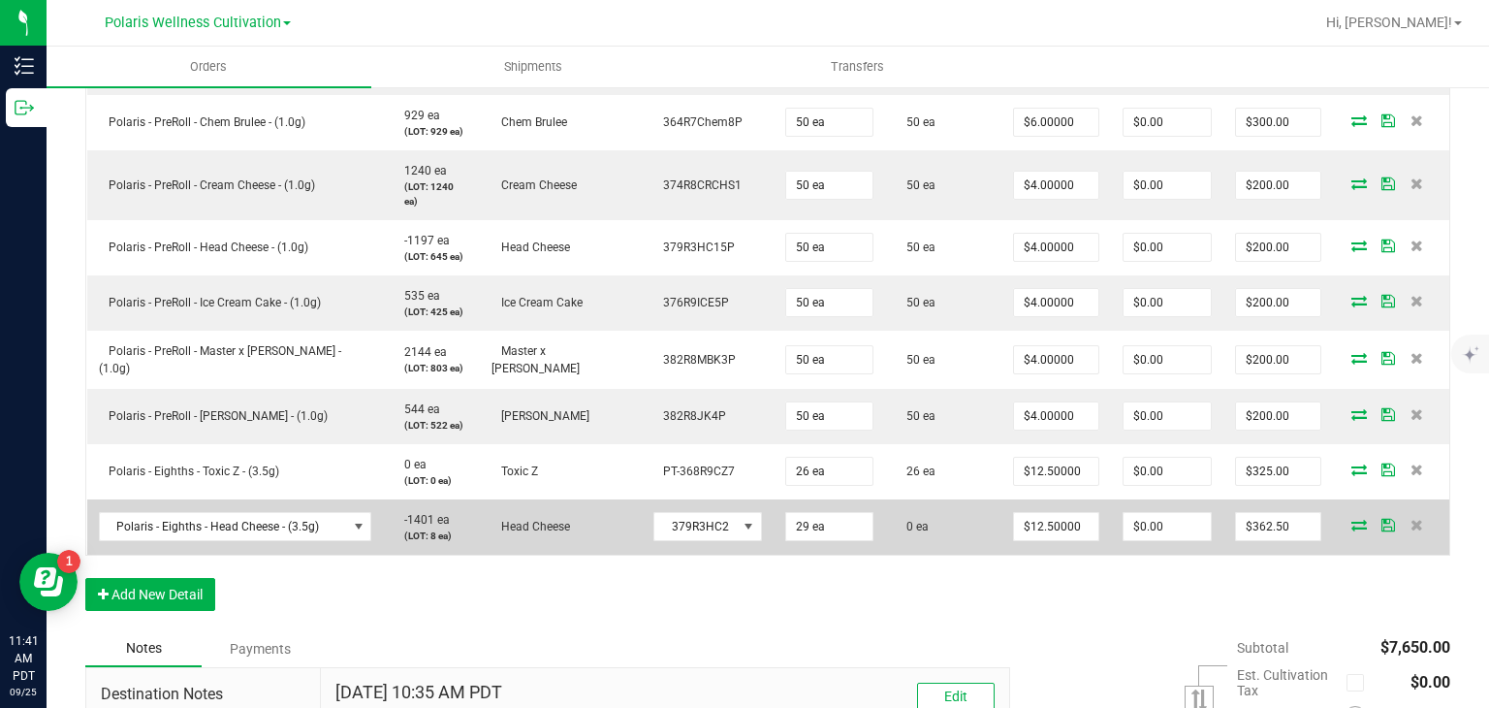
scroll to position [861, 0]
click at [1351, 518] on icon at bounding box center [1359, 524] width 16 height 12
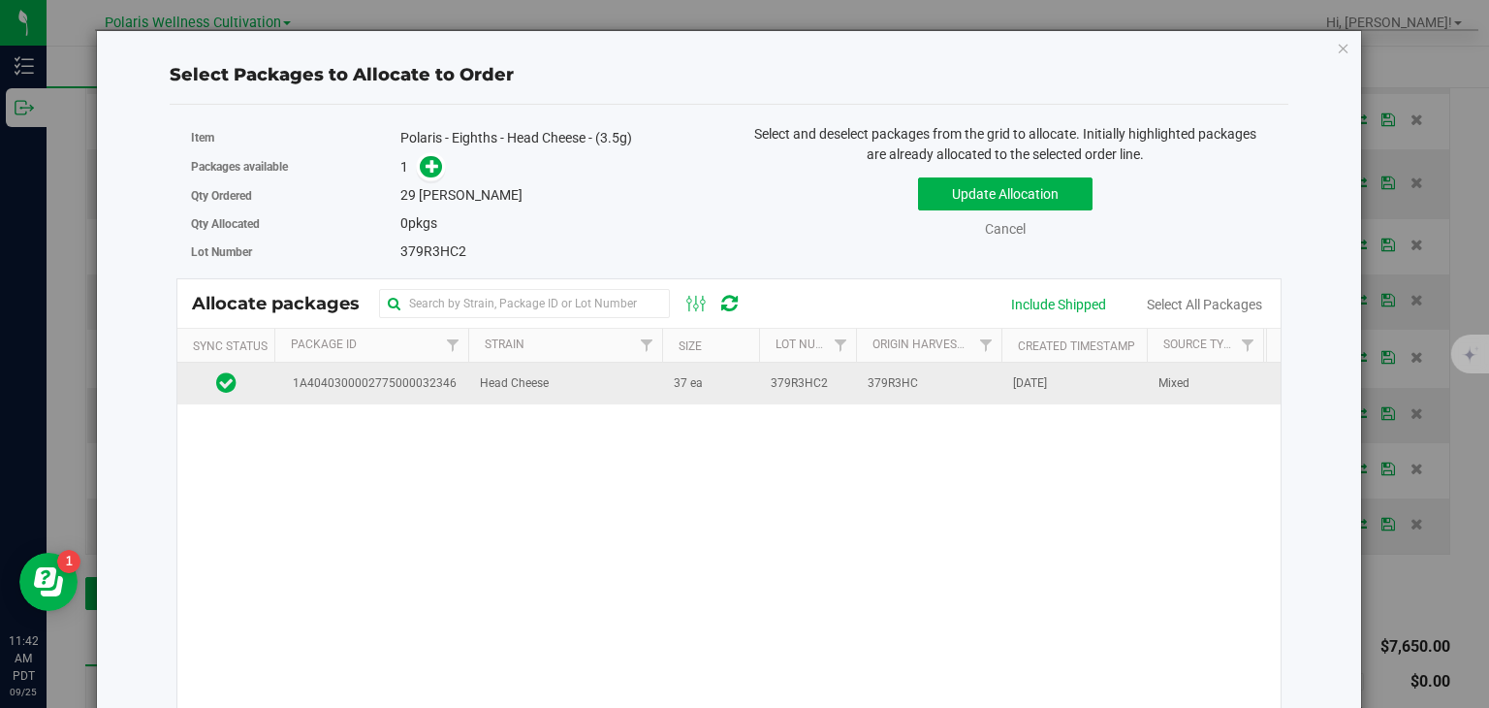
click at [755, 385] on td "37 ea" at bounding box center [710, 384] width 97 height 42
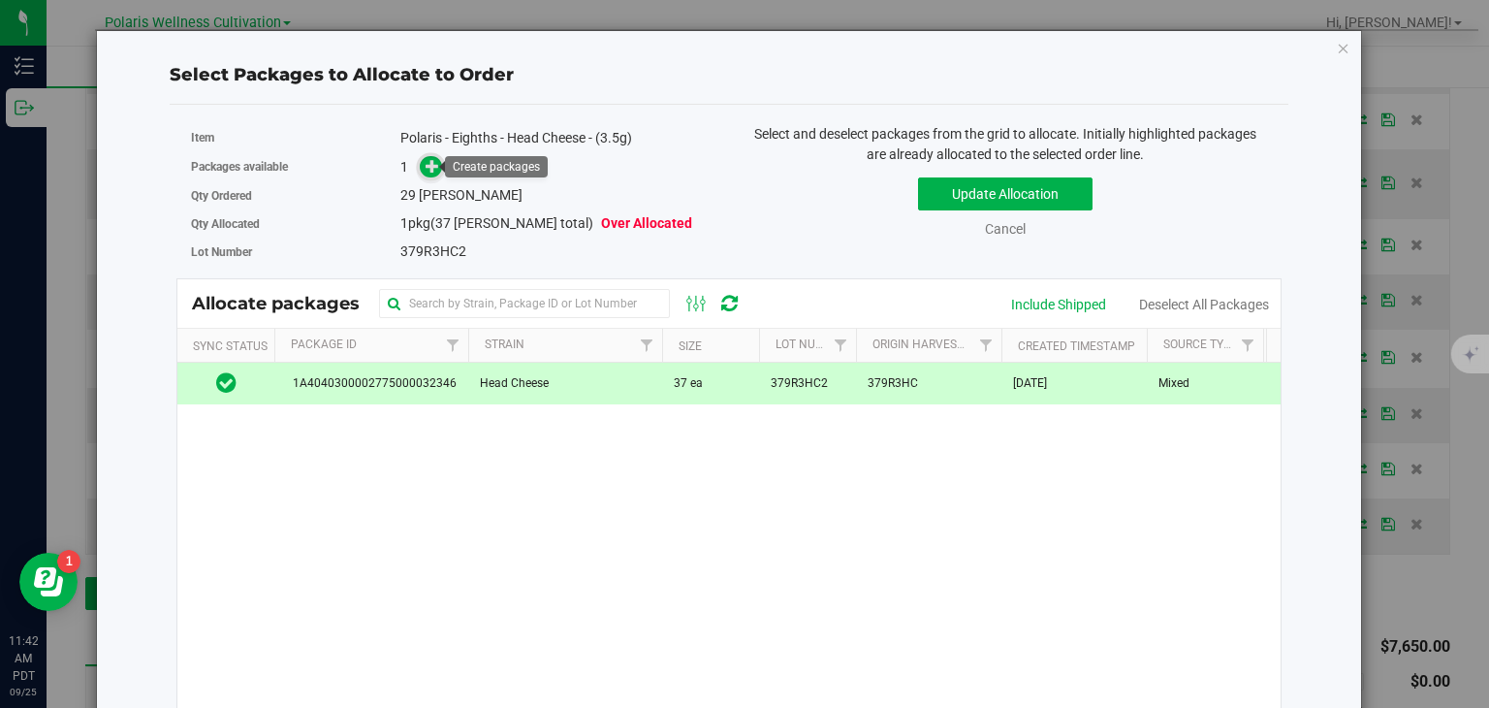
click at [428, 165] on icon at bounding box center [433, 165] width 14 height 14
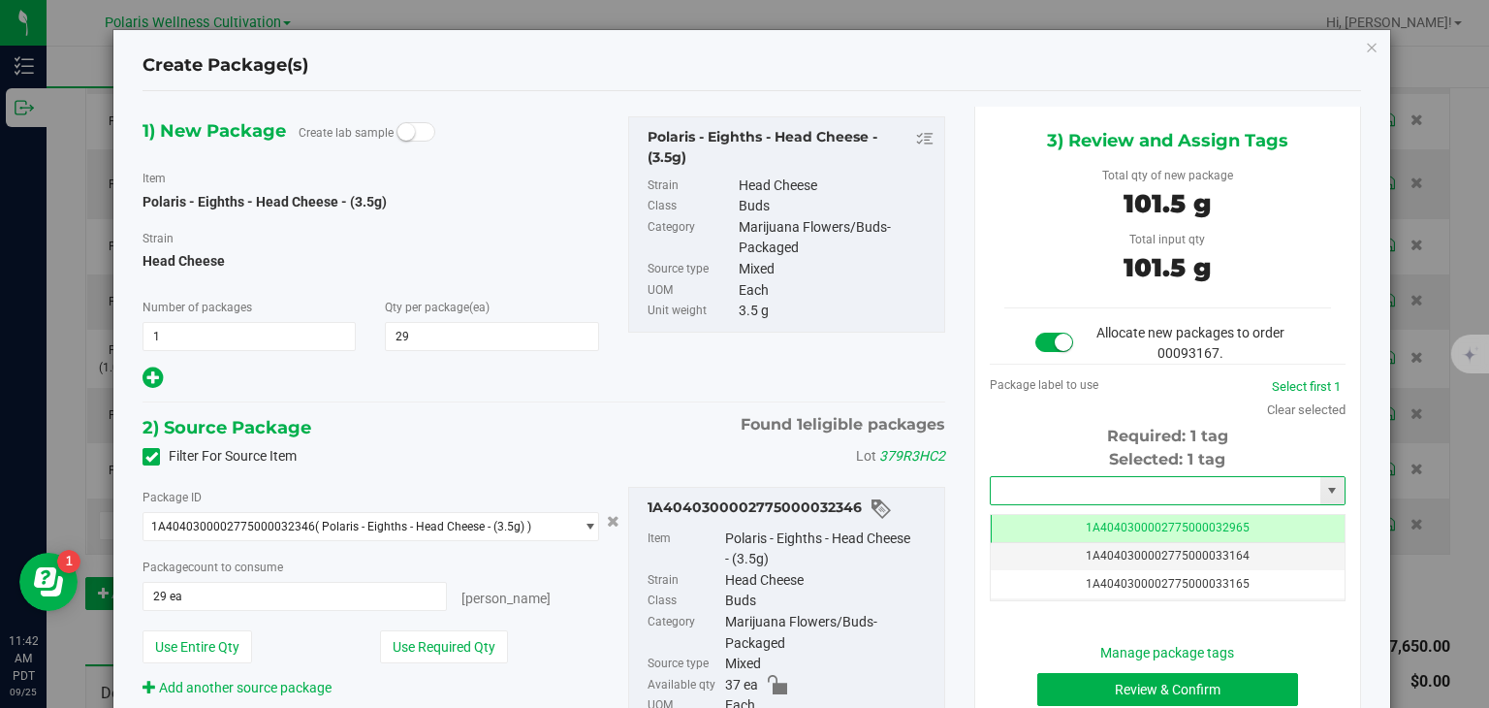
click at [1088, 487] on input "text" at bounding box center [1156, 490] width 330 height 27
click at [1086, 517] on li "1A4040300002775000033195" at bounding box center [1156, 522] width 350 height 29
type input "1A4040300002775000033195"
click at [1128, 691] on button "Review & Confirm" at bounding box center [1167, 689] width 261 height 33
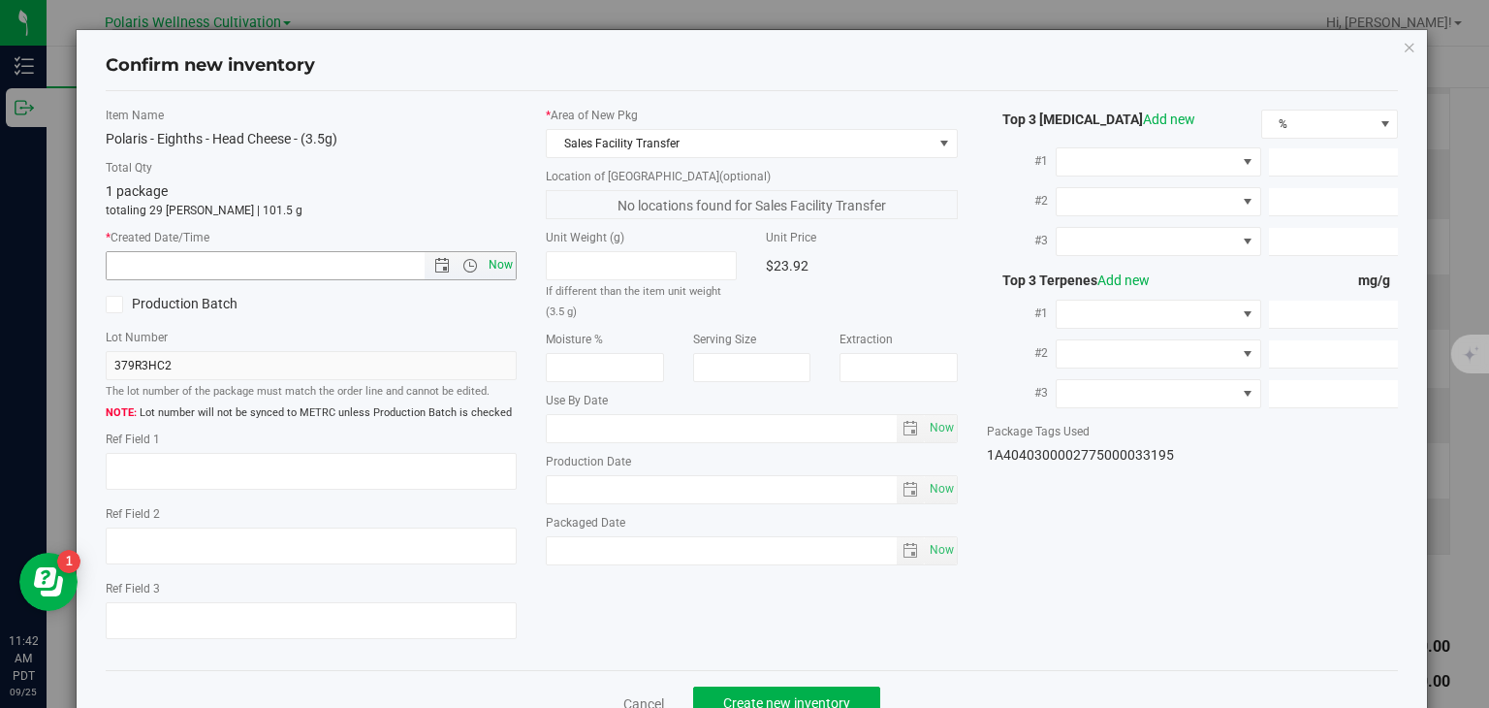
click at [503, 265] on span "Now" at bounding box center [501, 265] width 33 height 28
type input "9/25/2025 11:42 AM"
click at [759, 686] on button "Create new inventory" at bounding box center [786, 702] width 187 height 33
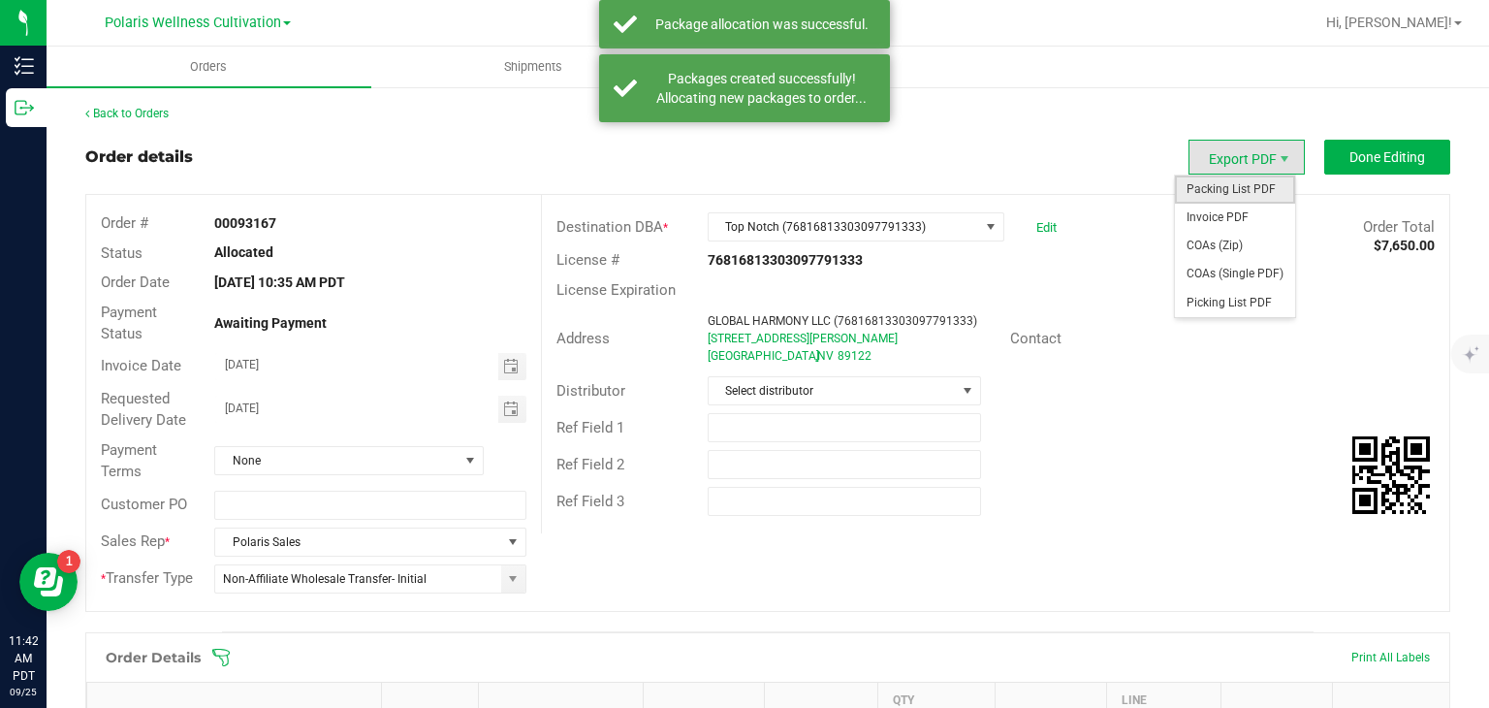
click at [1235, 180] on span "Packing List PDF" at bounding box center [1235, 189] width 120 height 28
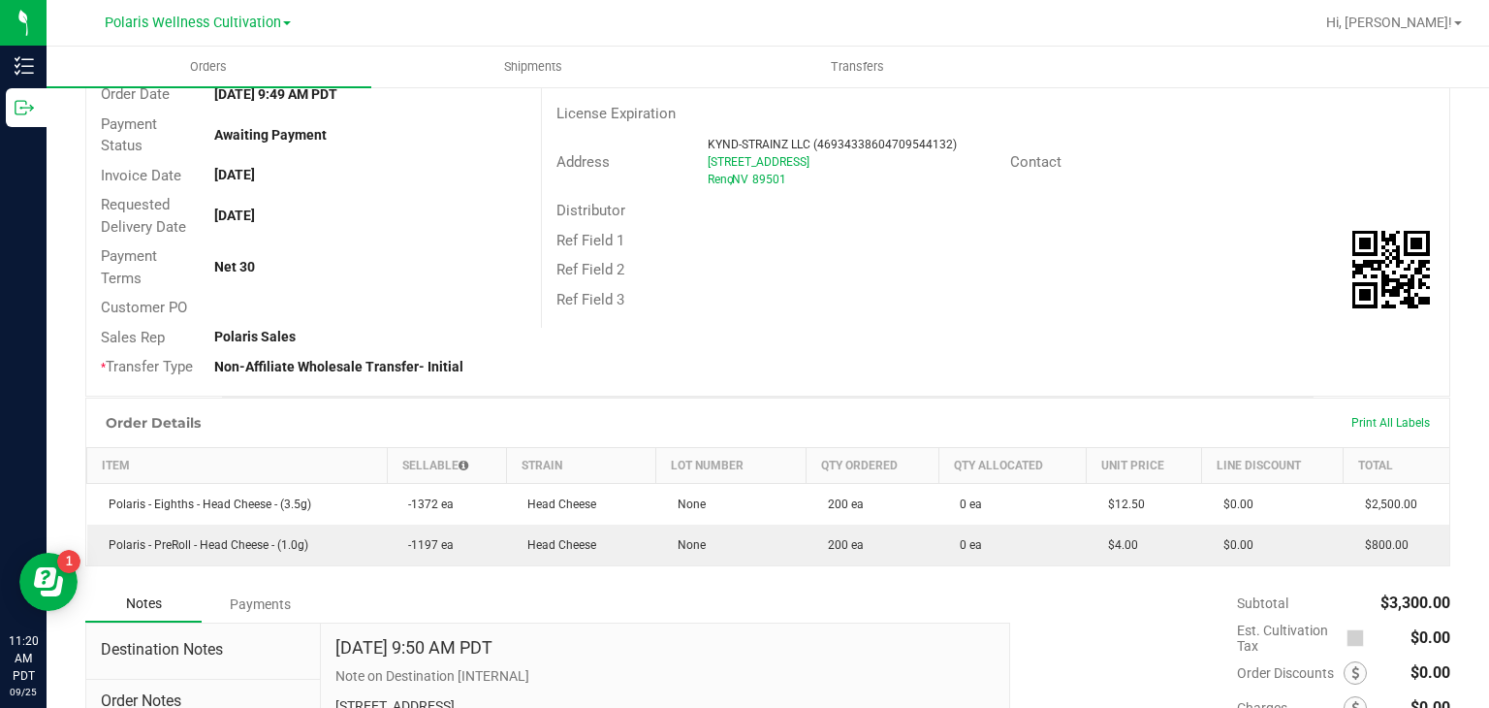
scroll to position [193, 0]
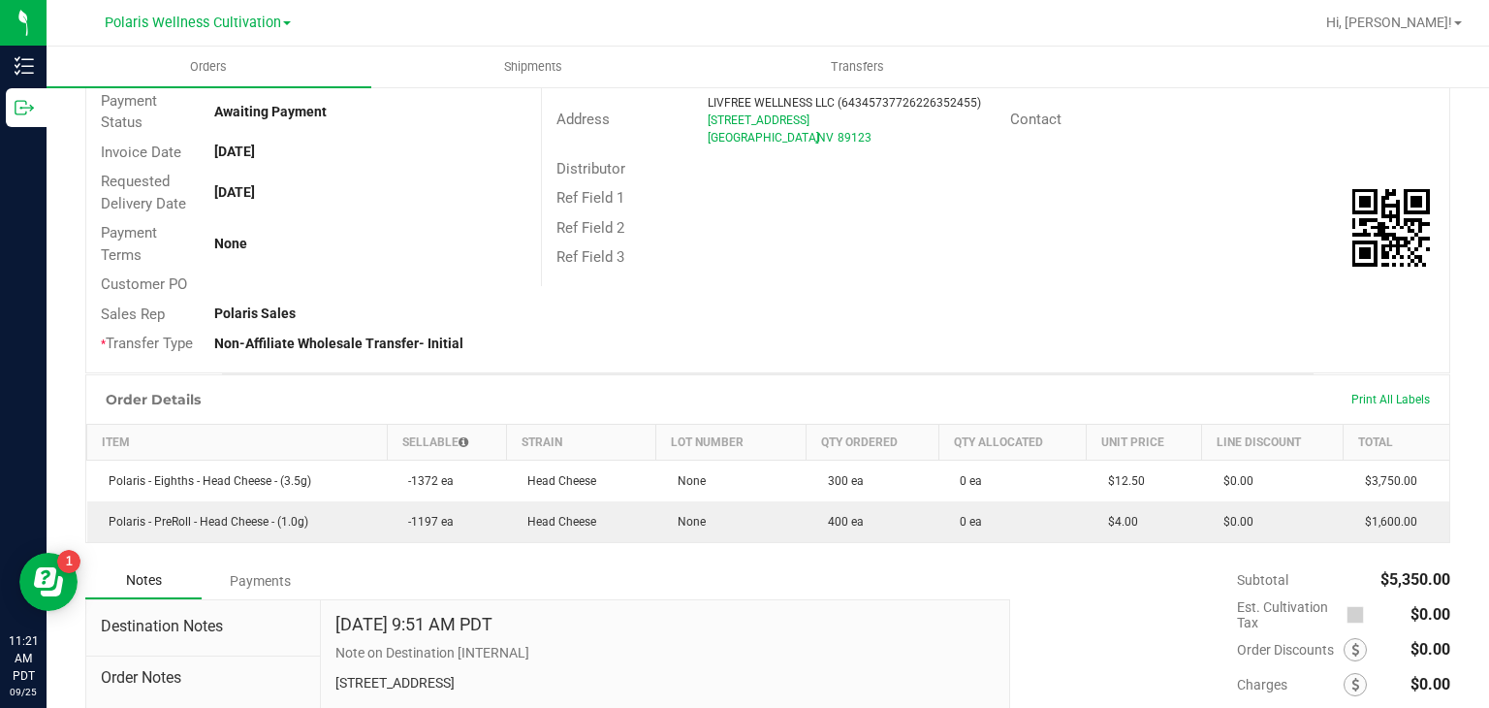
scroll to position [217, 0]
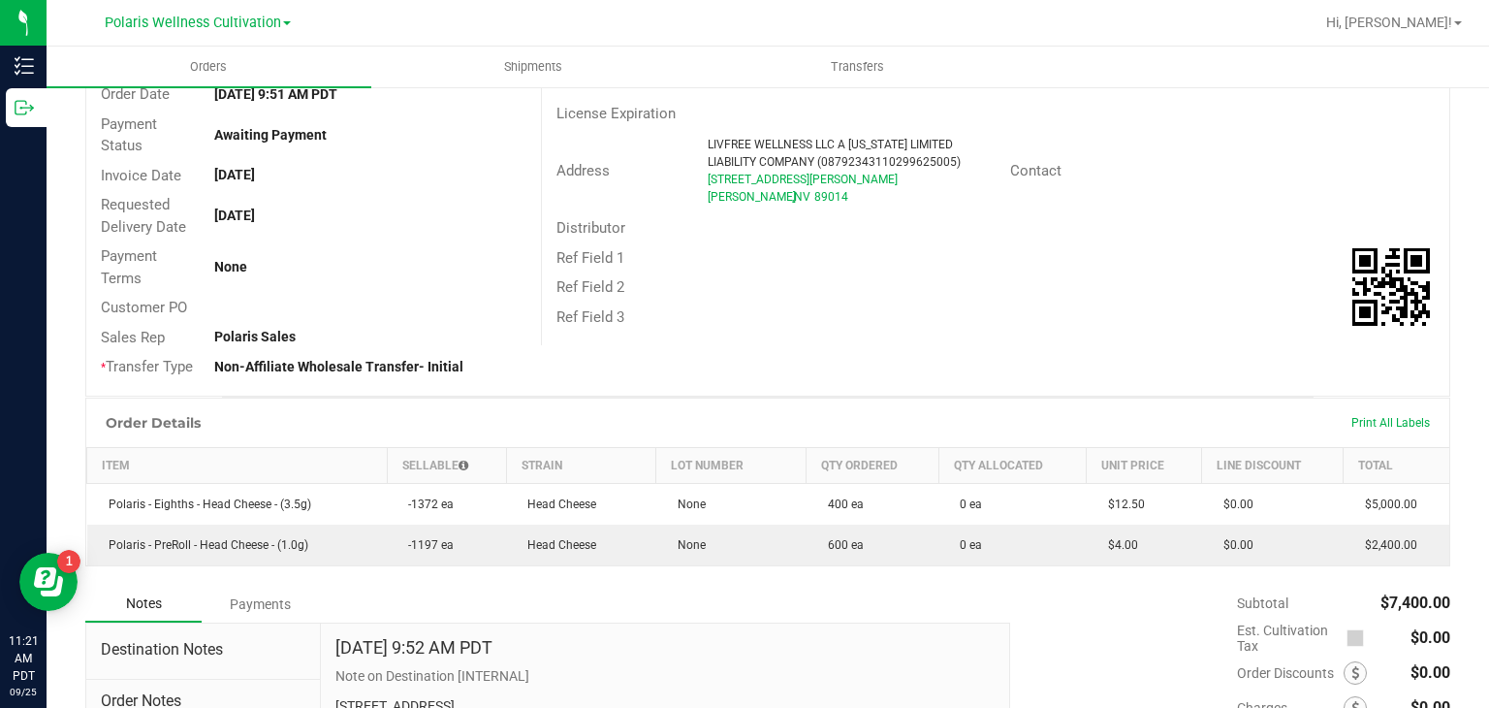
scroll to position [189, 0]
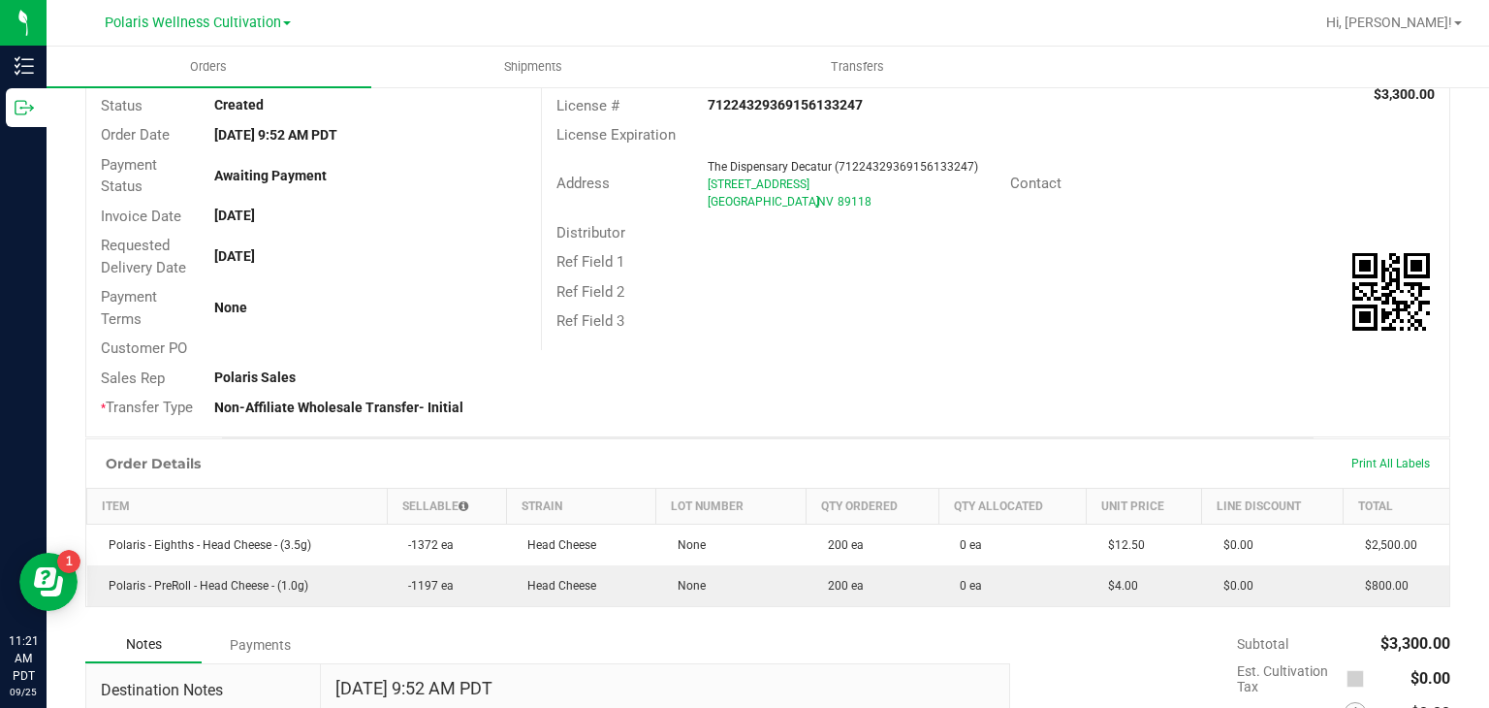
scroll to position [147, 0]
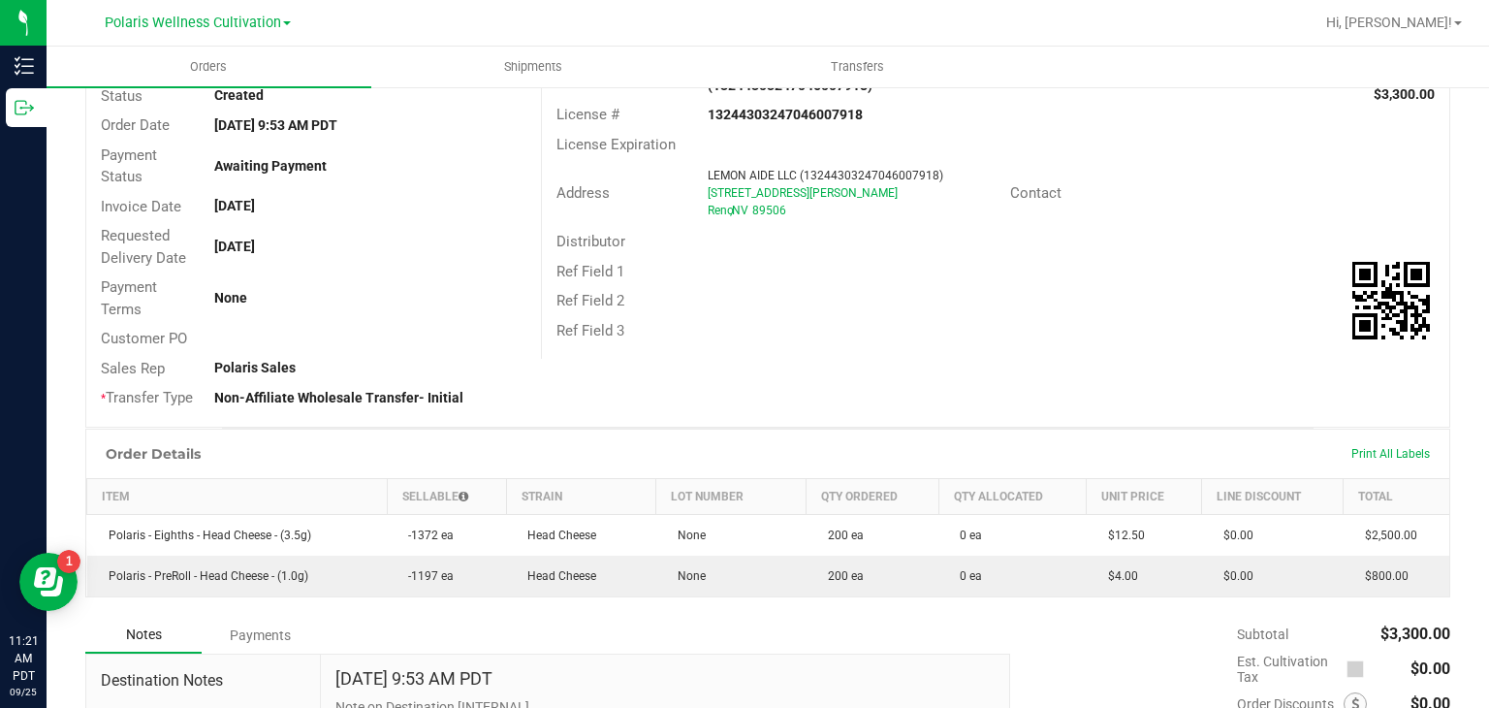
scroll to position [159, 0]
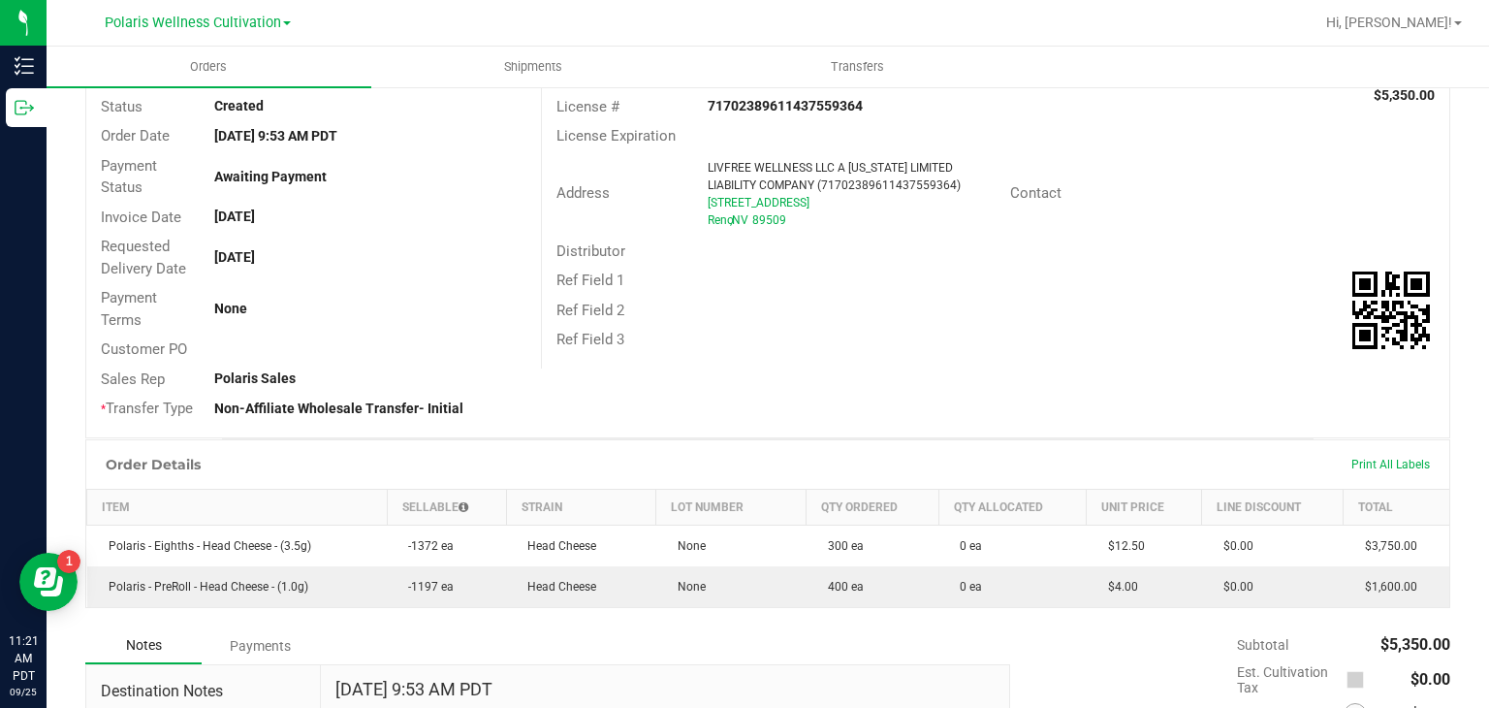
scroll to position [167, 0]
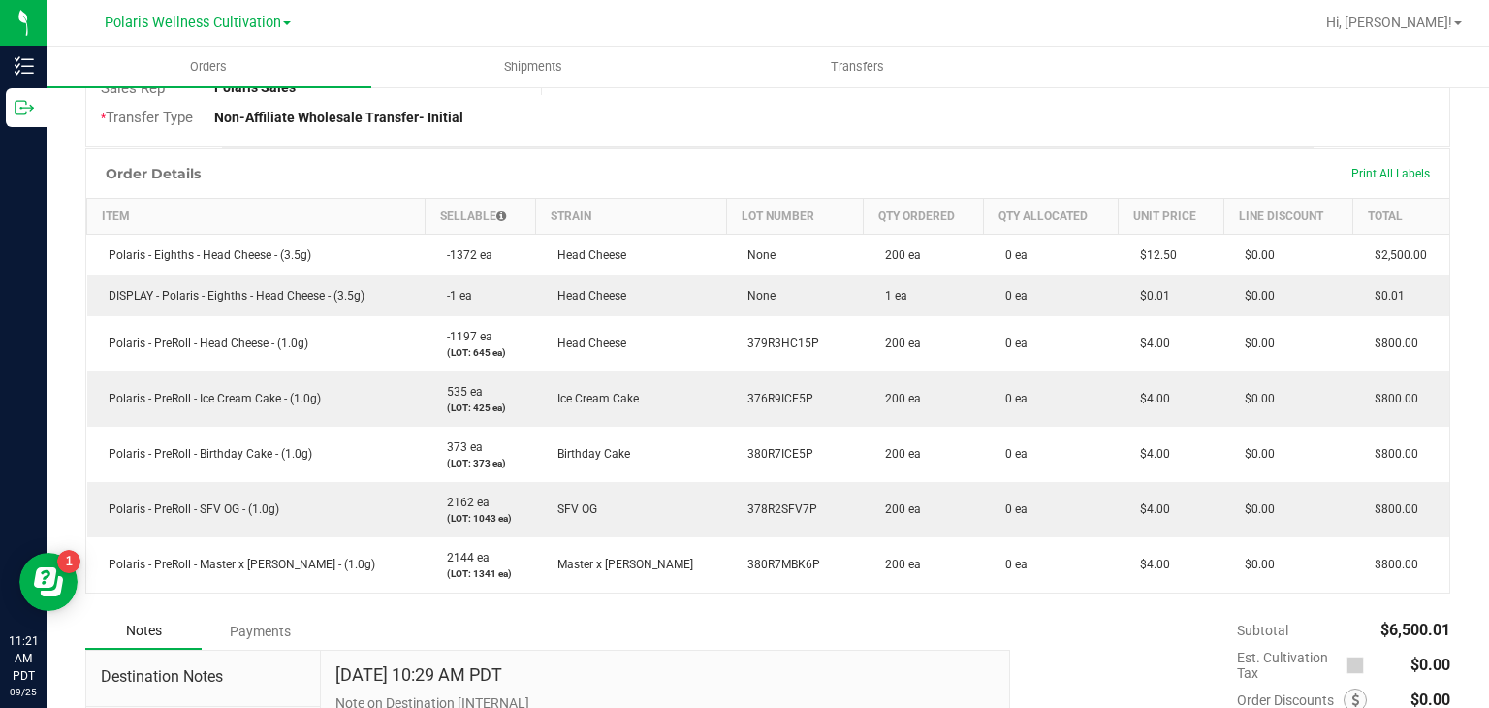
scroll to position [438, 0]
